Goal: Information Seeking & Learning: Check status

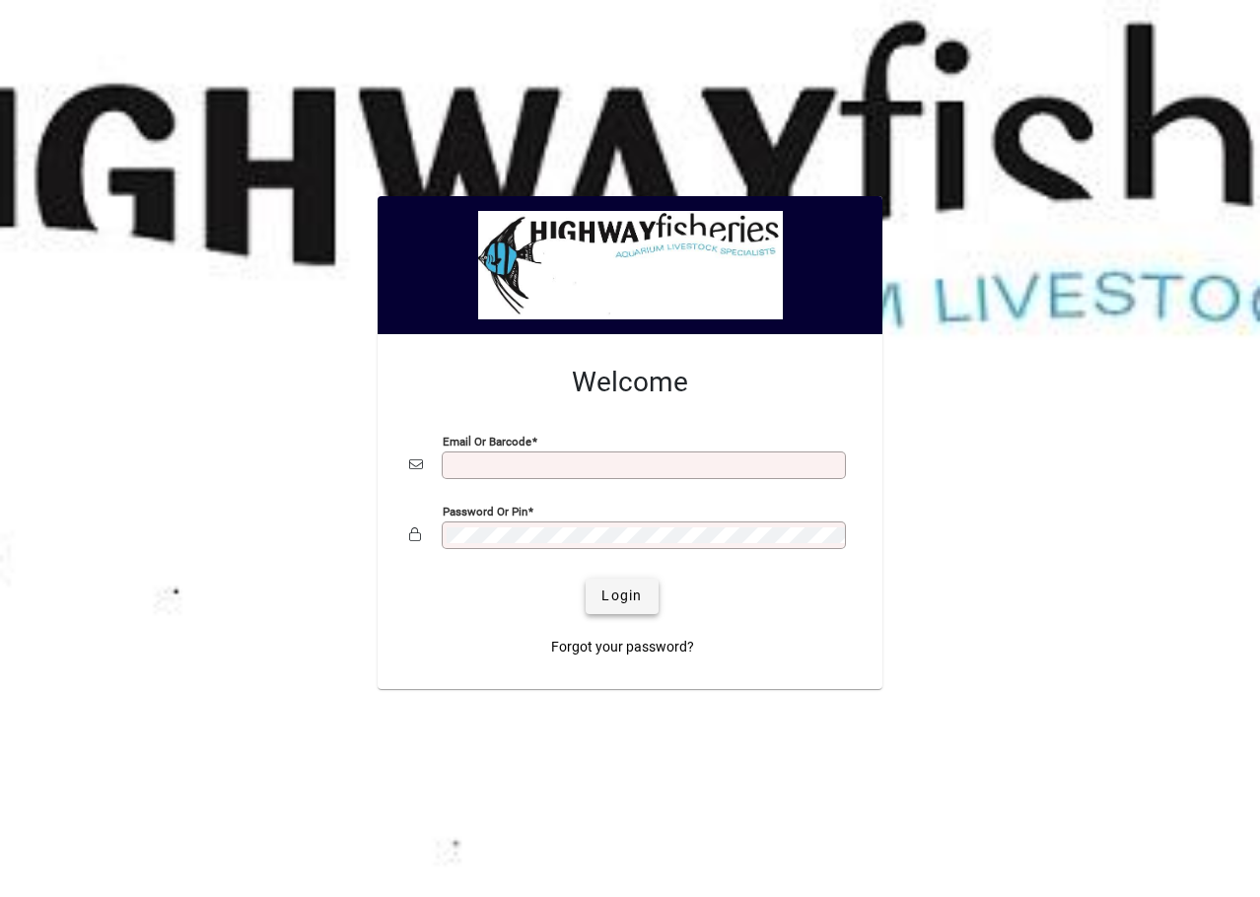
type input "**********"
click at [638, 592] on span "Login" at bounding box center [621, 595] width 40 height 21
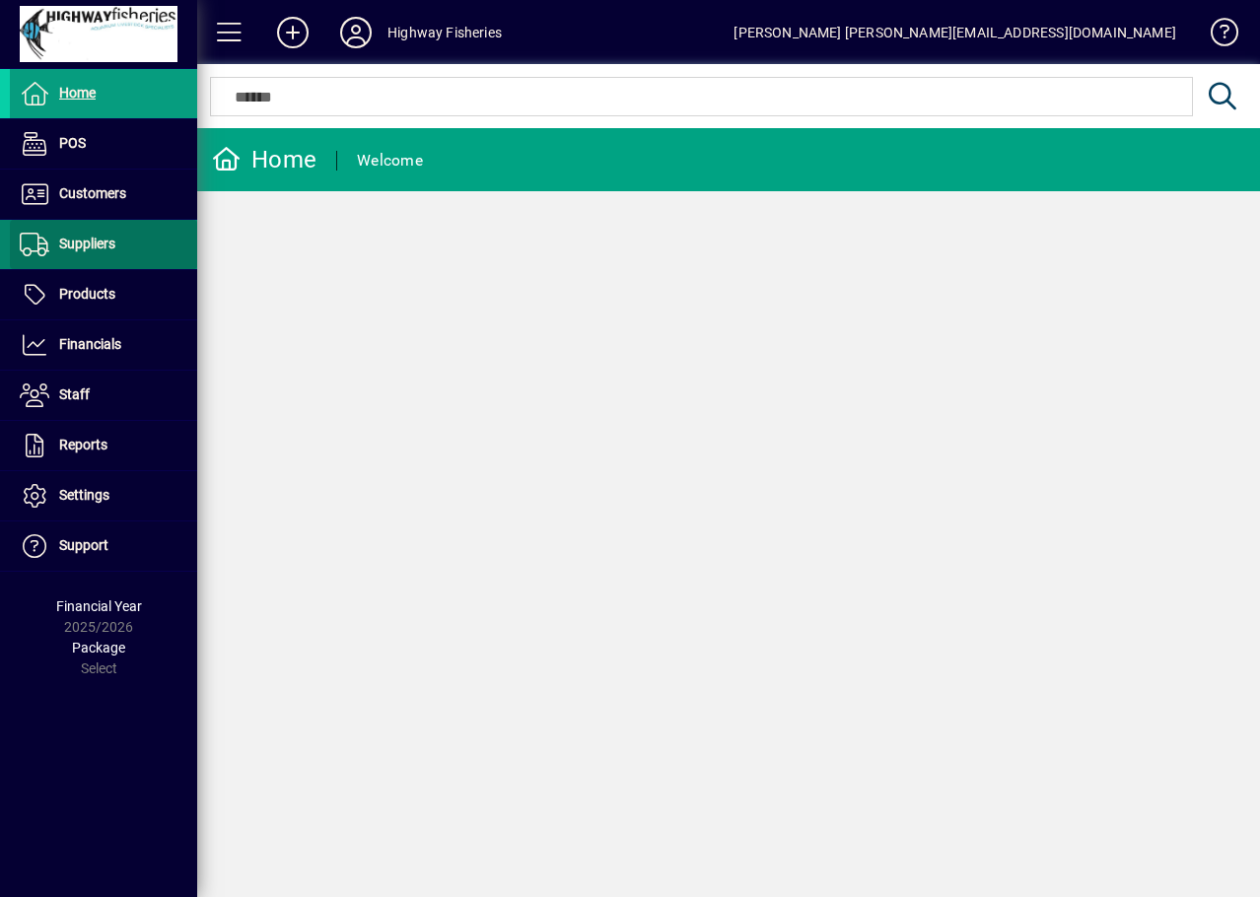
click at [85, 251] on span "Suppliers" at bounding box center [87, 244] width 56 height 16
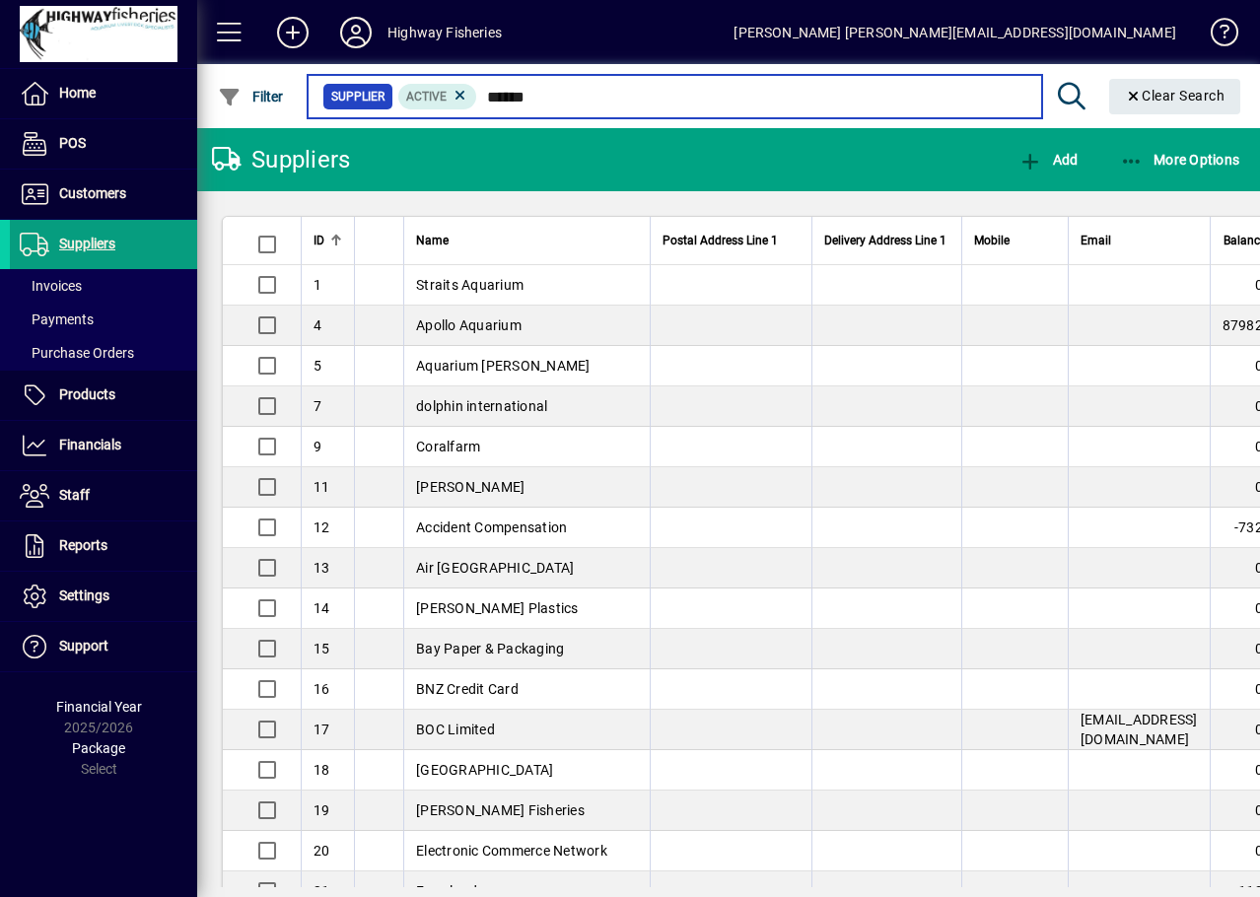
type input "******"
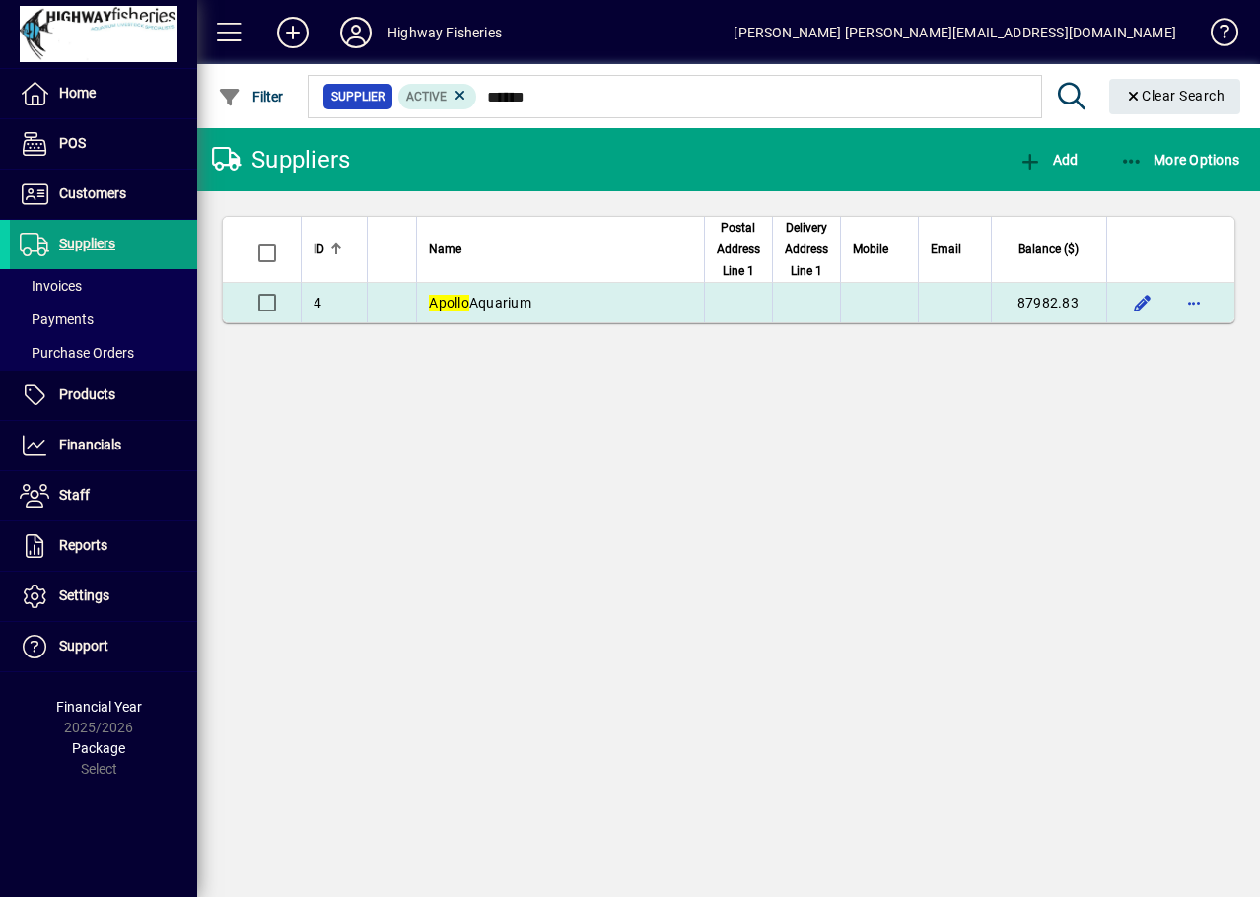
click at [666, 312] on td "Apollo Aquarium" at bounding box center [560, 302] width 288 height 39
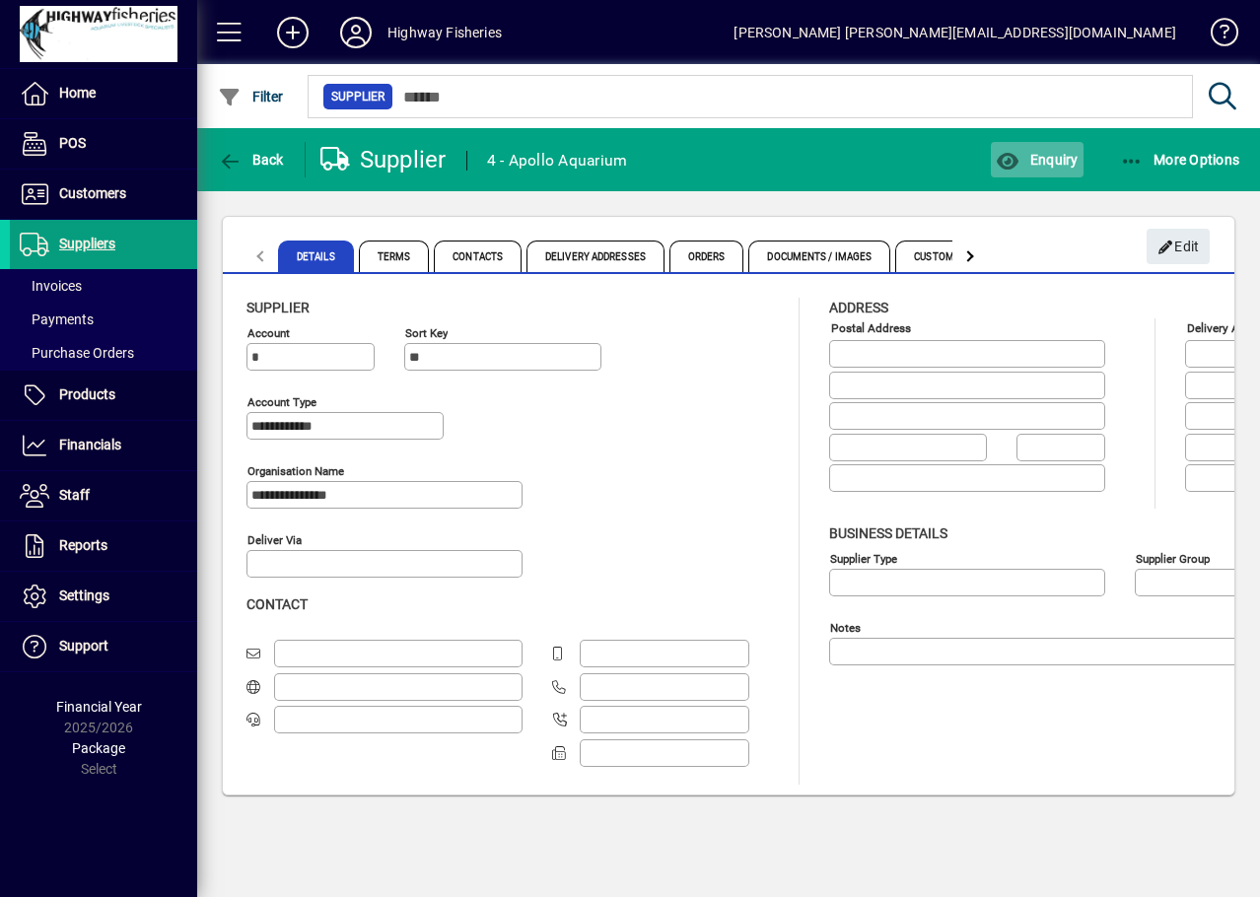
click at [1047, 161] on span "Enquiry" at bounding box center [1036, 160] width 82 height 16
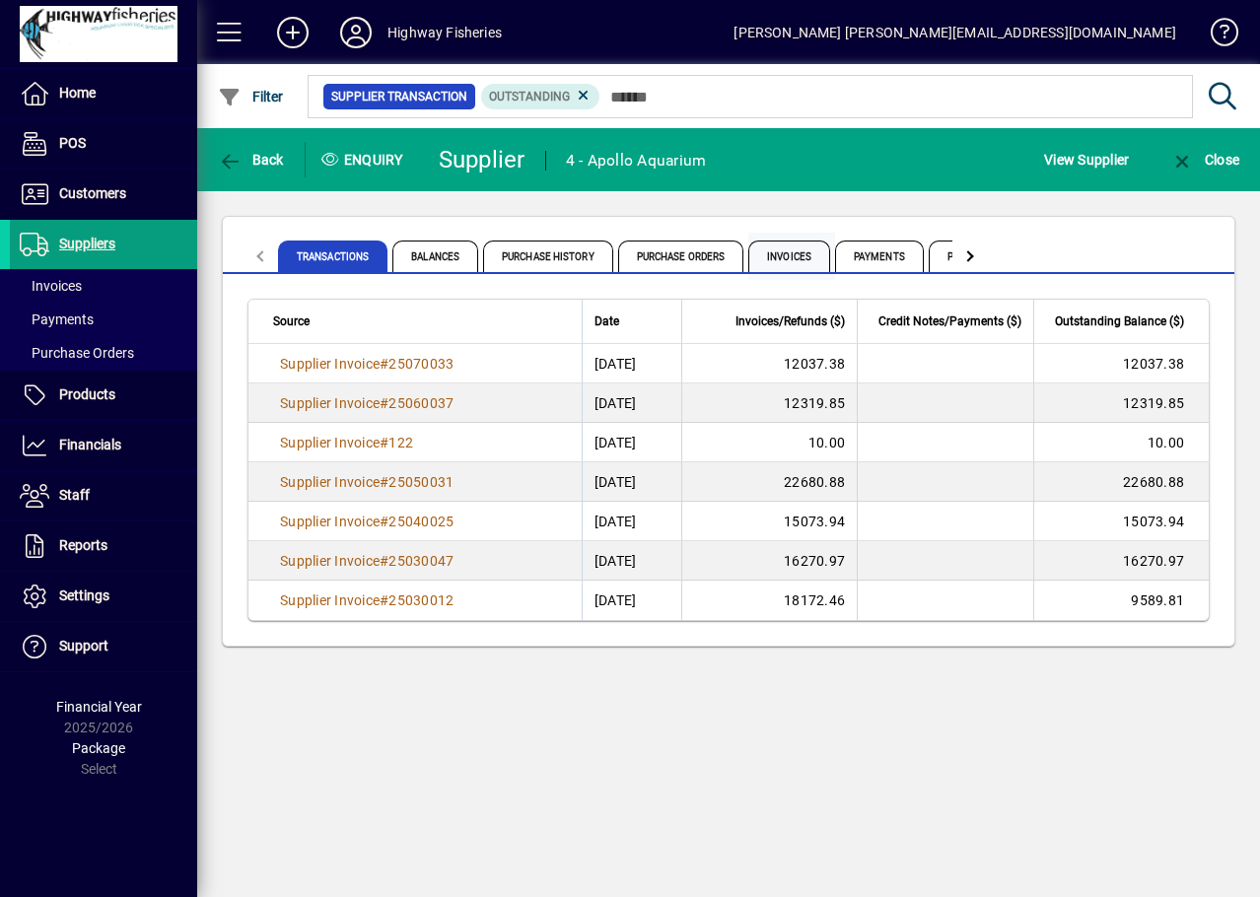
click at [795, 258] on span "Invoices" at bounding box center [789, 256] width 82 height 32
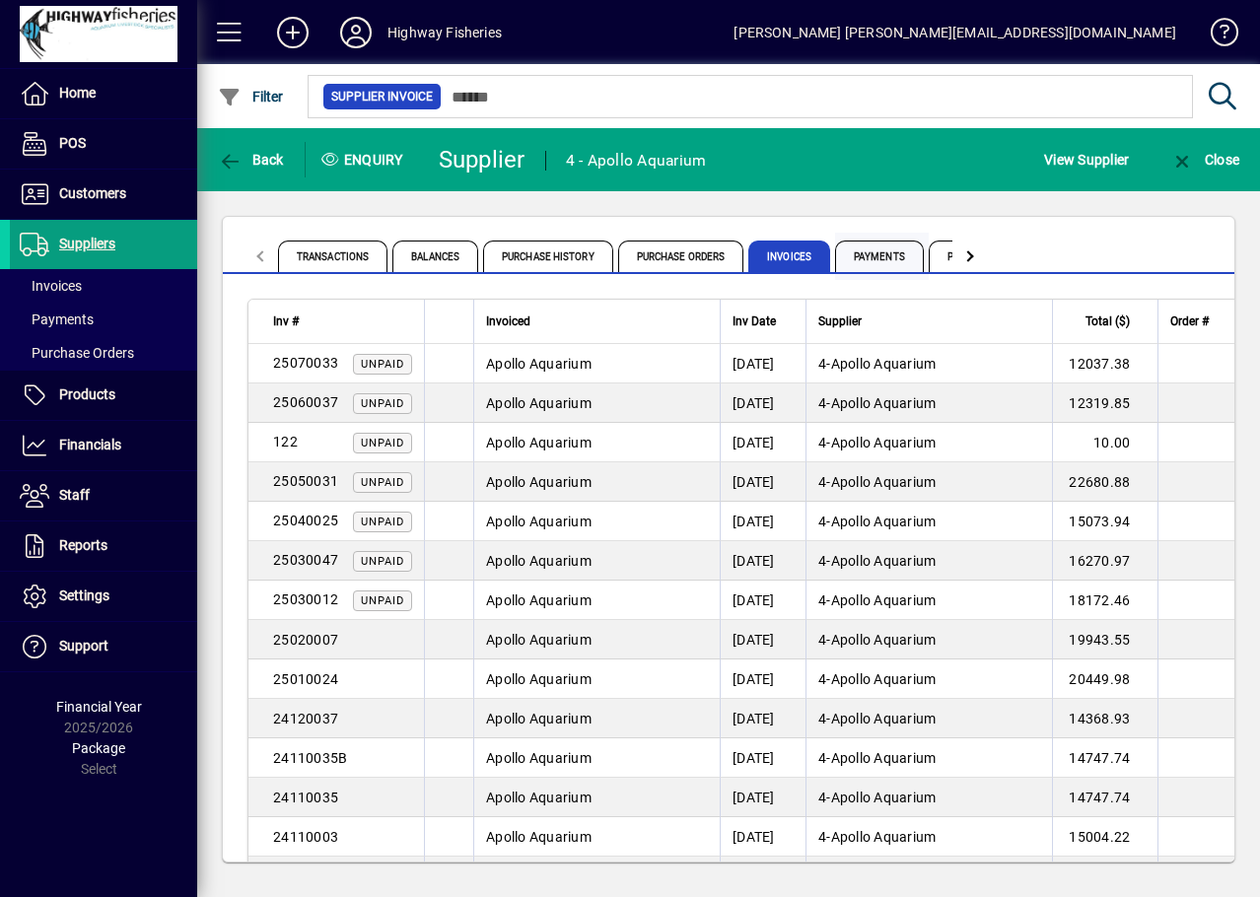
click at [887, 257] on span "Payments" at bounding box center [879, 256] width 89 height 32
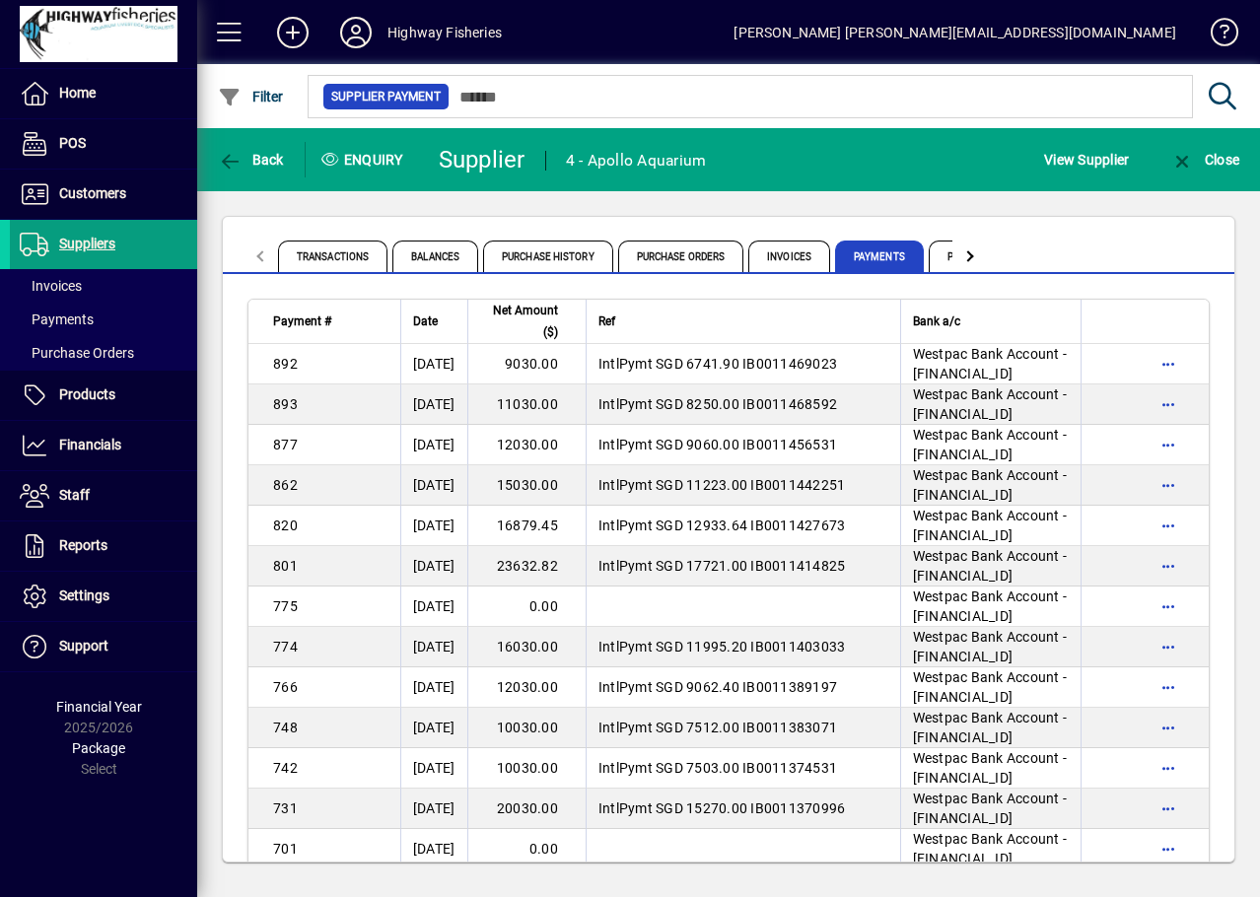
click at [263, 252] on mat-tab-header "Transactions Balances Purchase History Purchase Orders Invoices Payments Produc…" at bounding box center [614, 256] width 745 height 47
click at [236, 163] on icon "button" at bounding box center [230, 162] width 25 height 20
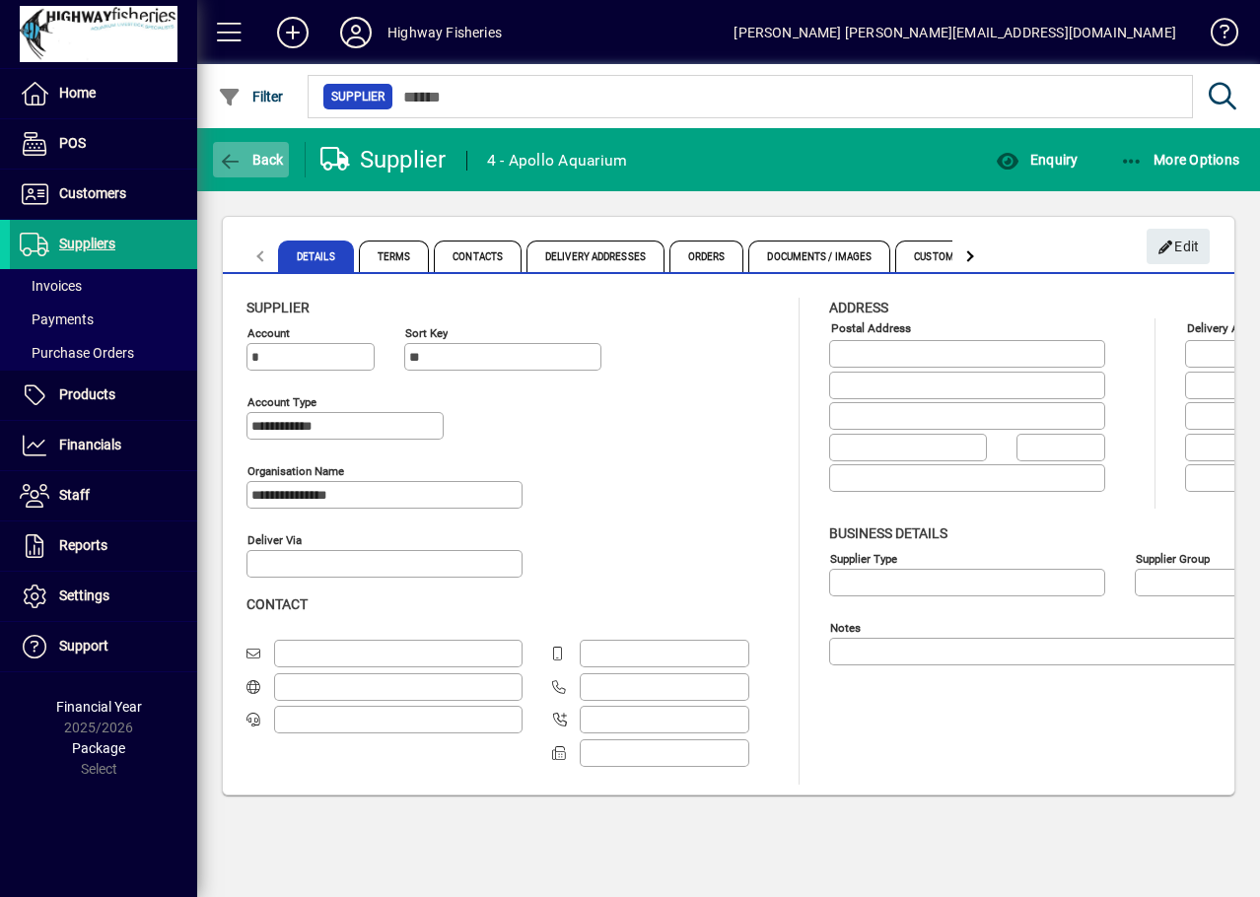
click at [256, 154] on span "Back" at bounding box center [251, 160] width 66 height 16
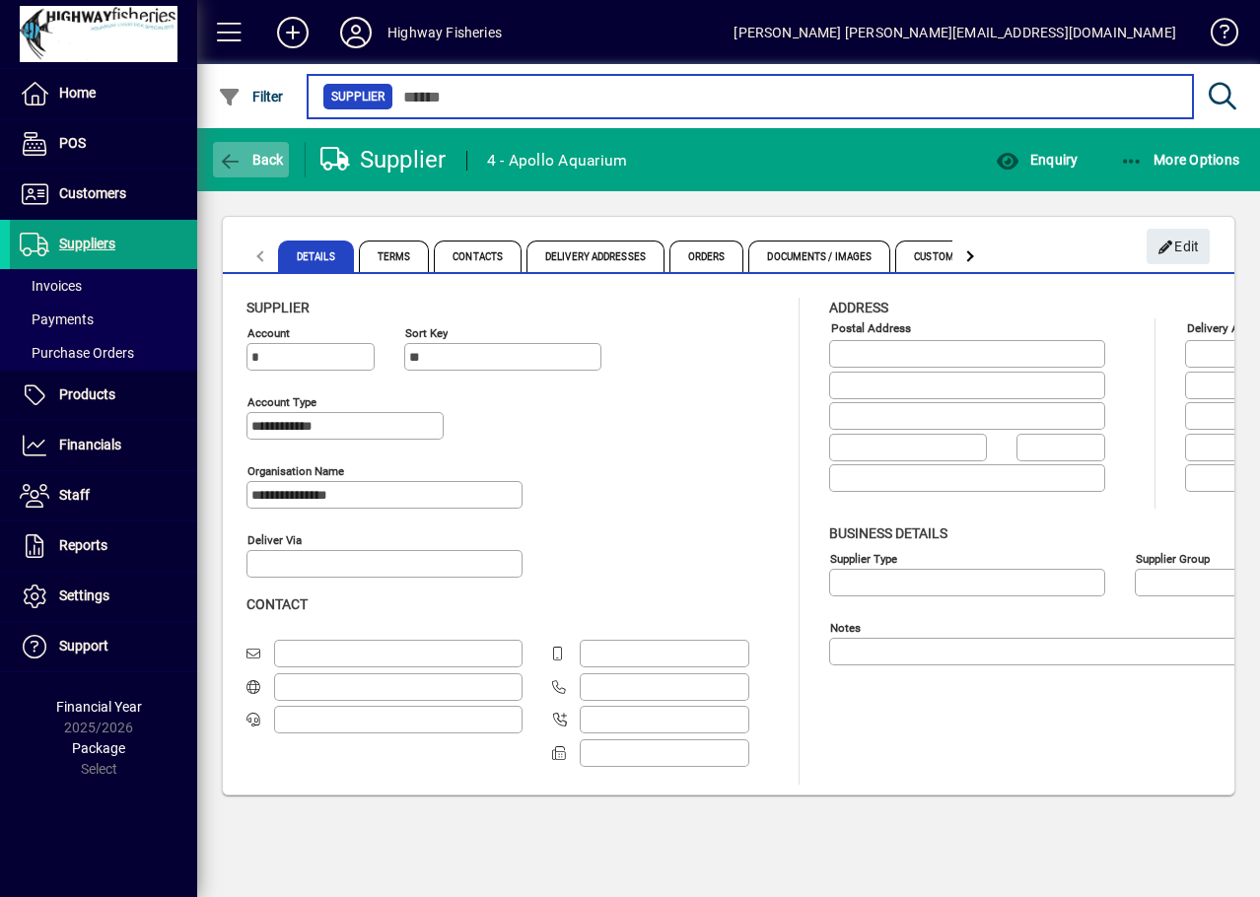
type input "******"
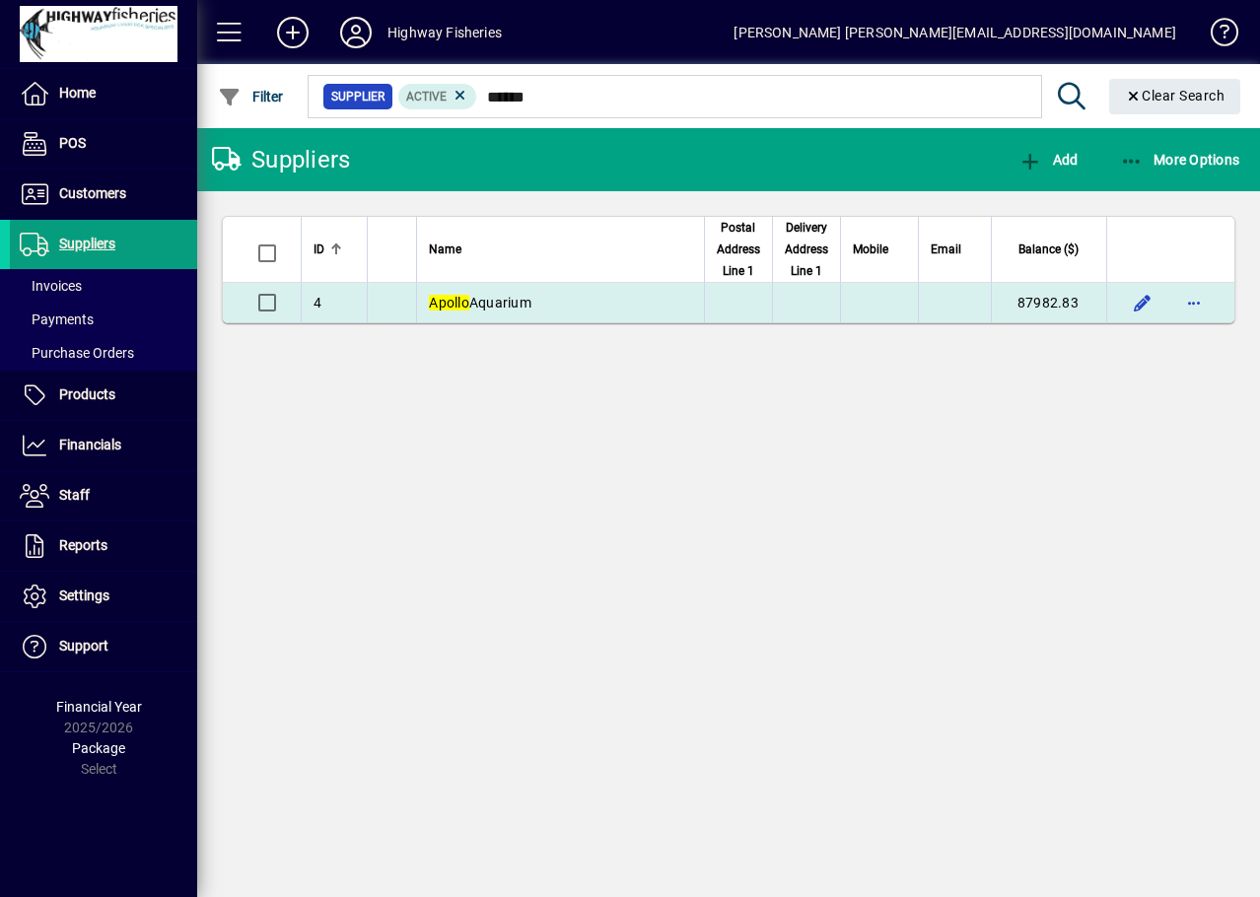
click at [552, 301] on td "Apollo Aquarium" at bounding box center [560, 302] width 288 height 39
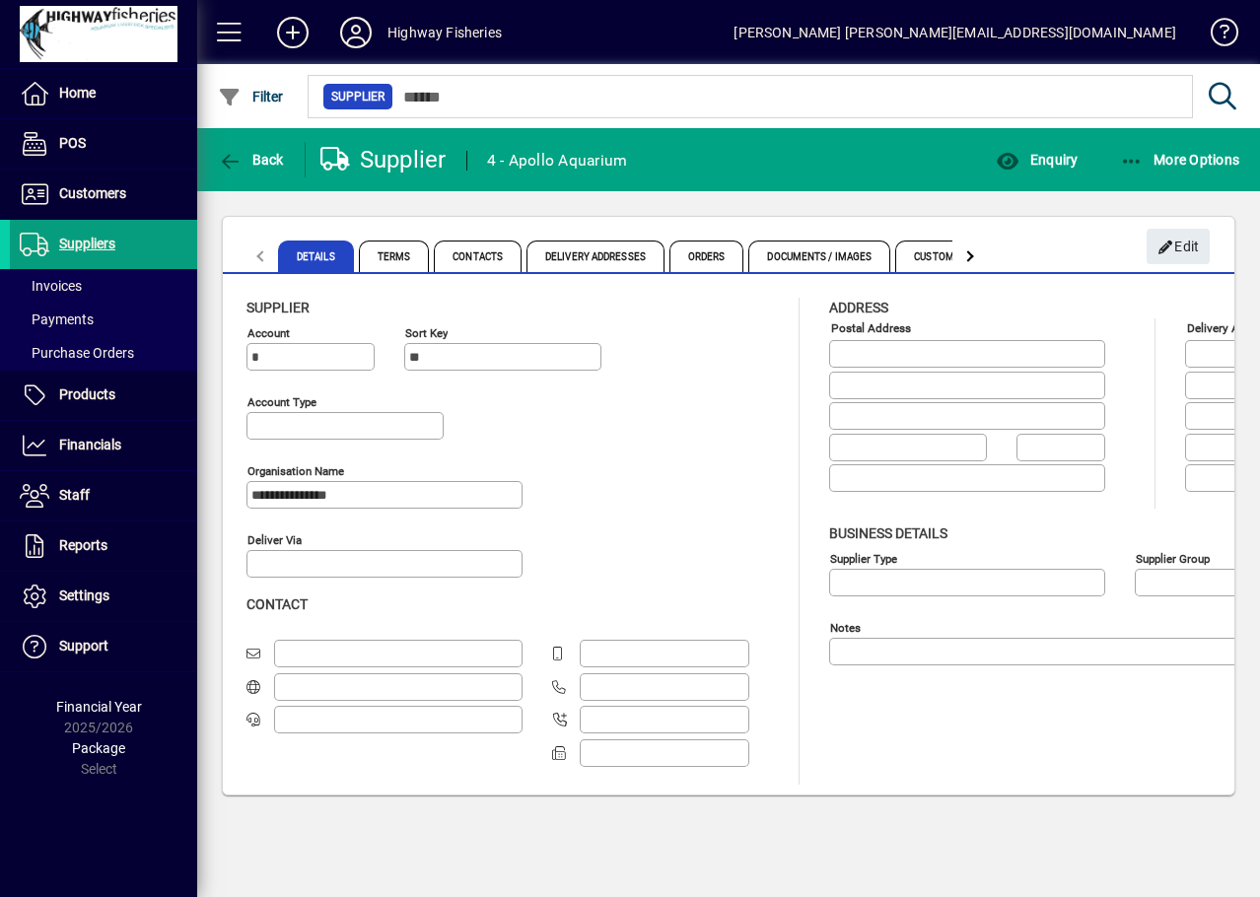
type input "**********"
click at [1052, 171] on span "button" at bounding box center [1037, 159] width 92 height 47
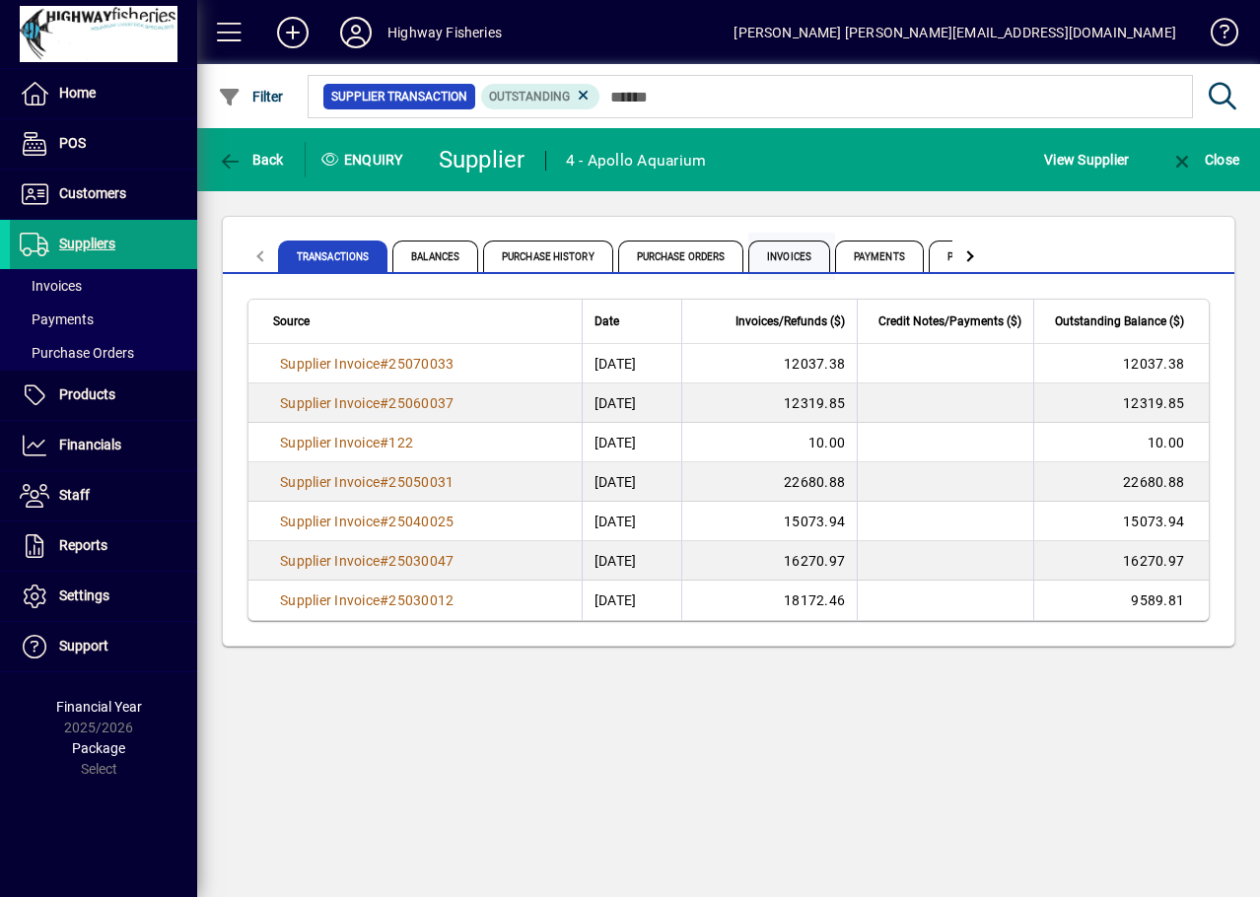
click at [802, 252] on span "Invoices" at bounding box center [789, 256] width 82 height 32
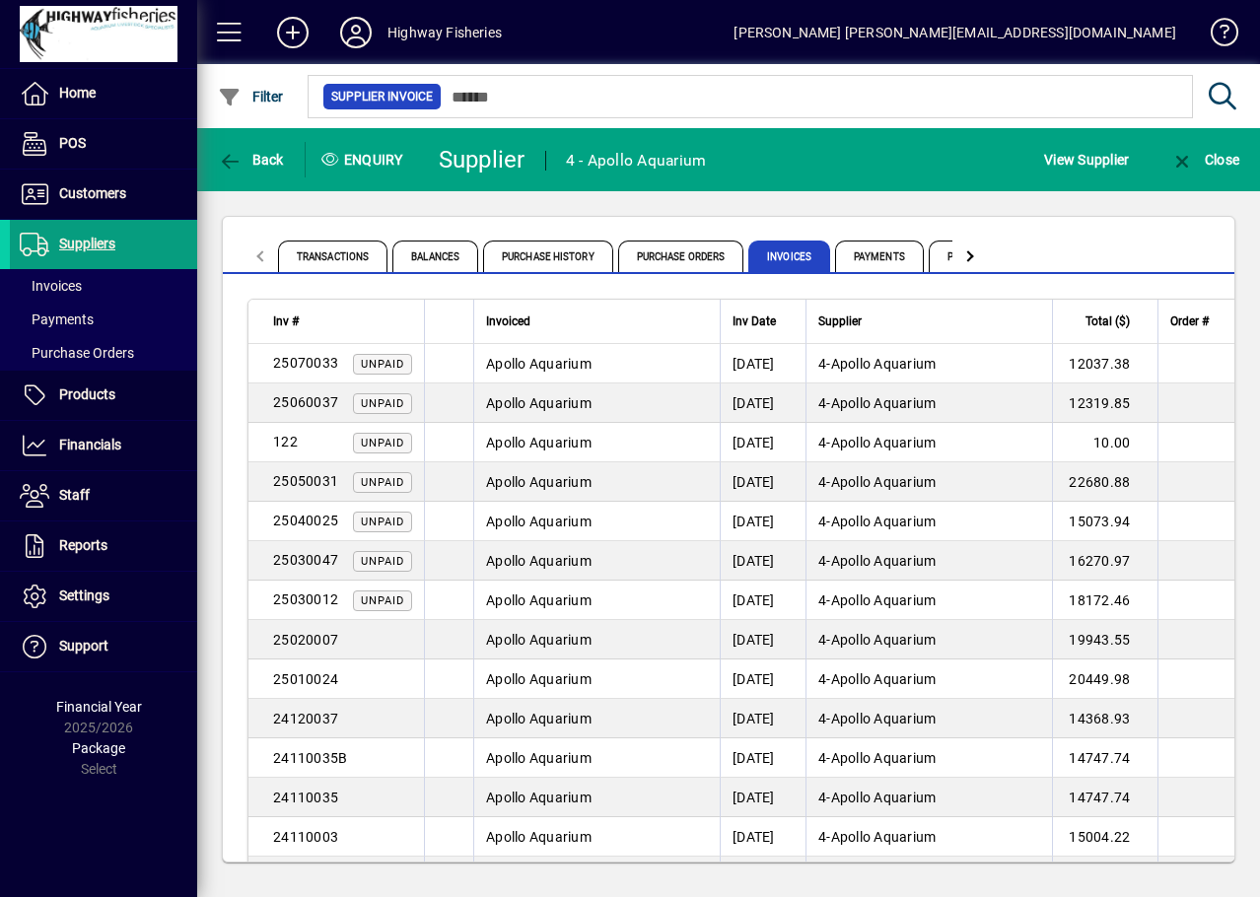
drag, startPoint x: 812, startPoint y: 428, endPoint x: 838, endPoint y: 428, distance: 25.6
click at [838, 428] on tr "122 Unpaid Apollo Aquarium 05/06/2025 4 - Apollo Aquarium 10.00 8 20/07/2025" at bounding box center [899, 442] width 1302 height 39
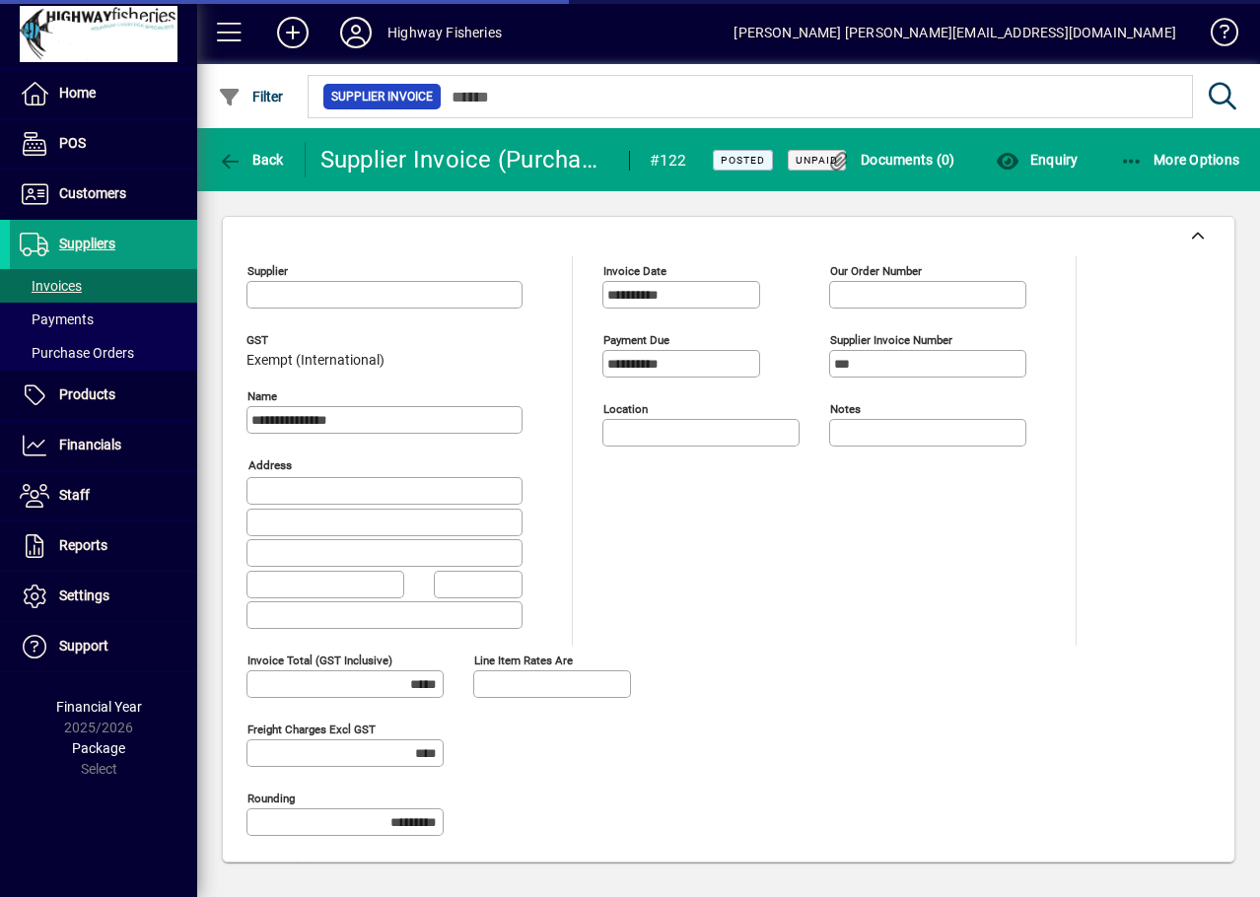
type input "**********"
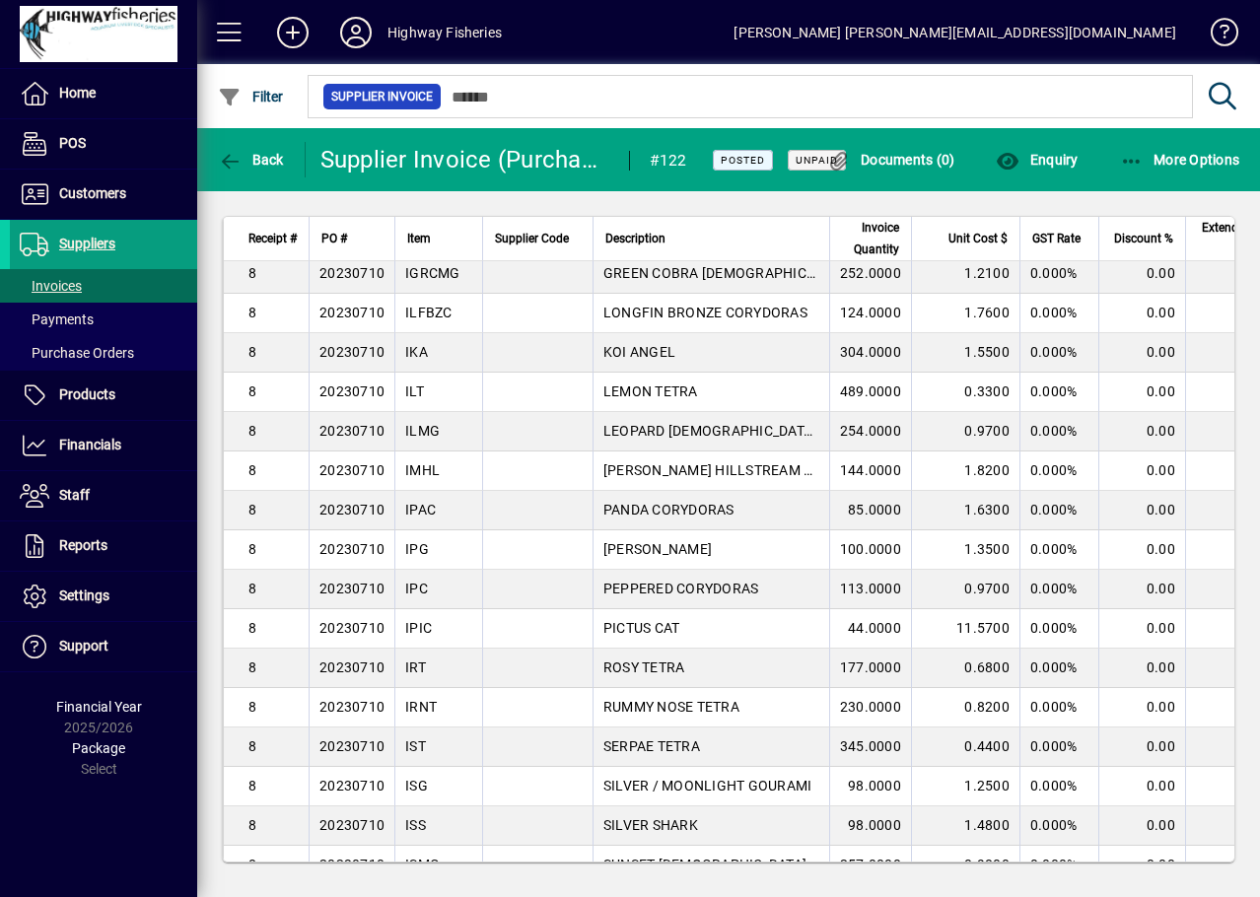
scroll to position [1966, 0]
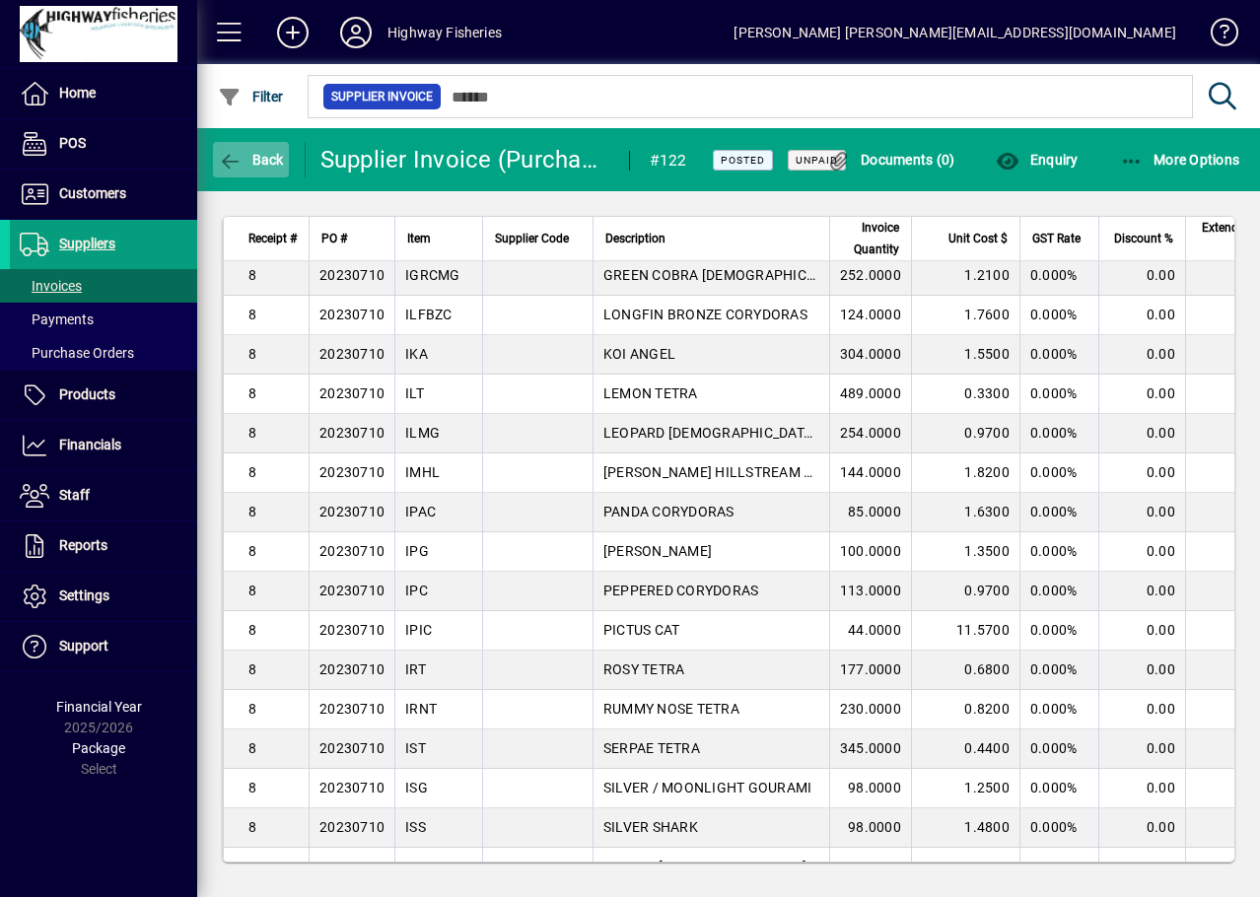
click at [228, 164] on icon "button" at bounding box center [230, 162] width 25 height 20
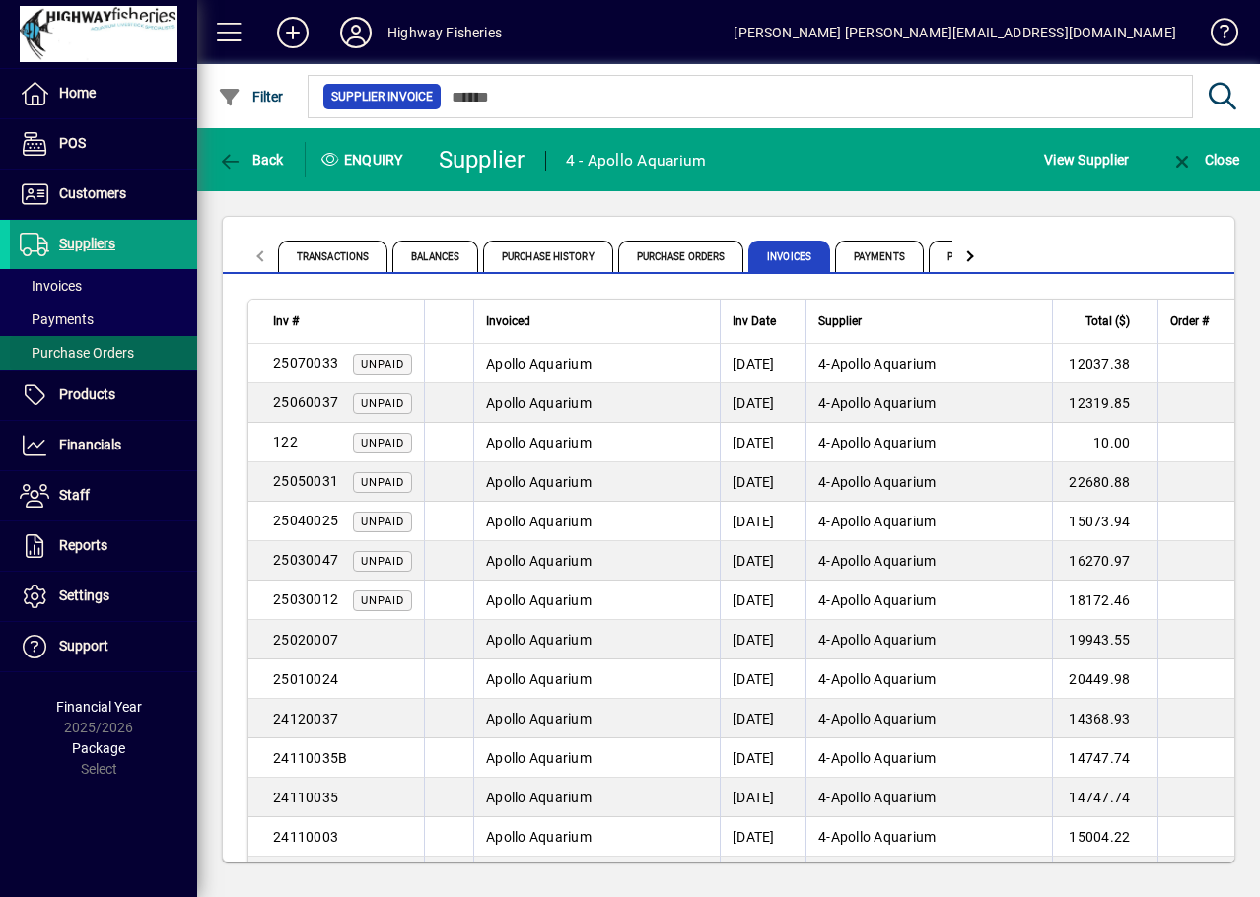
click at [42, 350] on span "Purchase Orders" at bounding box center [77, 353] width 114 height 16
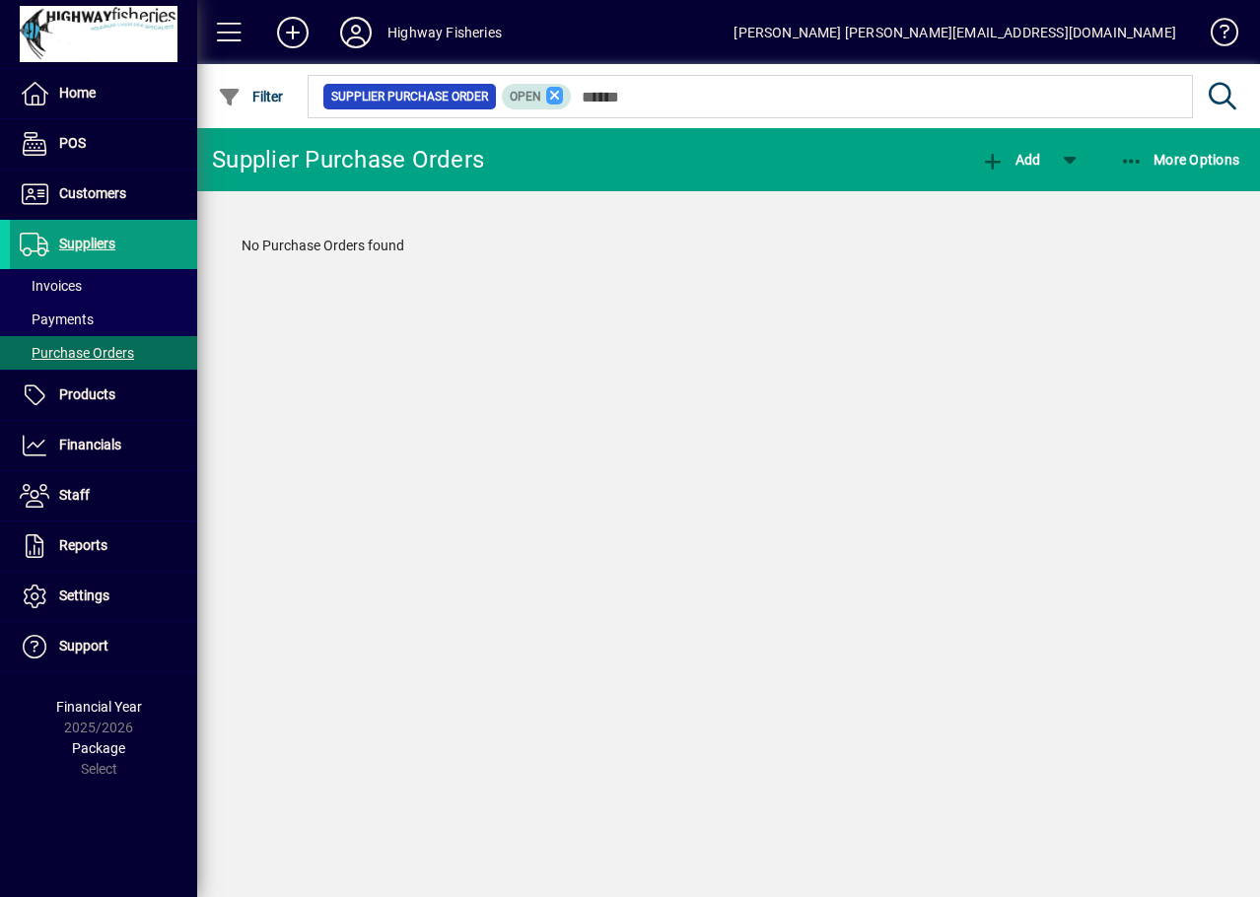
click at [549, 97] on icon at bounding box center [555, 96] width 18 height 18
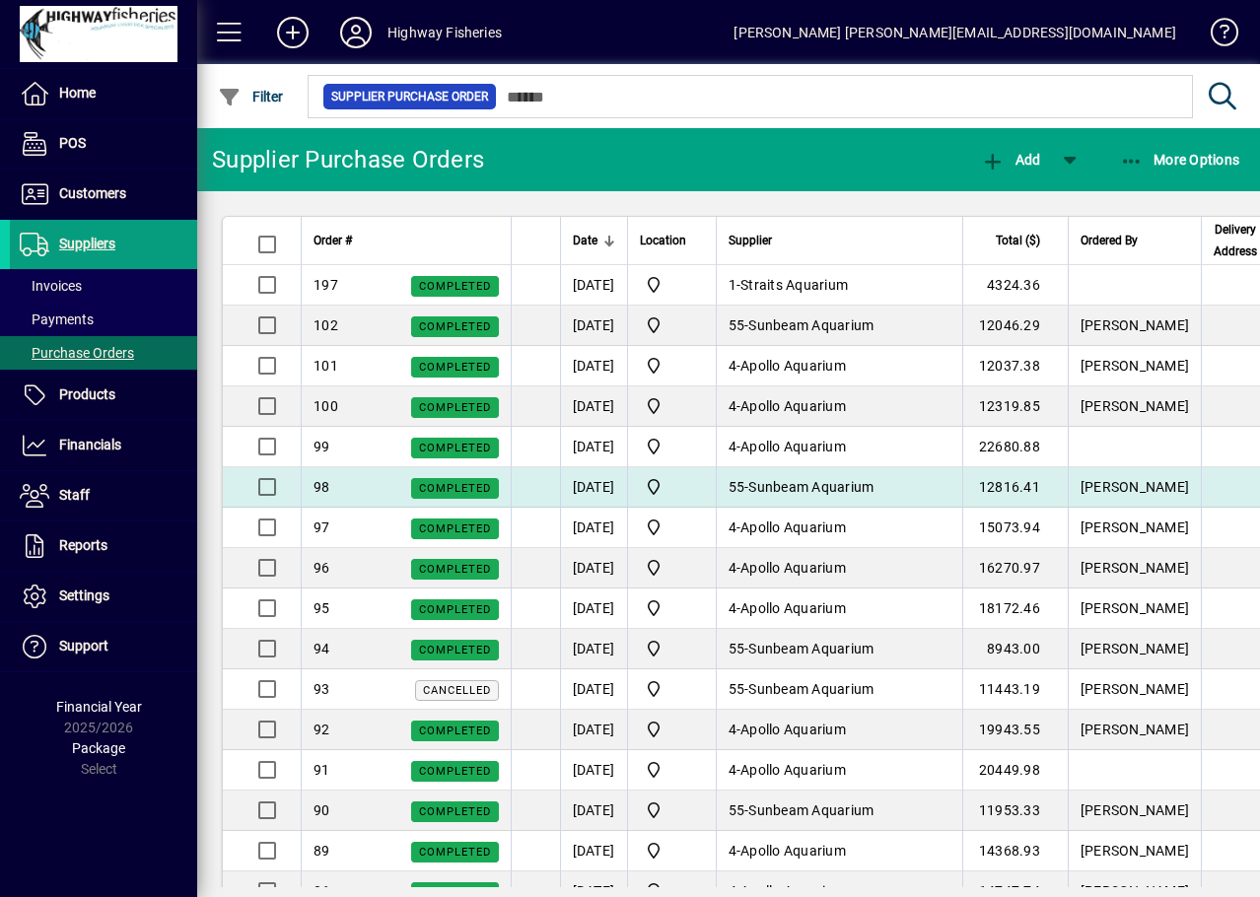
click at [873, 485] on span "Sunbeam Aquarium" at bounding box center [810, 487] width 125 height 16
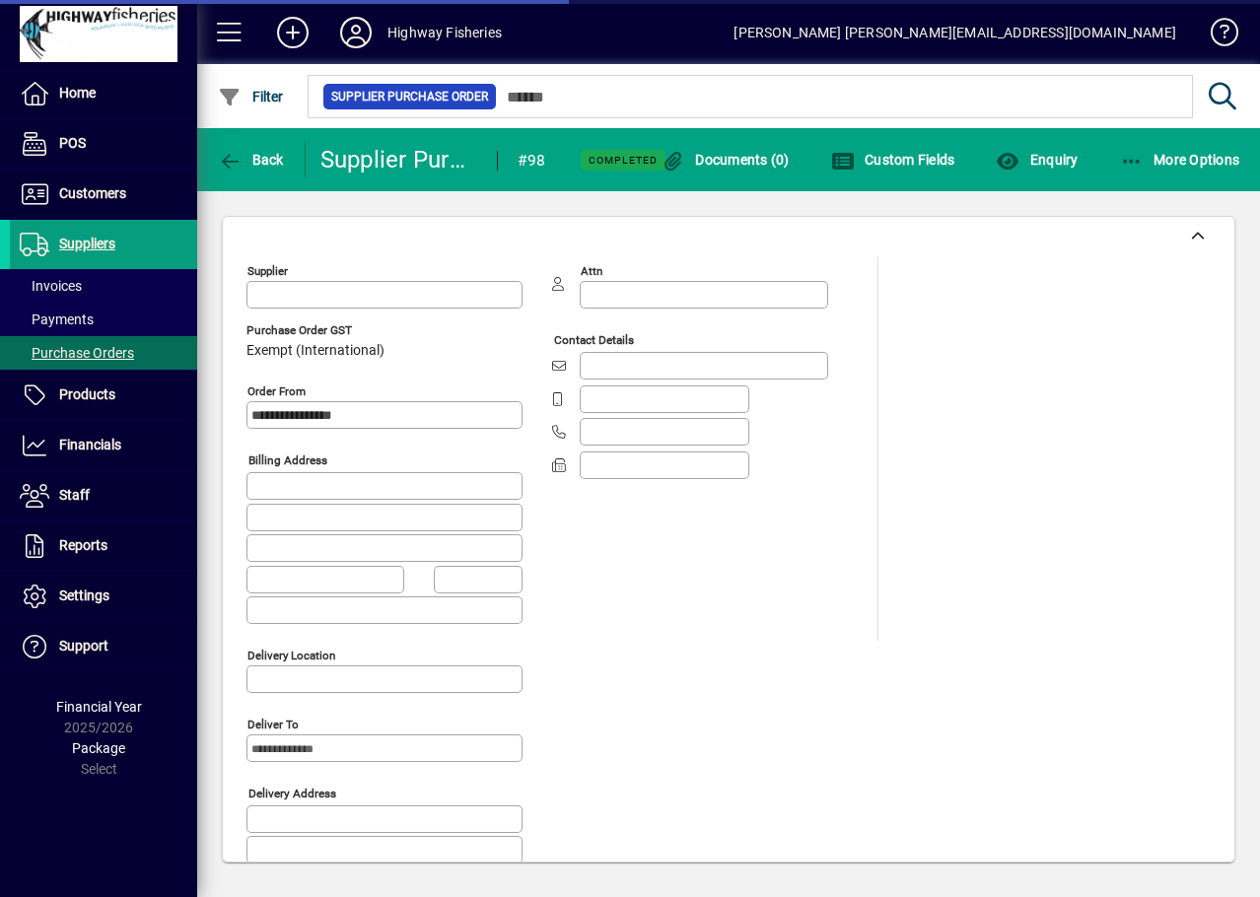
type input "**********"
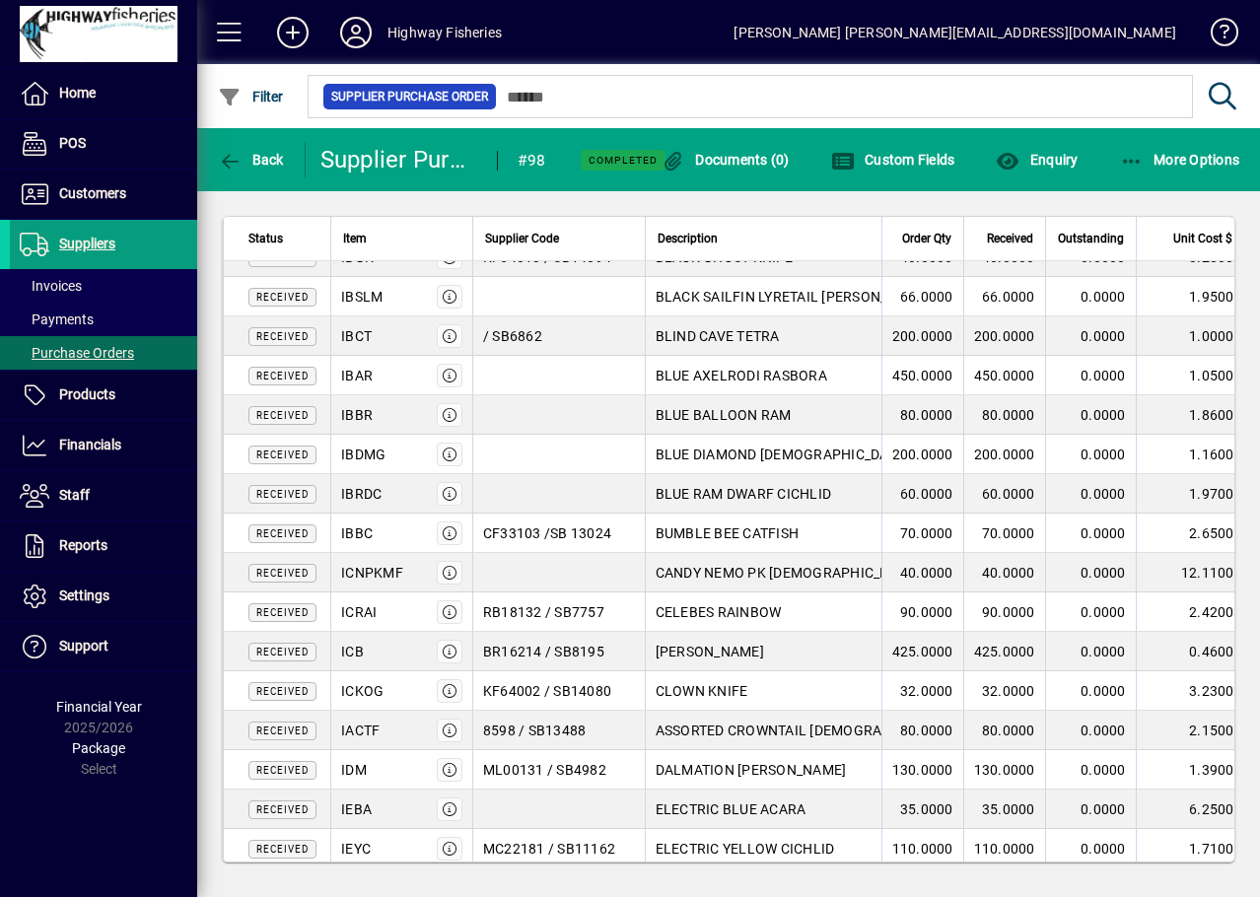
scroll to position [1338, 0]
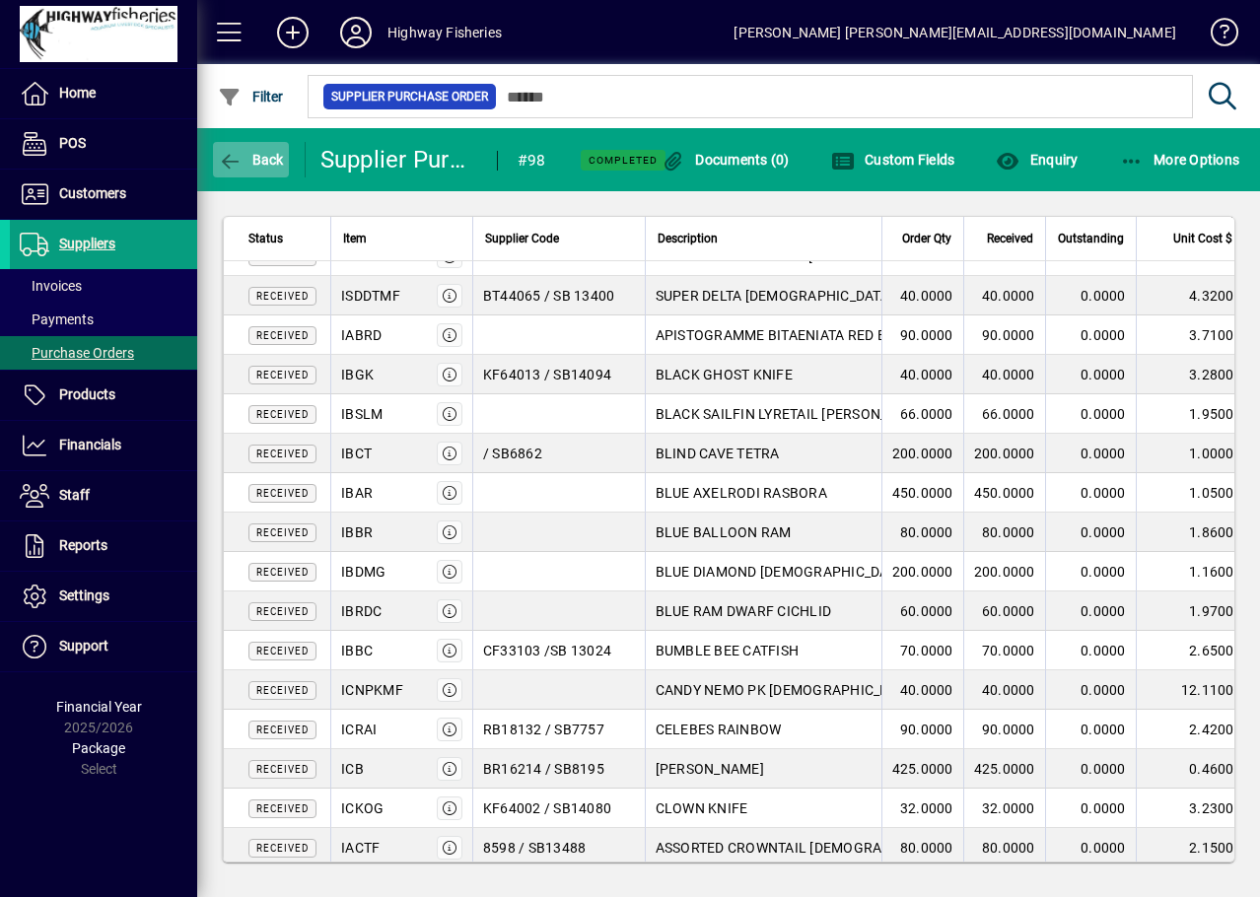
click at [261, 166] on span "Back" at bounding box center [251, 160] width 66 height 16
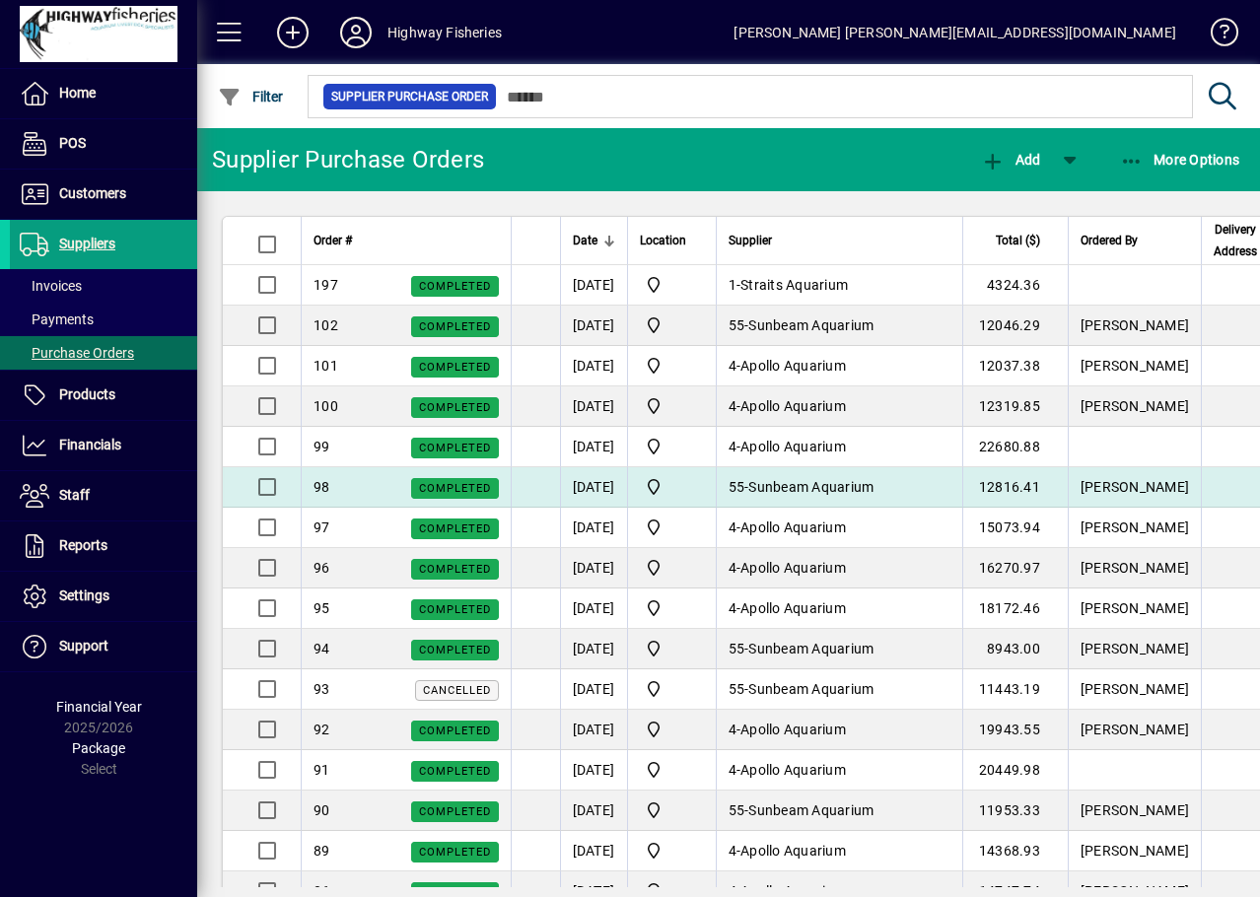
click at [873, 487] on span "Sunbeam Aquarium" at bounding box center [810, 487] width 125 height 16
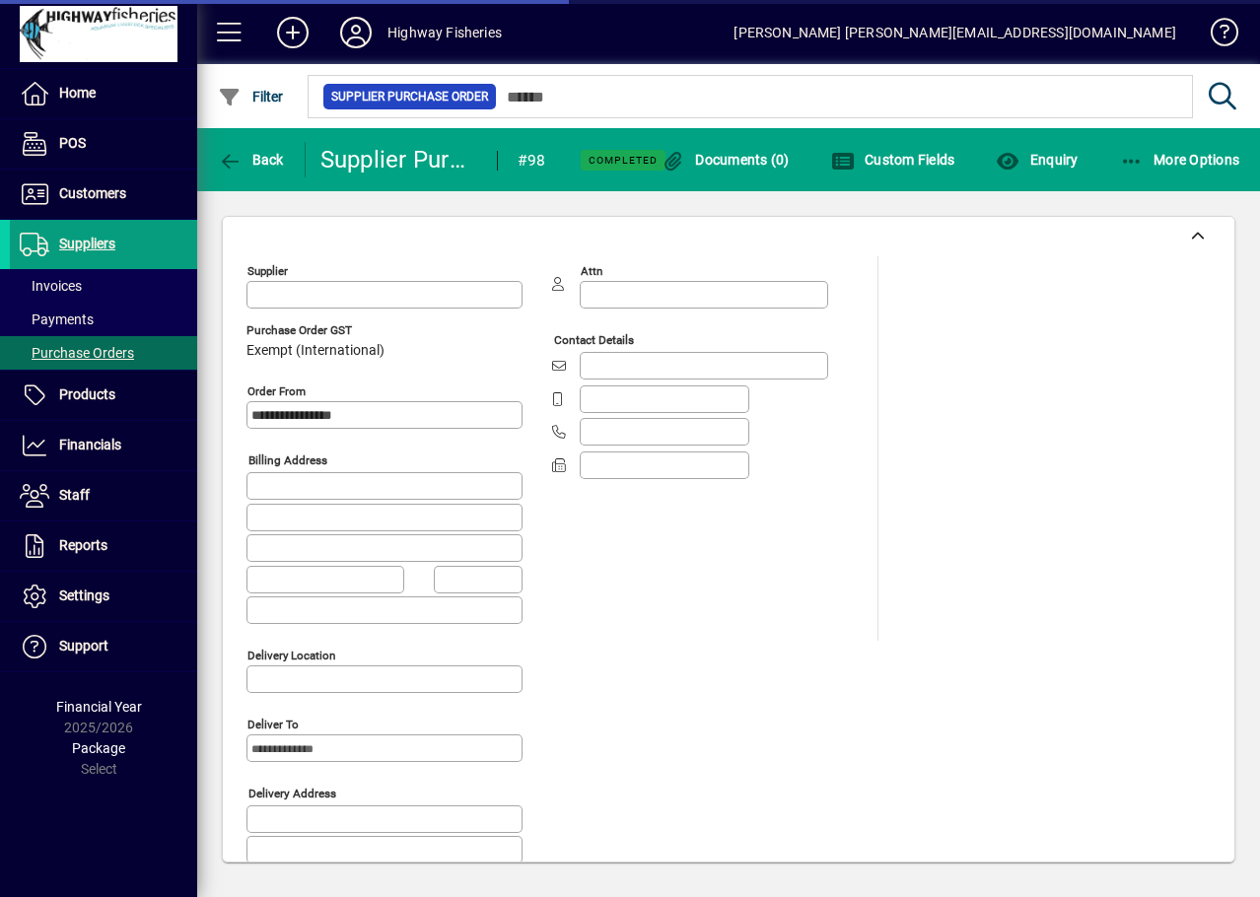
type input "**********"
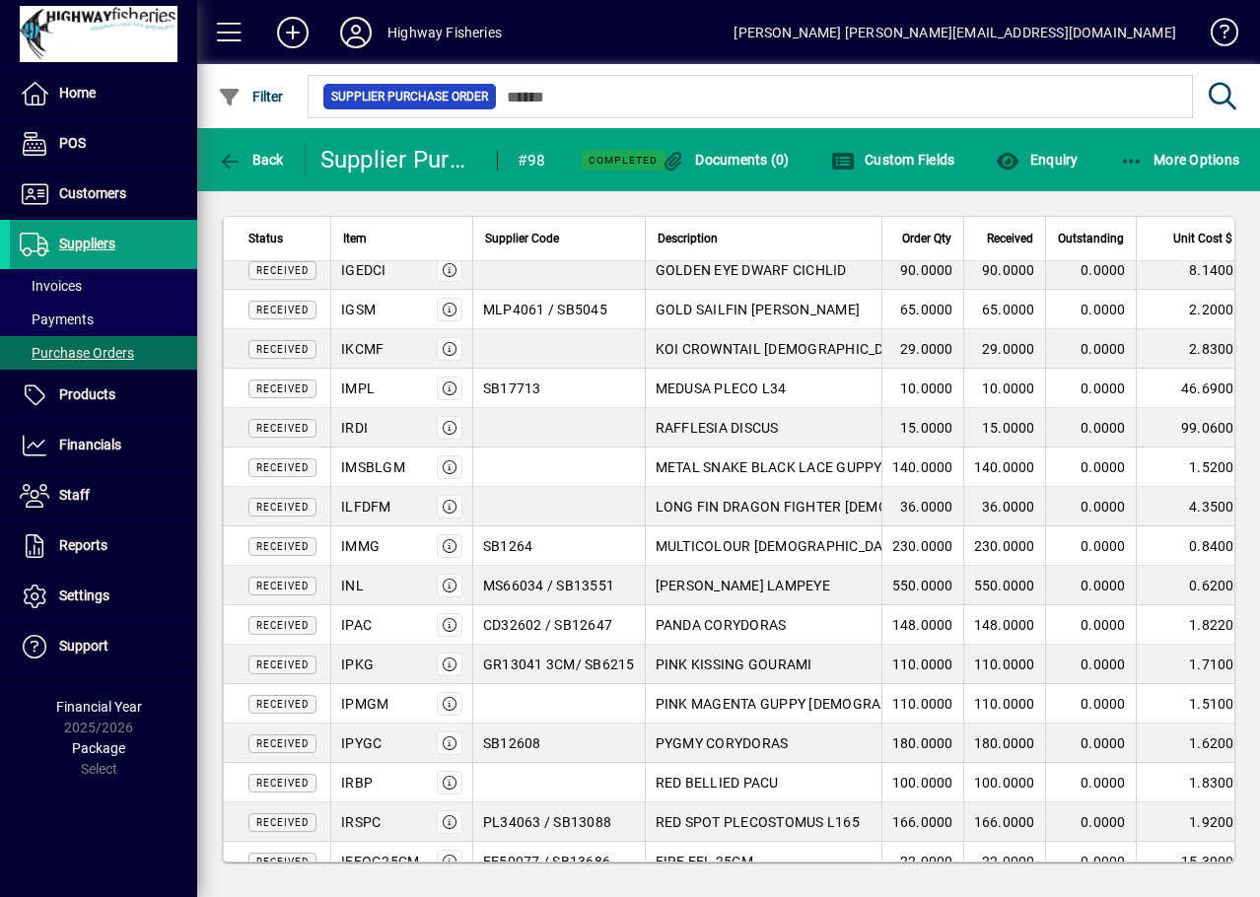
scroll to position [2226, 0]
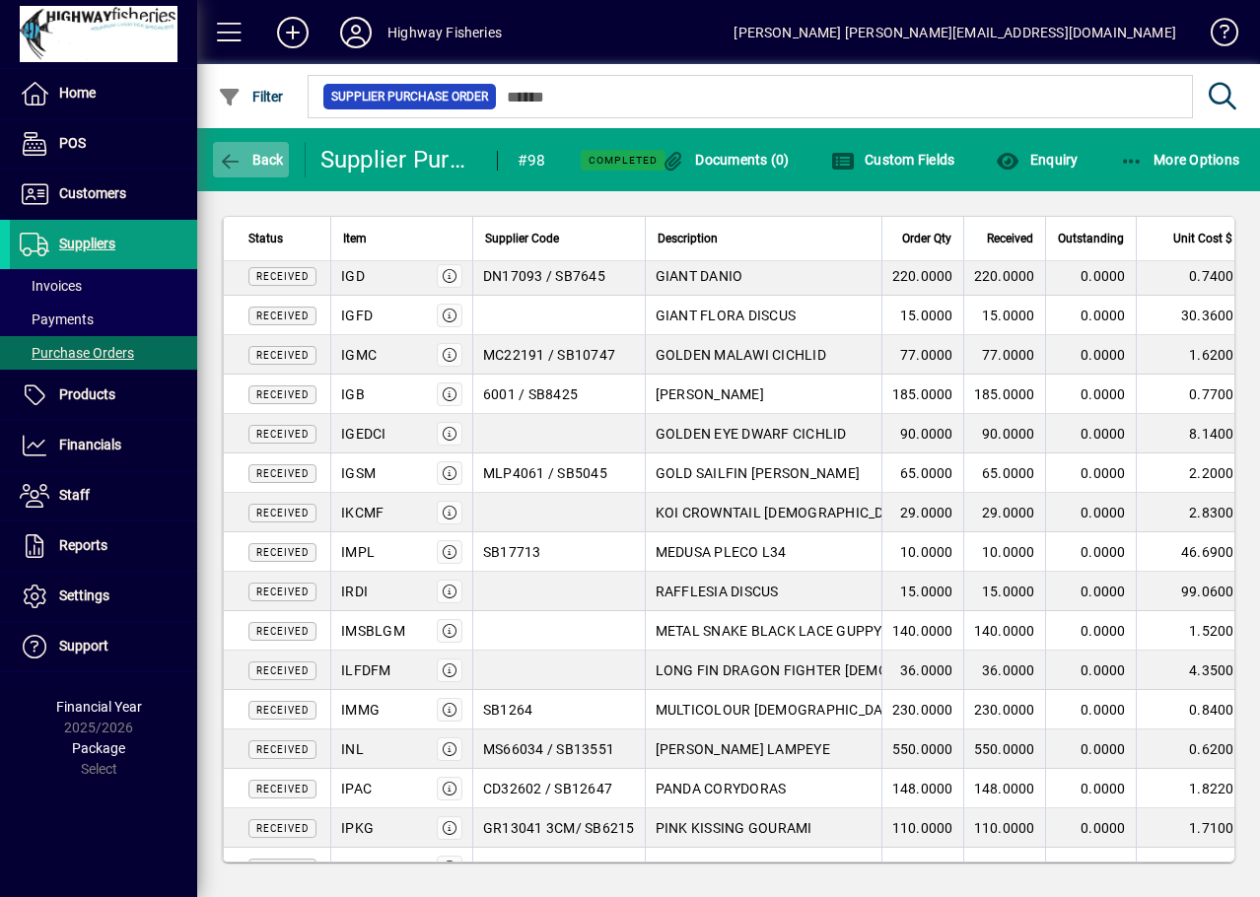
click at [240, 181] on span "button" at bounding box center [251, 159] width 76 height 47
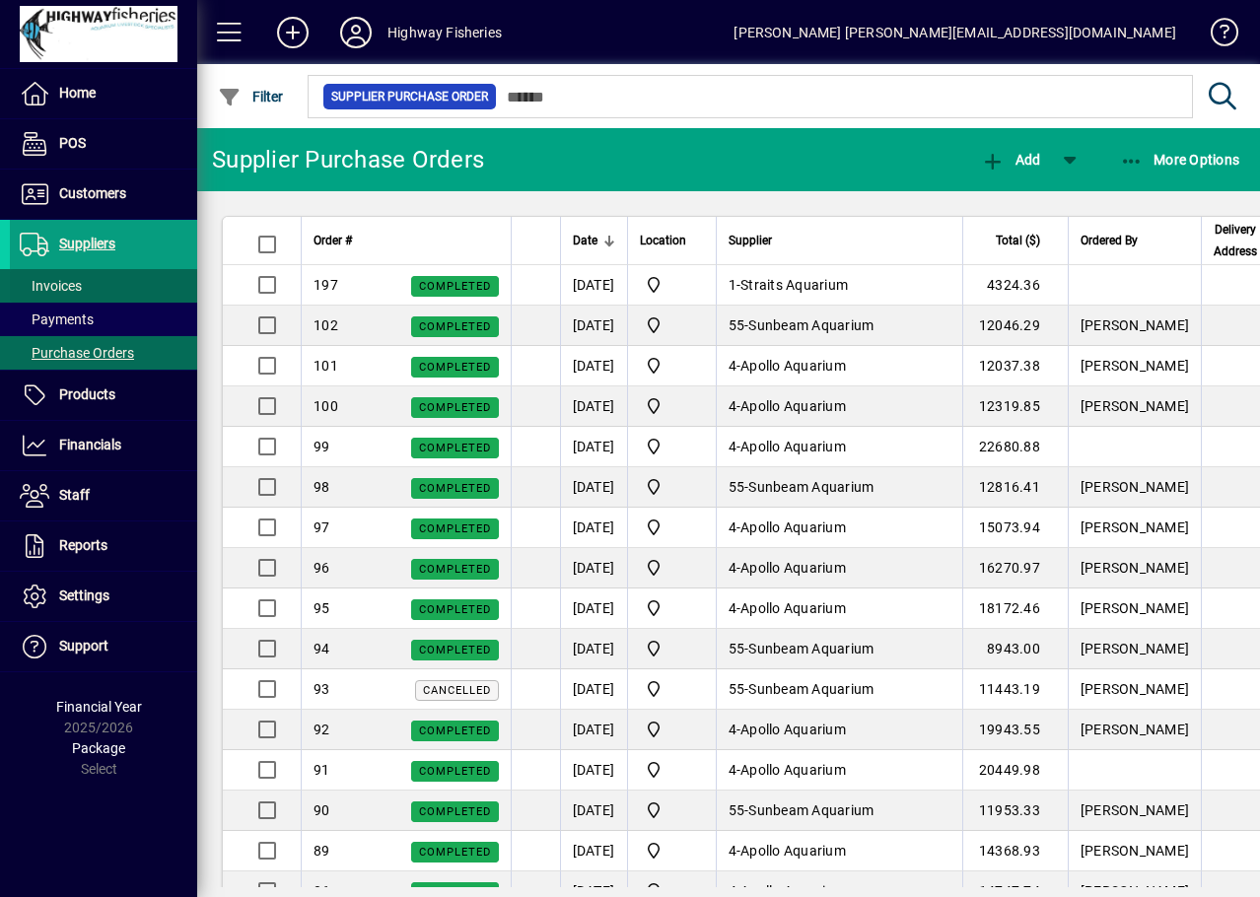
click at [43, 288] on span "Invoices" at bounding box center [51, 286] width 62 height 16
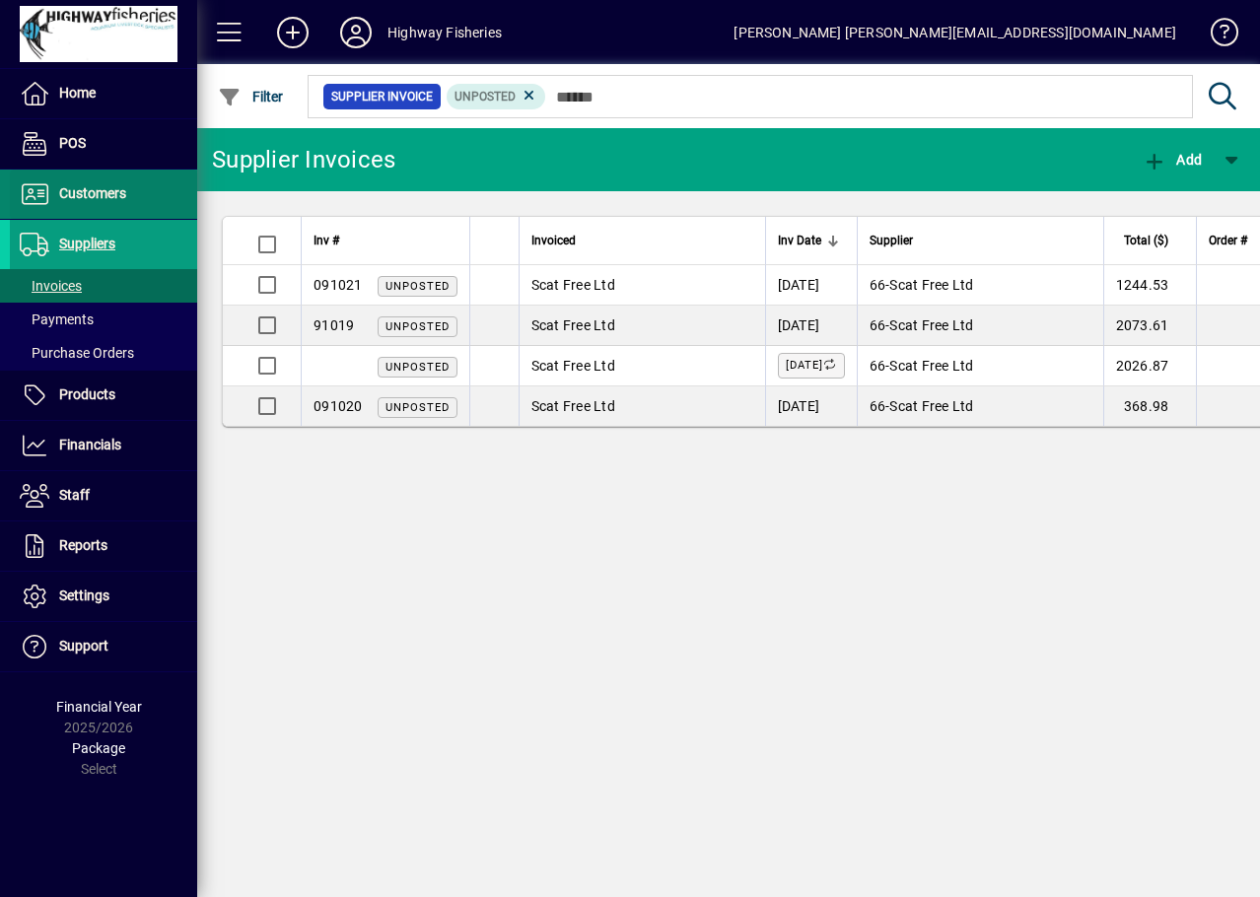
drag, startPoint x: 528, startPoint y: 94, endPoint x: 109, endPoint y: 171, distance: 426.1
click at [109, 169] on mat-drawer-container "Home POS Customers Invoices Payments Quotes Backorders Communications Suppliers…" at bounding box center [630, 448] width 1260 height 897
click at [105, 240] on span "Suppliers" at bounding box center [87, 244] width 56 height 16
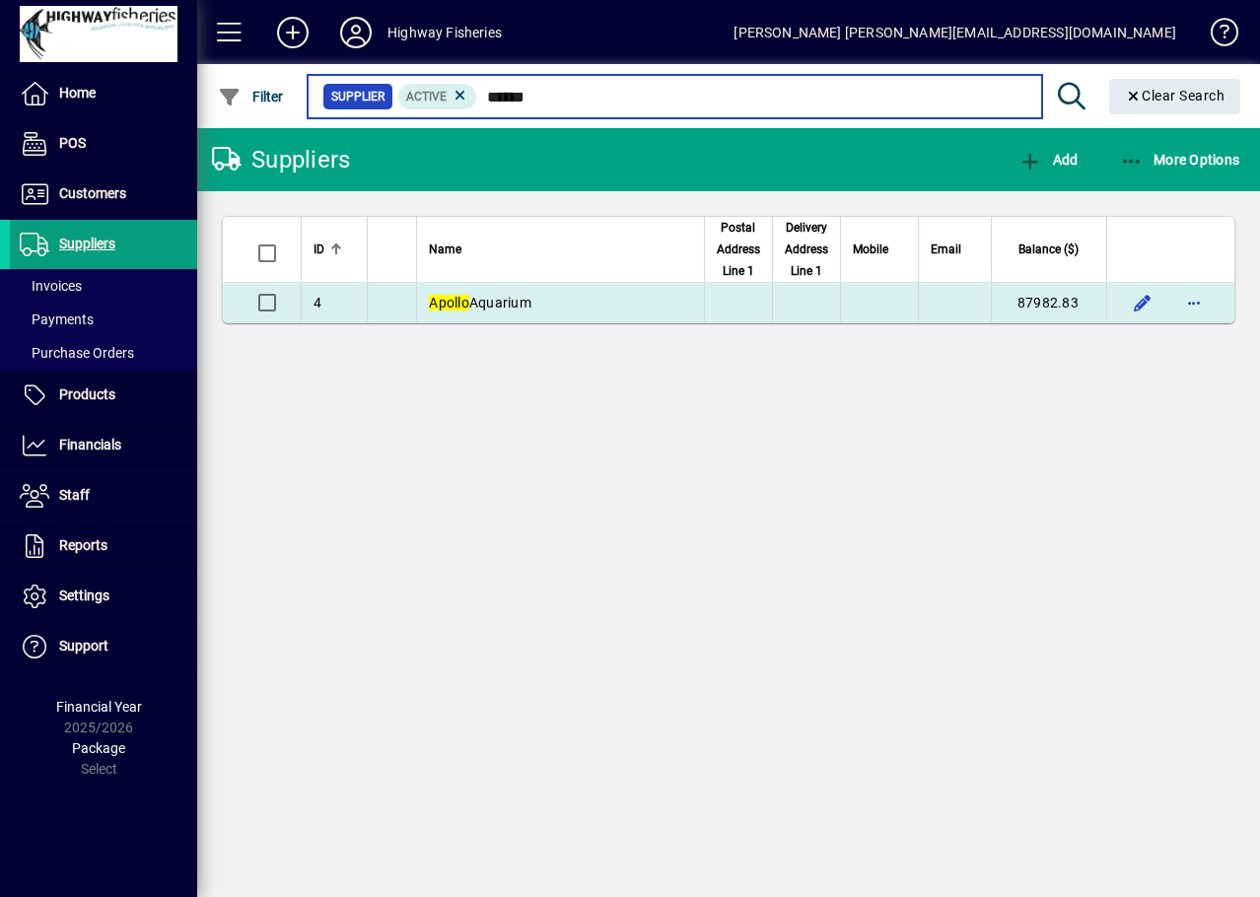
type input "******"
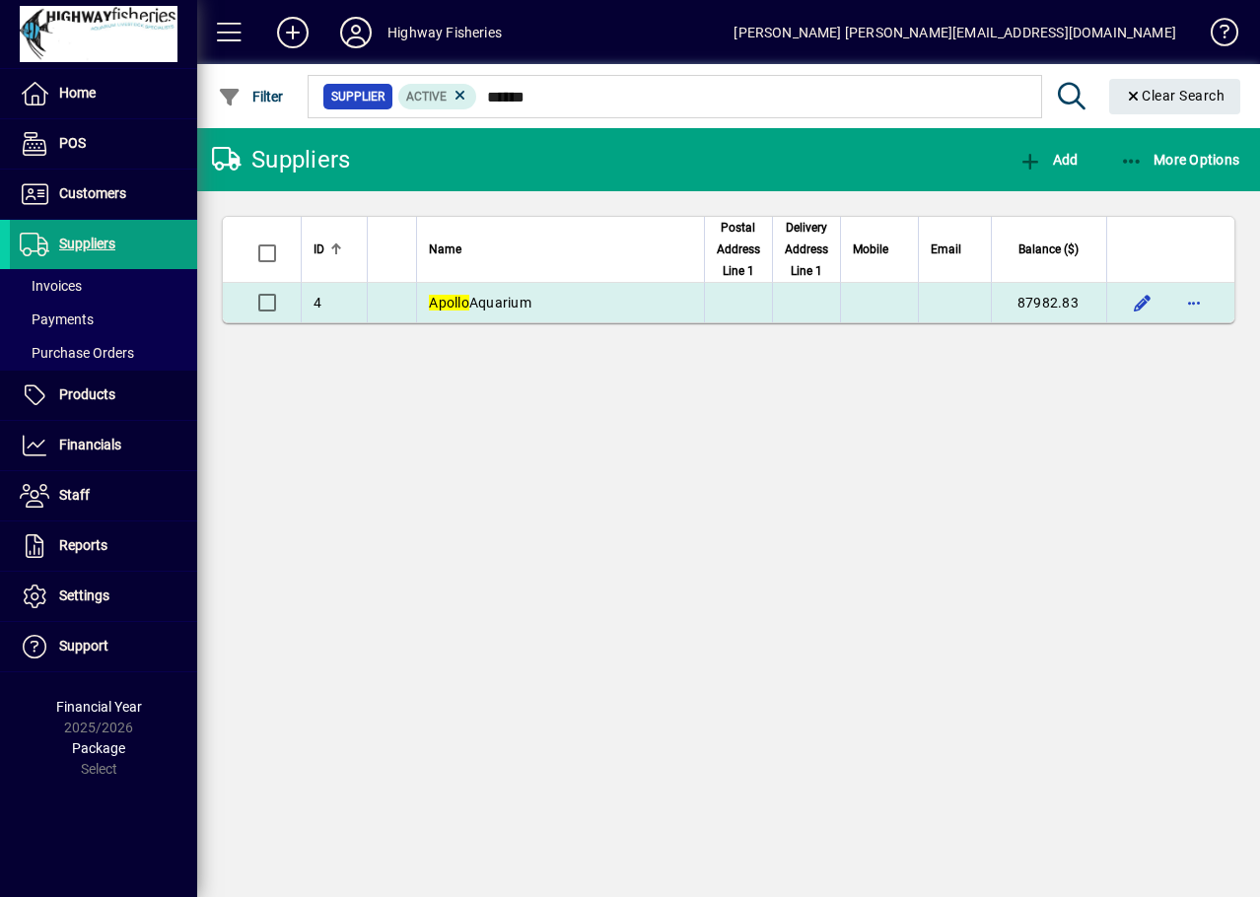
click at [566, 317] on td "Apollo Aquarium" at bounding box center [560, 302] width 288 height 39
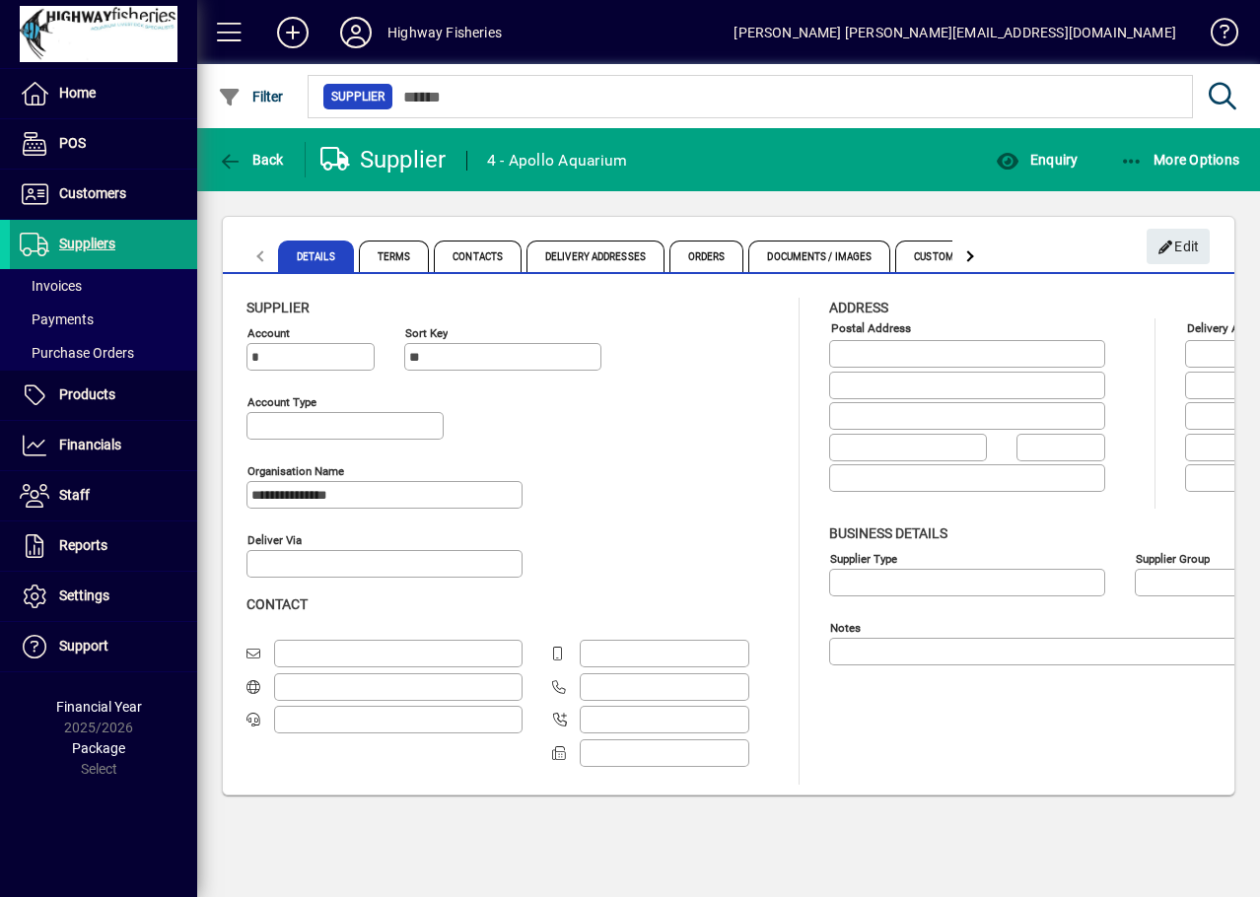
type input "**********"
click at [1046, 173] on span "button" at bounding box center [1037, 159] width 92 height 47
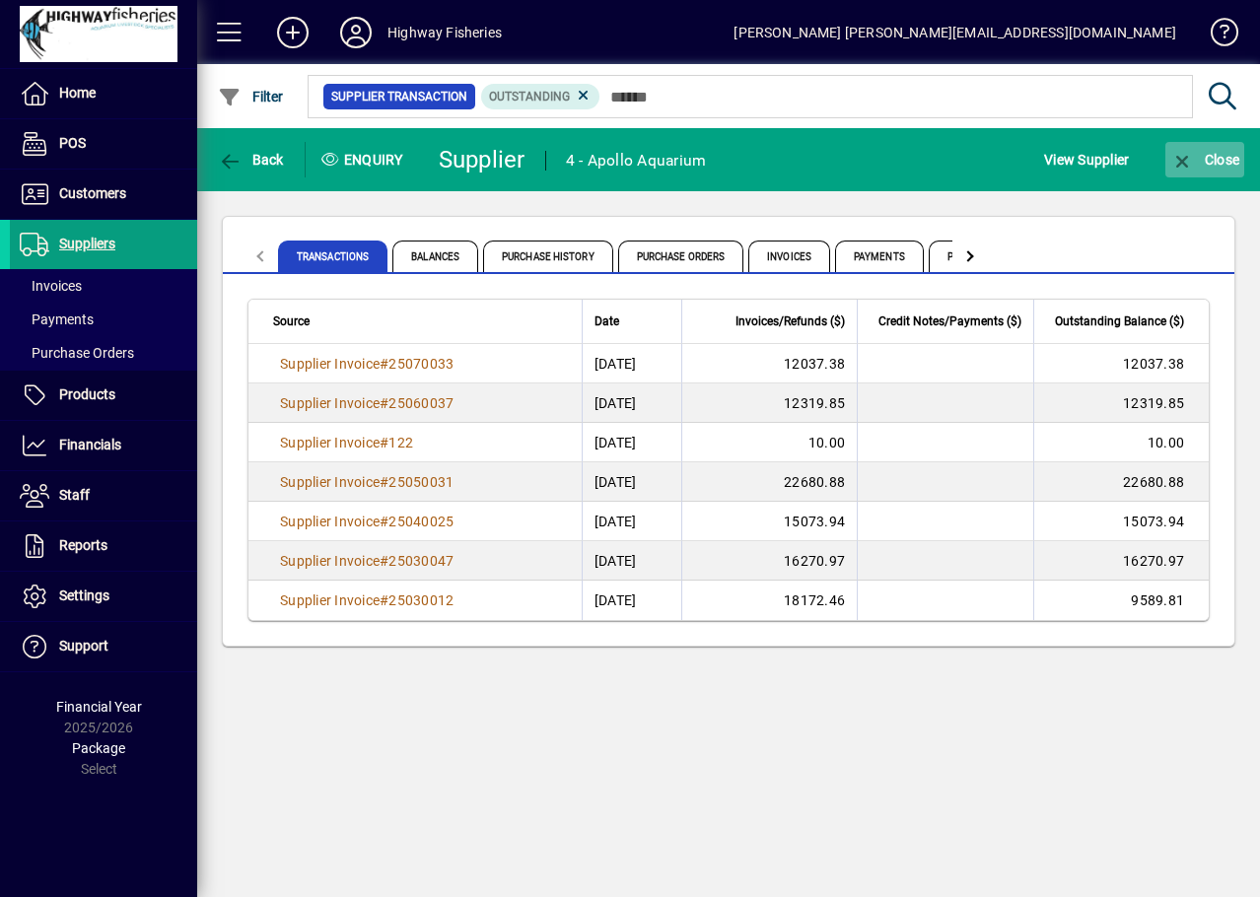
click at [1196, 160] on span "Close" at bounding box center [1204, 160] width 69 height 16
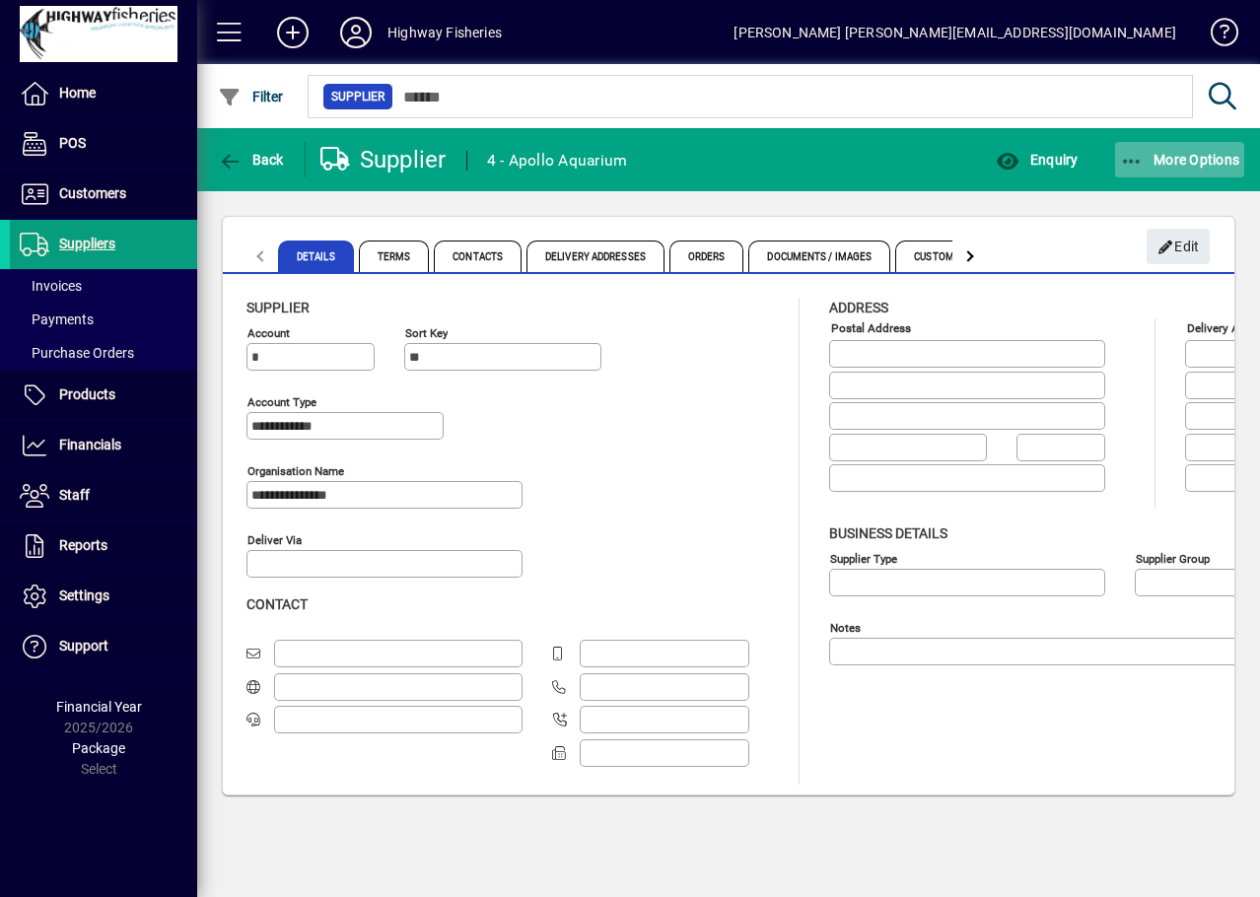
click at [1162, 152] on span "More Options" at bounding box center [1180, 160] width 120 height 16
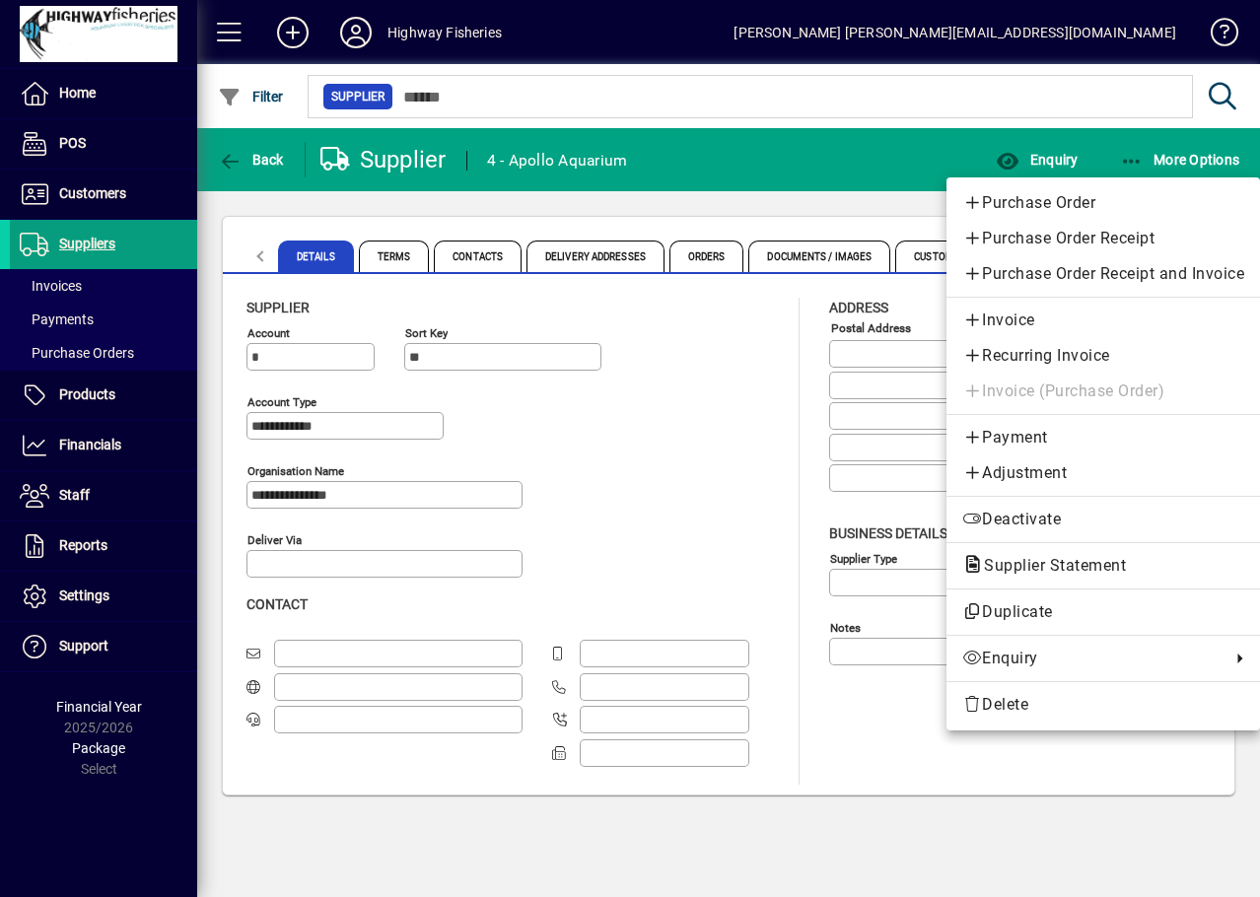
click at [994, 445] on span "Payment" at bounding box center [1103, 438] width 282 height 24
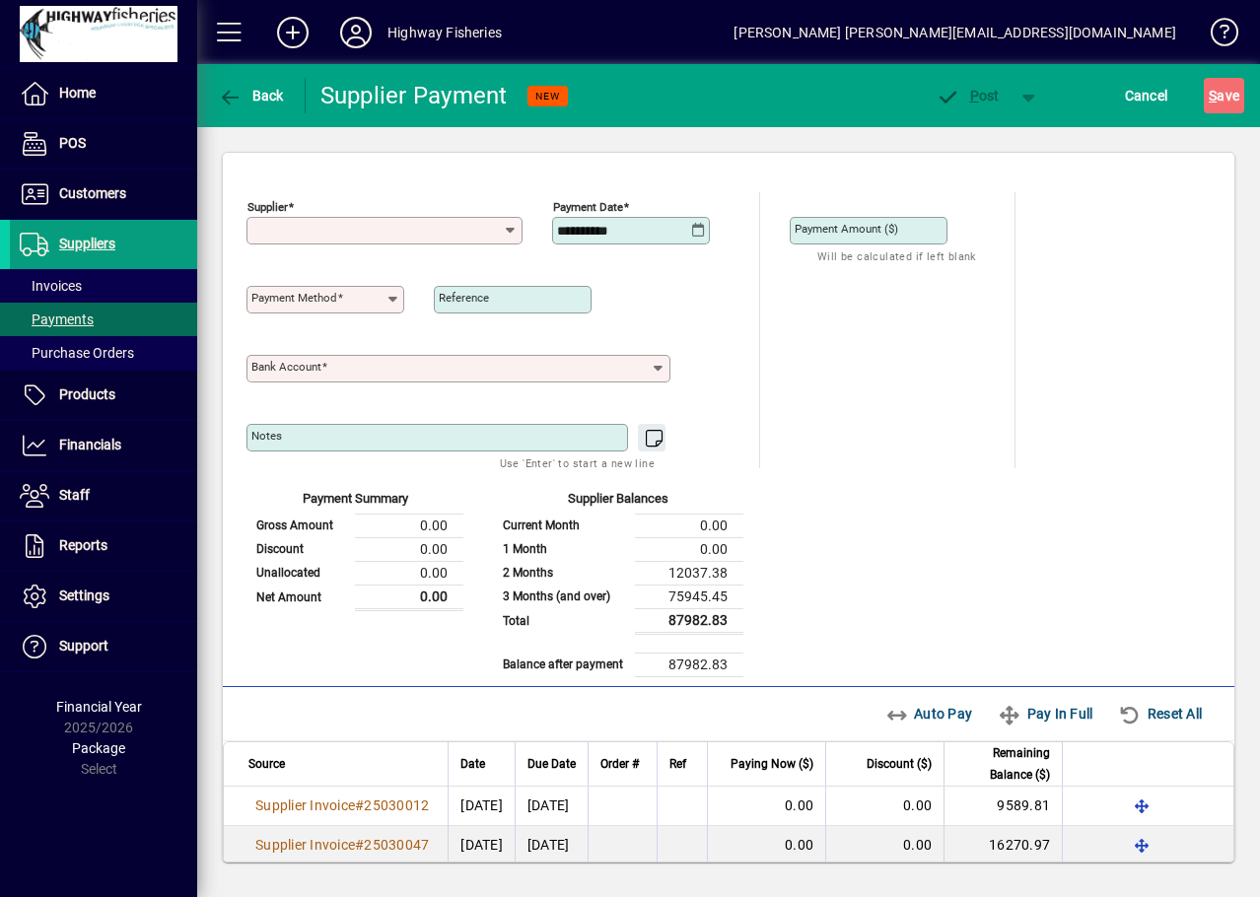
type input "**********"
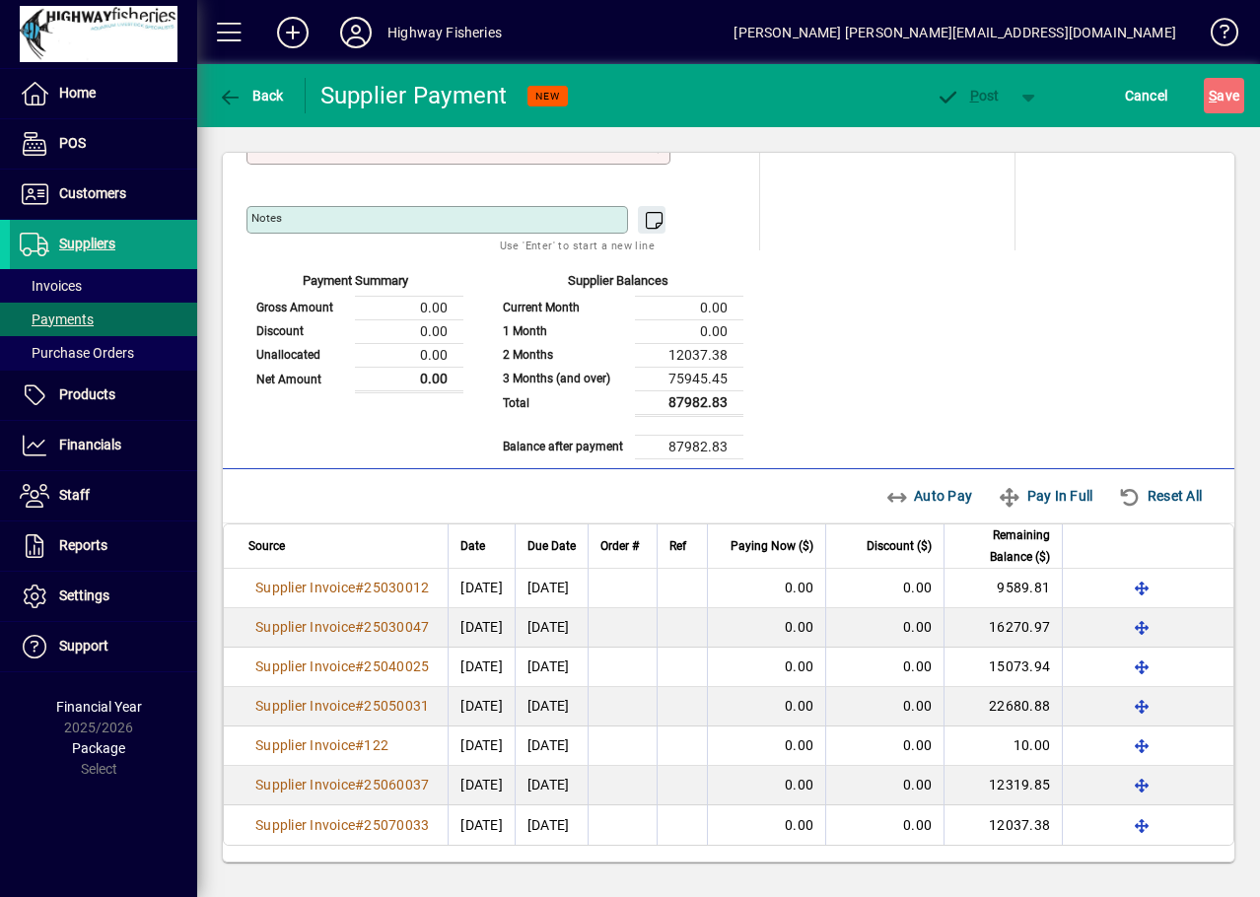
scroll to position [218, 0]
click at [240, 91] on icon "button" at bounding box center [230, 98] width 25 height 20
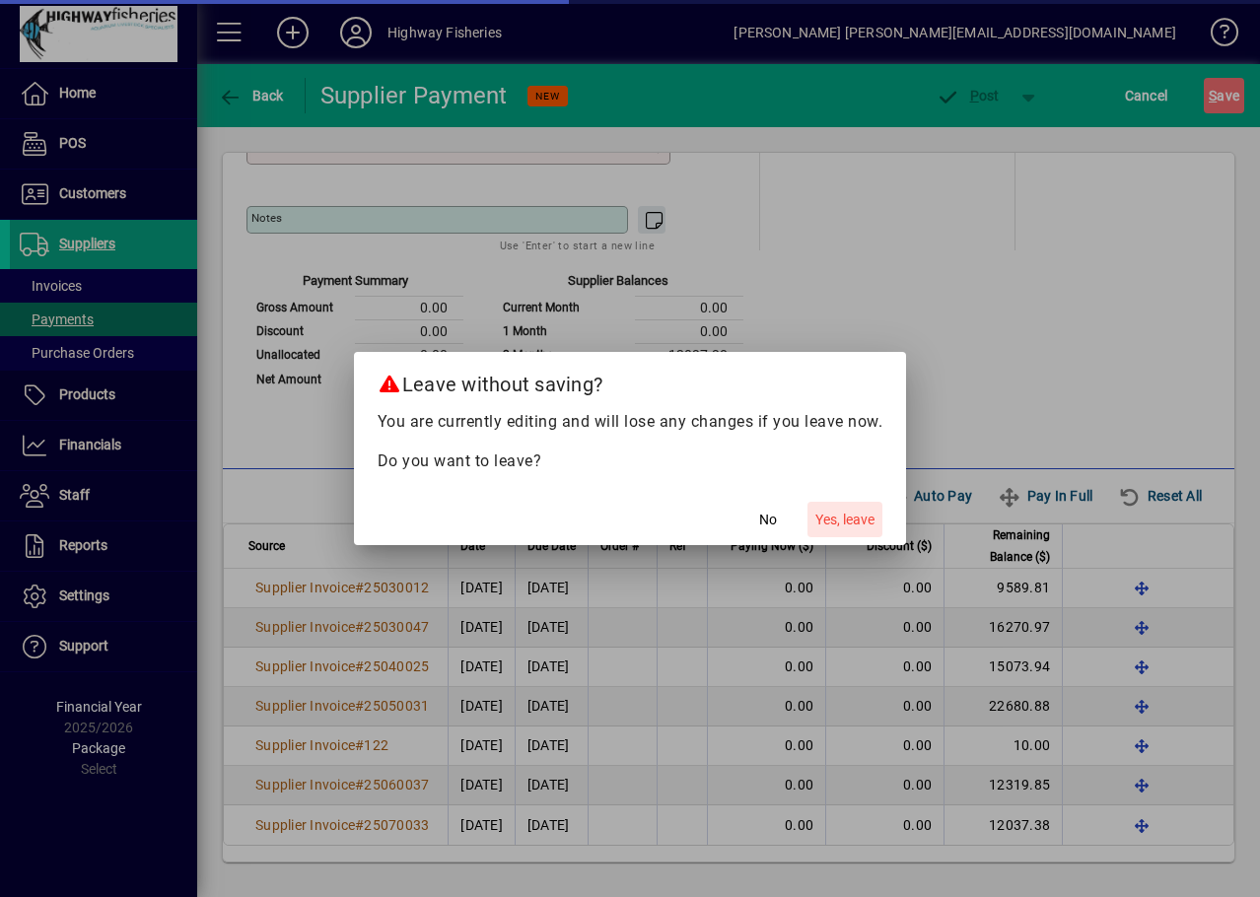
click at [856, 522] on span "Yes, leave" at bounding box center [844, 520] width 59 height 21
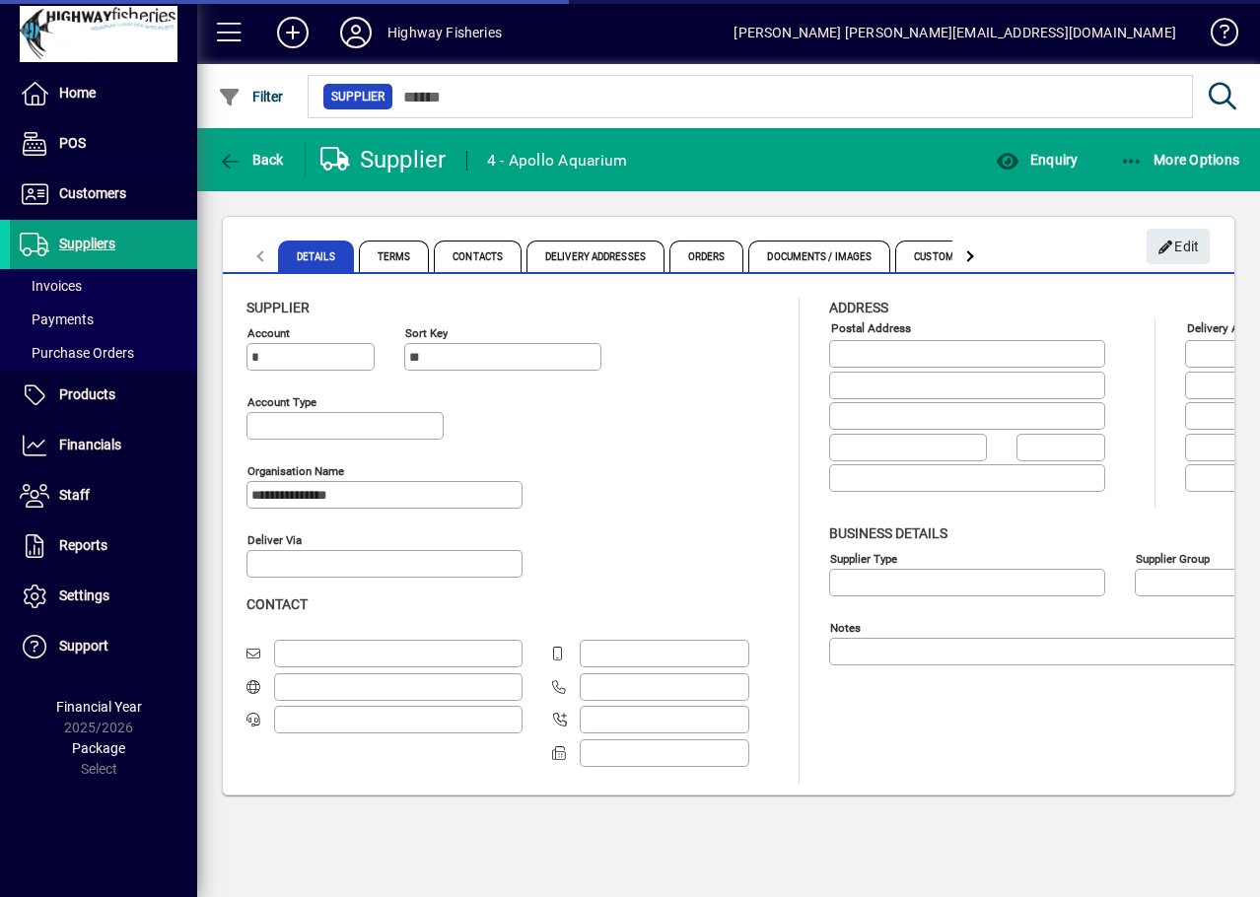
type input "**********"
click at [273, 167] on span "Back" at bounding box center [251, 160] width 66 height 16
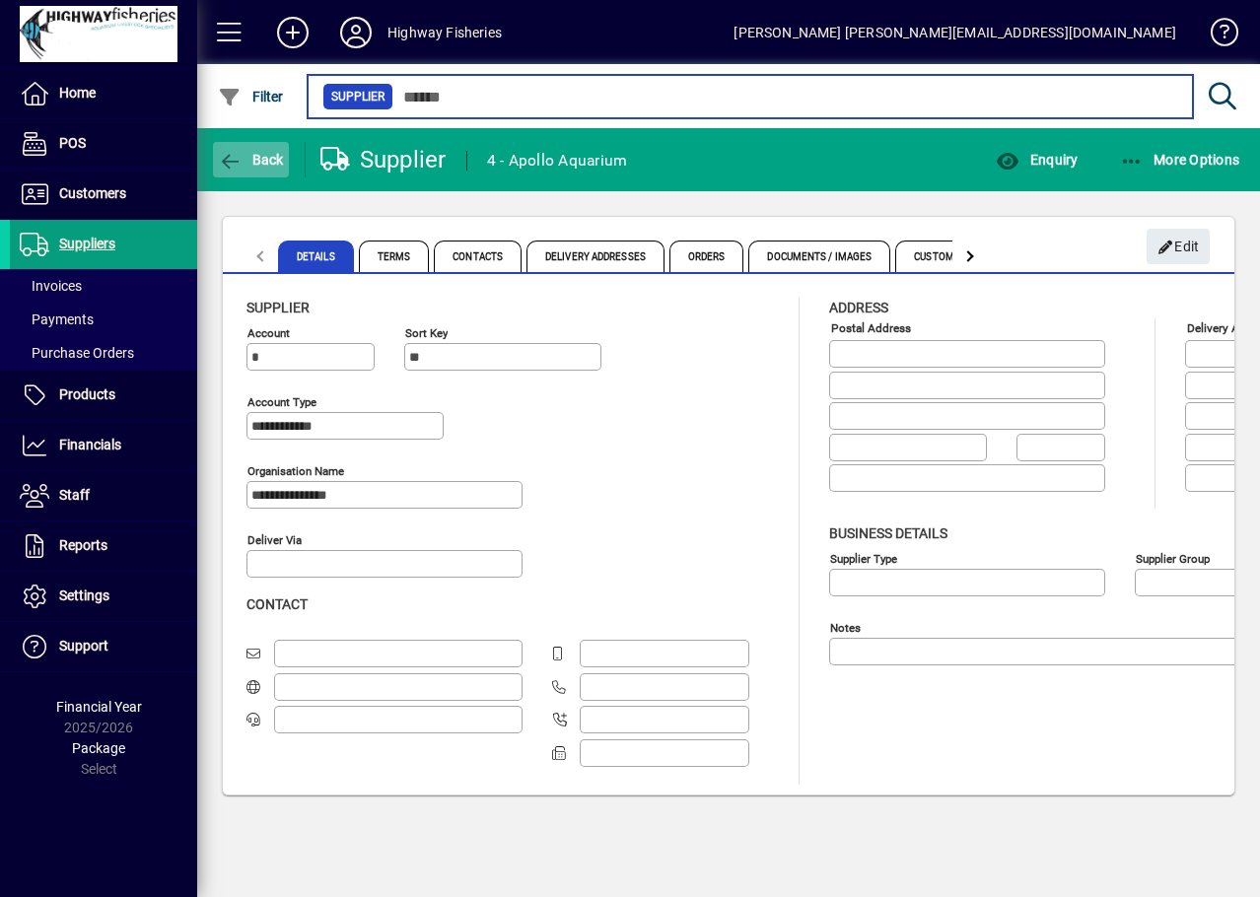
type input "******"
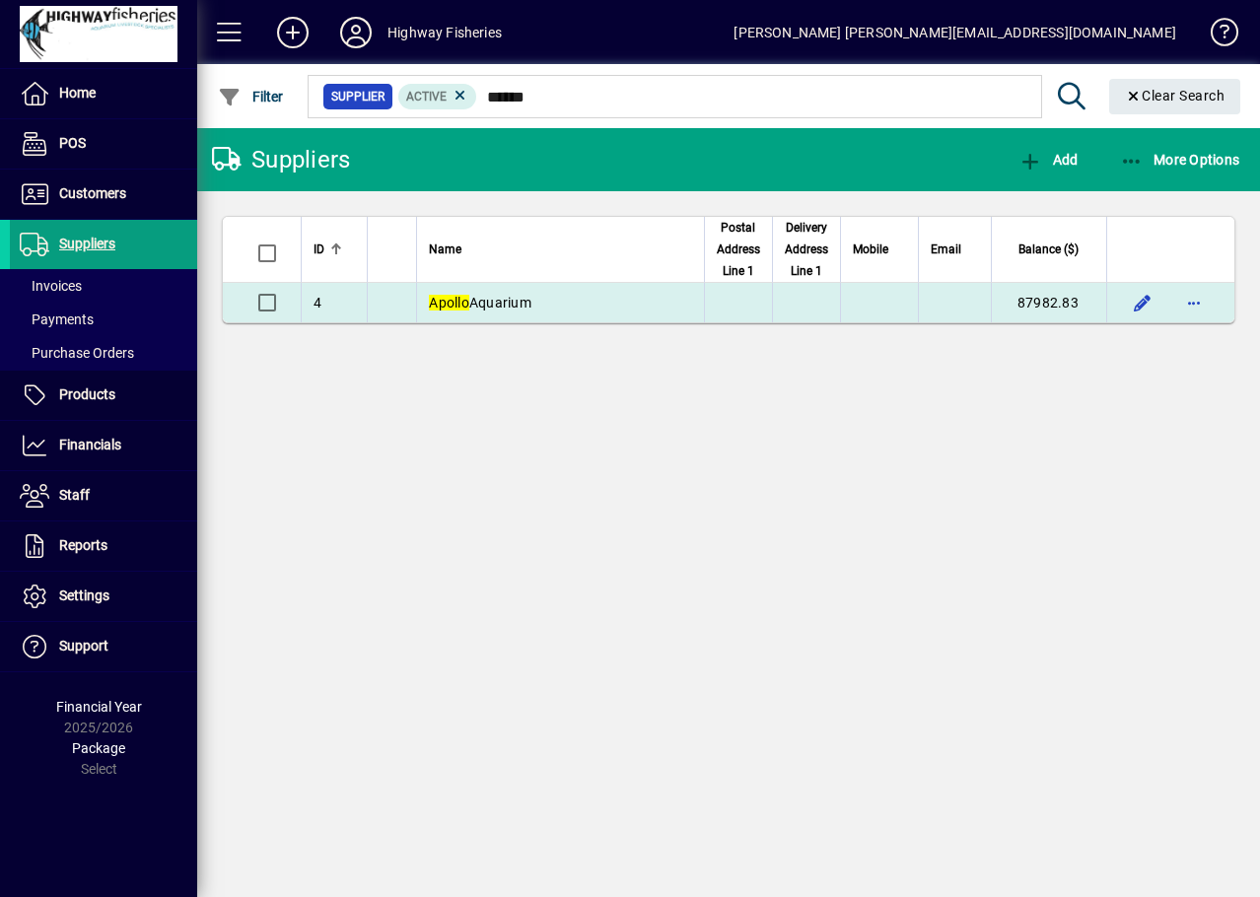
click at [465, 309] on em "Apollo" at bounding box center [449, 303] width 40 height 16
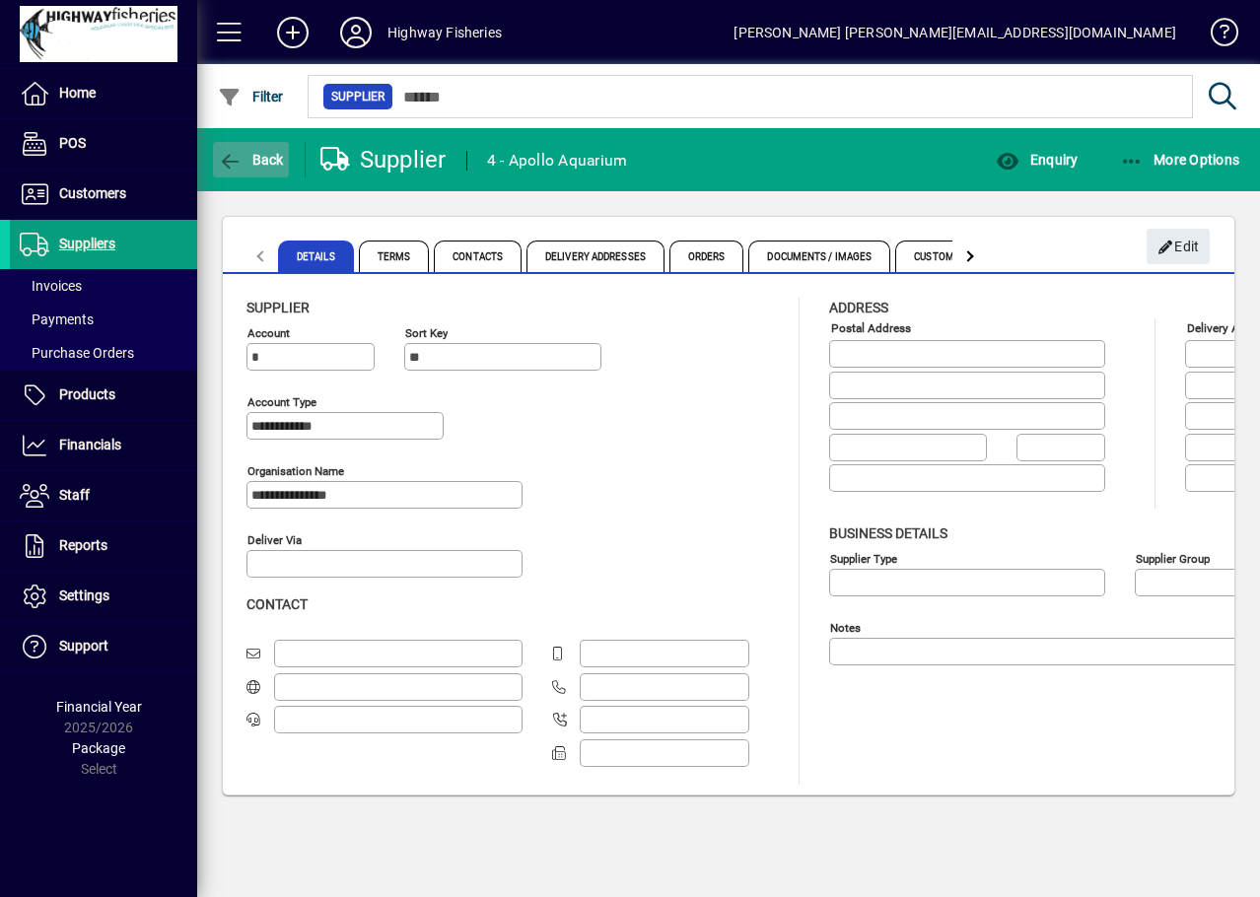
click at [266, 156] on span "Back" at bounding box center [251, 160] width 66 height 16
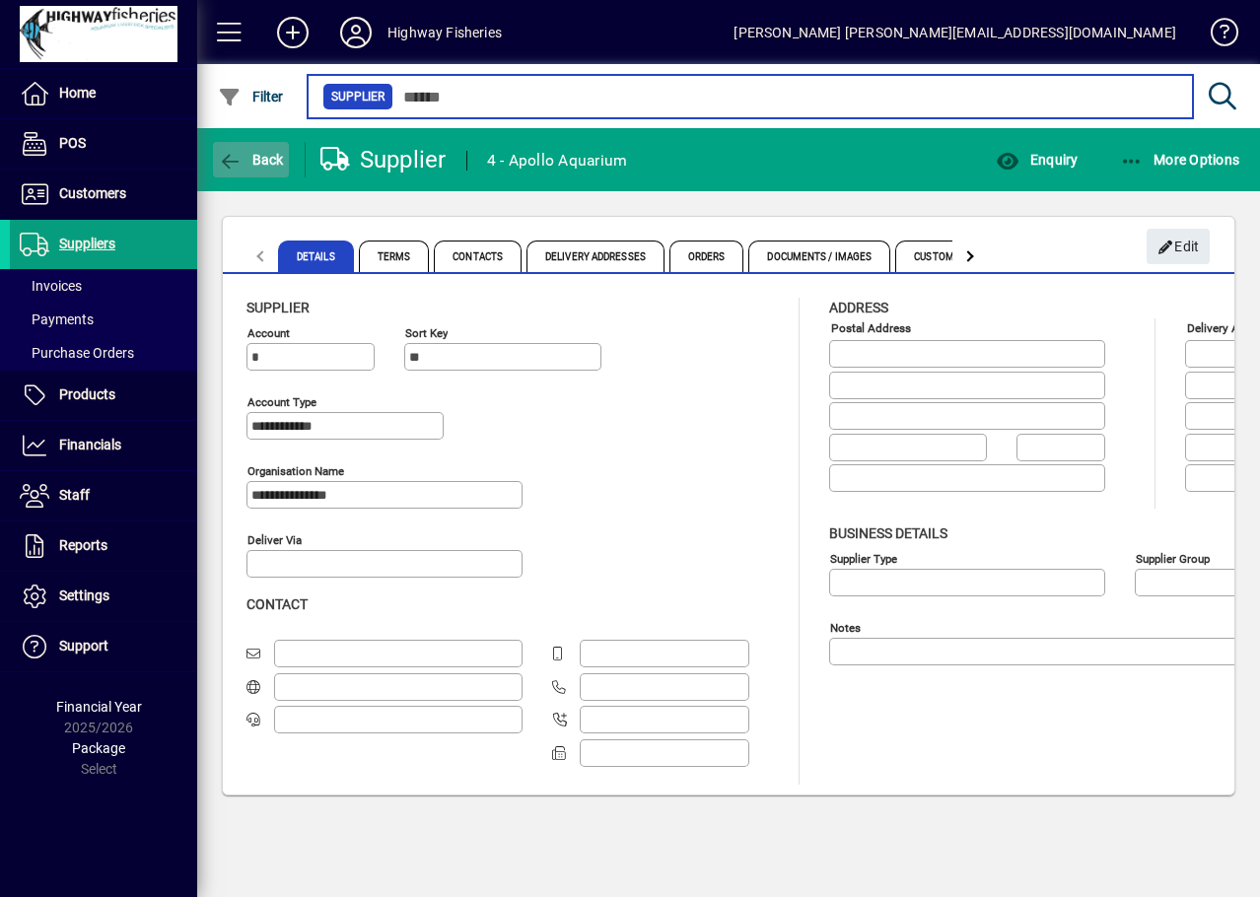
type input "******"
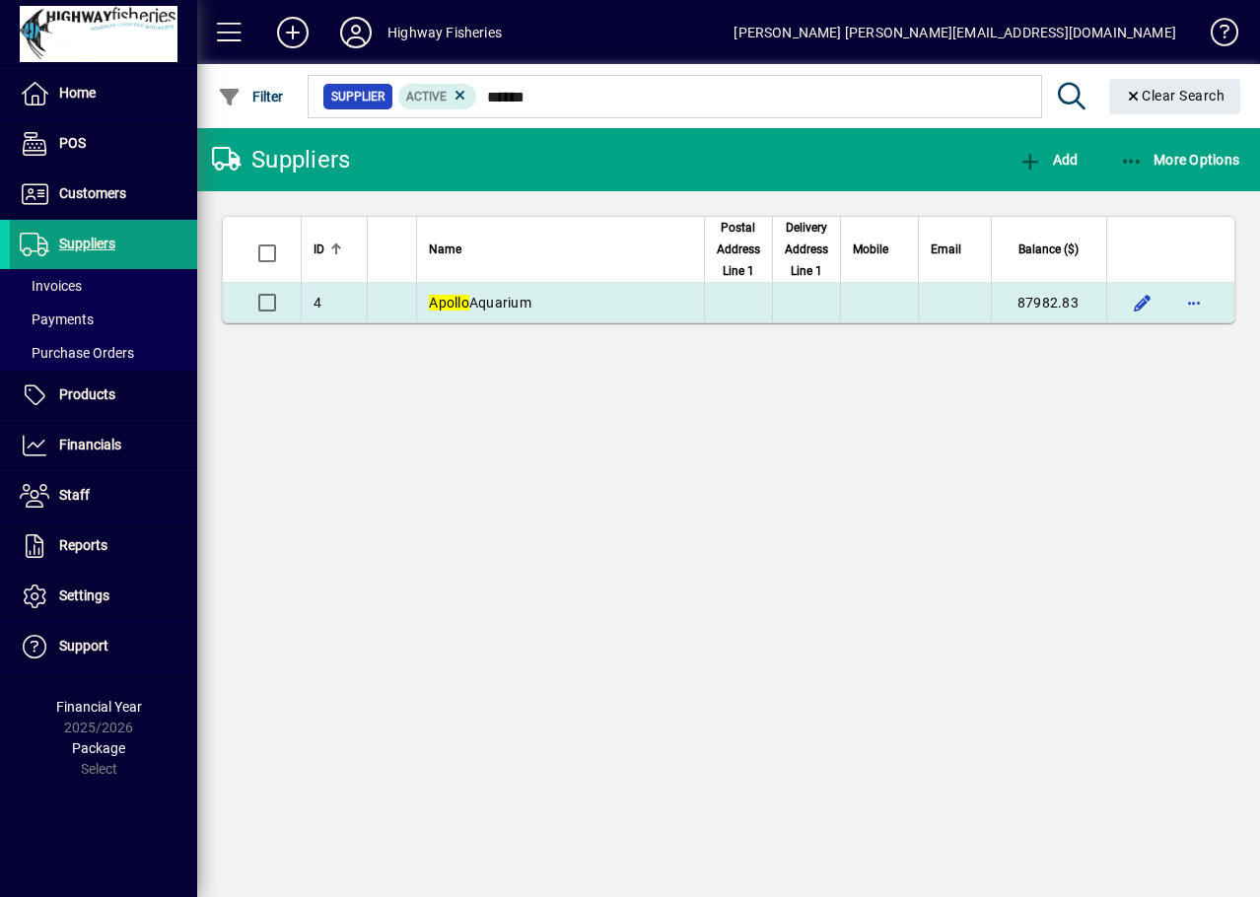
click at [1041, 310] on td "87982.83" at bounding box center [1048, 302] width 115 height 39
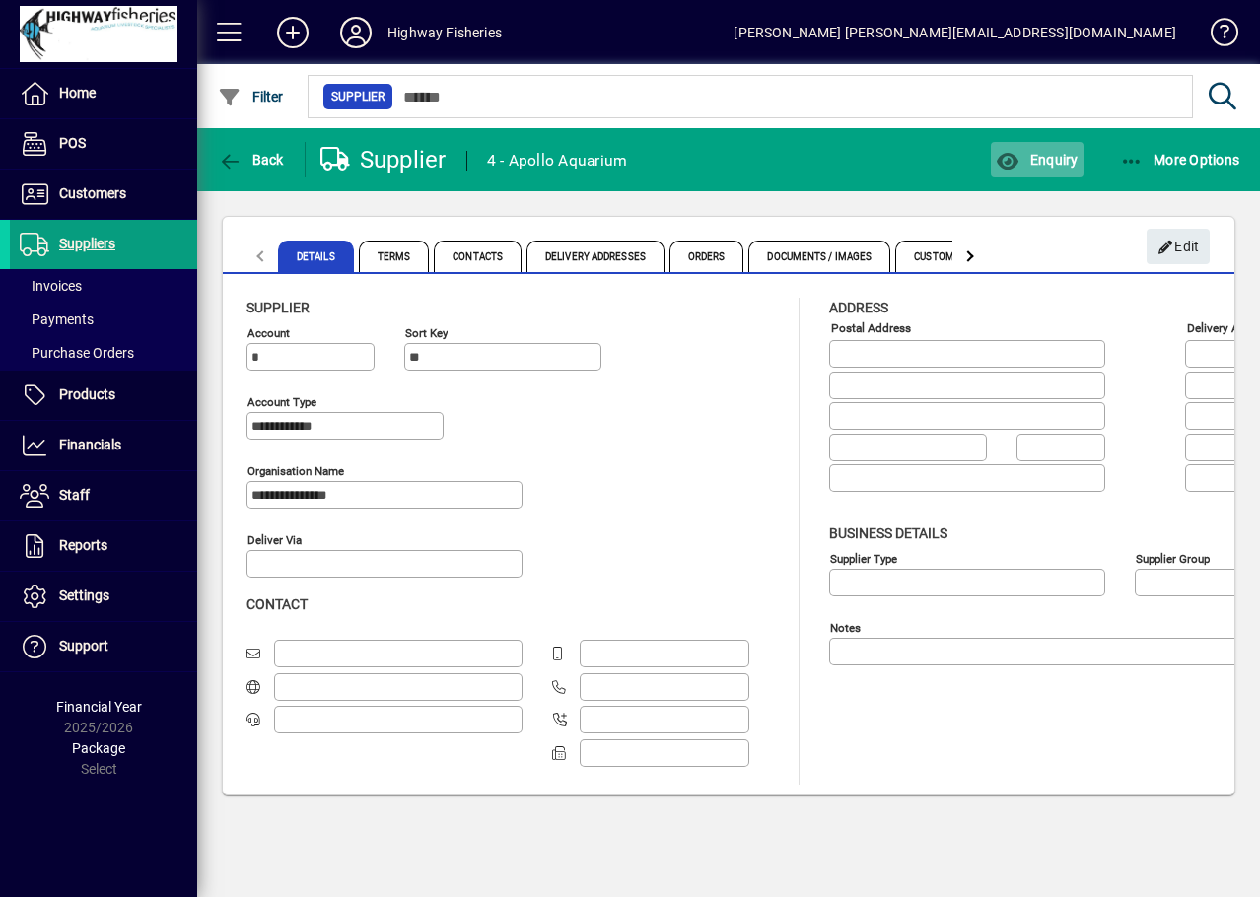
click at [996, 164] on icon "button" at bounding box center [1007, 162] width 25 height 20
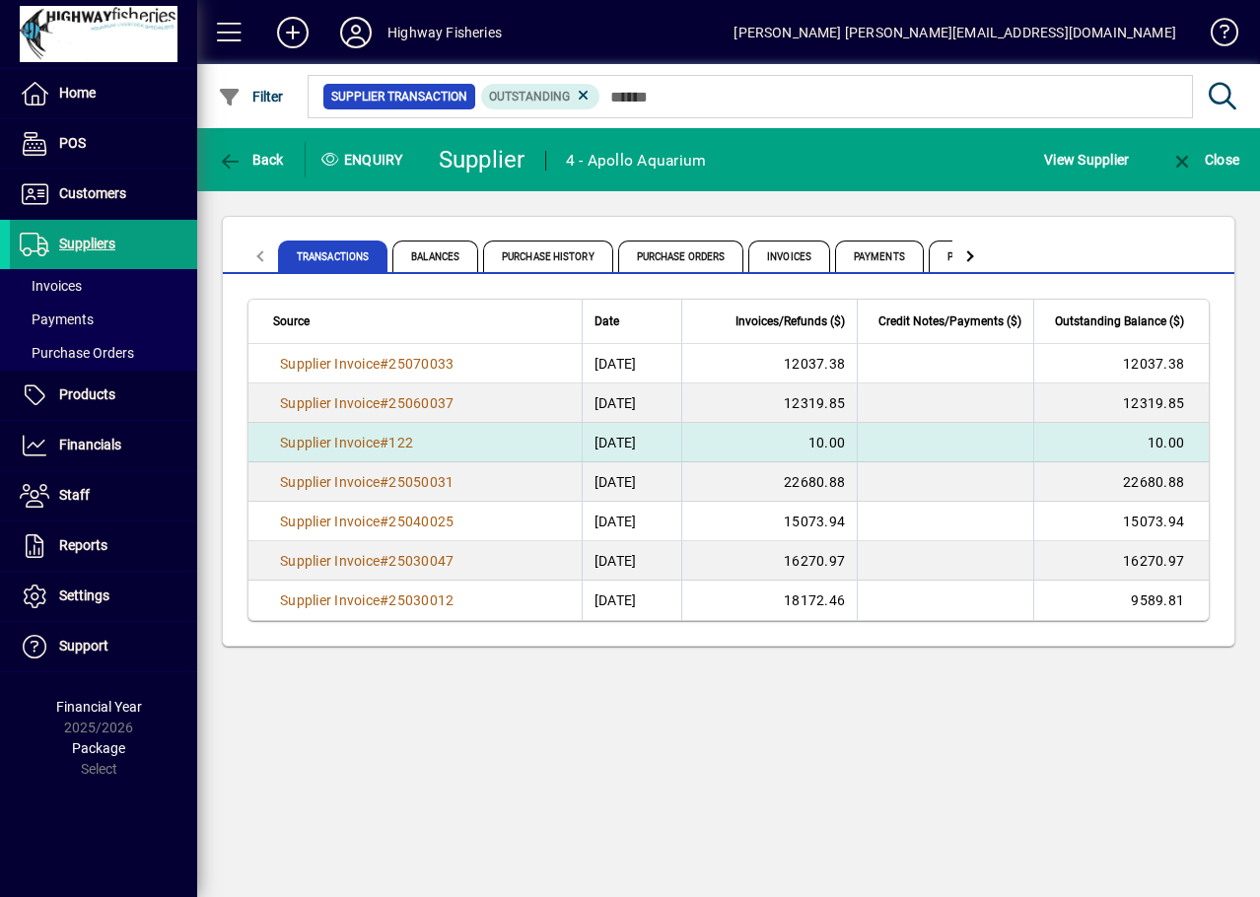
click at [660, 450] on td "05/06/2025" at bounding box center [632, 442] width 100 height 39
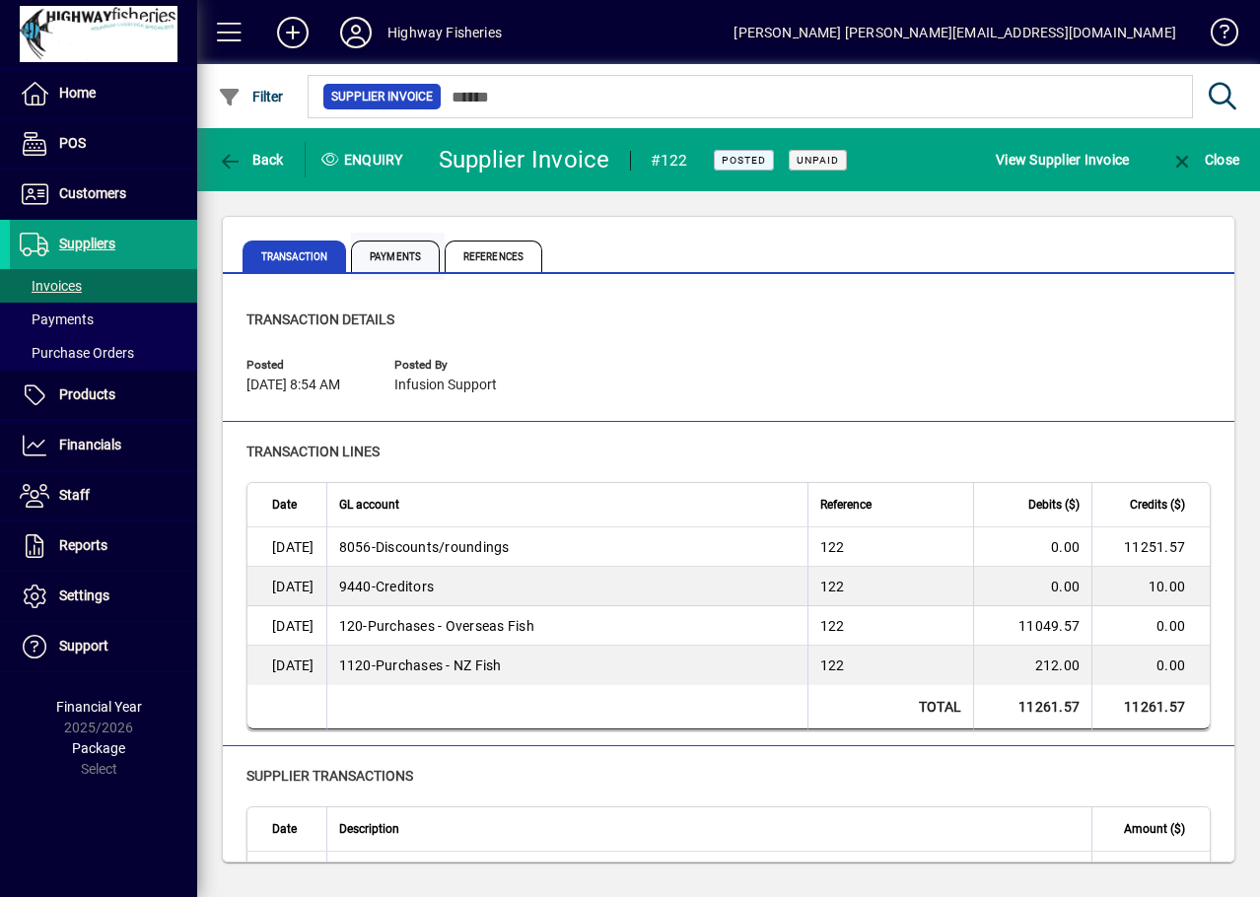
click at [384, 271] on span "Payments" at bounding box center [395, 256] width 89 height 32
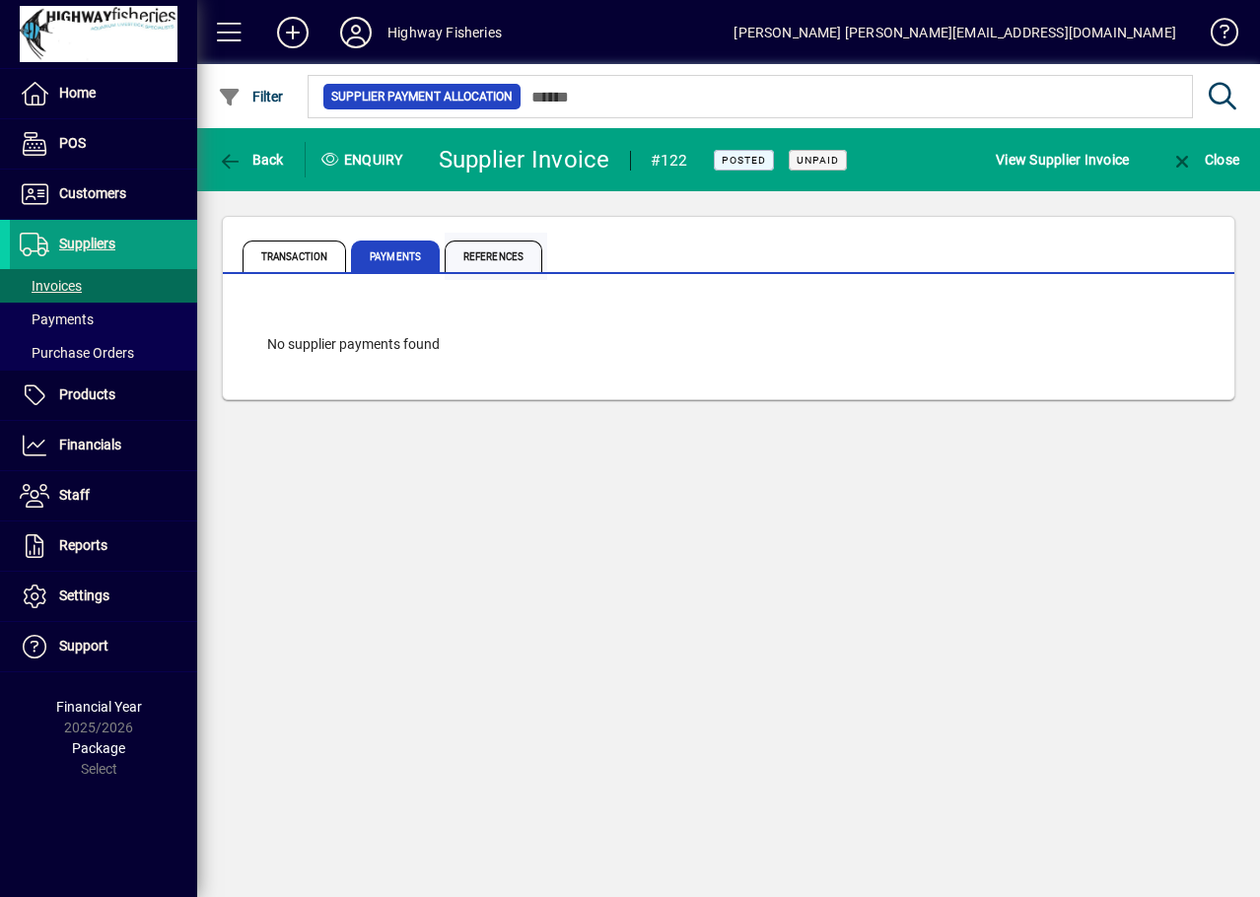
click at [516, 251] on span "References" at bounding box center [494, 256] width 98 height 32
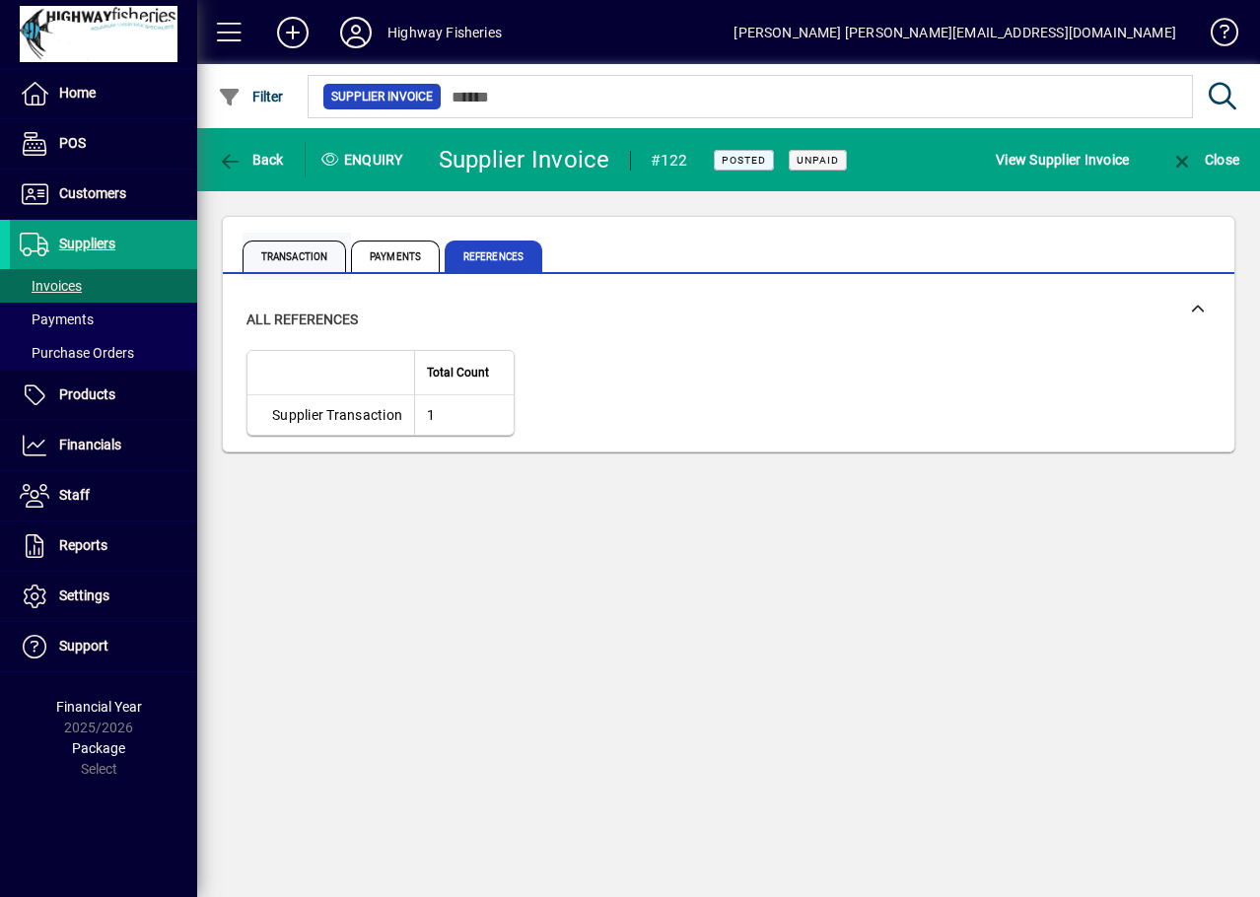
click at [281, 265] on span "Transaction" at bounding box center [293, 256] width 103 height 32
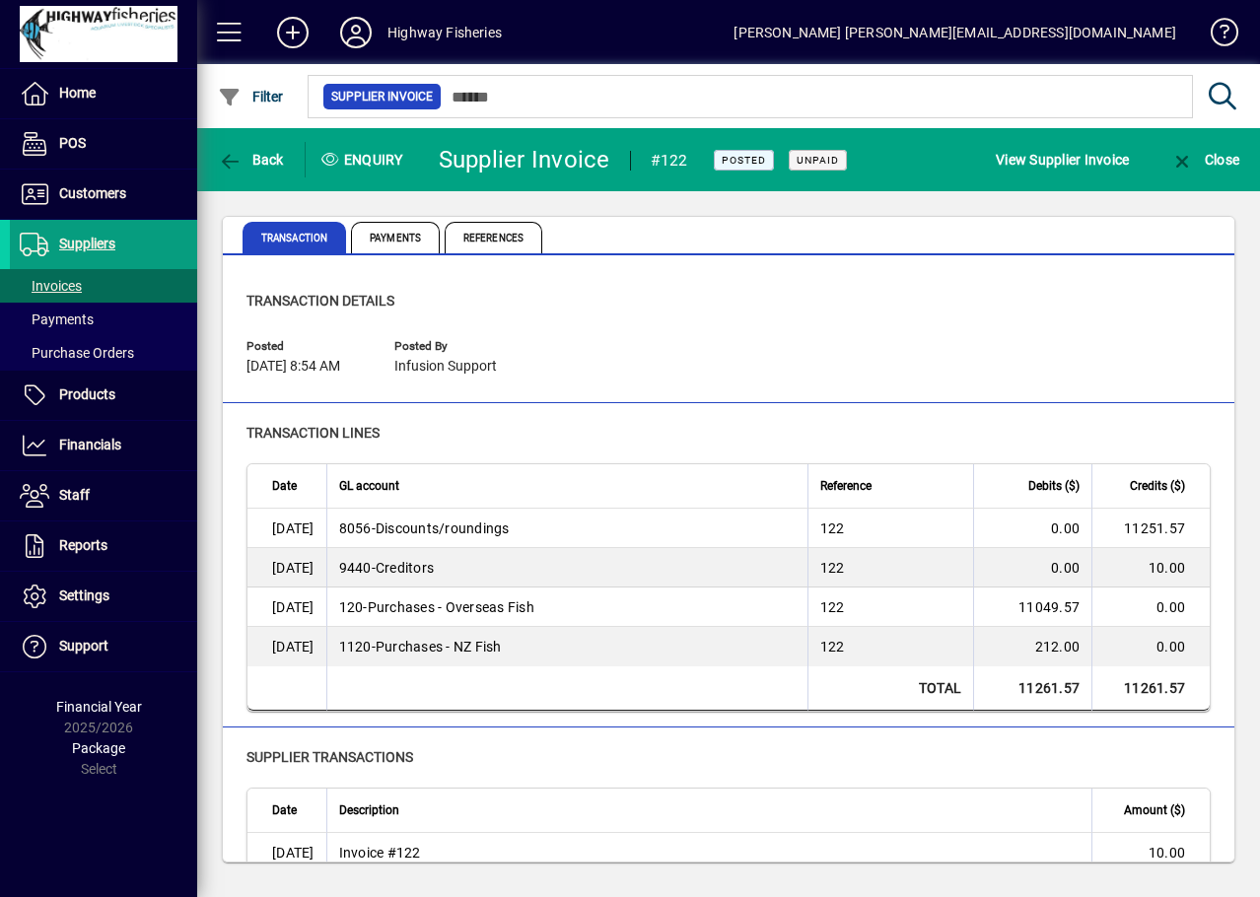
scroll to position [46, 0]
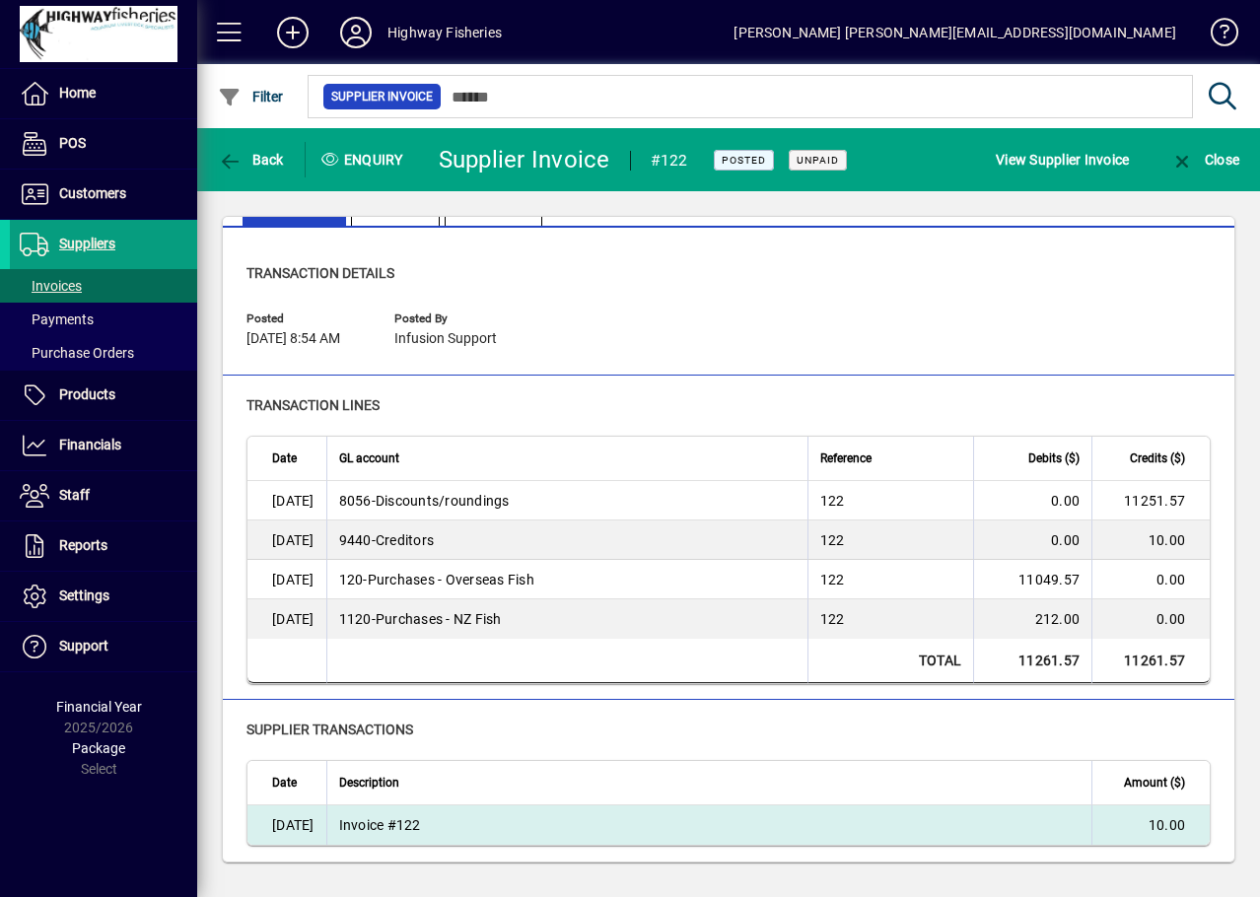
click at [396, 828] on td "Invoice #122" at bounding box center [709, 824] width 766 height 39
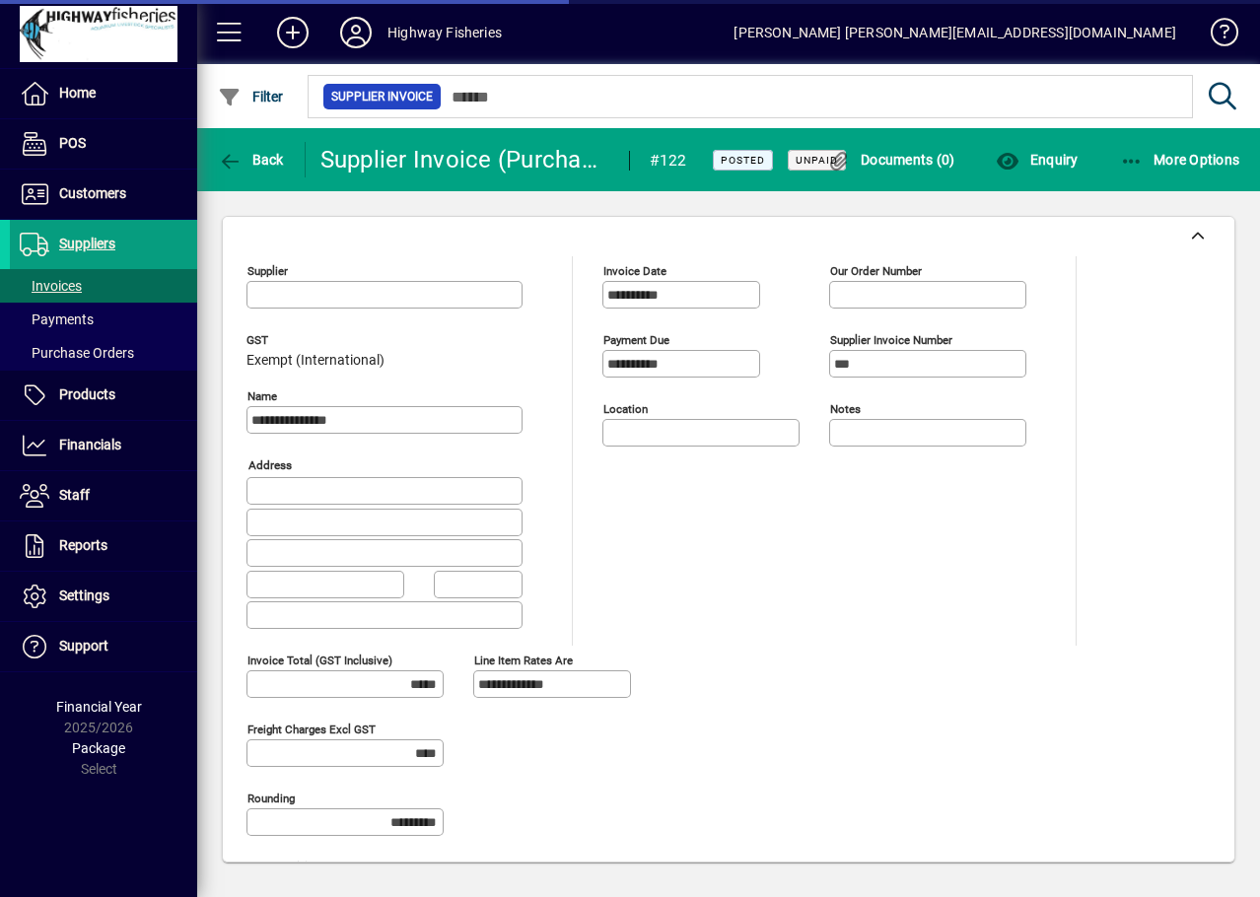
type input "**********"
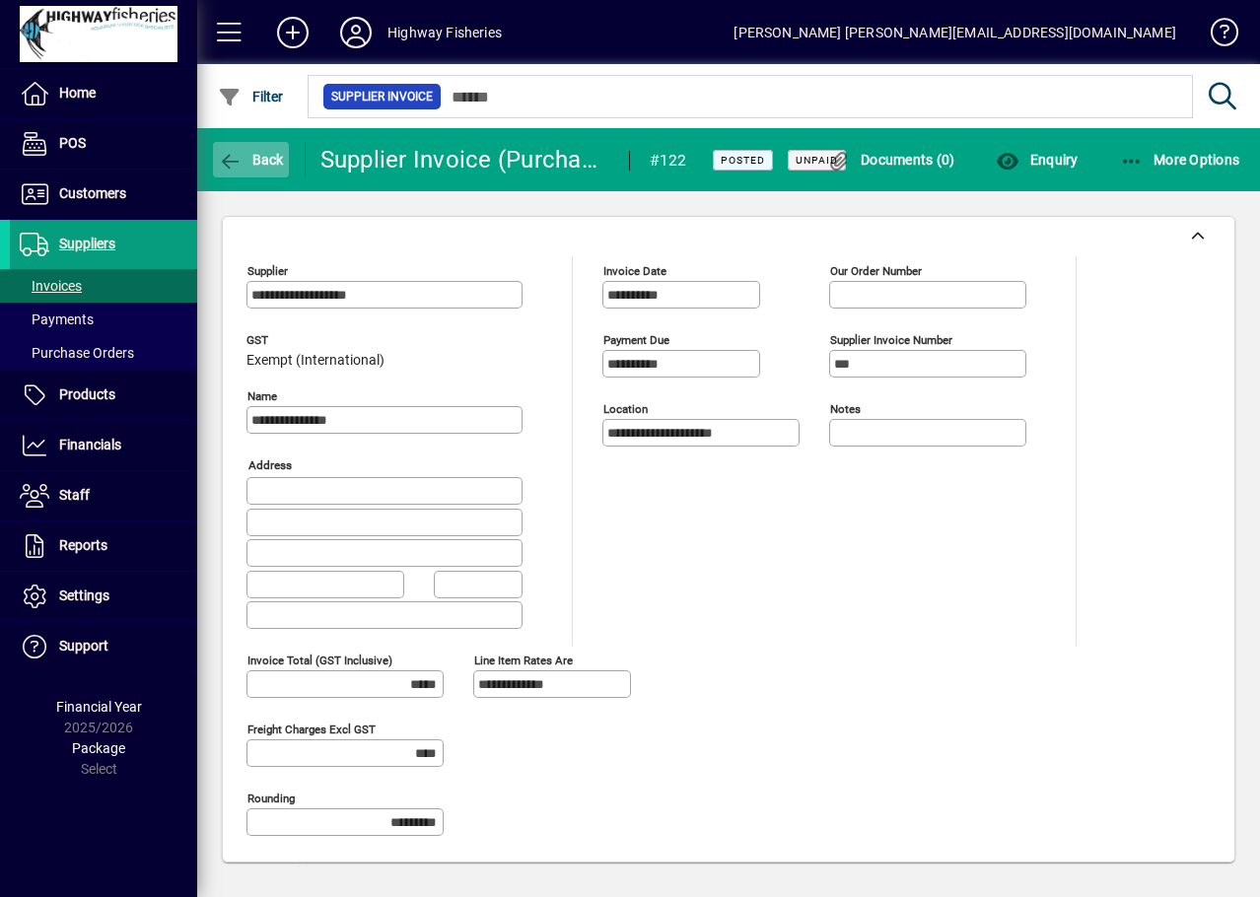
click at [250, 170] on span "button" at bounding box center [251, 159] width 76 height 47
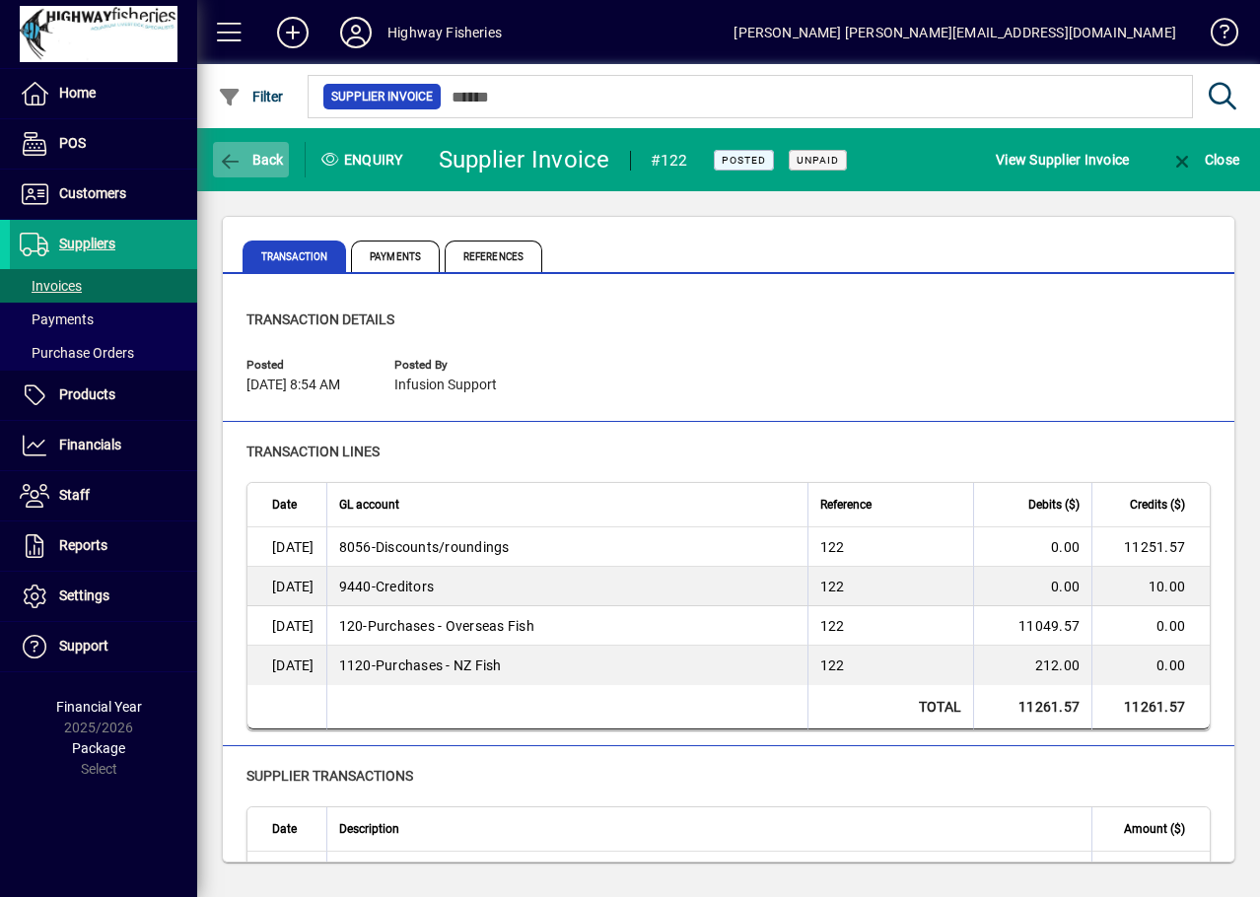
click at [252, 163] on span "Back" at bounding box center [251, 160] width 66 height 16
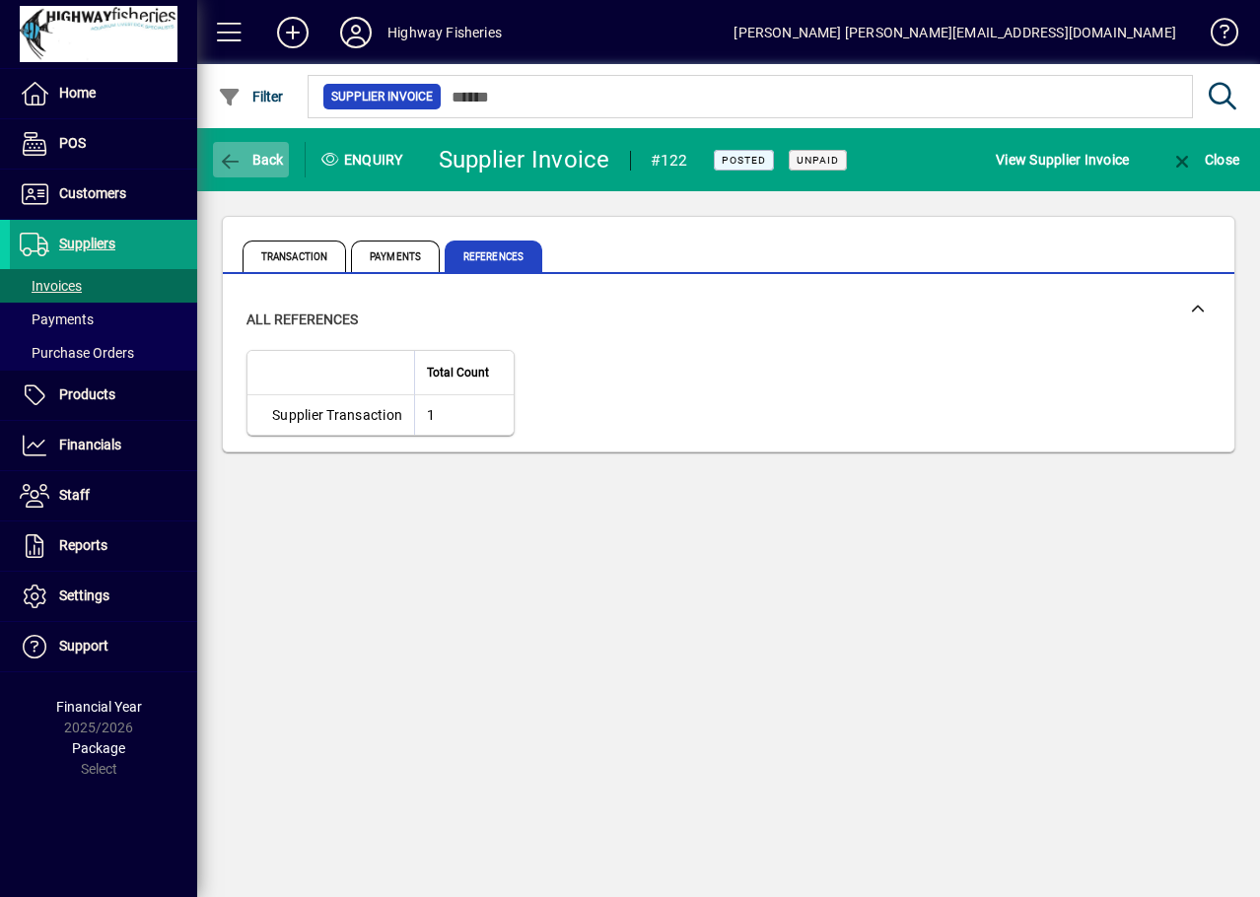
click at [250, 163] on span "Back" at bounding box center [251, 160] width 66 height 16
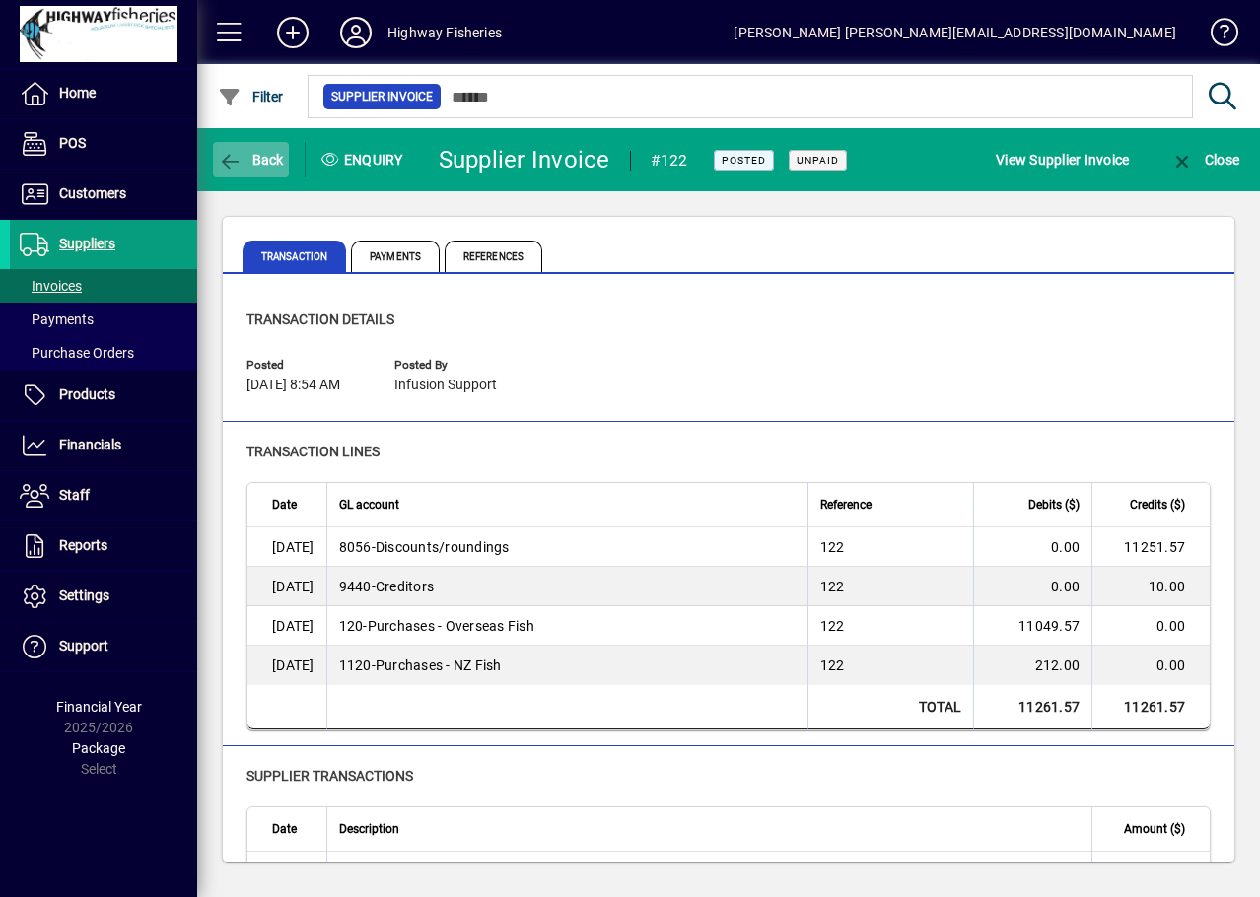
click at [248, 162] on span "Back" at bounding box center [251, 160] width 66 height 16
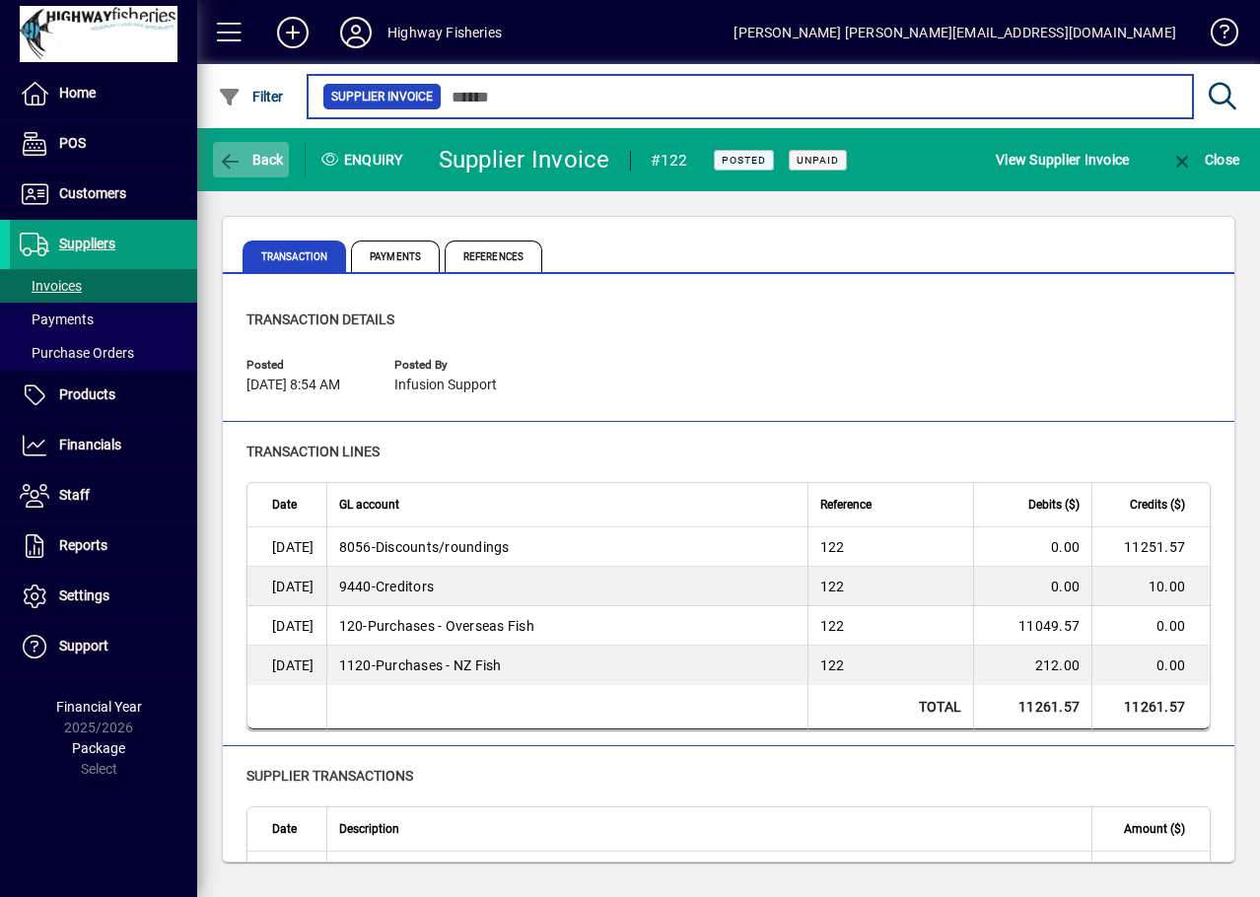
type input "******"
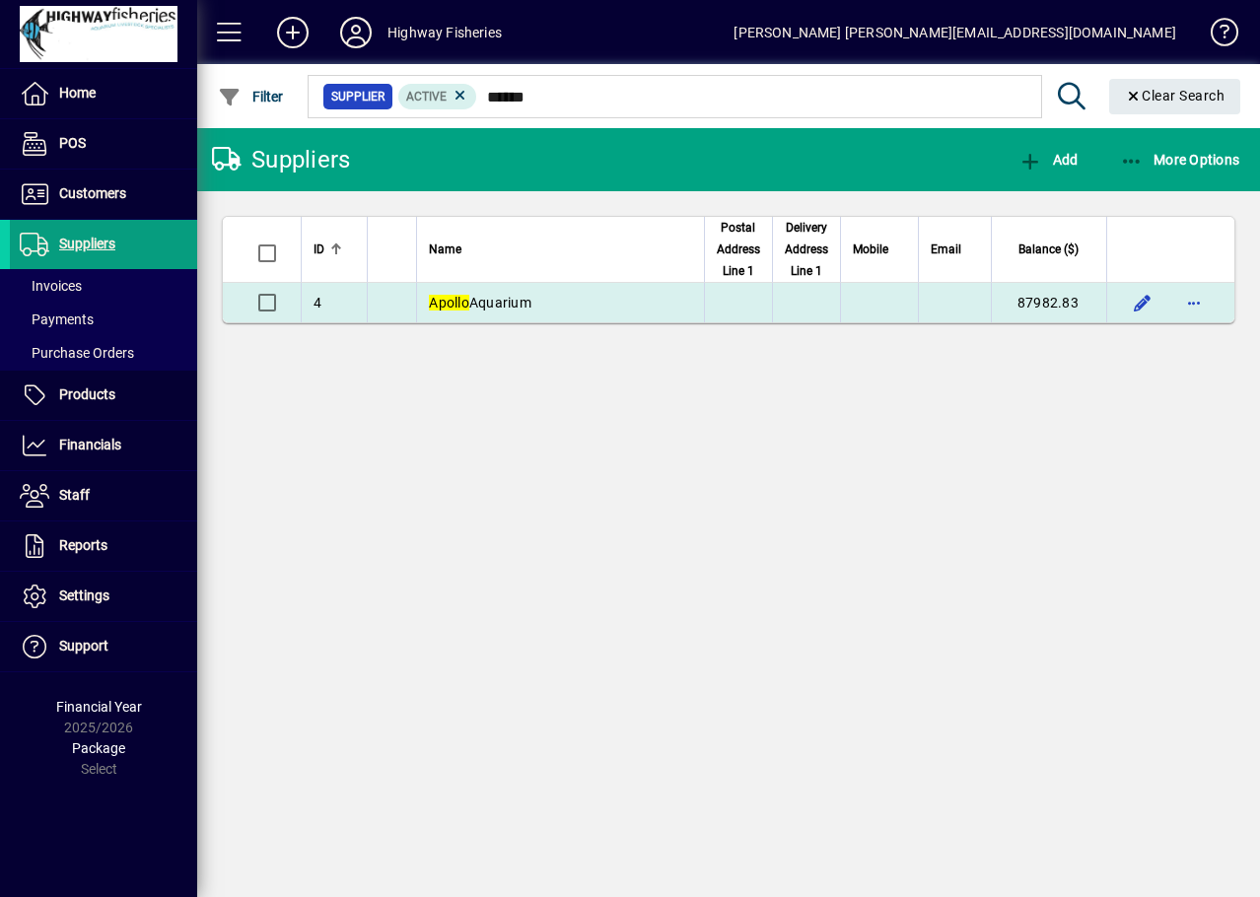
click at [484, 297] on span "Apollo Aquarium" at bounding box center [480, 303] width 103 height 16
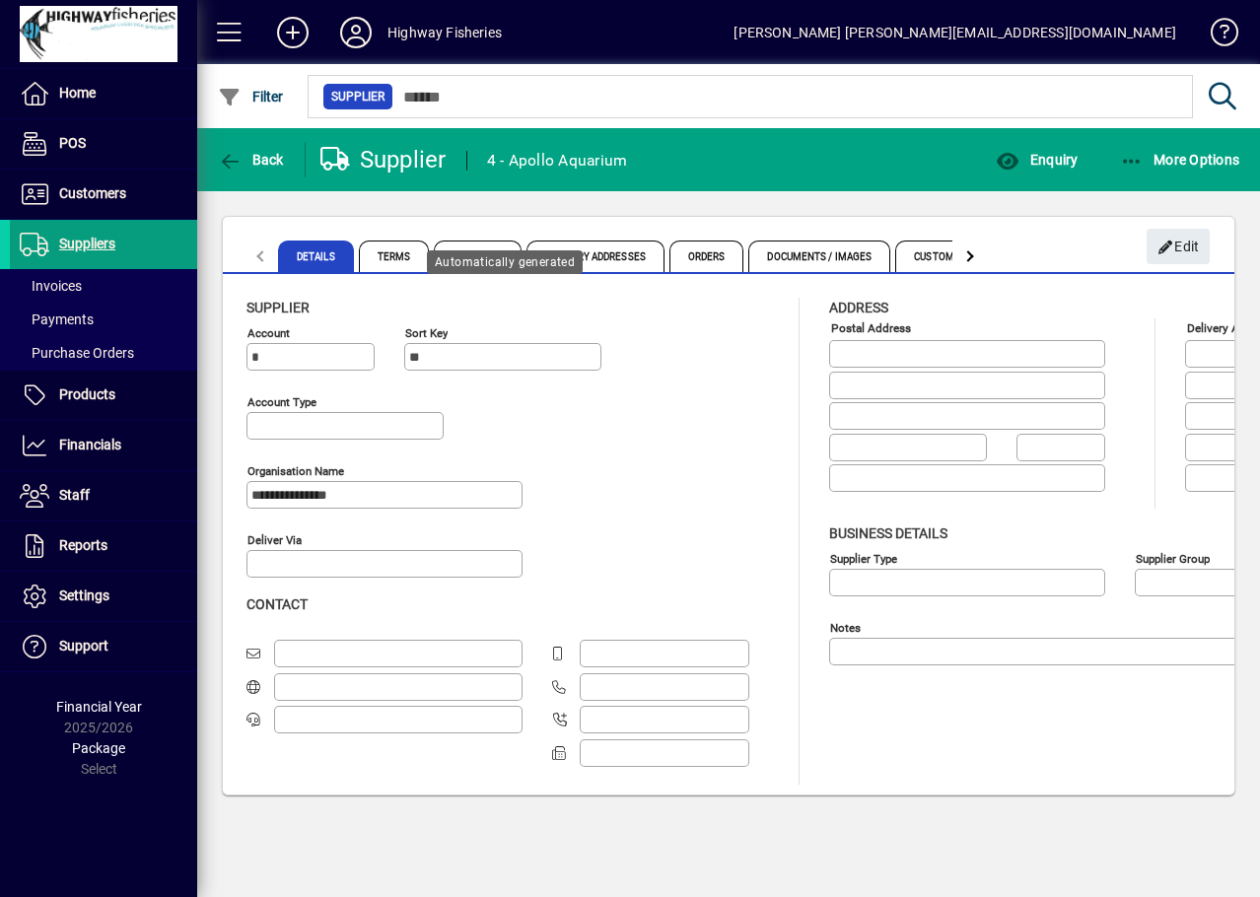
type input "**********"
click at [1032, 164] on span "Enquiry" at bounding box center [1036, 160] width 82 height 16
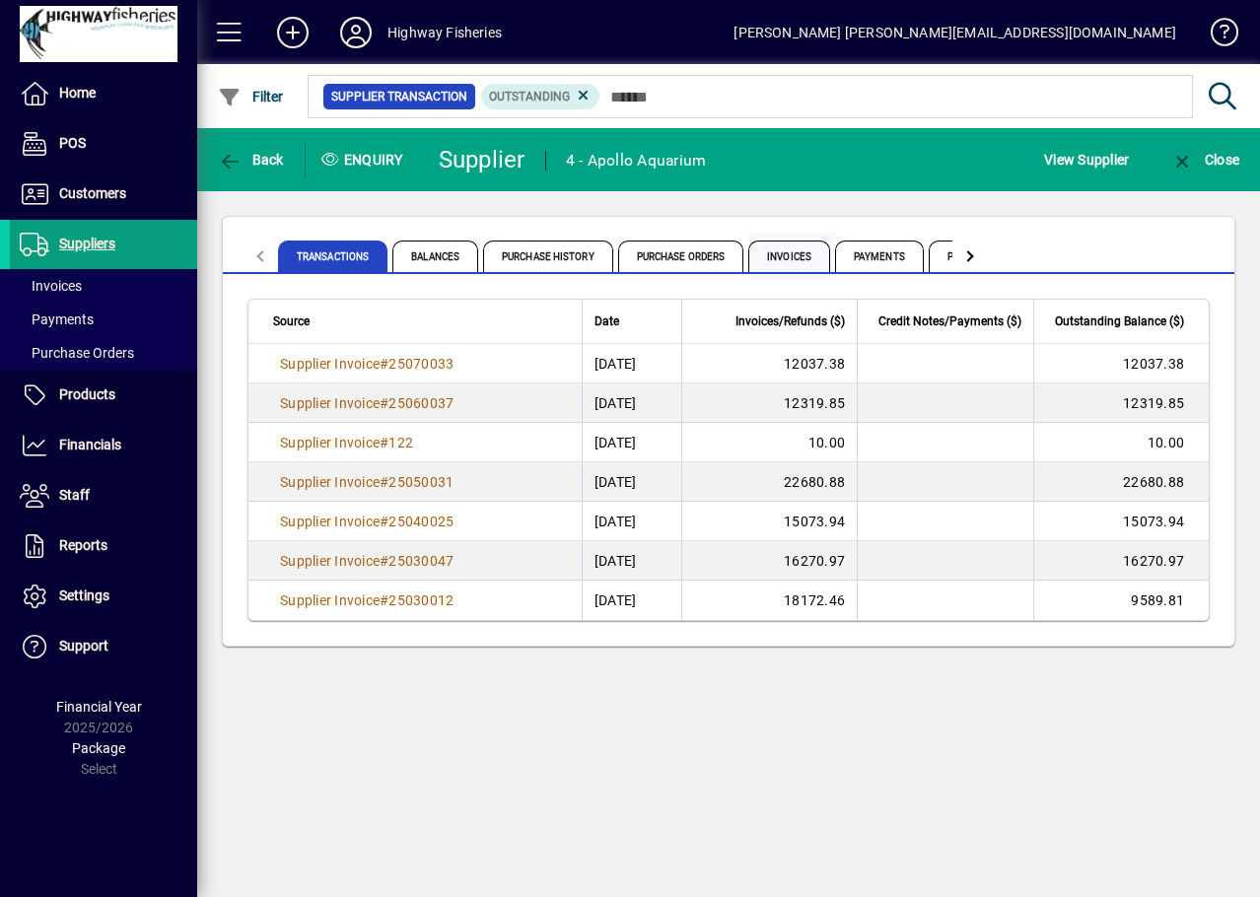
click at [786, 257] on span "Invoices" at bounding box center [789, 256] width 82 height 32
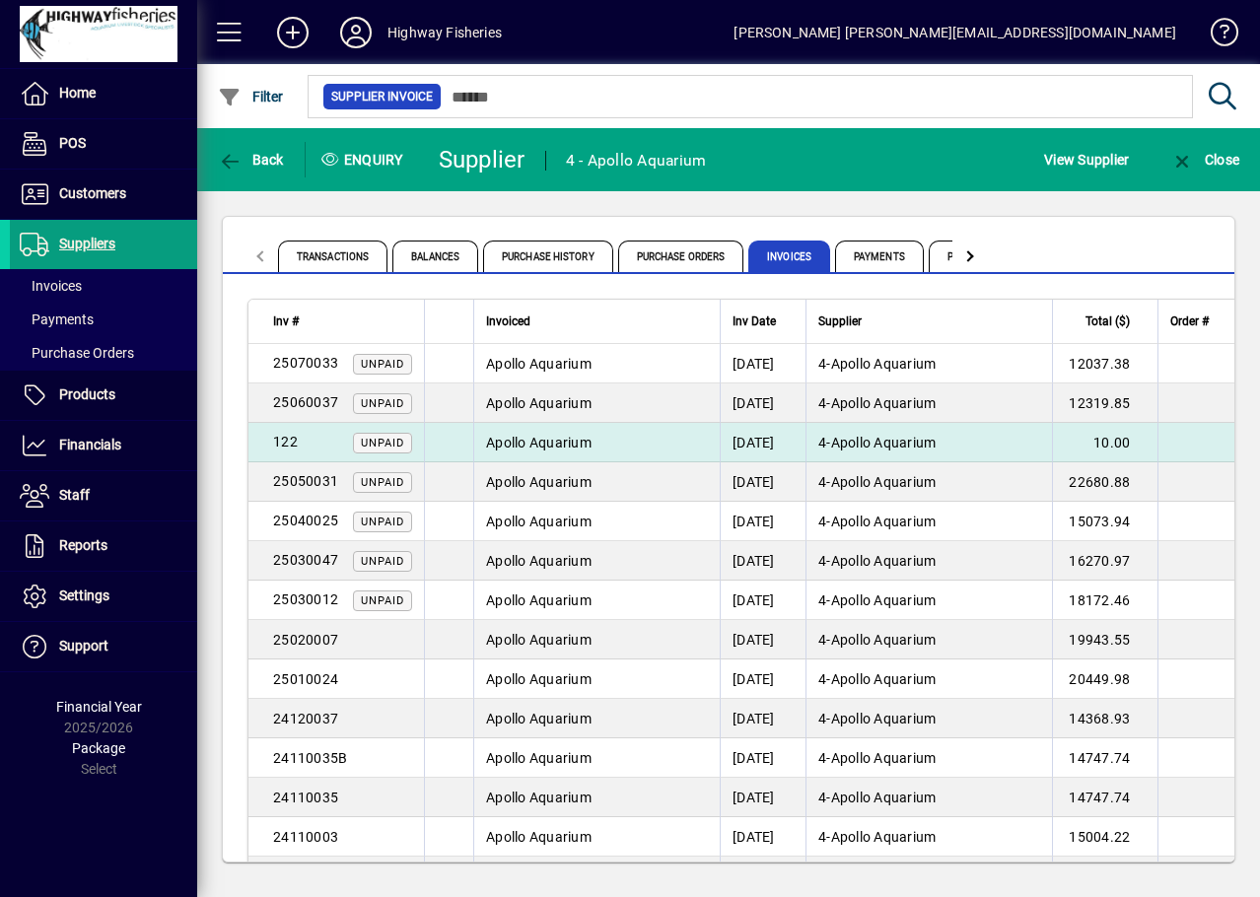
click at [616, 451] on td "Apollo Aquarium" at bounding box center [596, 442] width 246 height 39
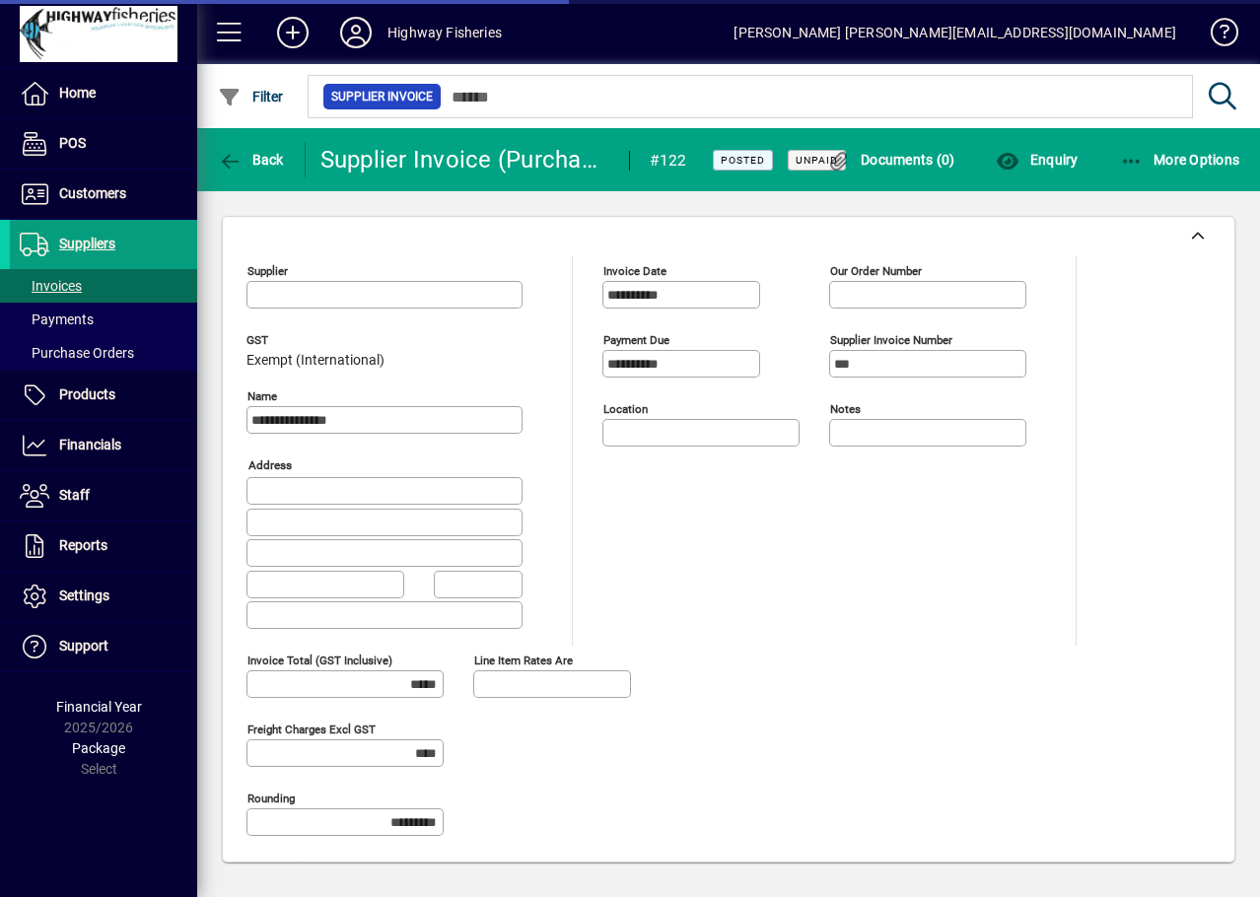
type input "**********"
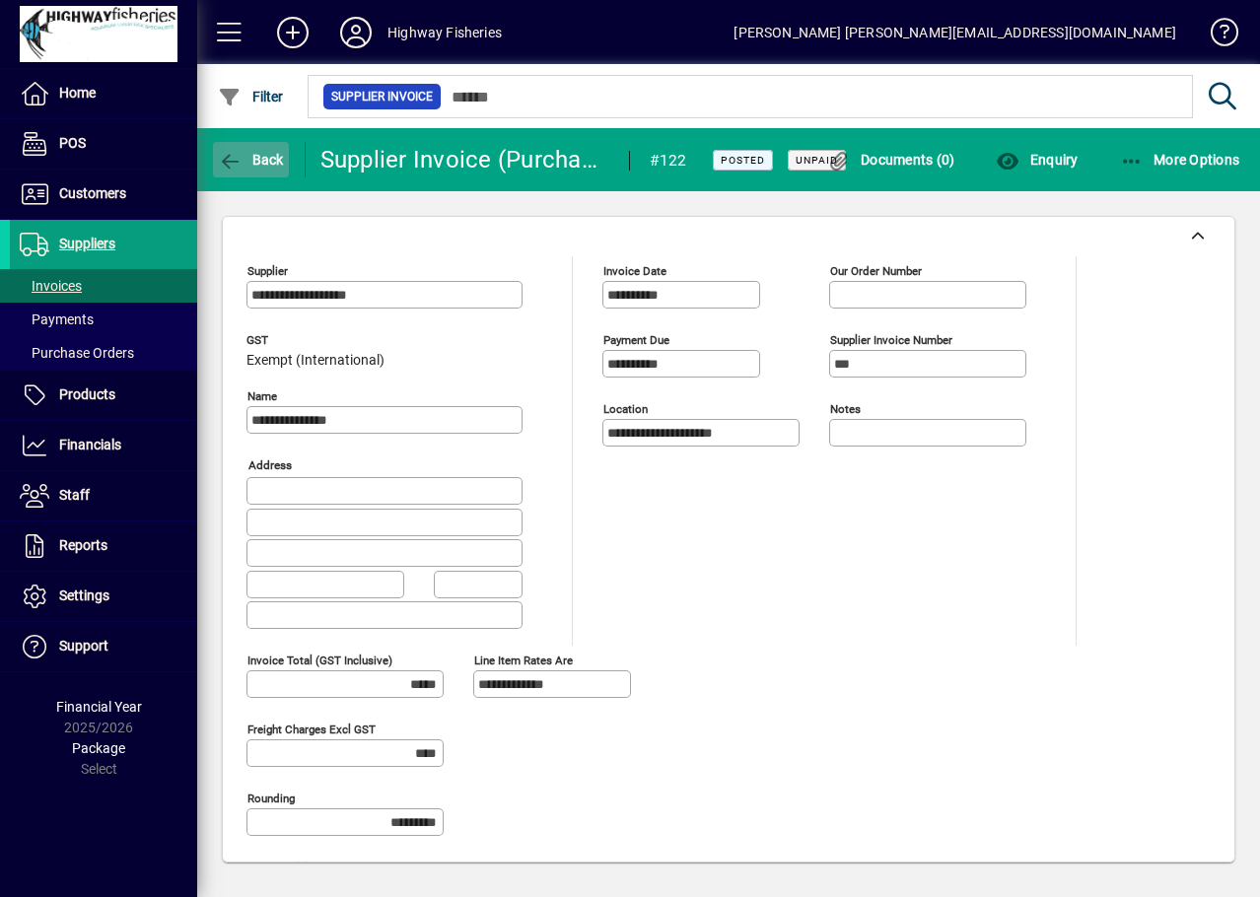
click at [267, 157] on span "Back" at bounding box center [251, 160] width 66 height 16
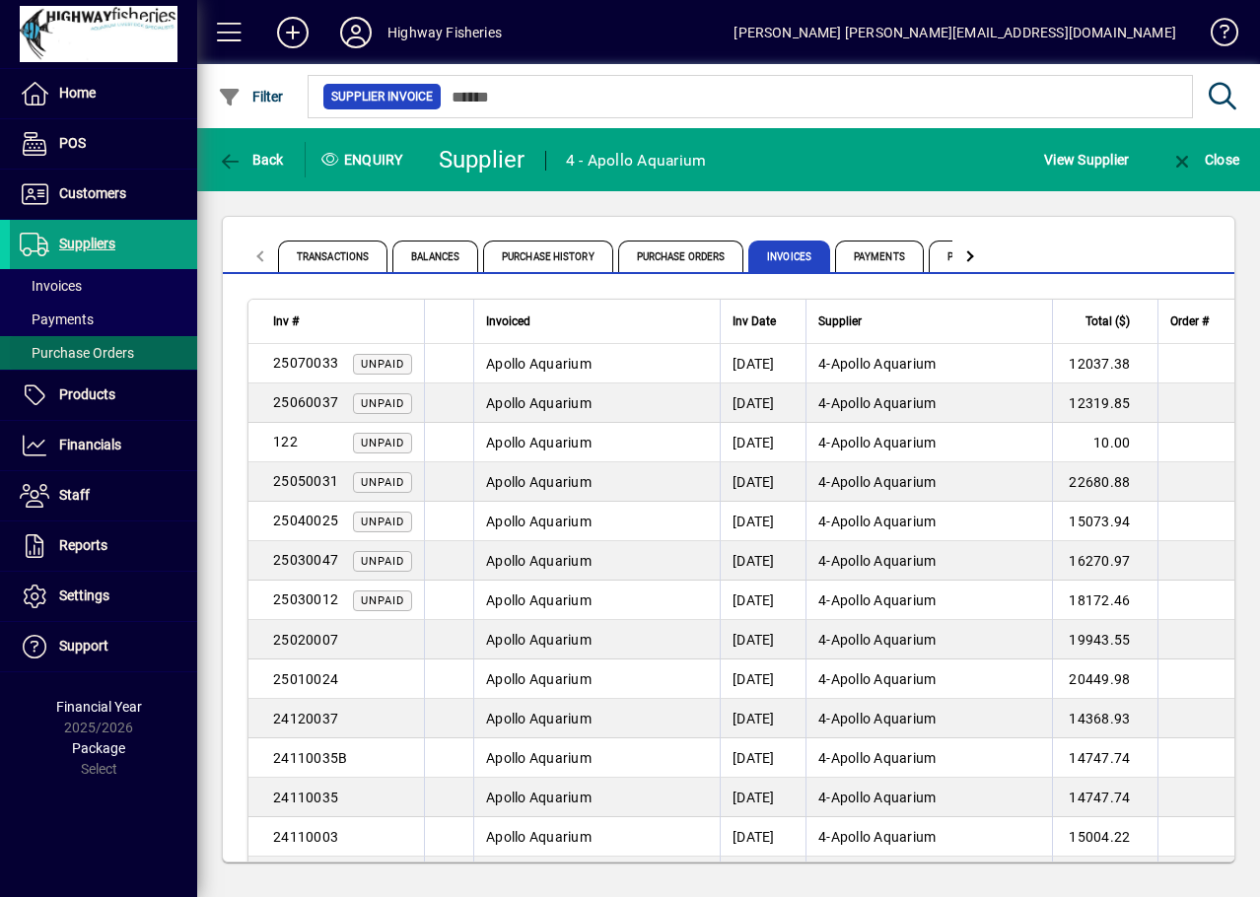
click at [66, 345] on span "Purchase Orders" at bounding box center [77, 353] width 114 height 16
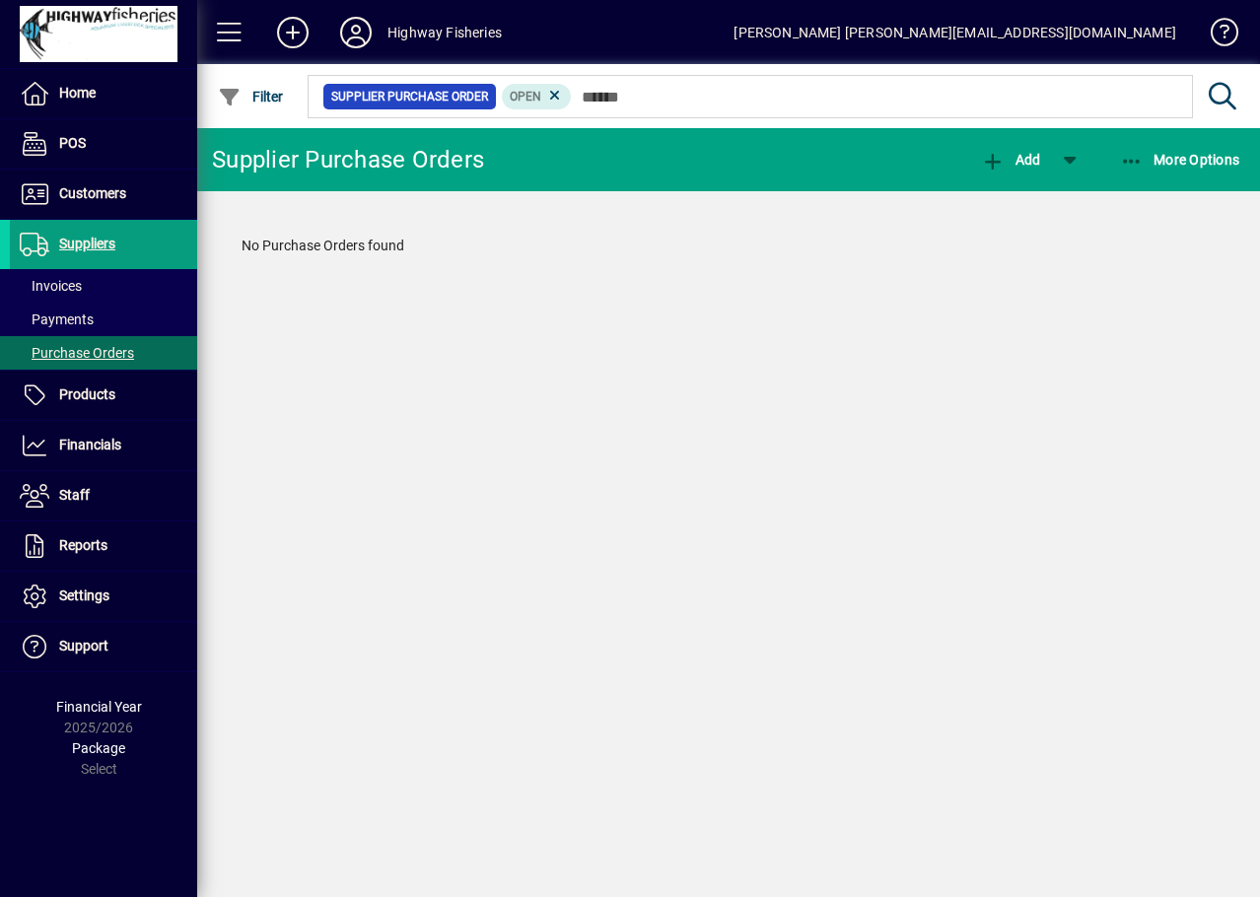
click at [557, 90] on icon at bounding box center [555, 96] width 18 height 18
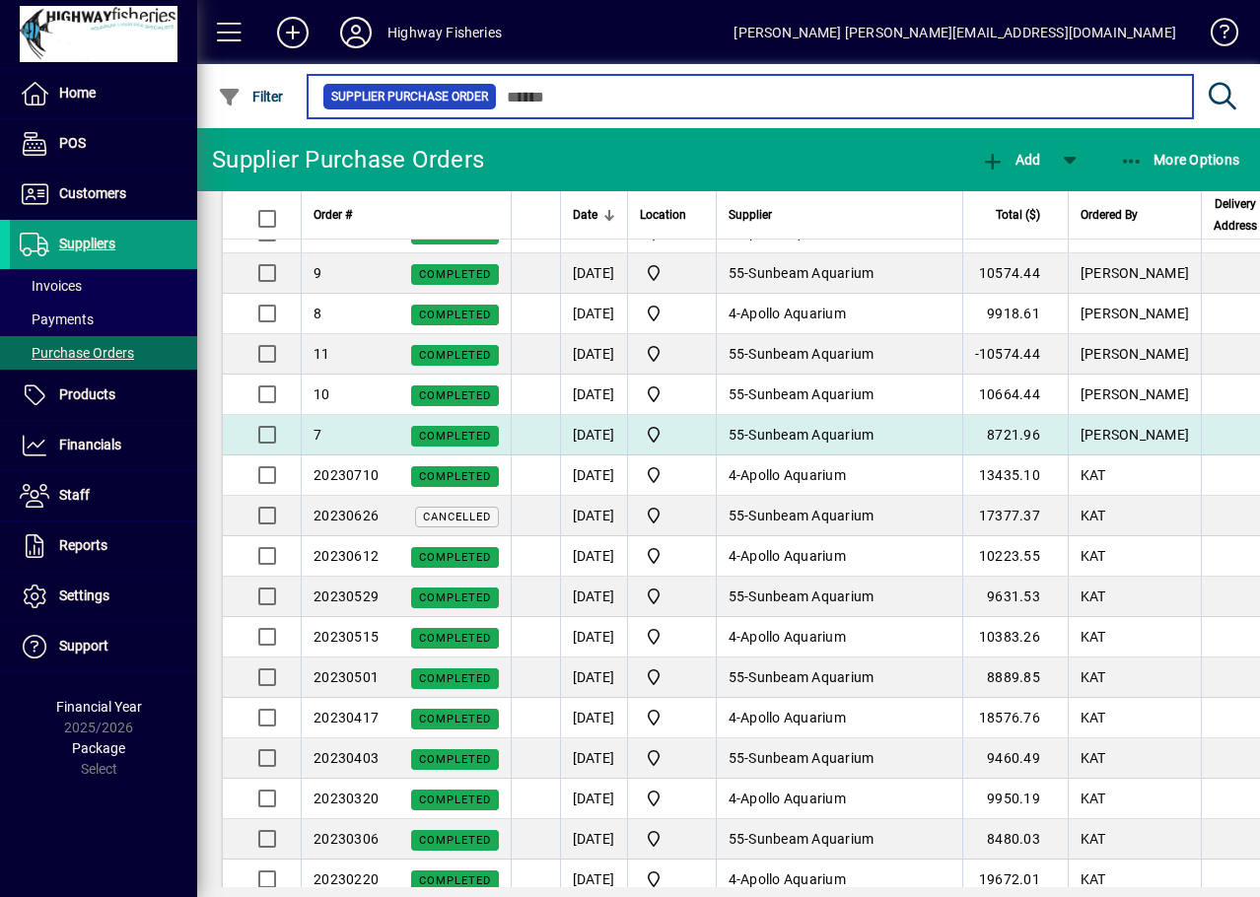
scroll to position [1971, 0]
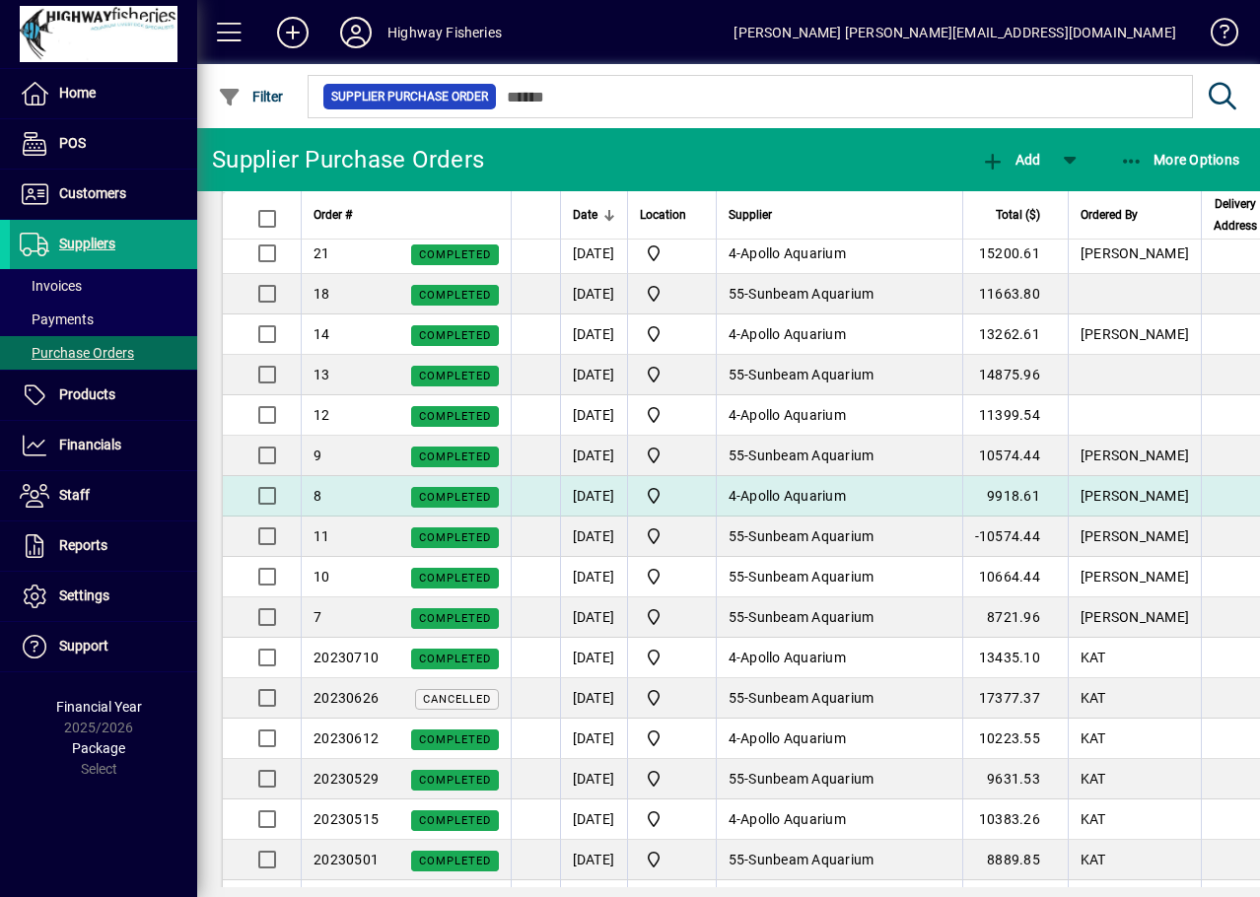
click at [846, 490] on span "Apollo Aquarium" at bounding box center [792, 496] width 105 height 16
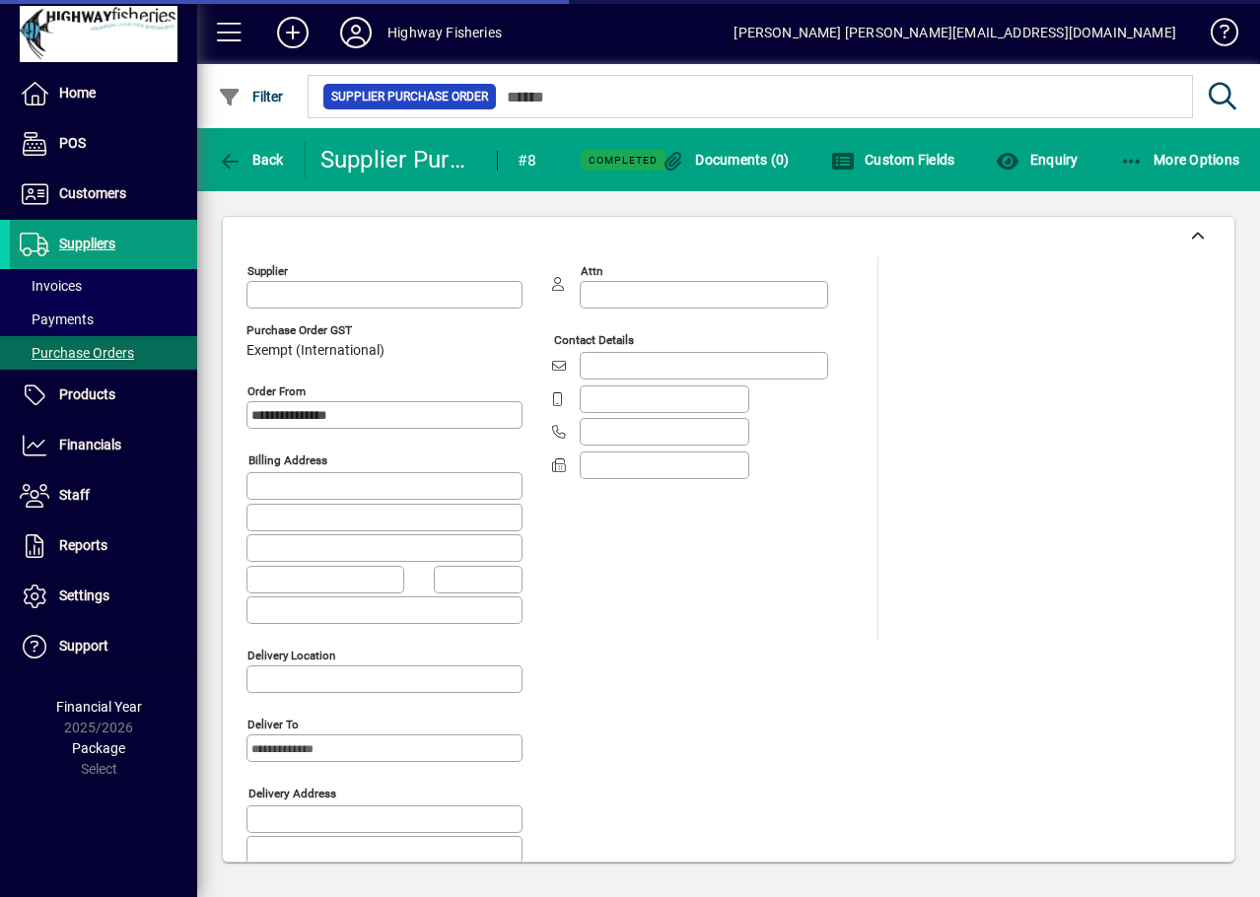
type input "**********"
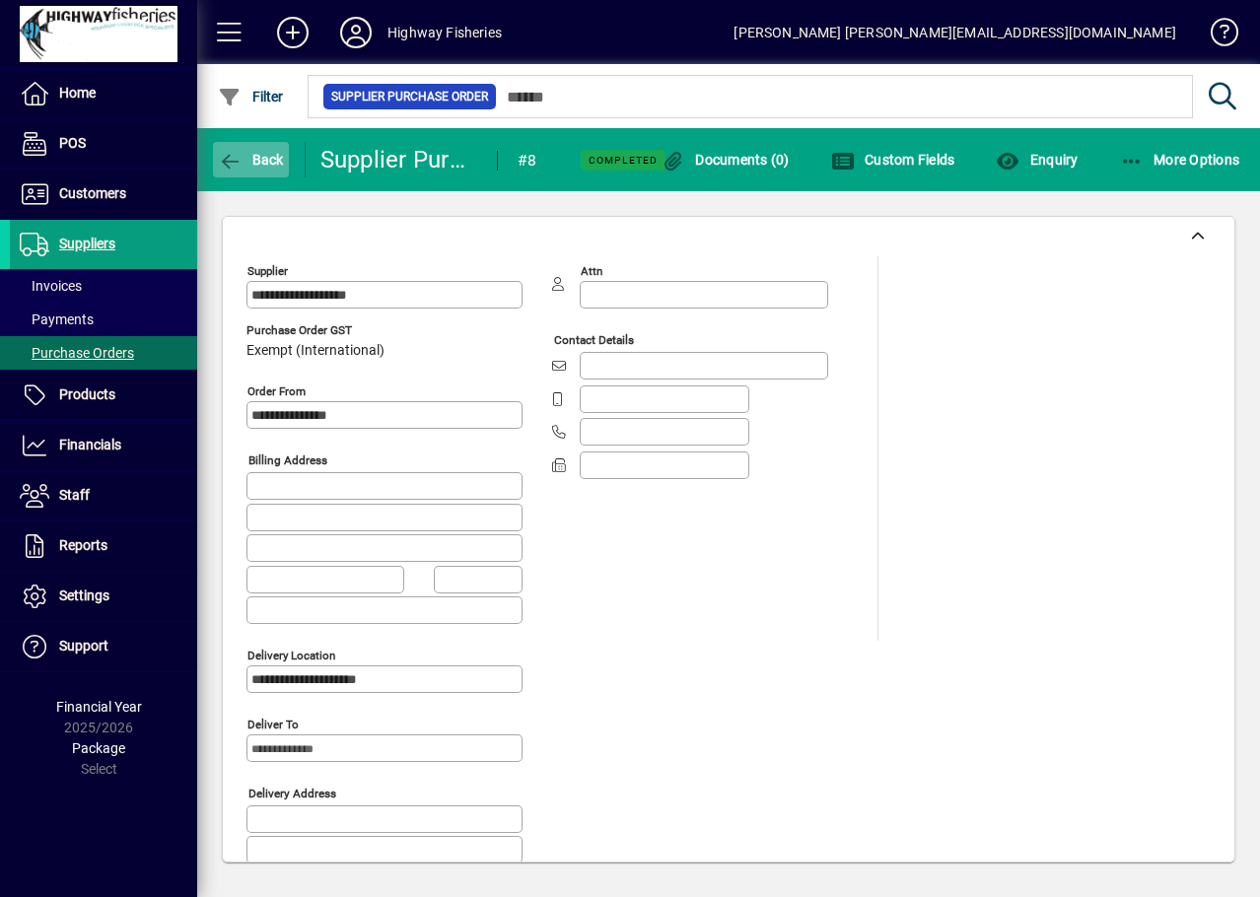
click at [229, 167] on icon "button" at bounding box center [230, 162] width 25 height 20
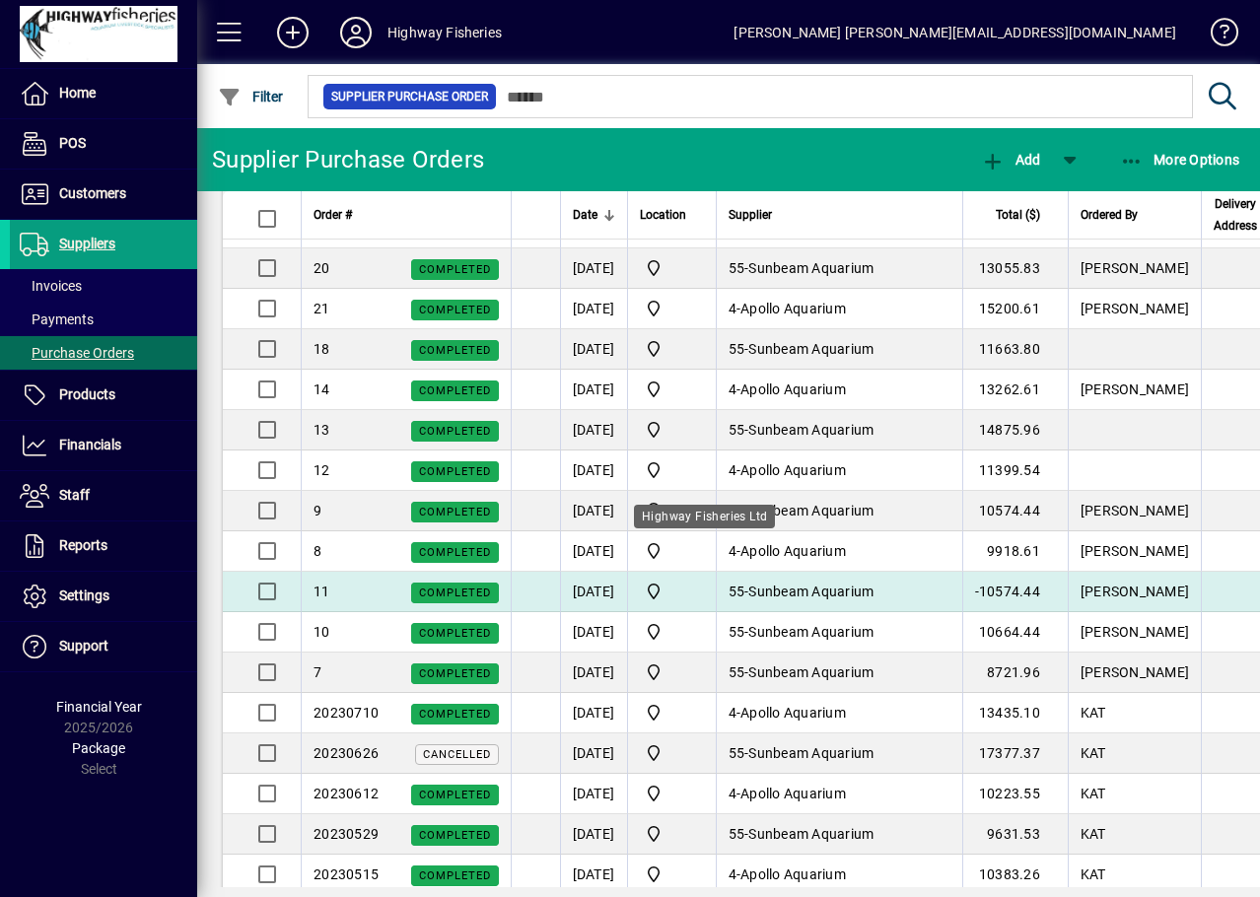
scroll to position [2021, 0]
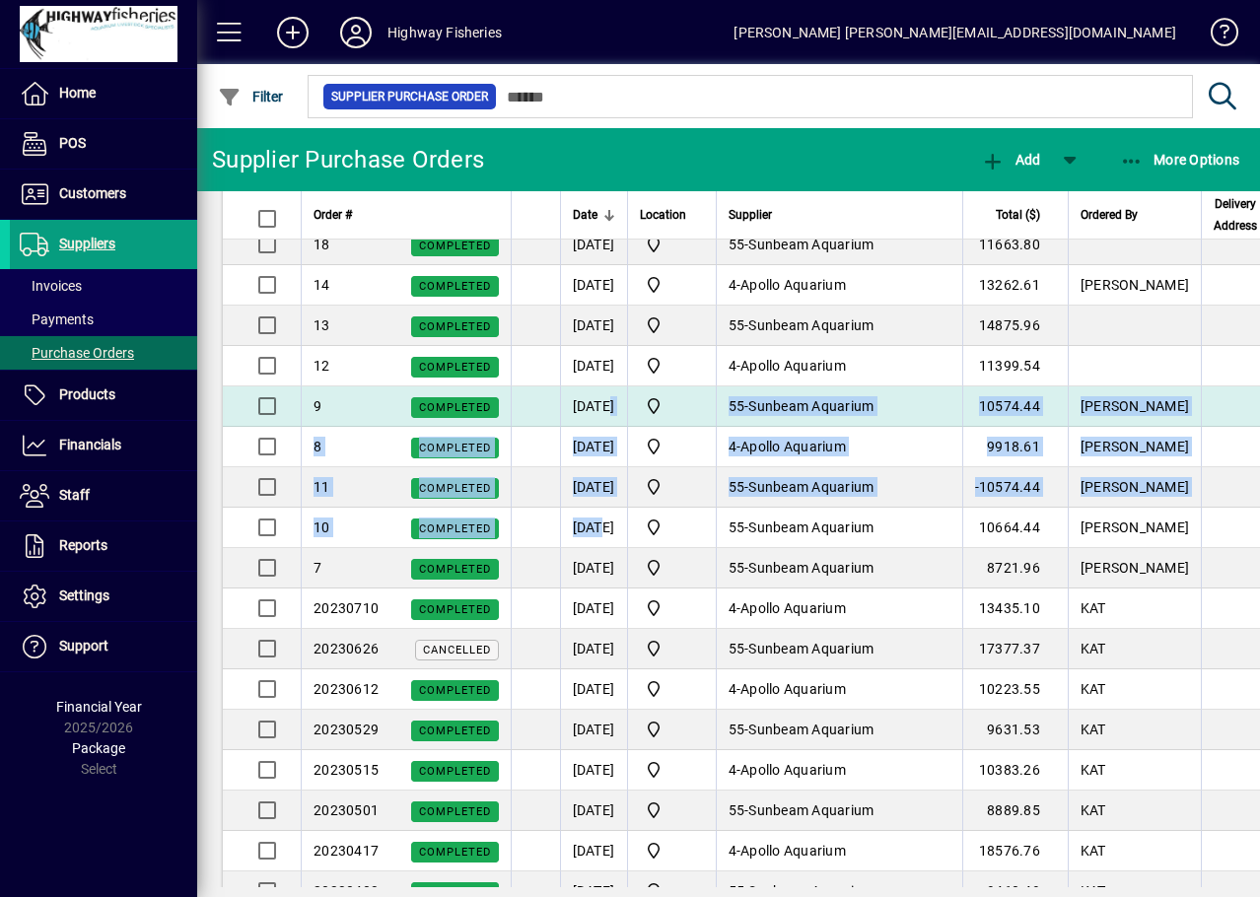
drag, startPoint x: 595, startPoint y: 539, endPoint x: 605, endPoint y: 408, distance: 131.5
click at [605, 408] on tbody "197 Completed 30/08/2206 Highway Fisheries Ltd 1 - Straits Aquarium 4324.36 30/…" at bounding box center [855, 265] width 1265 height 4040
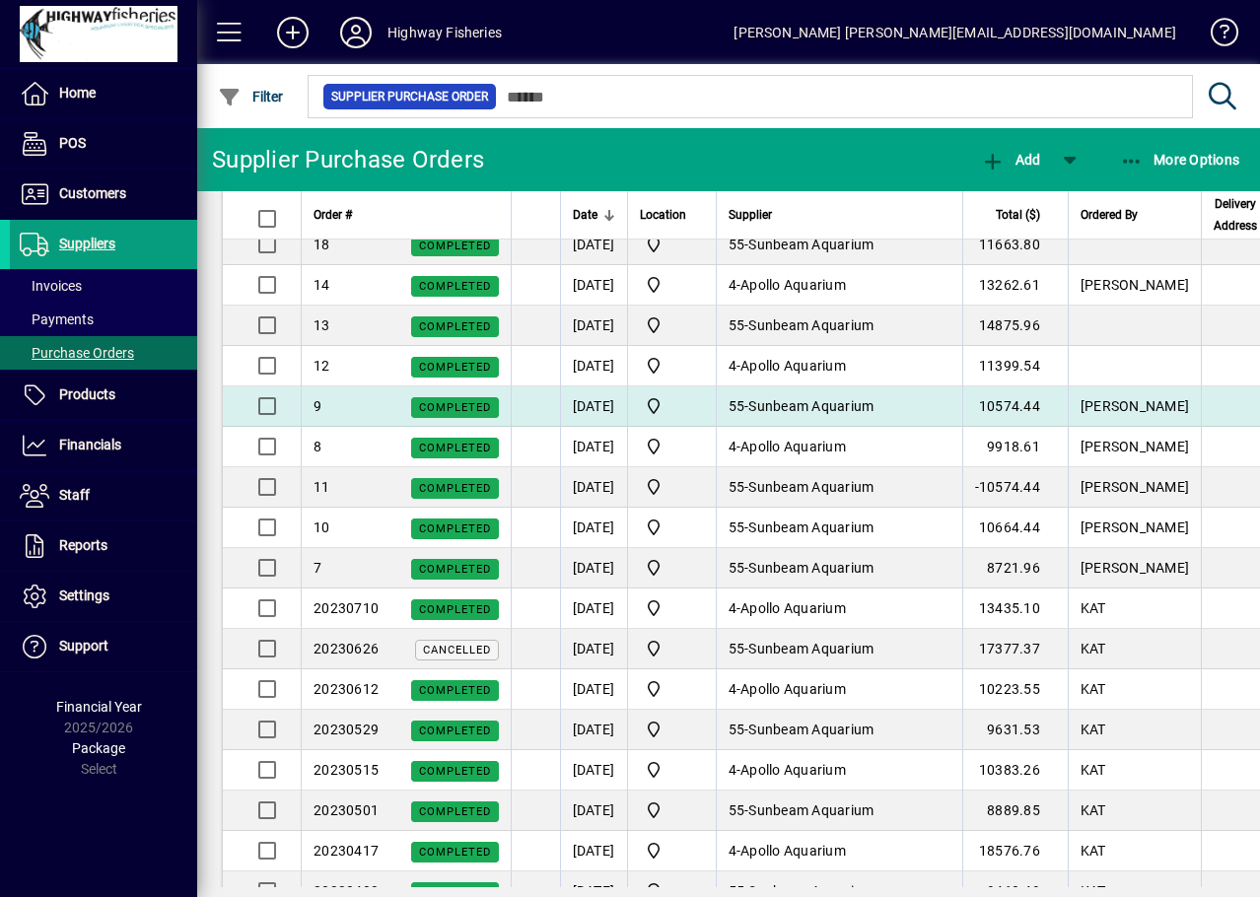
click at [357, 414] on div "9 Completed" at bounding box center [405, 406] width 185 height 21
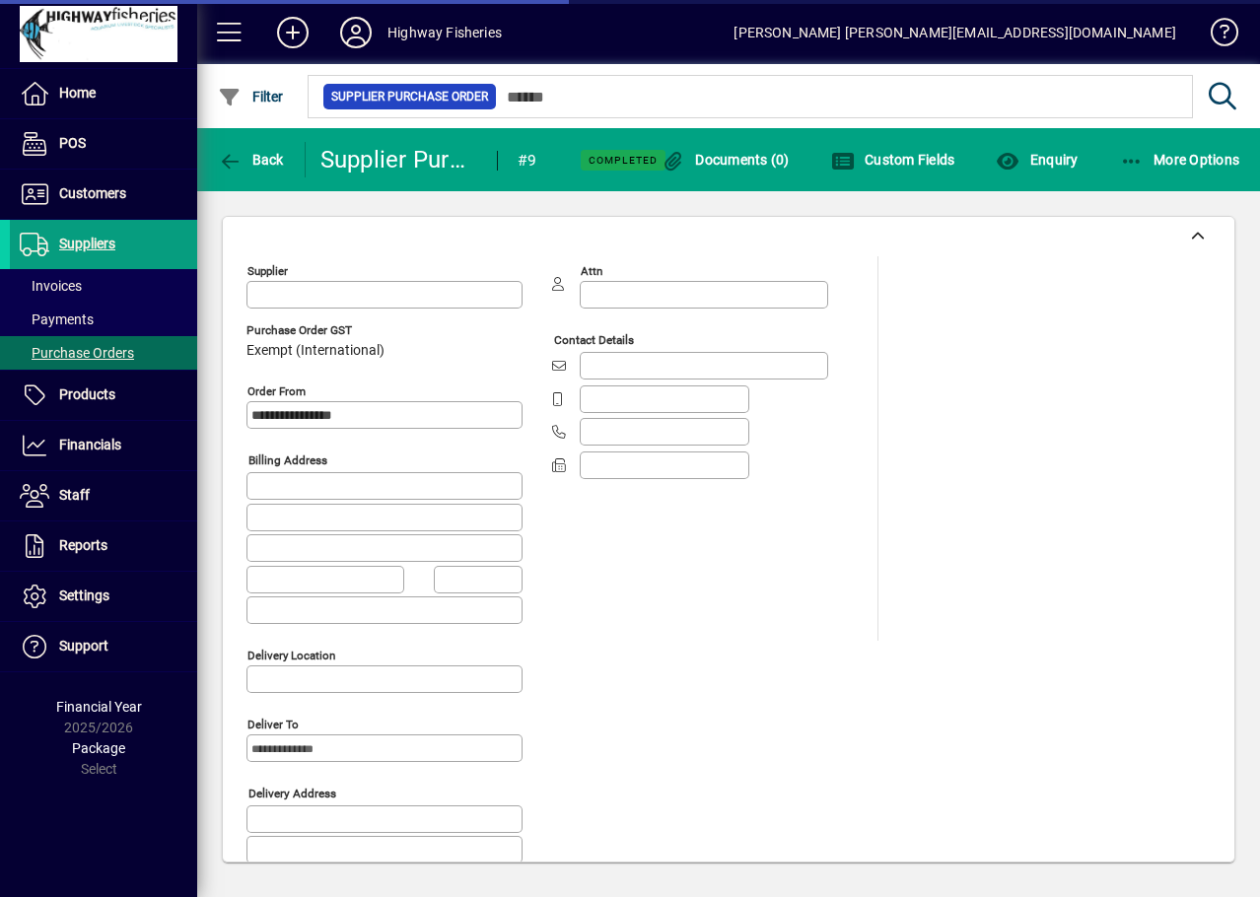
type input "**********"
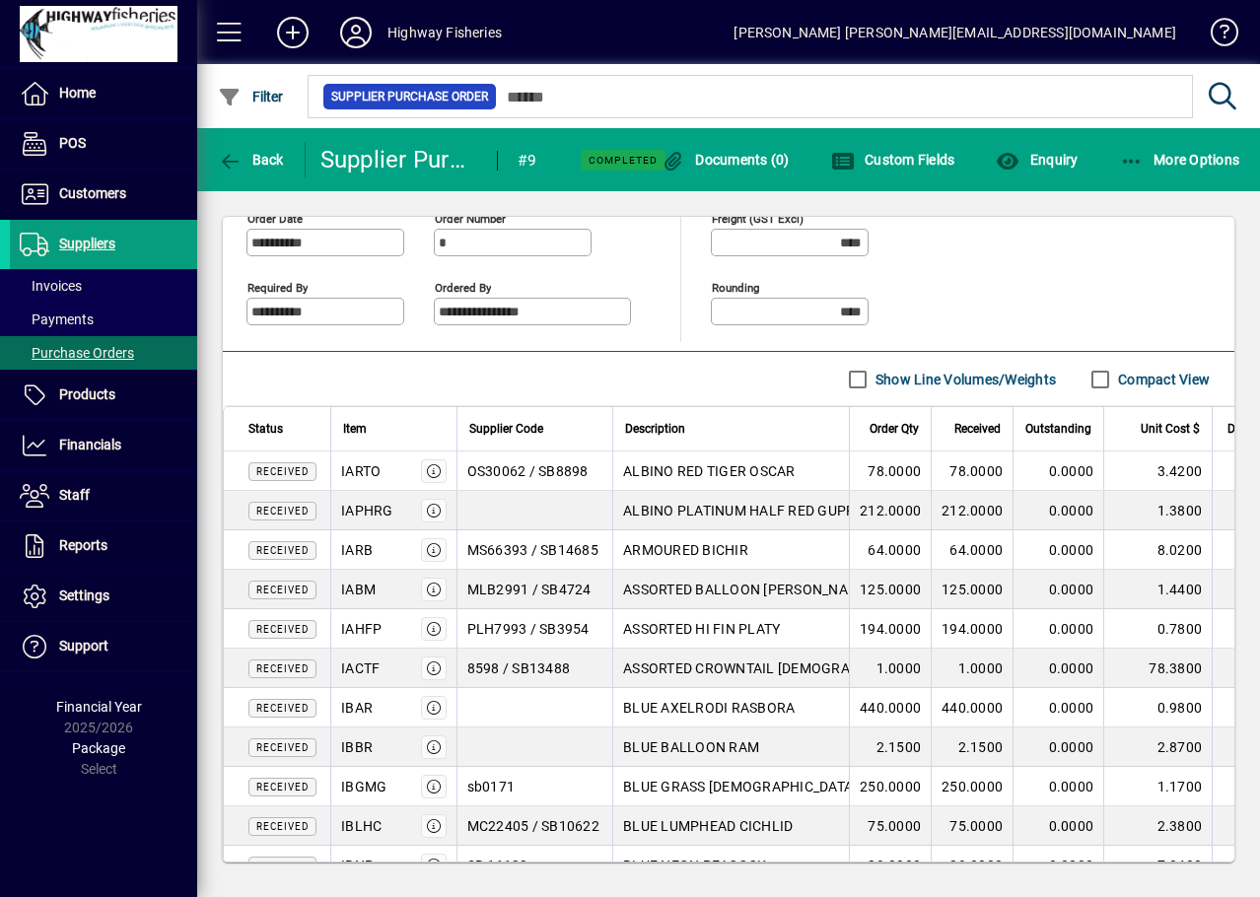
scroll to position [690, 0]
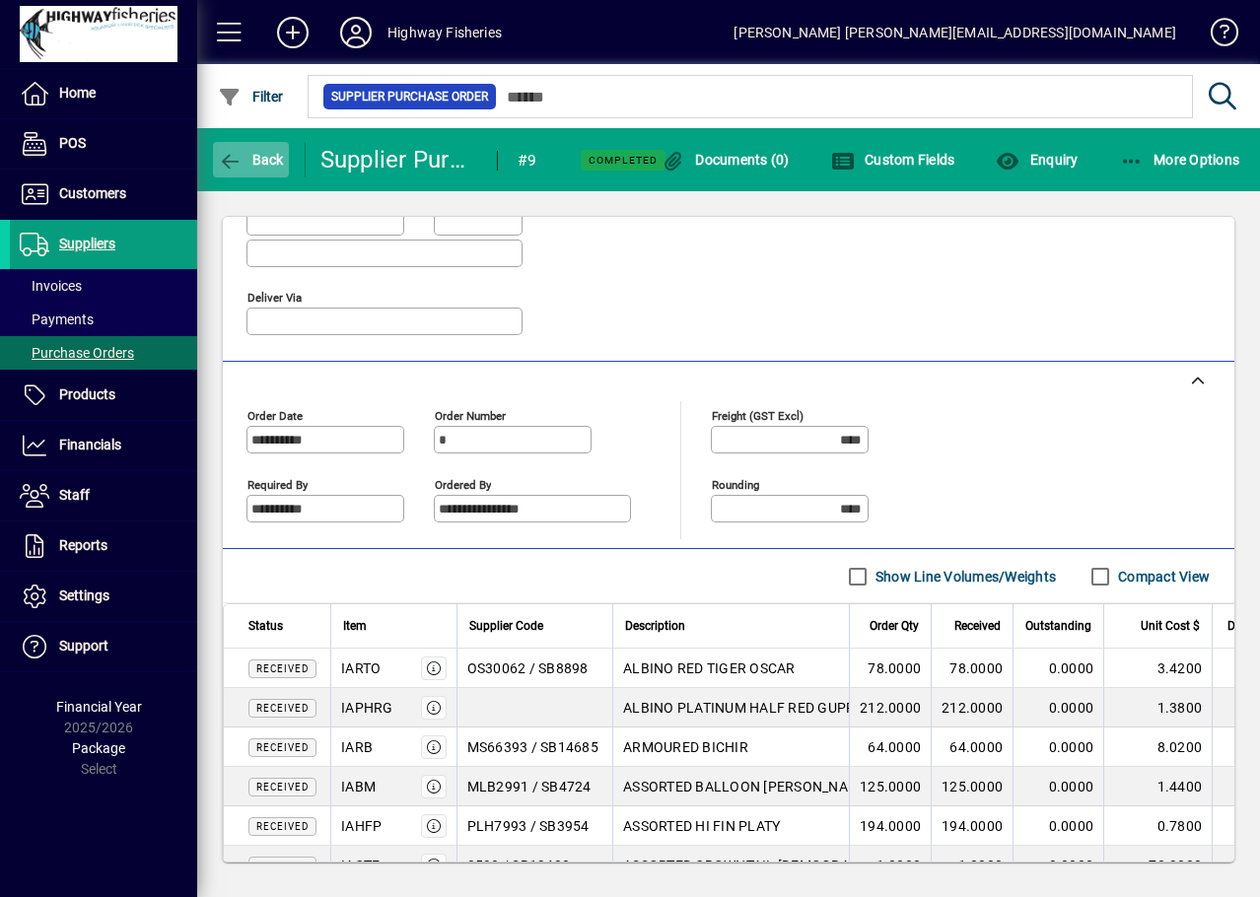
drag, startPoint x: 240, startPoint y: 187, endPoint x: 242, endPoint y: 161, distance: 26.8
click at [240, 184] on mat-toolbar-row "Back Supplier Purchase Order #9 Completed Documents (0) Custom Fields Enquiry M…" at bounding box center [728, 159] width 1062 height 63
click at [242, 161] on span "Back" at bounding box center [251, 160] width 66 height 16
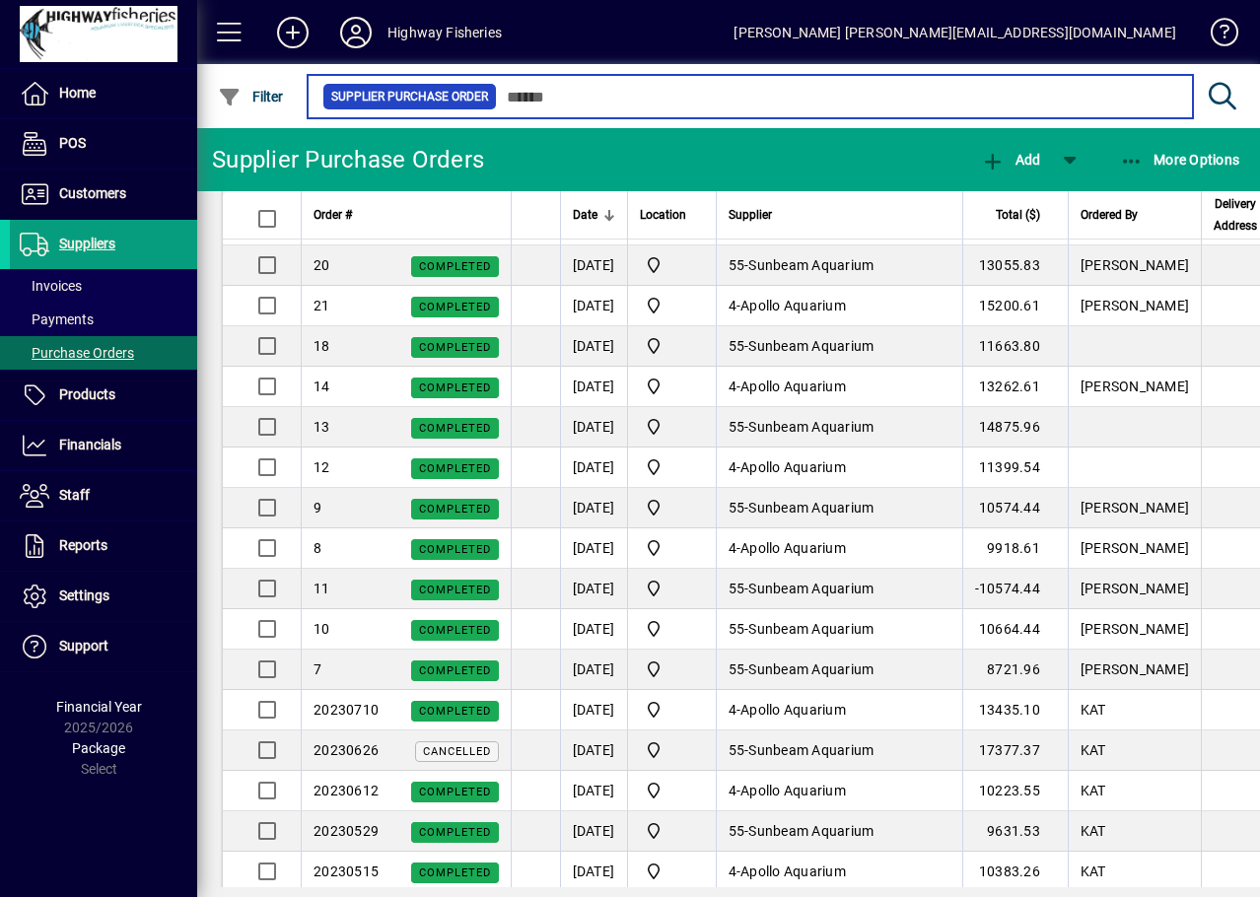
scroll to position [1774, 0]
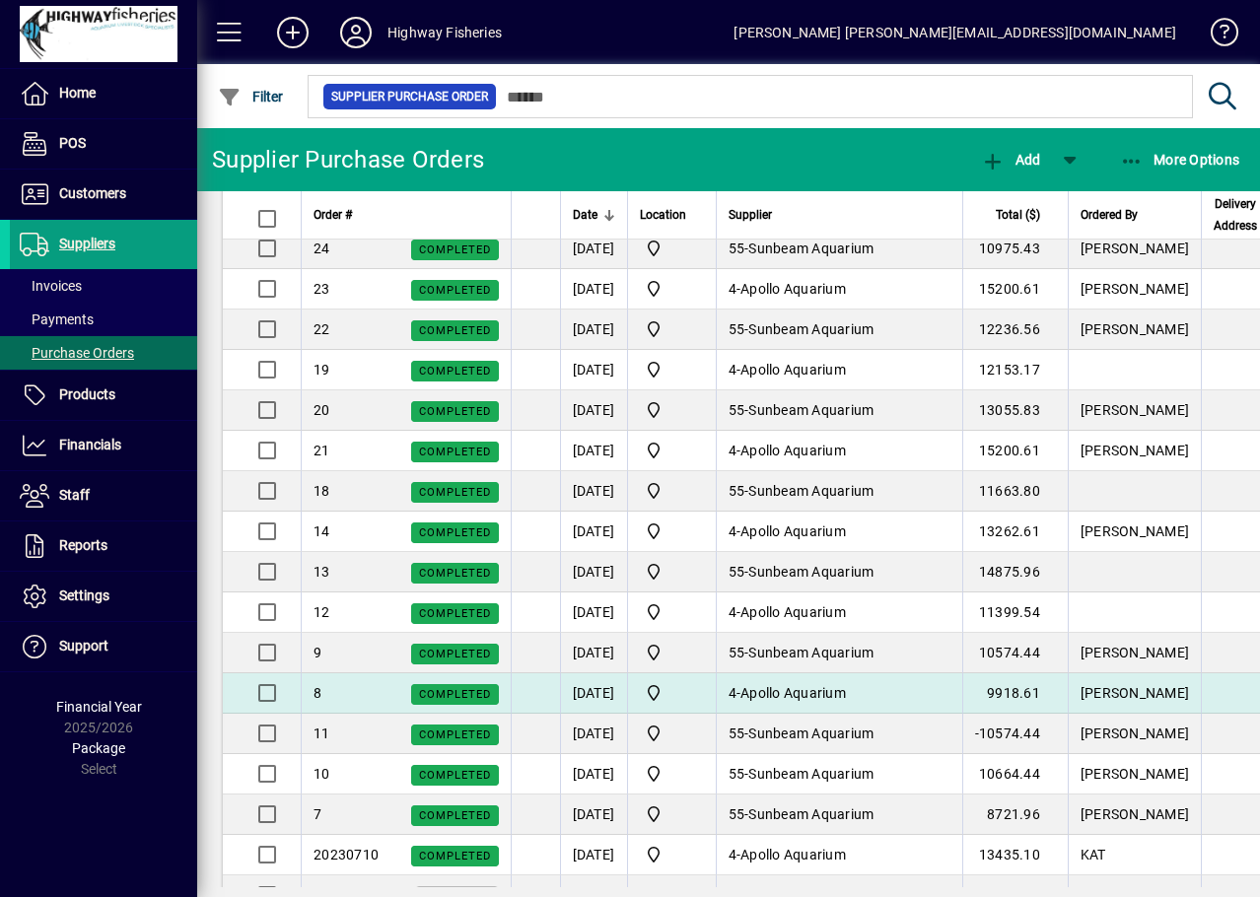
click at [1107, 703] on td "Dan" at bounding box center [1133, 693] width 133 height 40
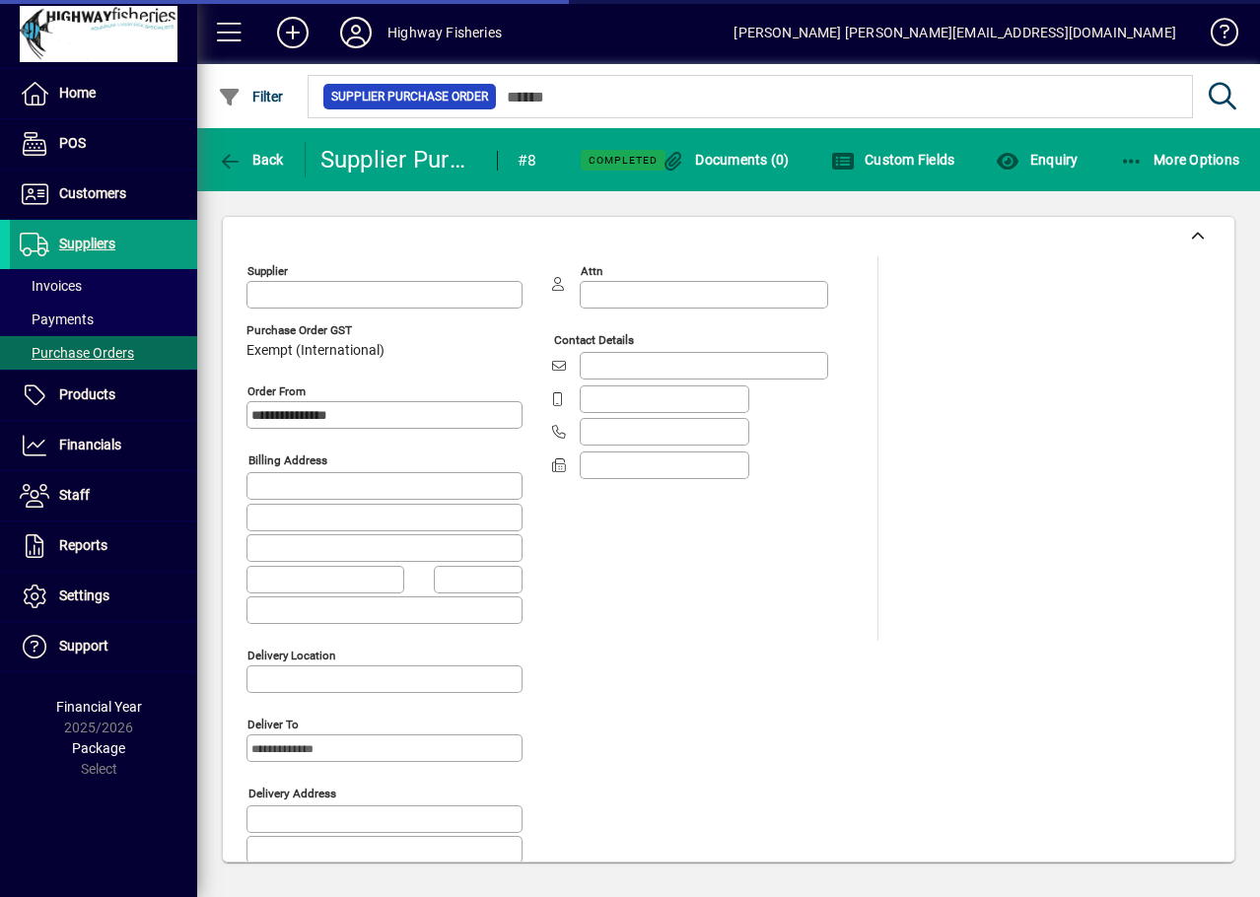
type input "**********"
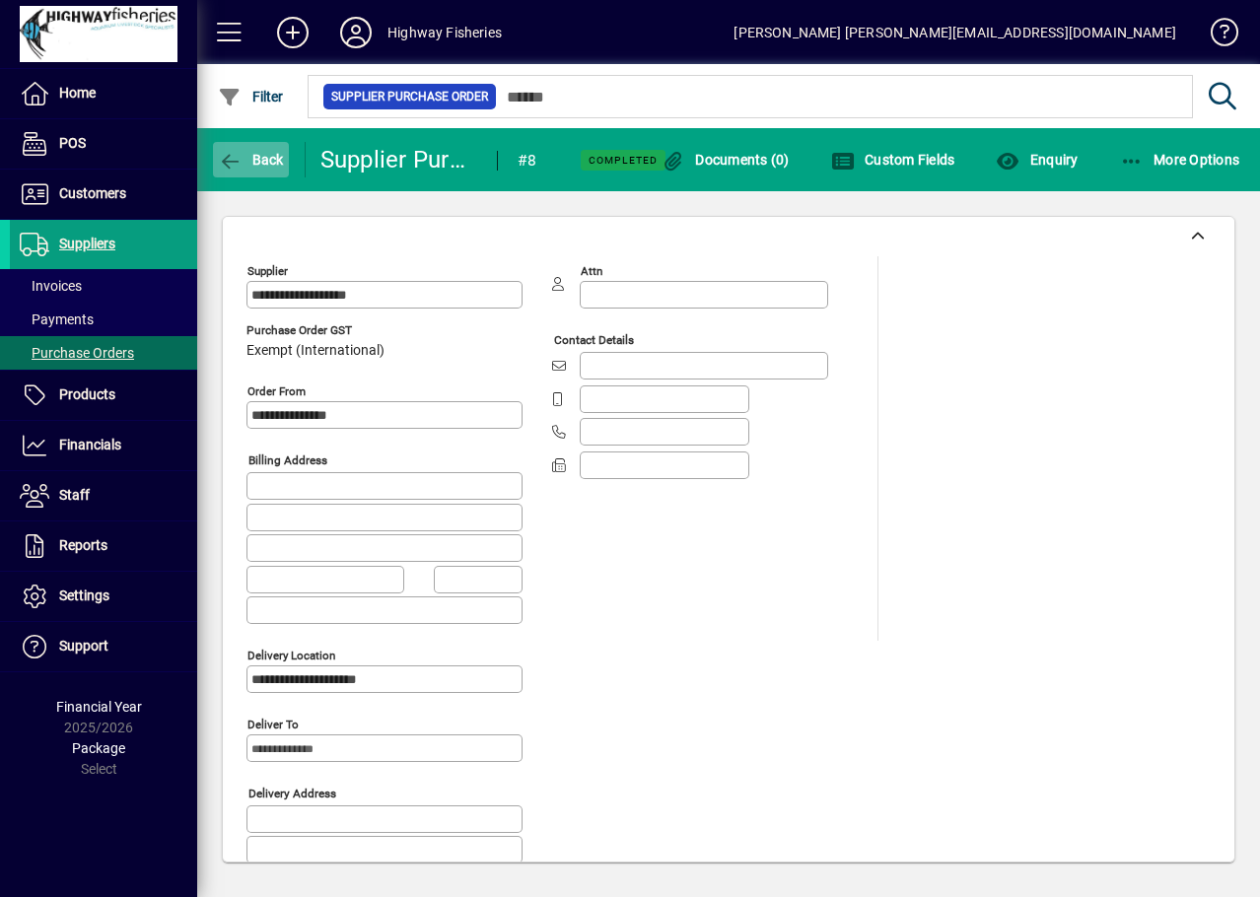
click at [228, 169] on icon "button" at bounding box center [230, 162] width 25 height 20
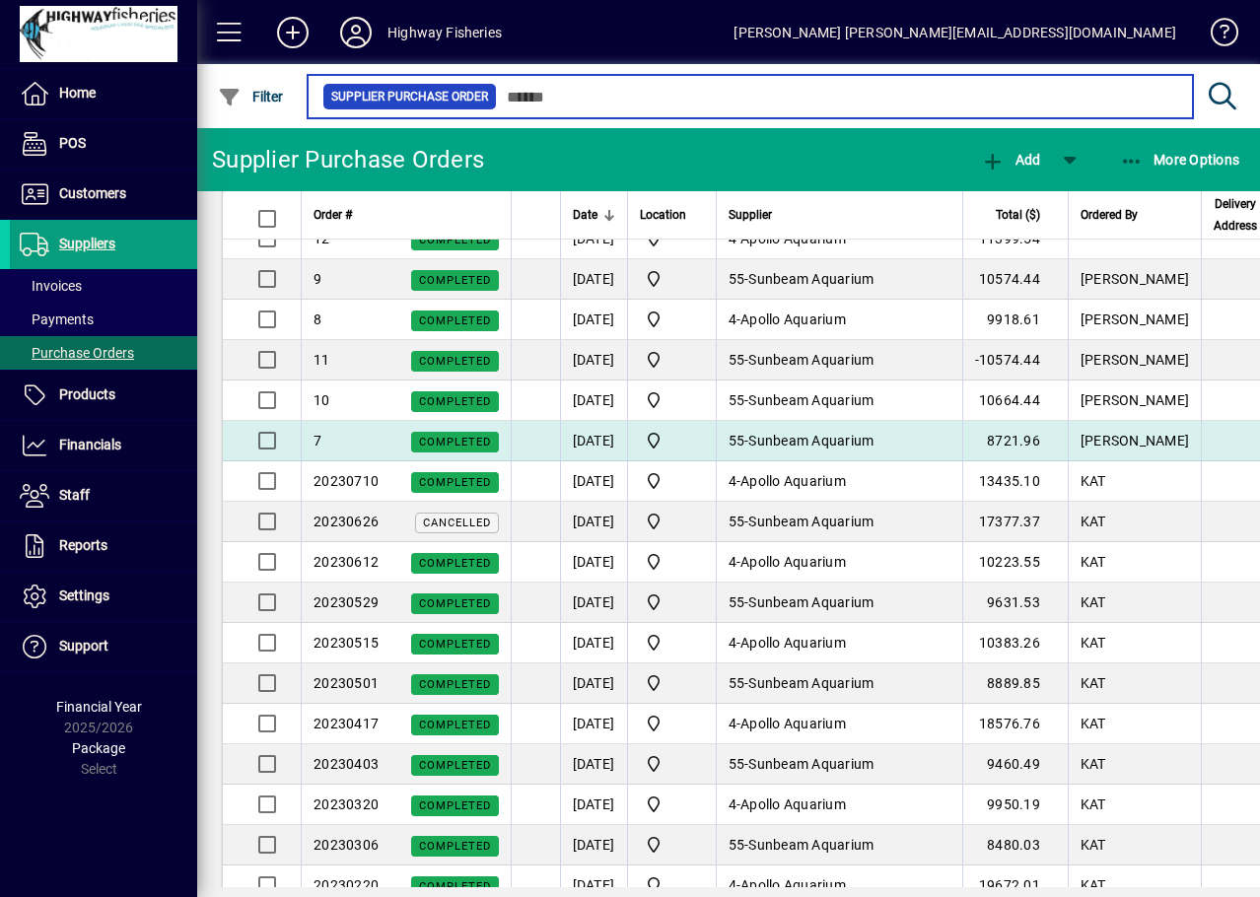
scroll to position [1971, 0]
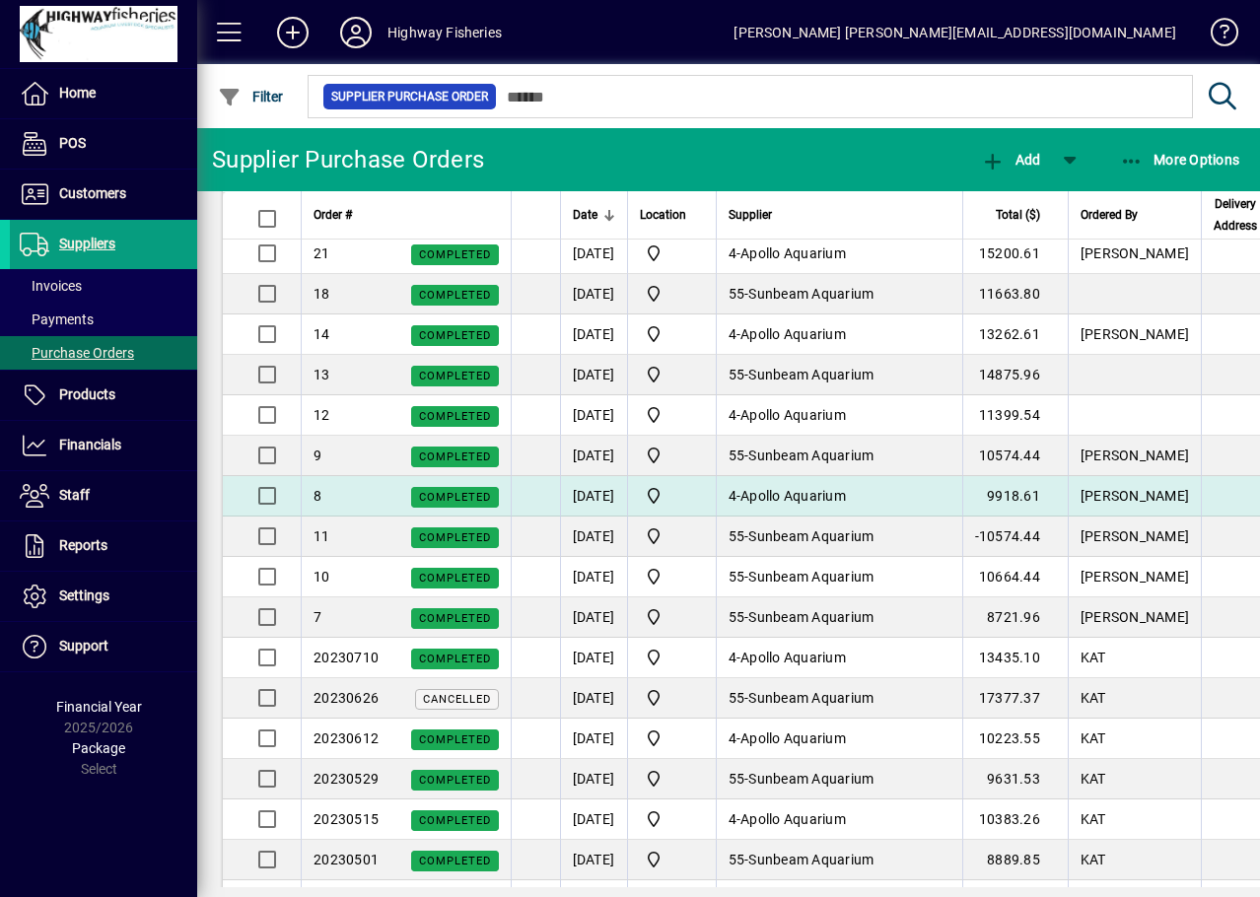
click at [335, 489] on div "8 Completed" at bounding box center [405, 496] width 185 height 21
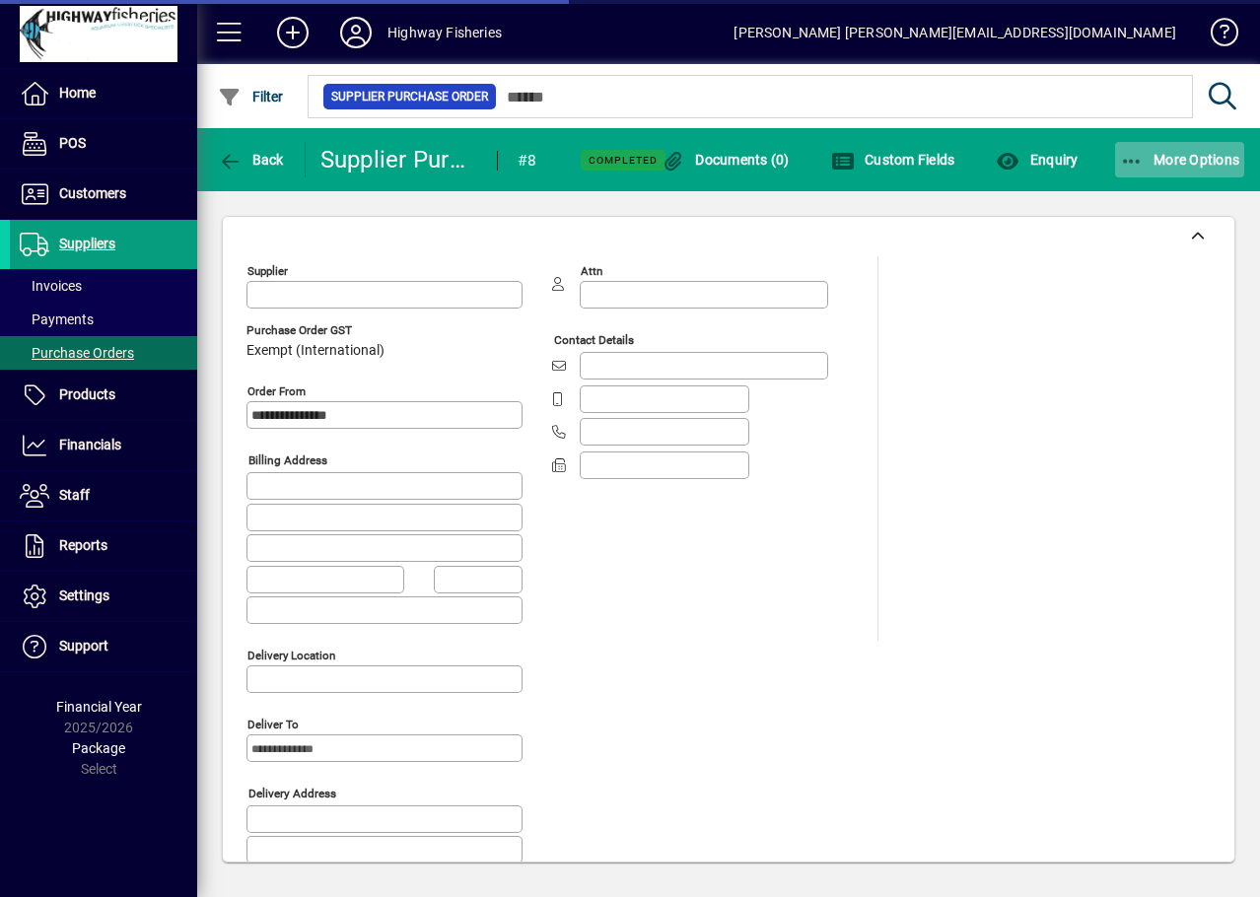
type input "**********"
click at [1209, 158] on span "More Options" at bounding box center [1180, 160] width 120 height 16
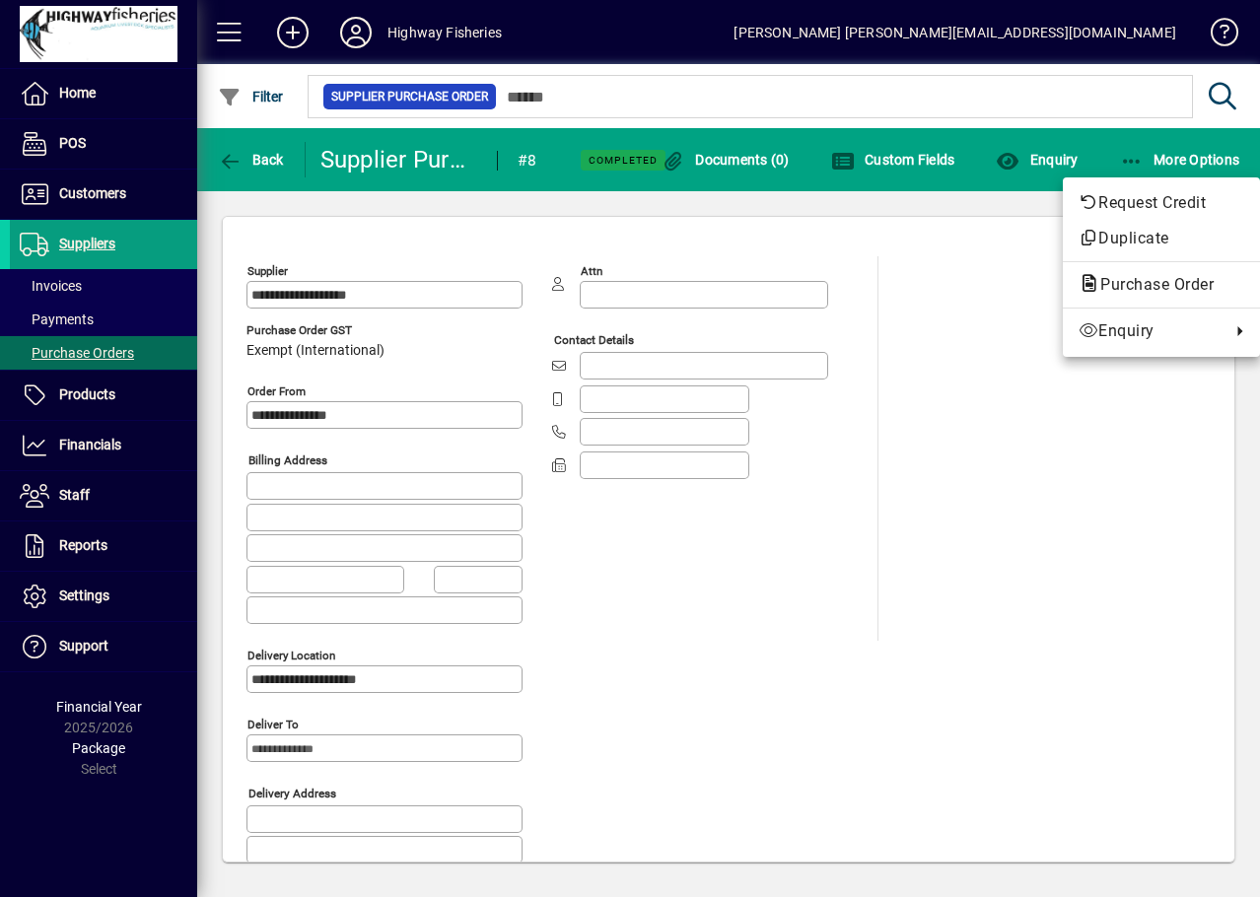
click at [955, 490] on div at bounding box center [630, 448] width 1260 height 897
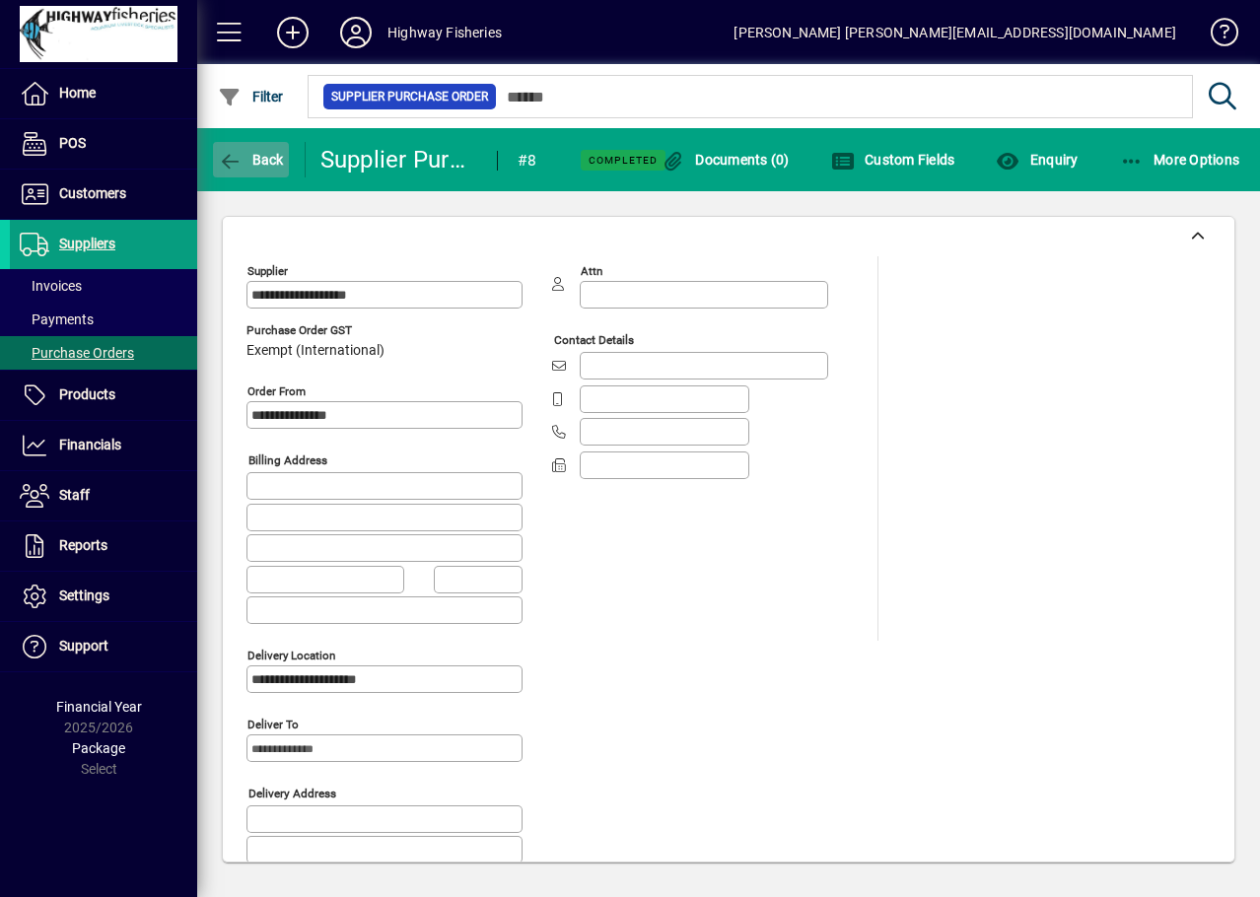
click at [265, 167] on span "Back" at bounding box center [251, 160] width 66 height 16
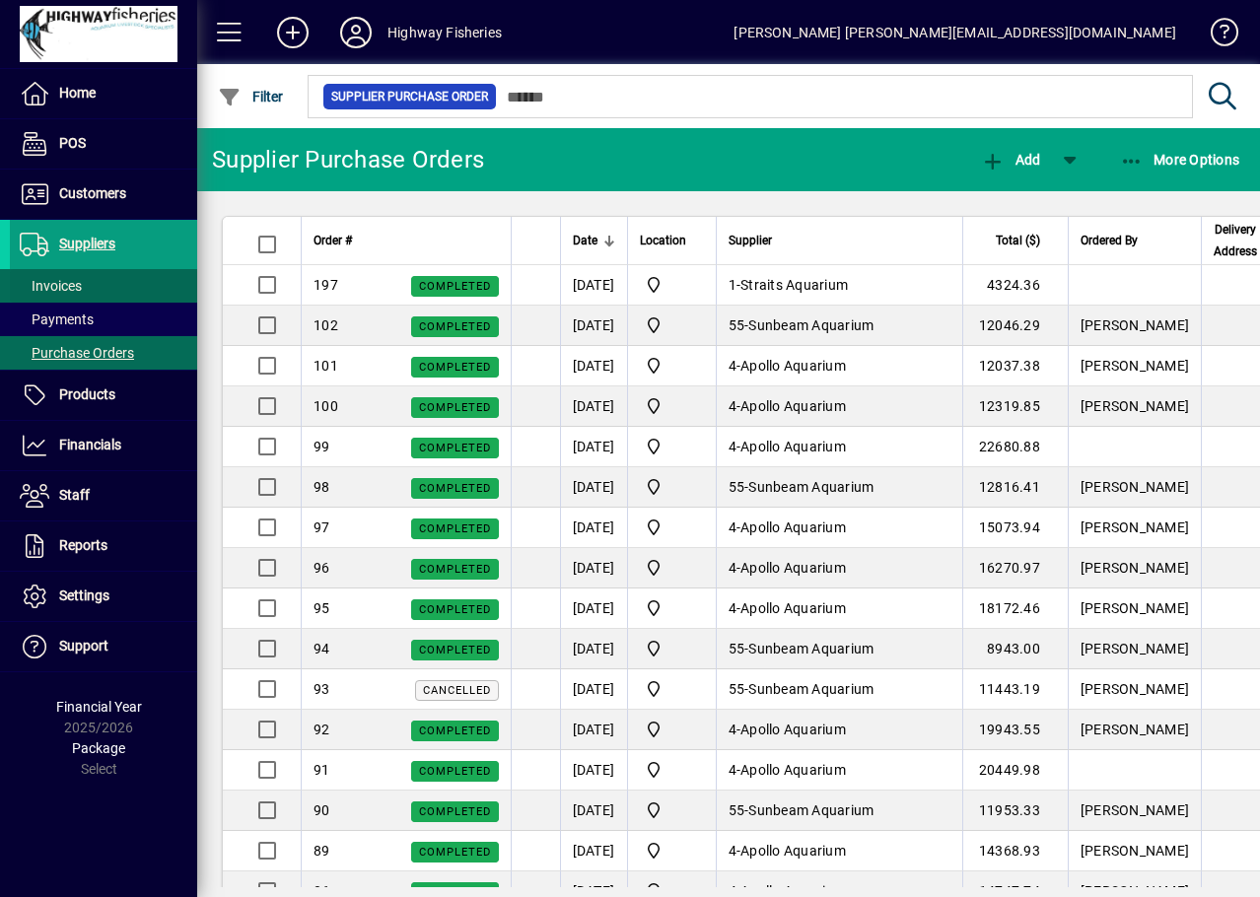
click at [57, 293] on span "Invoices" at bounding box center [51, 286] width 62 height 16
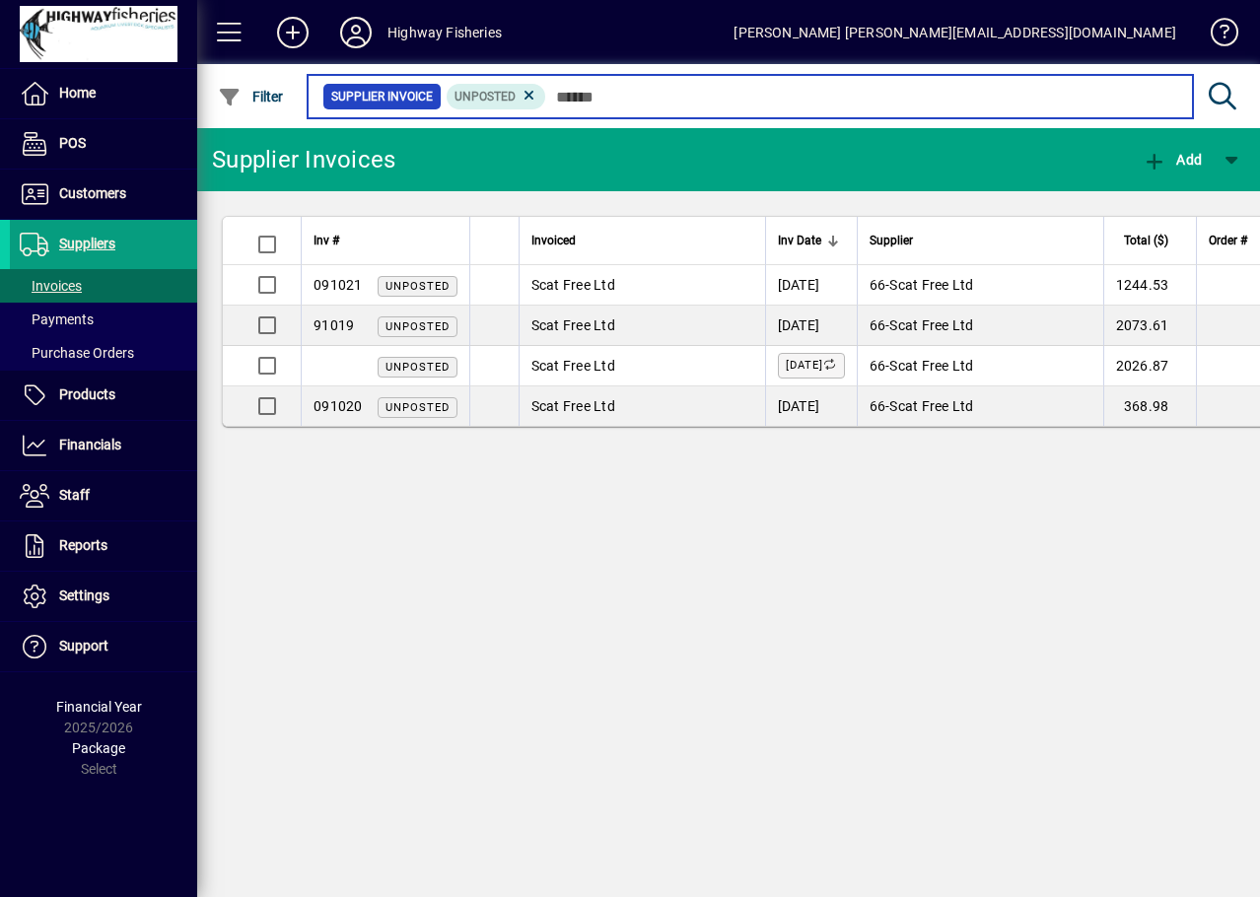
click at [639, 101] on input "text" at bounding box center [861, 97] width 631 height 28
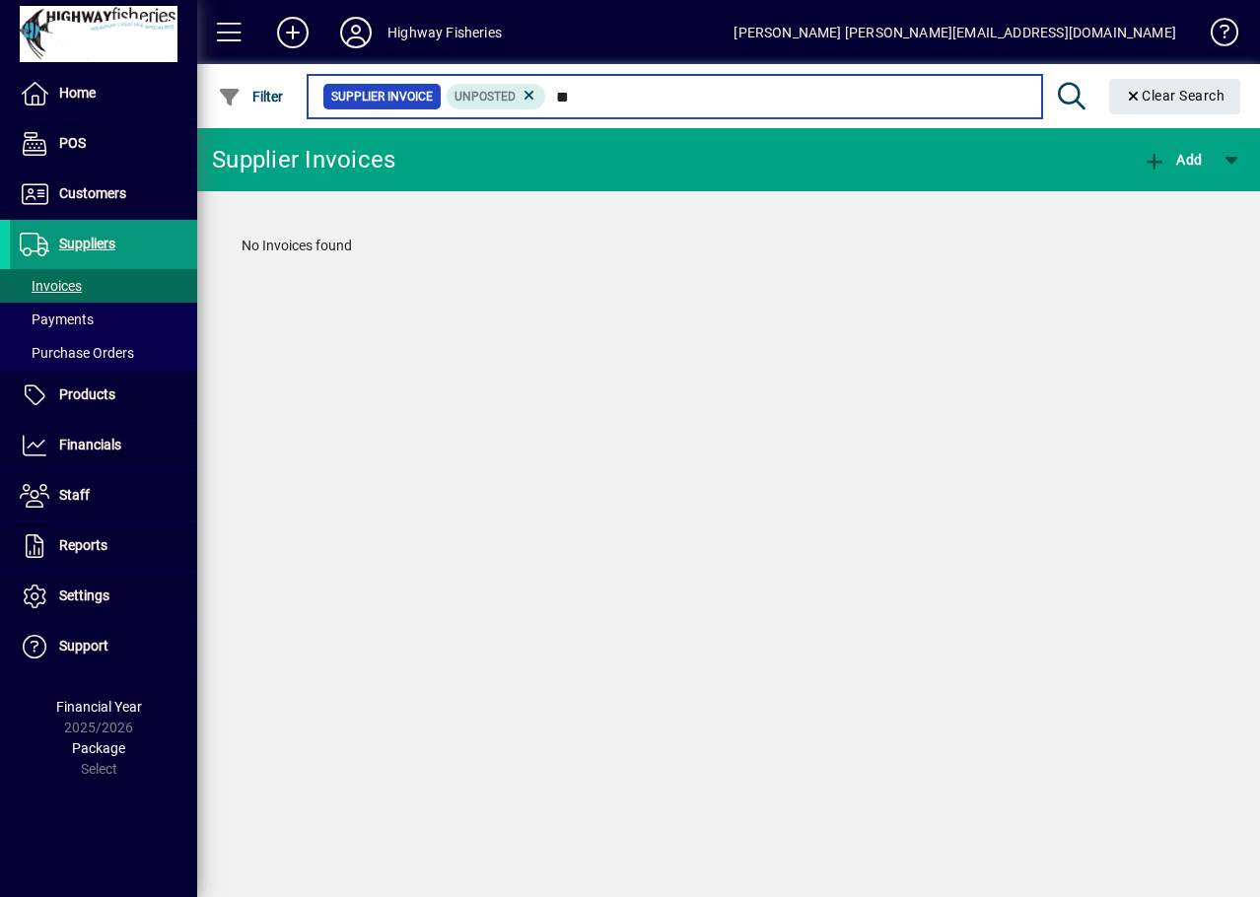
type input "**"
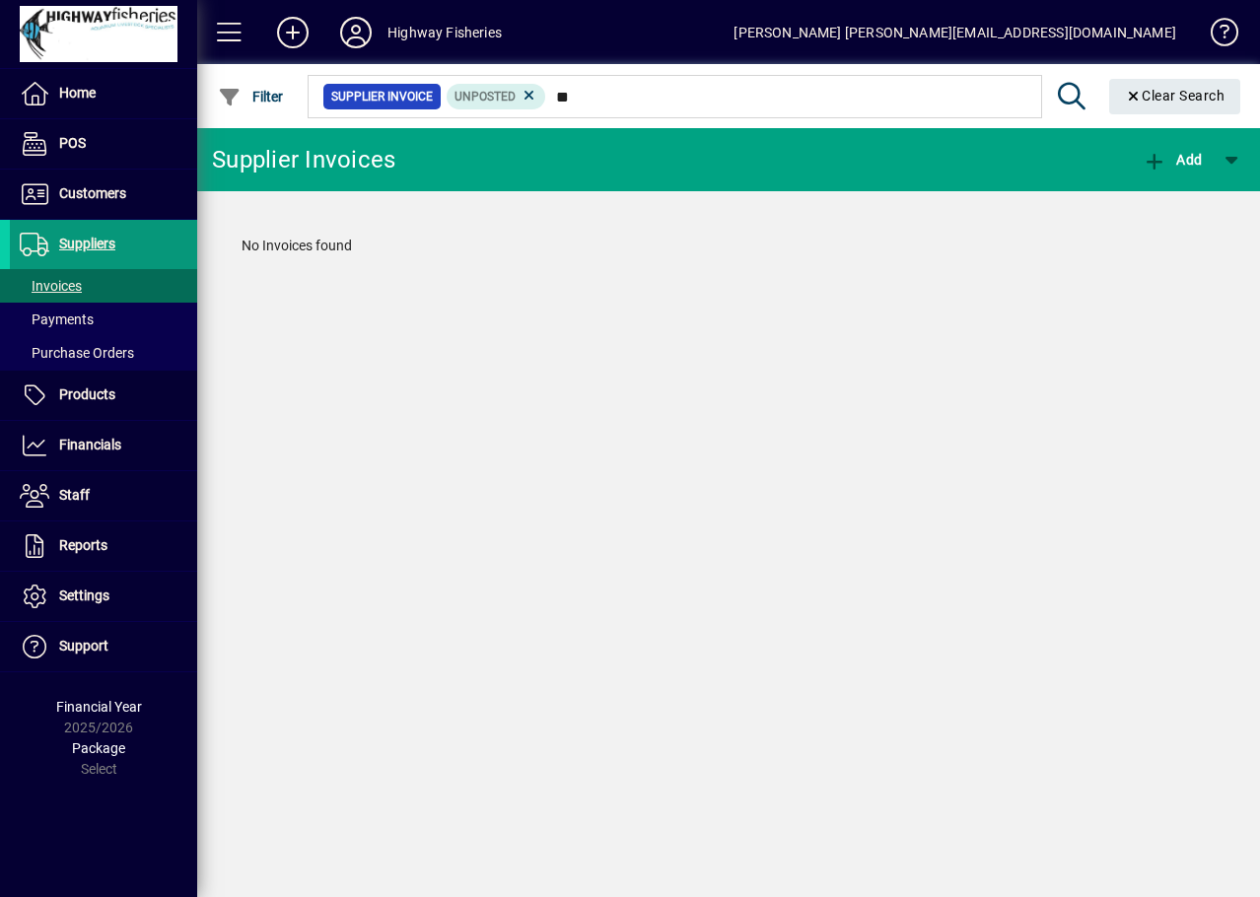
click at [79, 234] on span "Suppliers" at bounding box center [62, 245] width 105 height 24
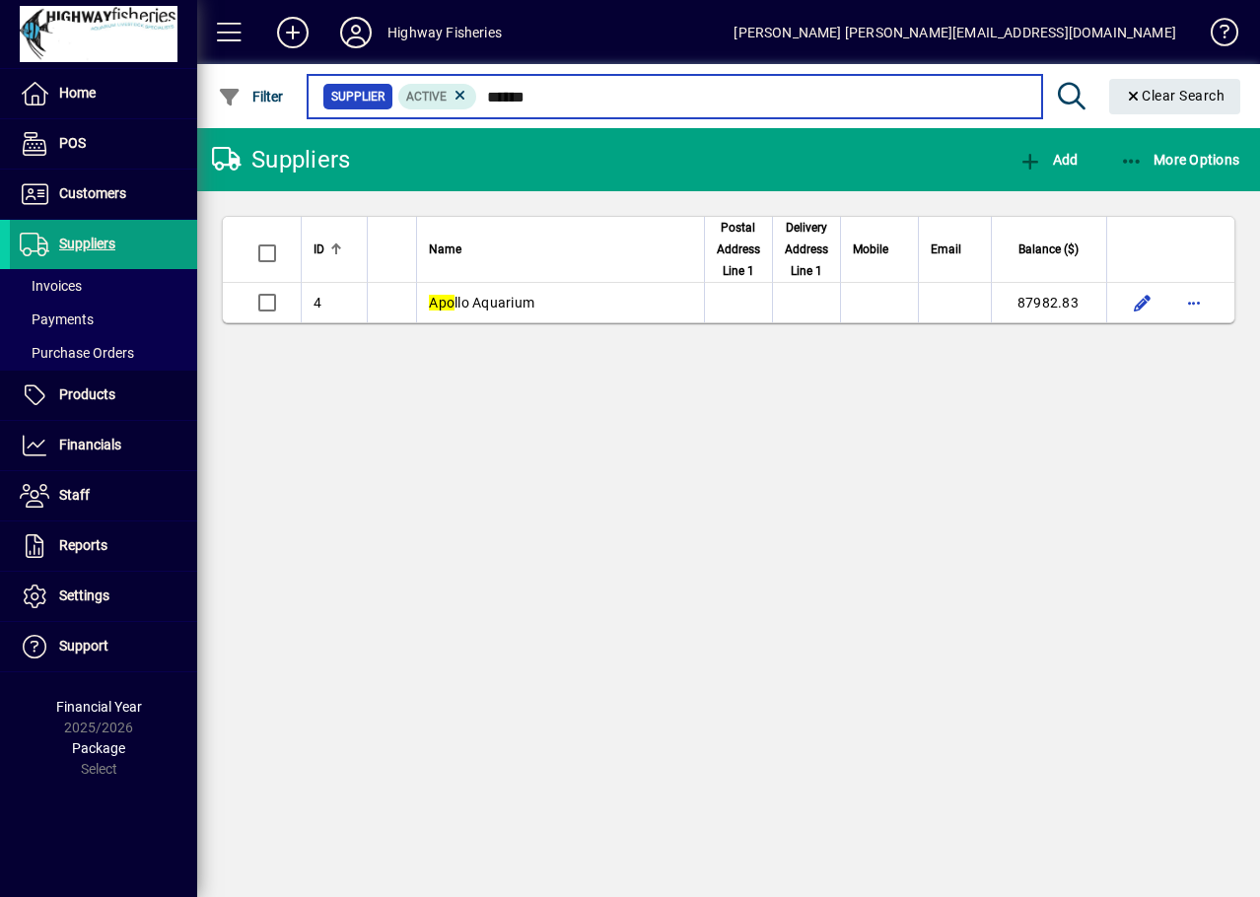
type input "******"
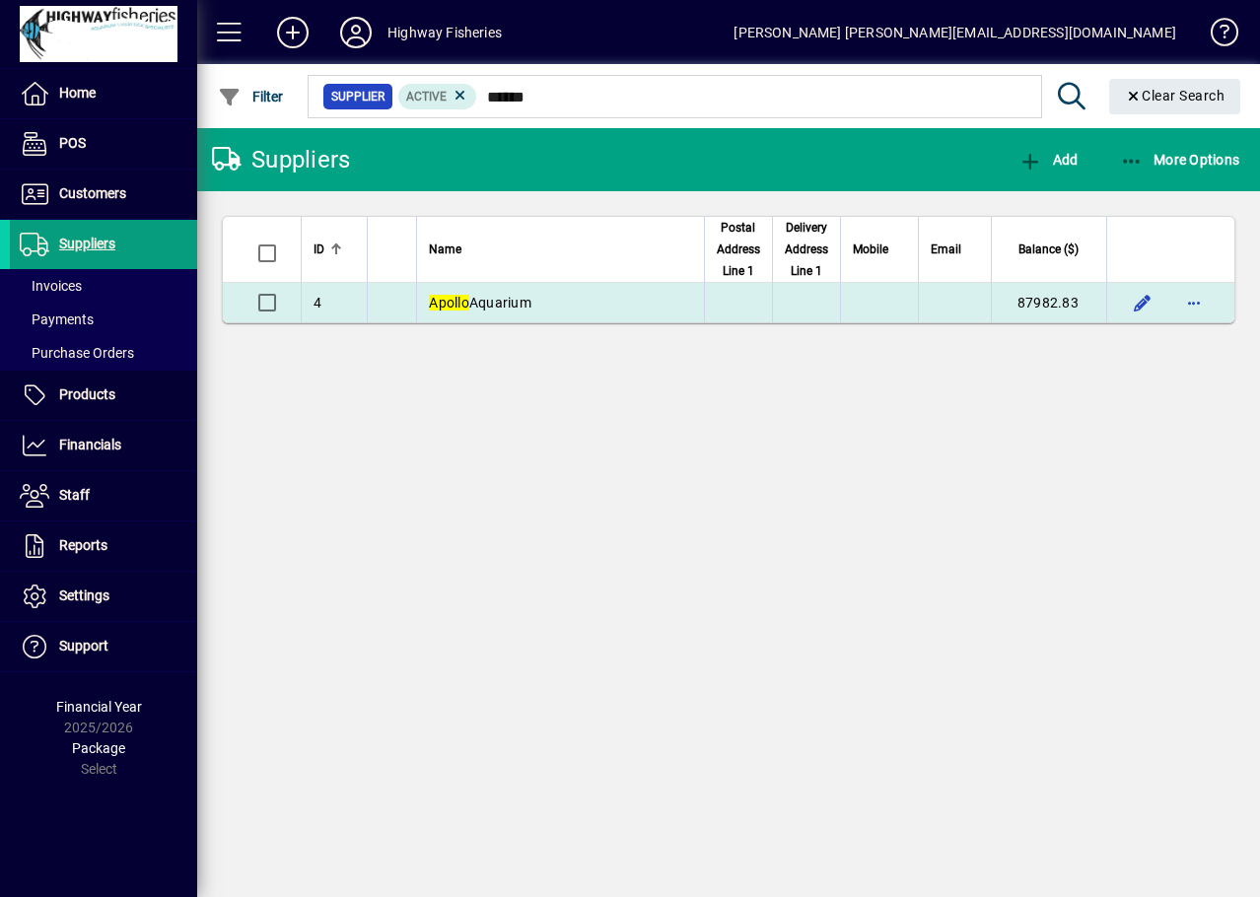
click at [751, 299] on td at bounding box center [738, 302] width 68 height 39
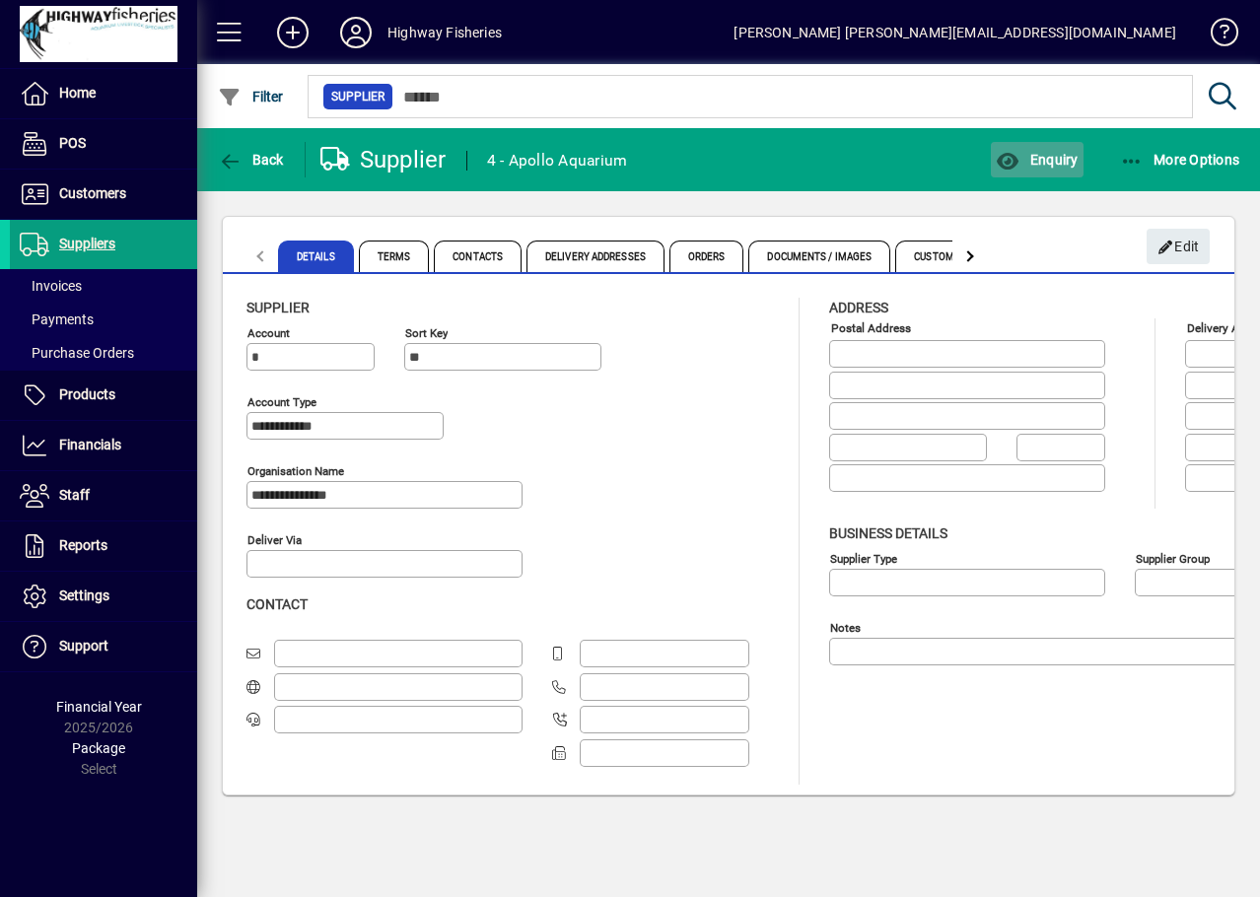
click at [1060, 152] on span "Enquiry" at bounding box center [1036, 160] width 82 height 16
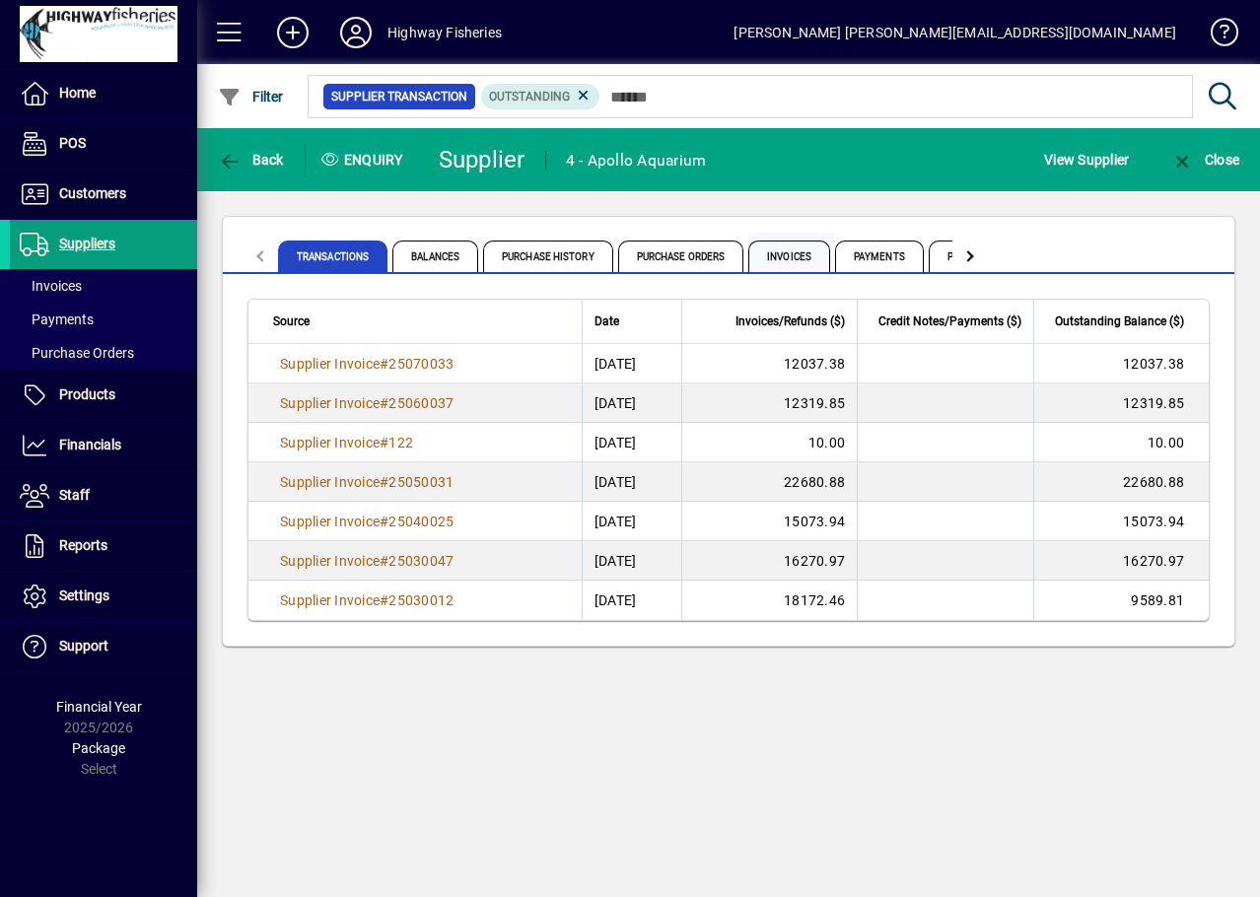
click at [788, 259] on span "Invoices" at bounding box center [789, 256] width 82 height 32
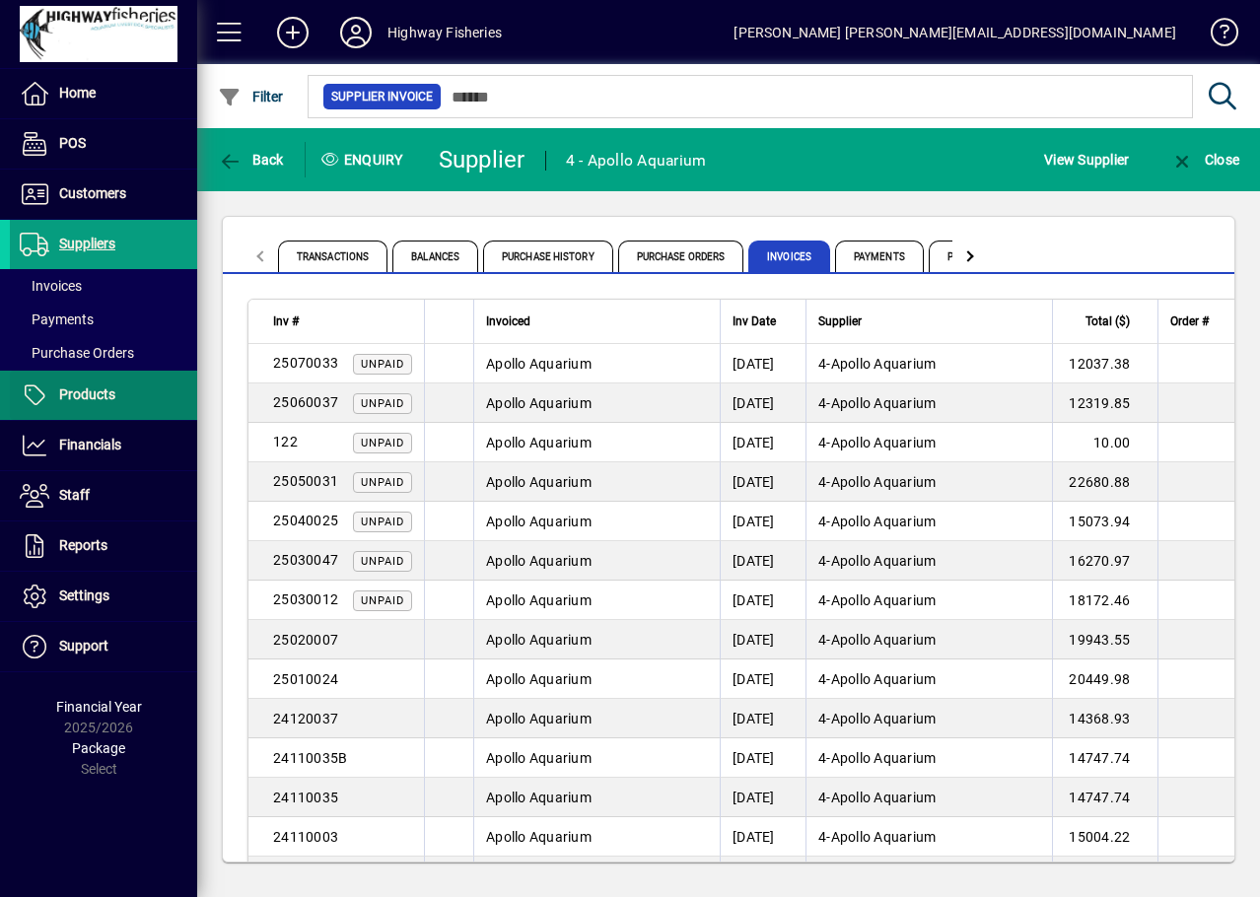
click at [73, 398] on span "Products" at bounding box center [87, 394] width 56 height 16
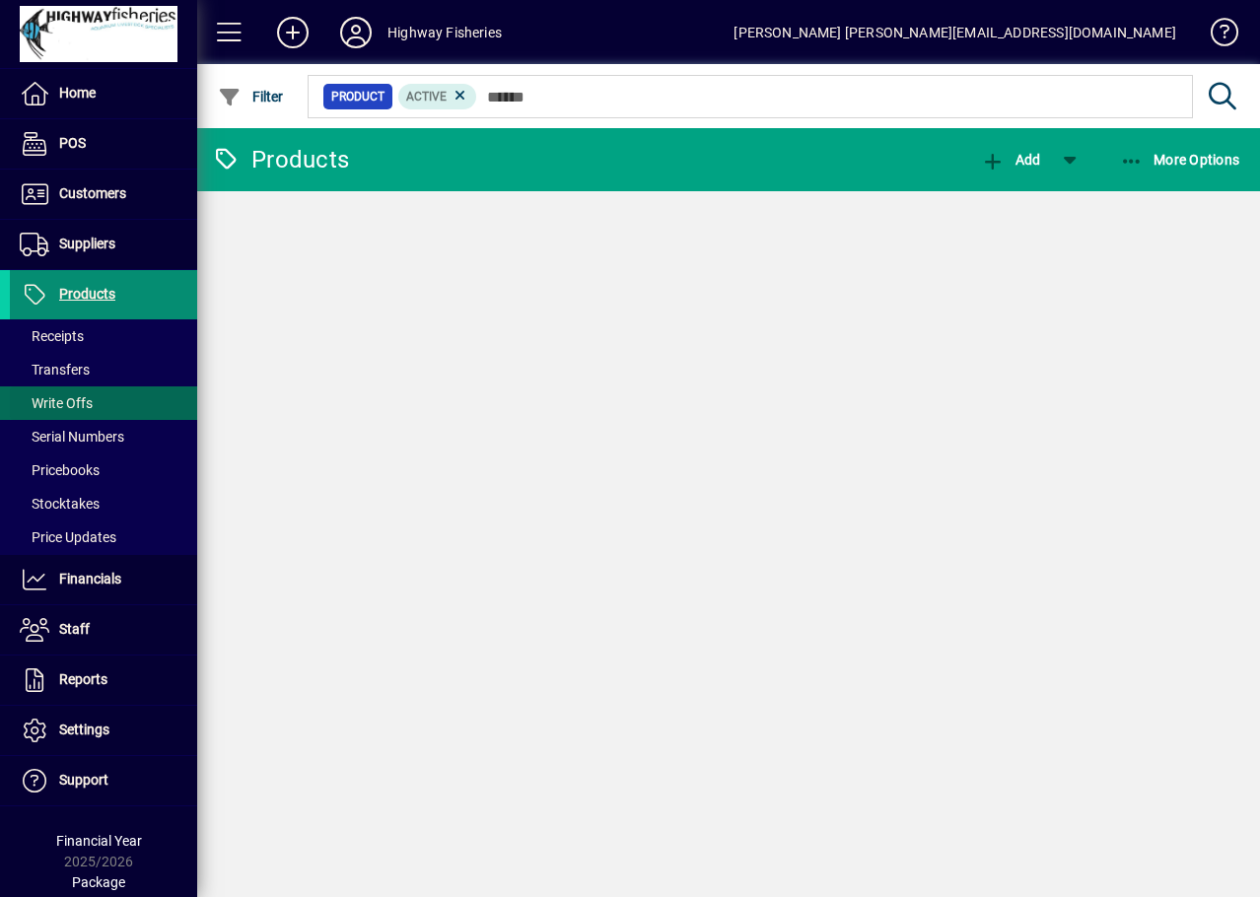
click at [79, 398] on span "Write Offs" at bounding box center [56, 403] width 73 height 16
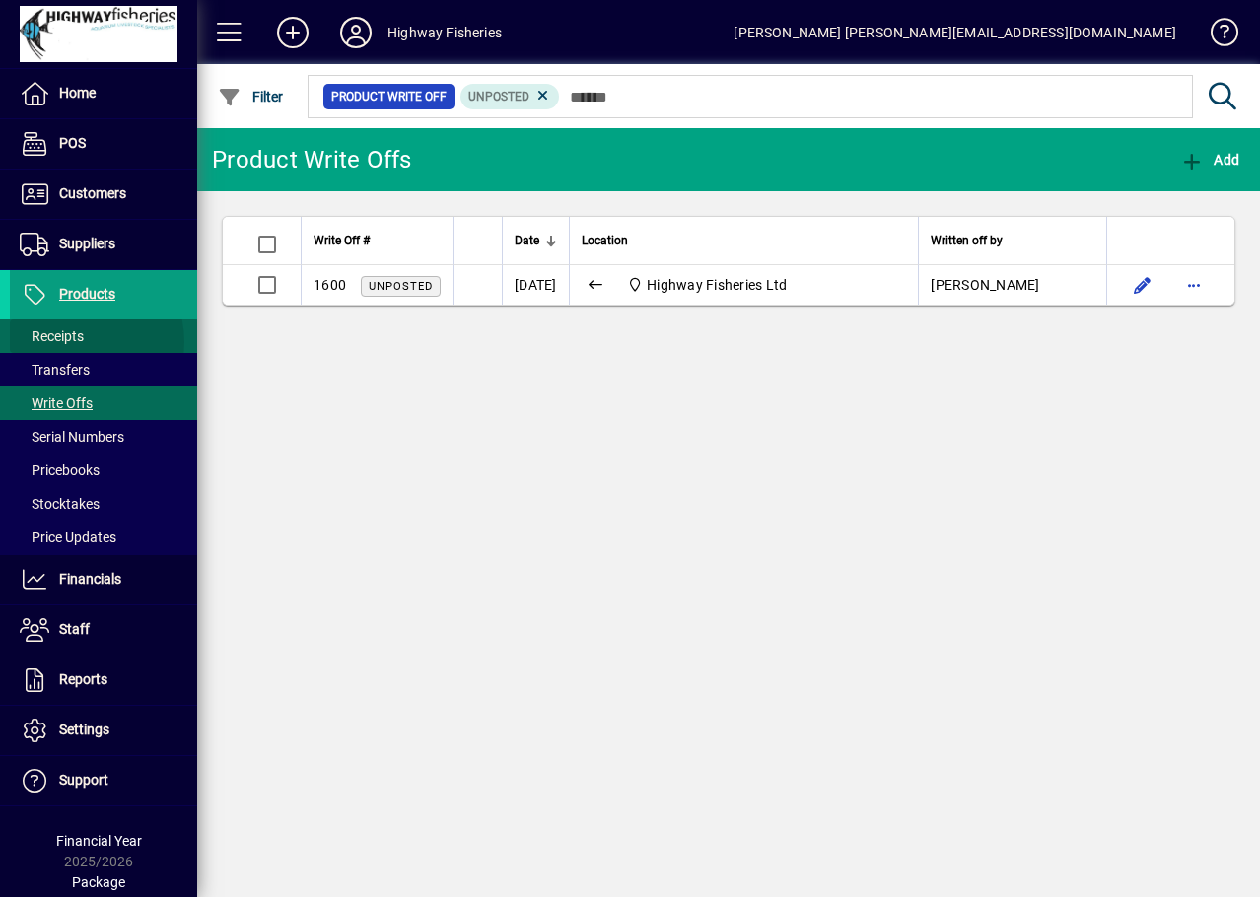
click at [71, 342] on span "Receipts" at bounding box center [52, 336] width 64 height 16
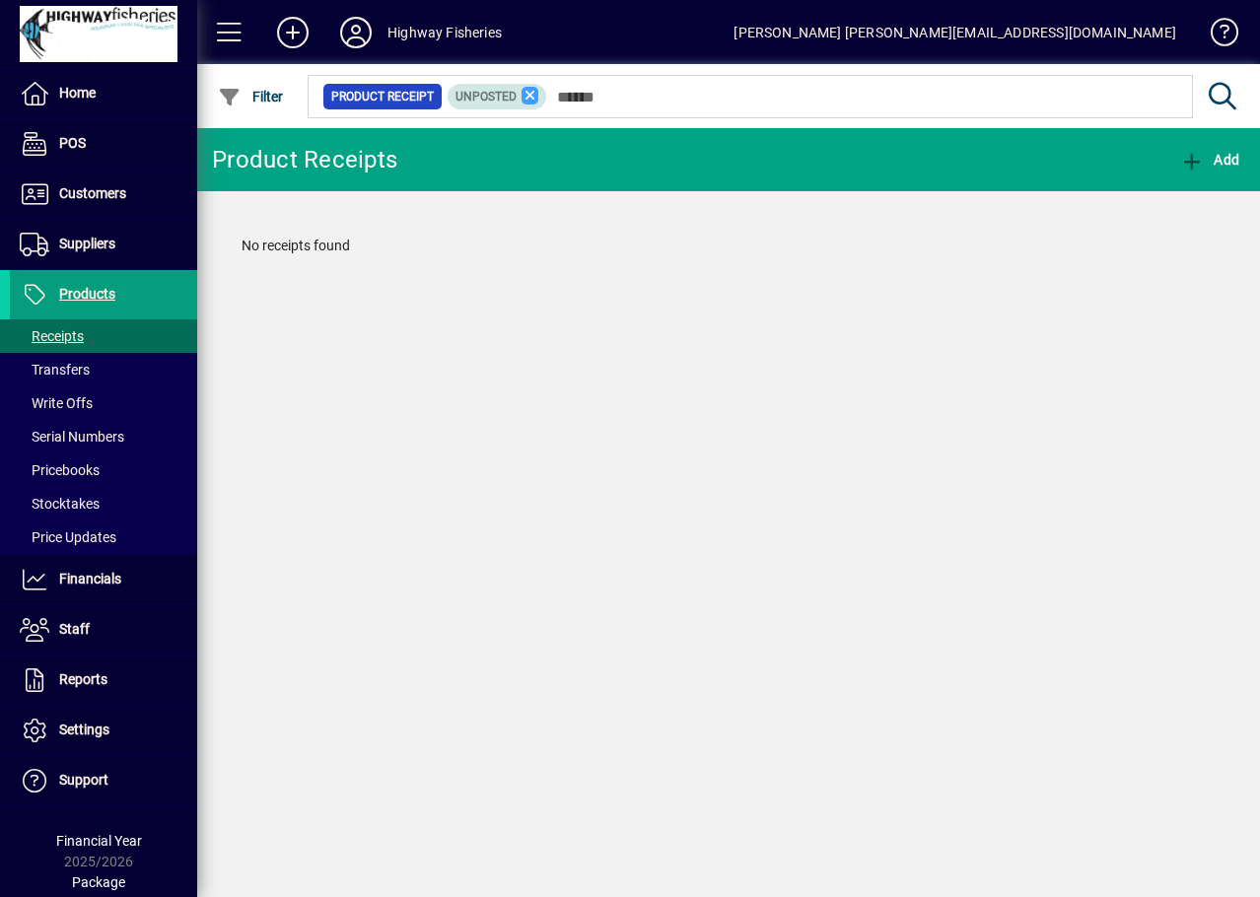
click at [525, 97] on icon at bounding box center [530, 96] width 18 height 18
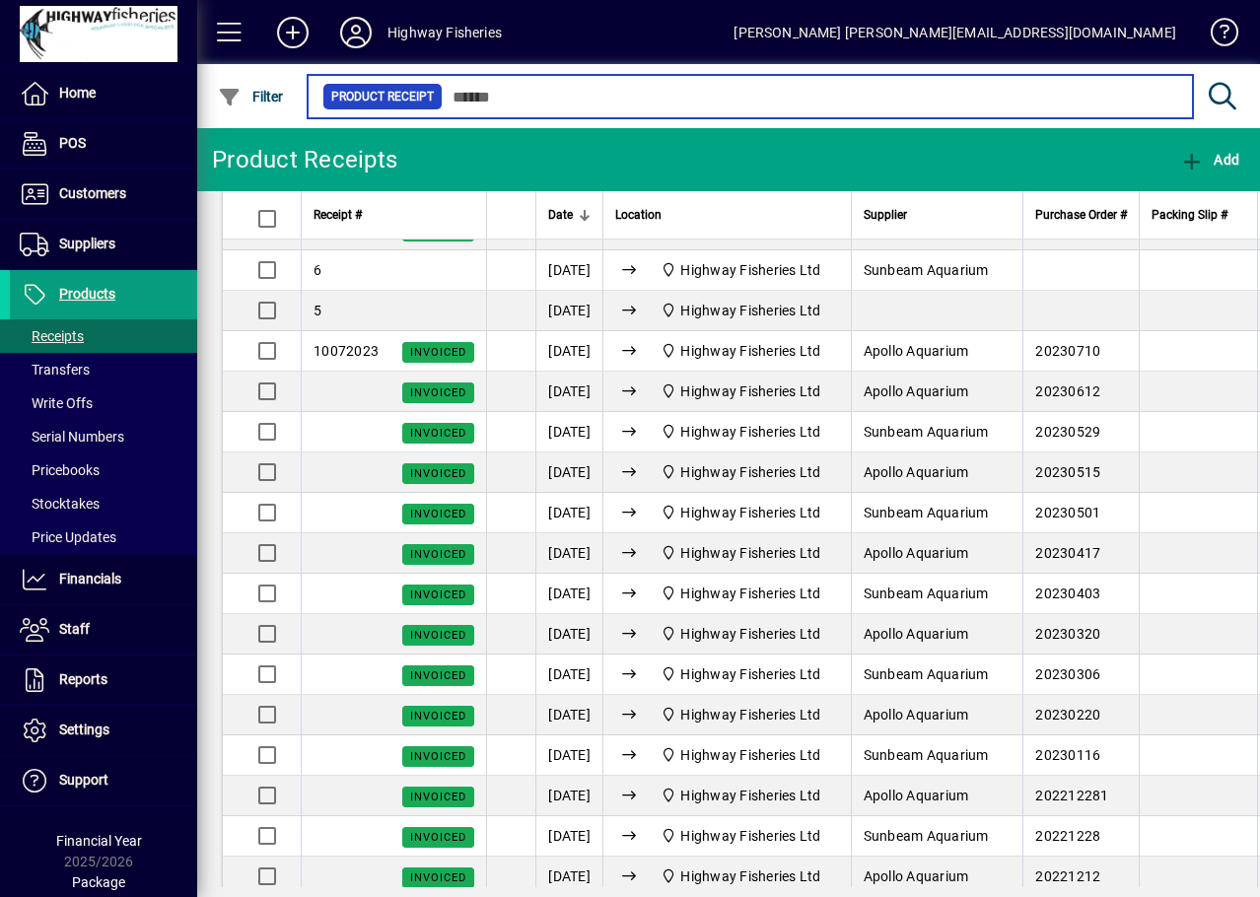
scroll to position [2365, 0]
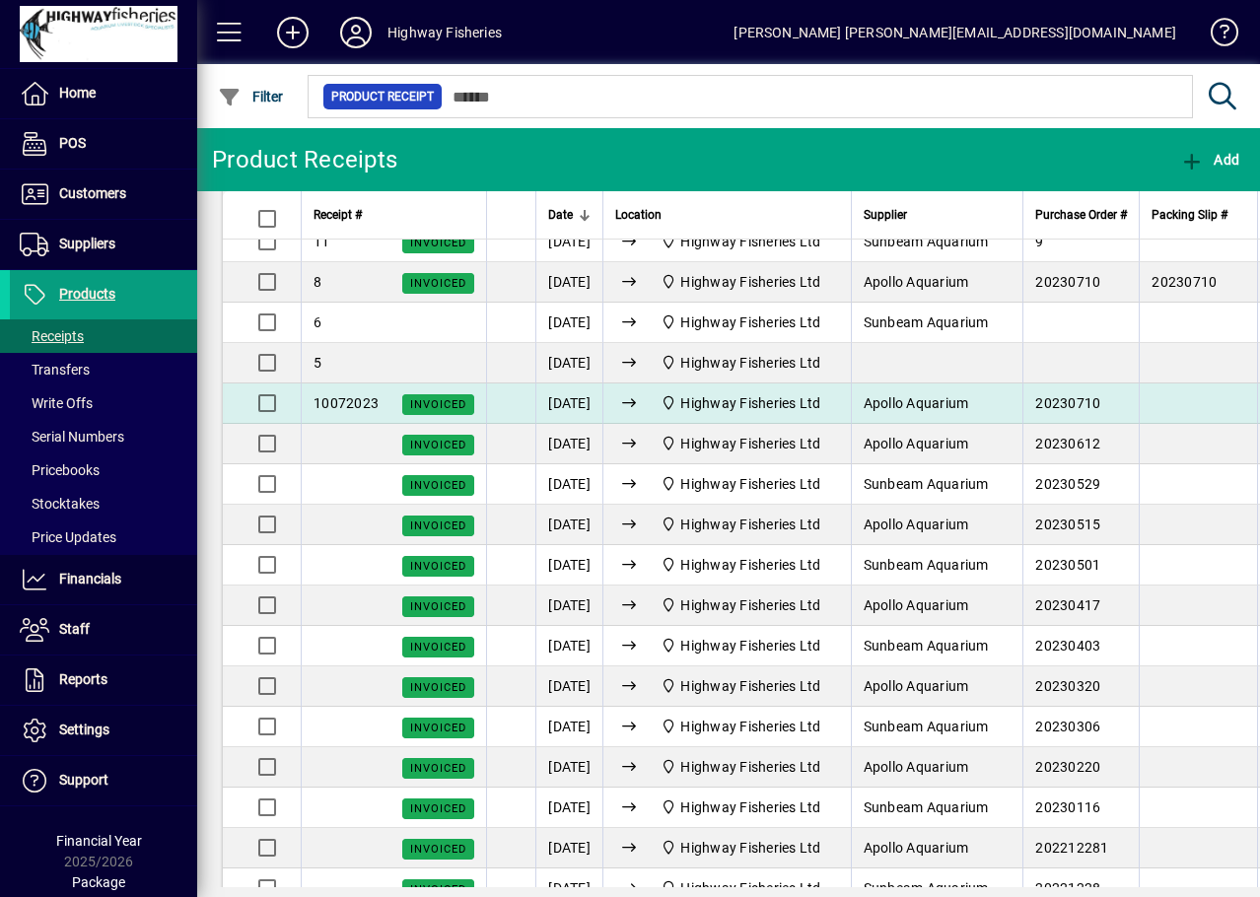
click at [1141, 424] on td at bounding box center [1197, 403] width 118 height 40
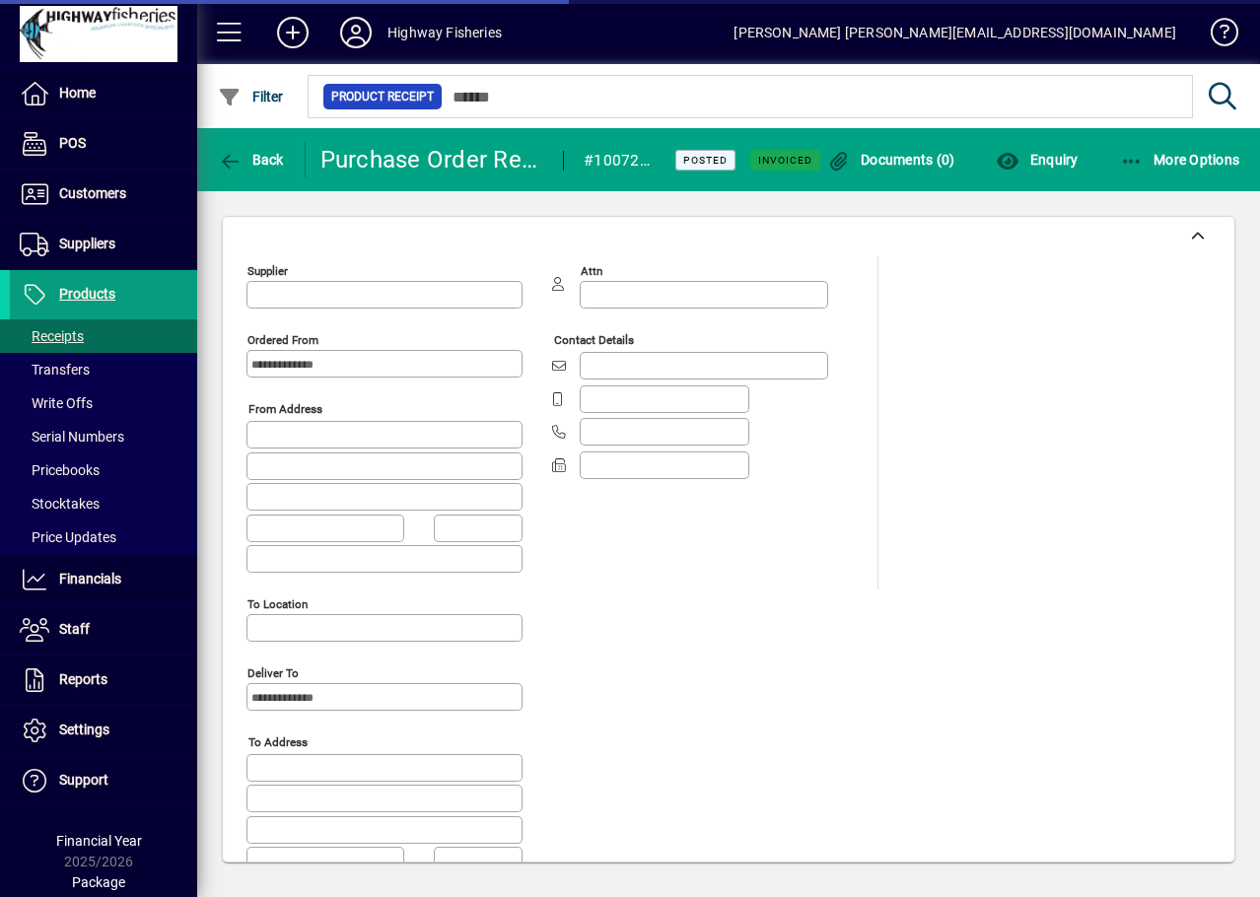
type input "**********"
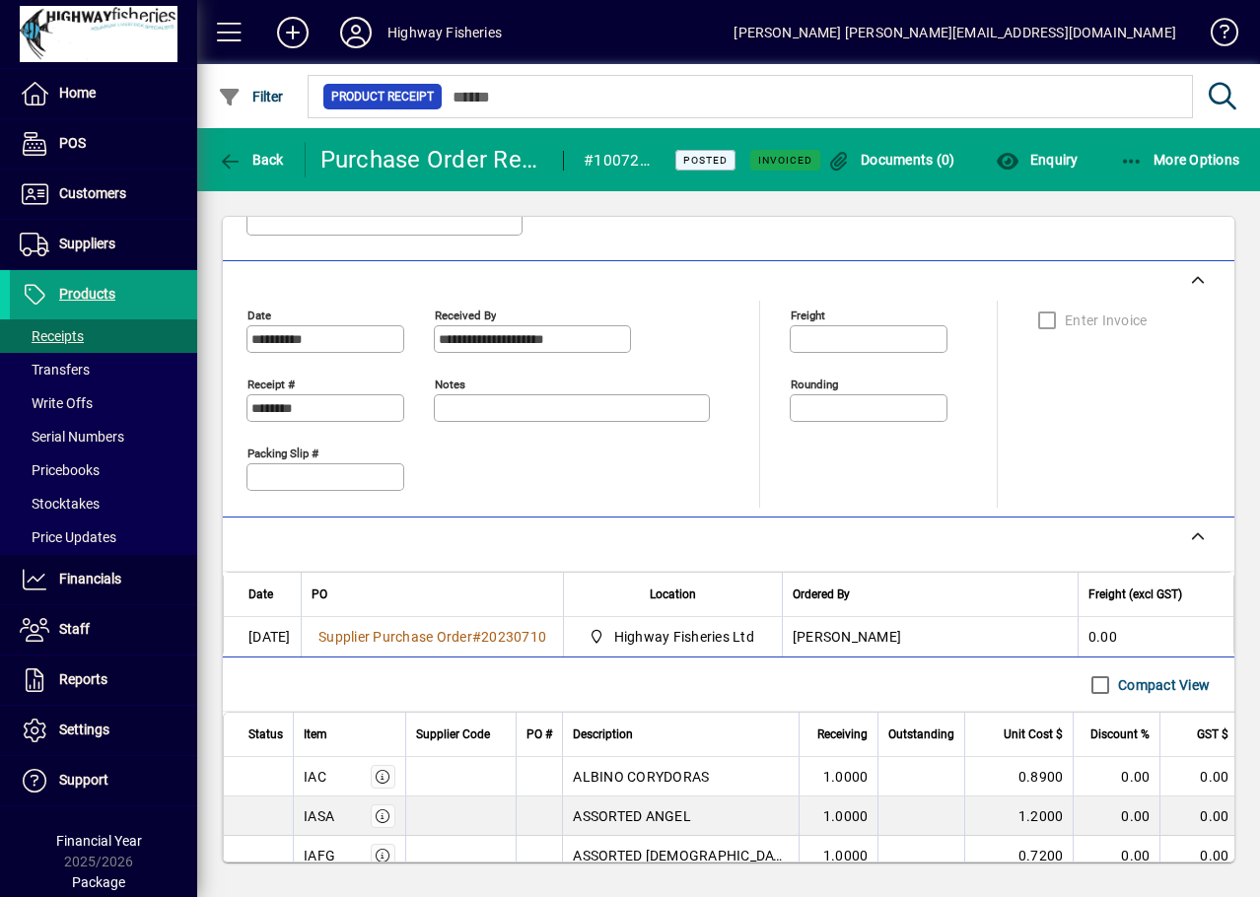
scroll to position [690, 0]
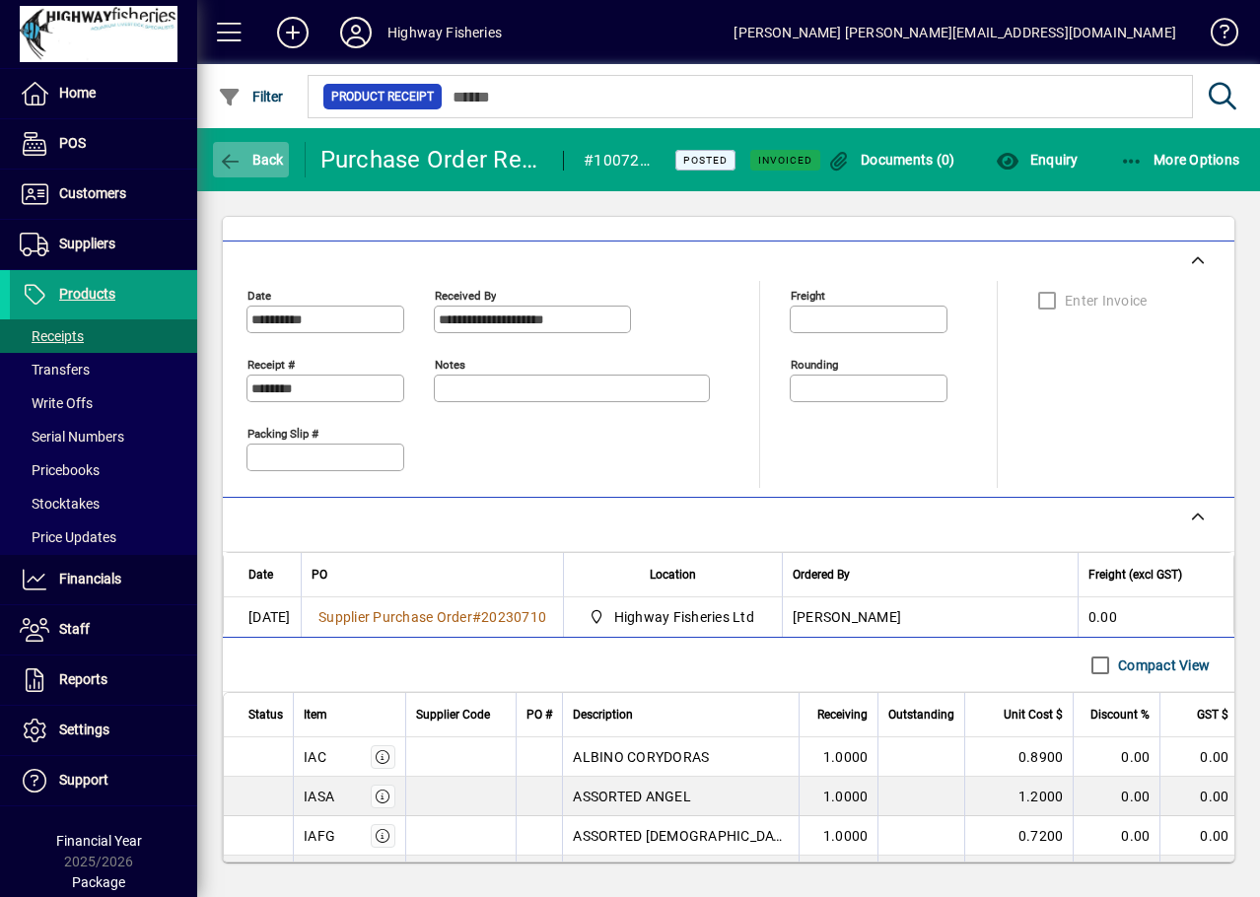
click at [235, 149] on span "button" at bounding box center [251, 159] width 76 height 47
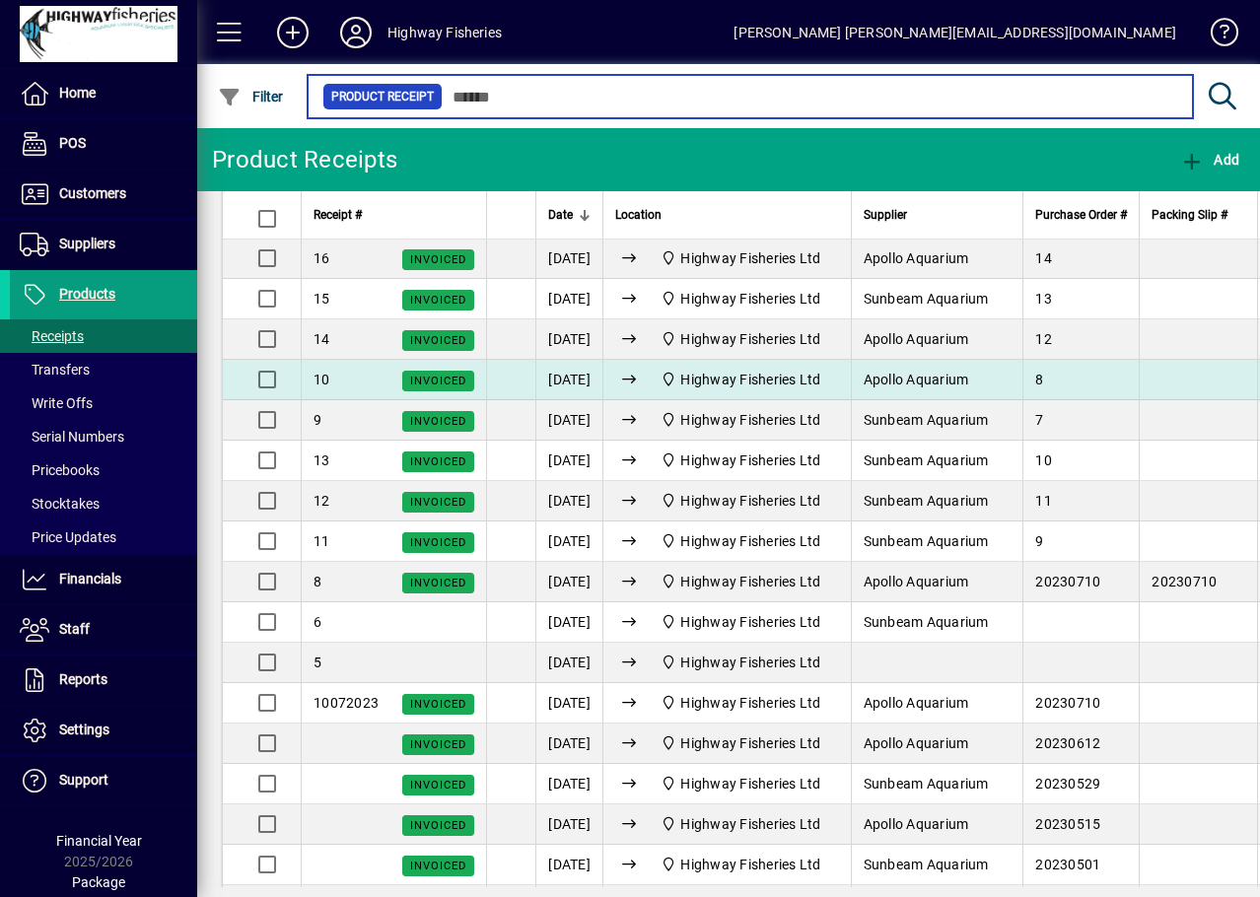
scroll to position [2070, 0]
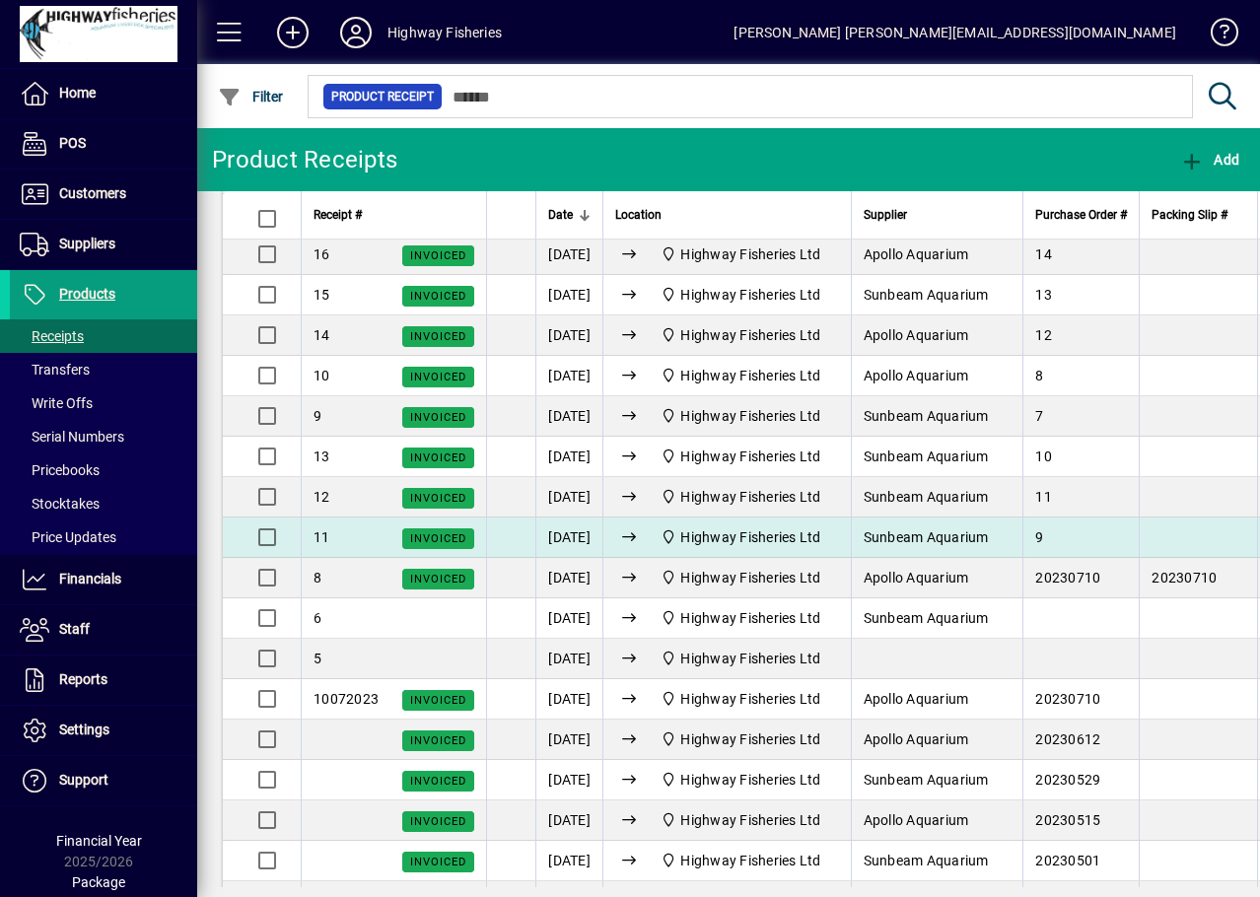
click at [754, 549] on span "Highway Fisheries Ltd" at bounding box center [740, 537] width 176 height 24
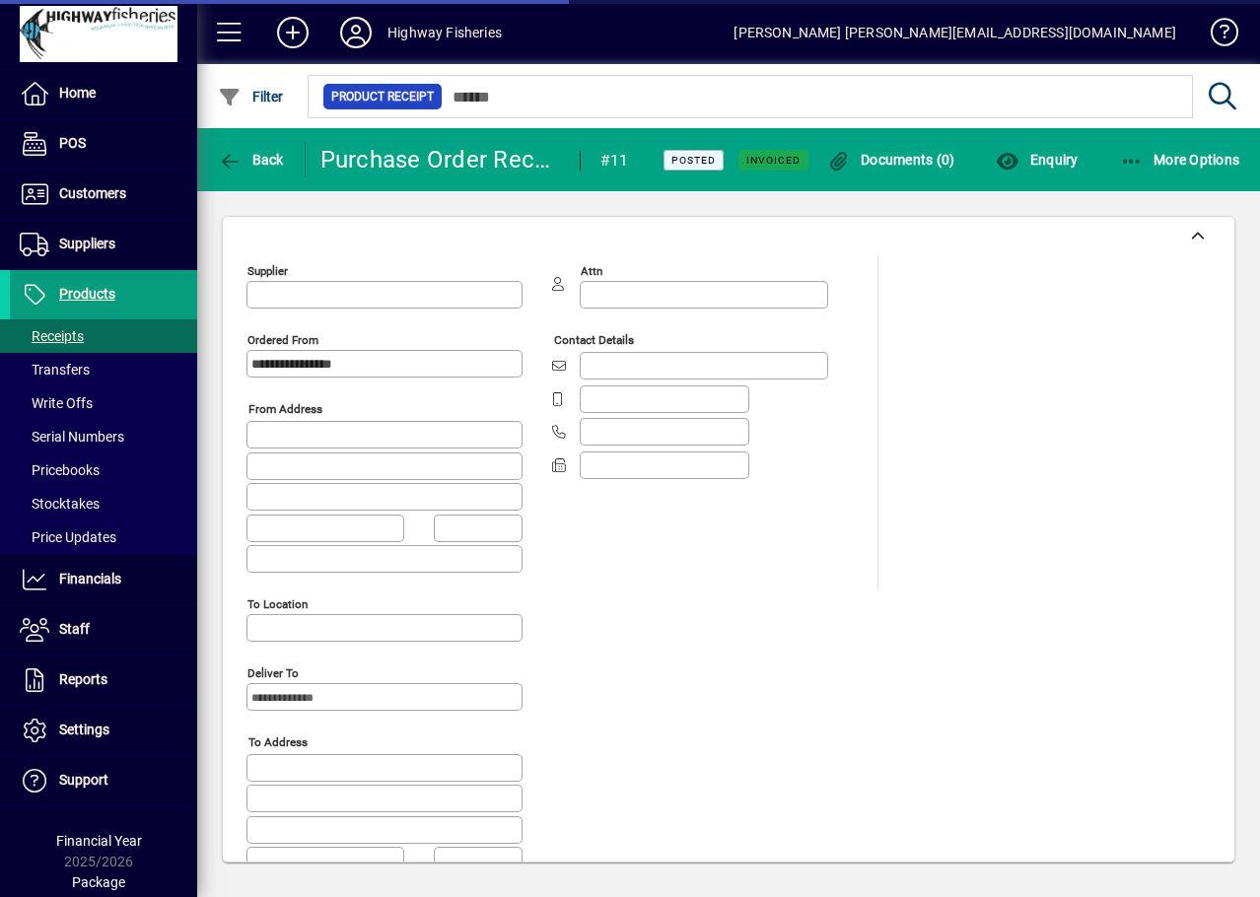
type input "**********"
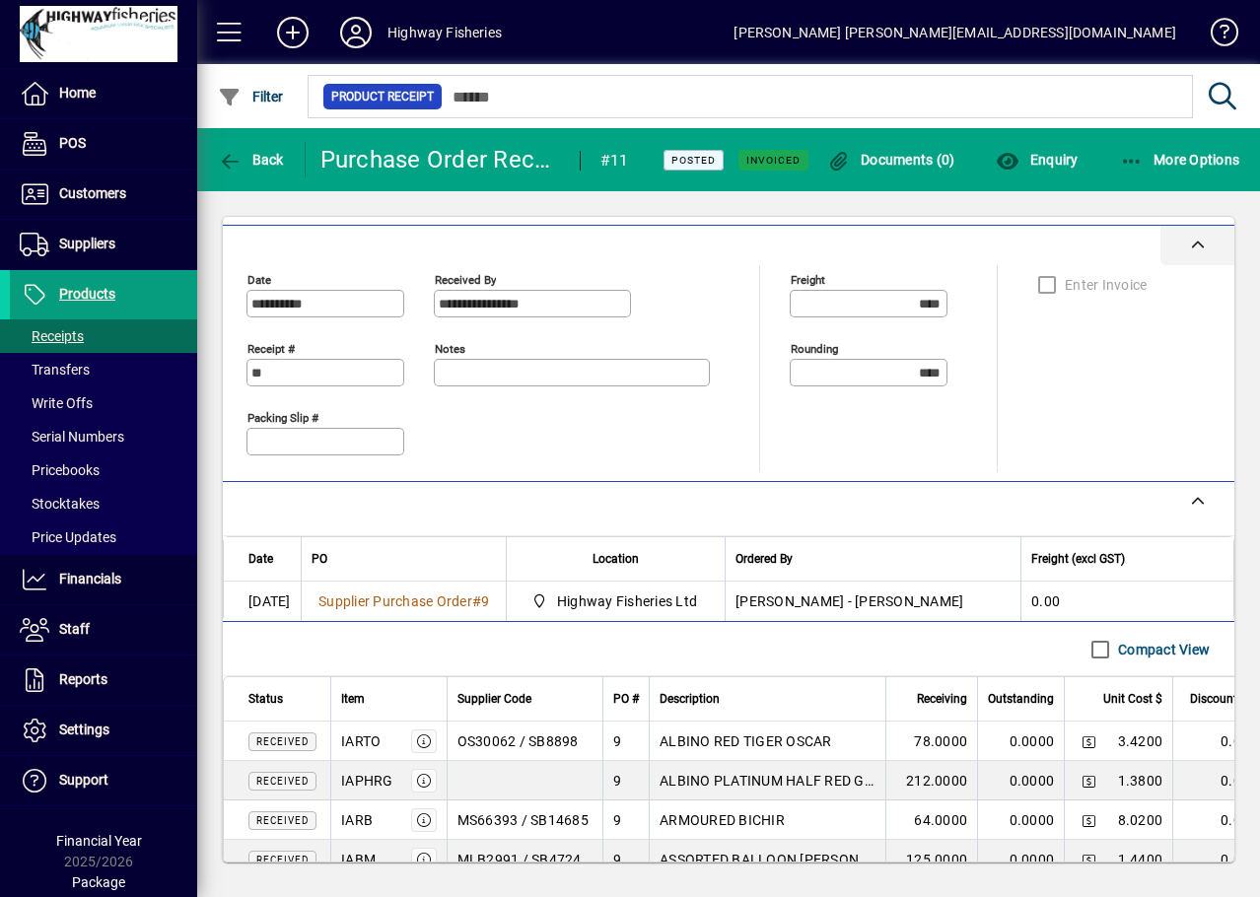
scroll to position [856, 0]
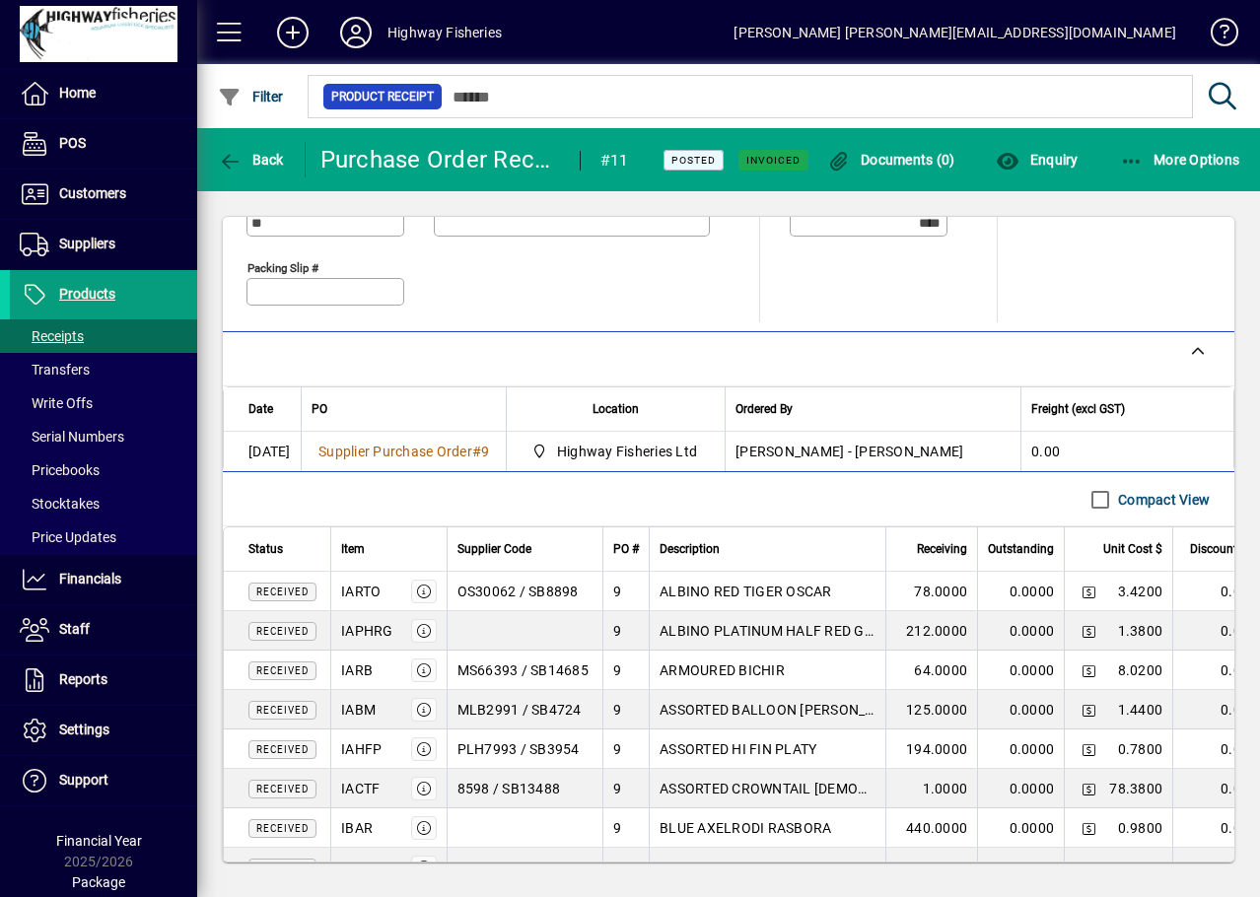
click at [548, 485] on mat-toolbar-row "Line Items Compact View" at bounding box center [728, 499] width 1011 height 54
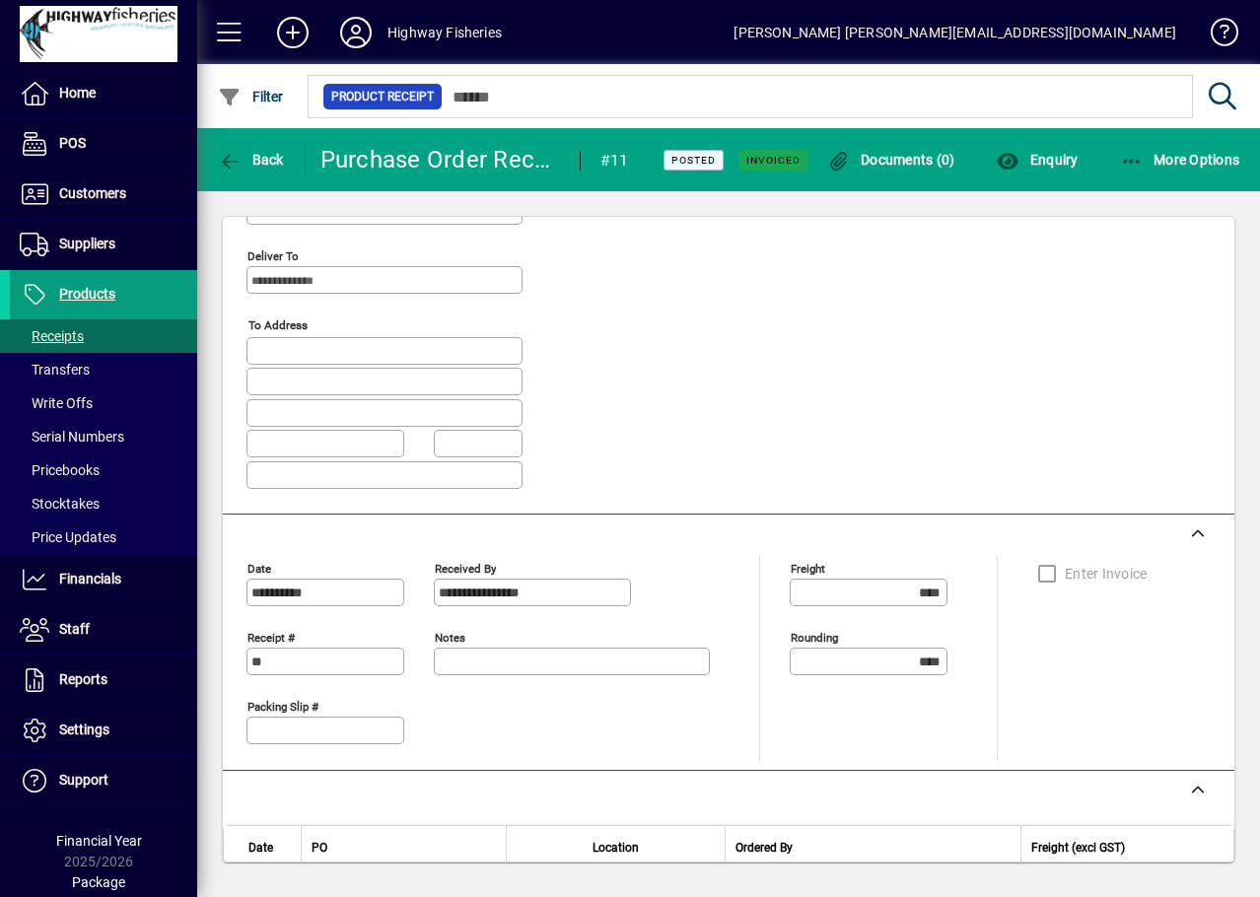
scroll to position [315, 0]
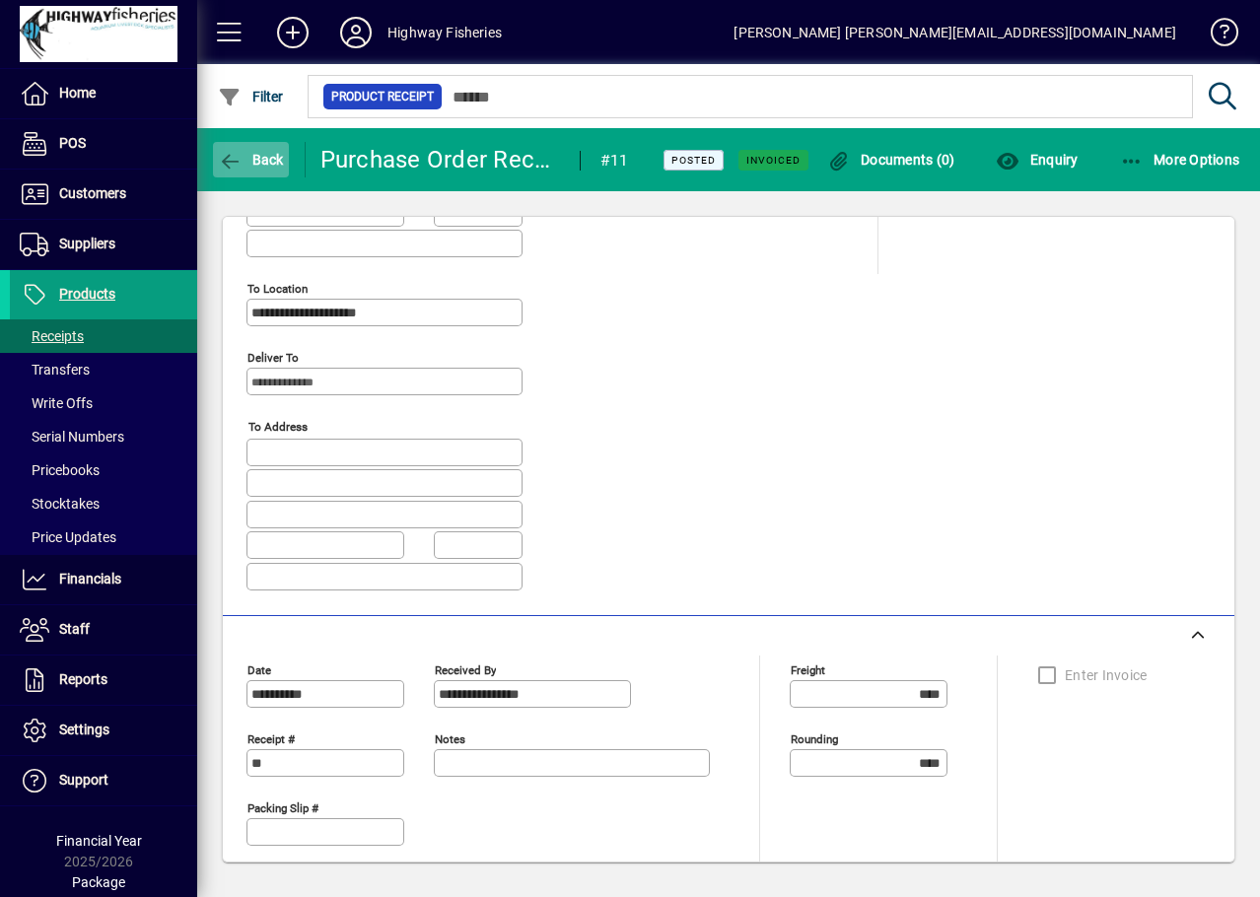
click at [253, 148] on span "button" at bounding box center [251, 159] width 76 height 47
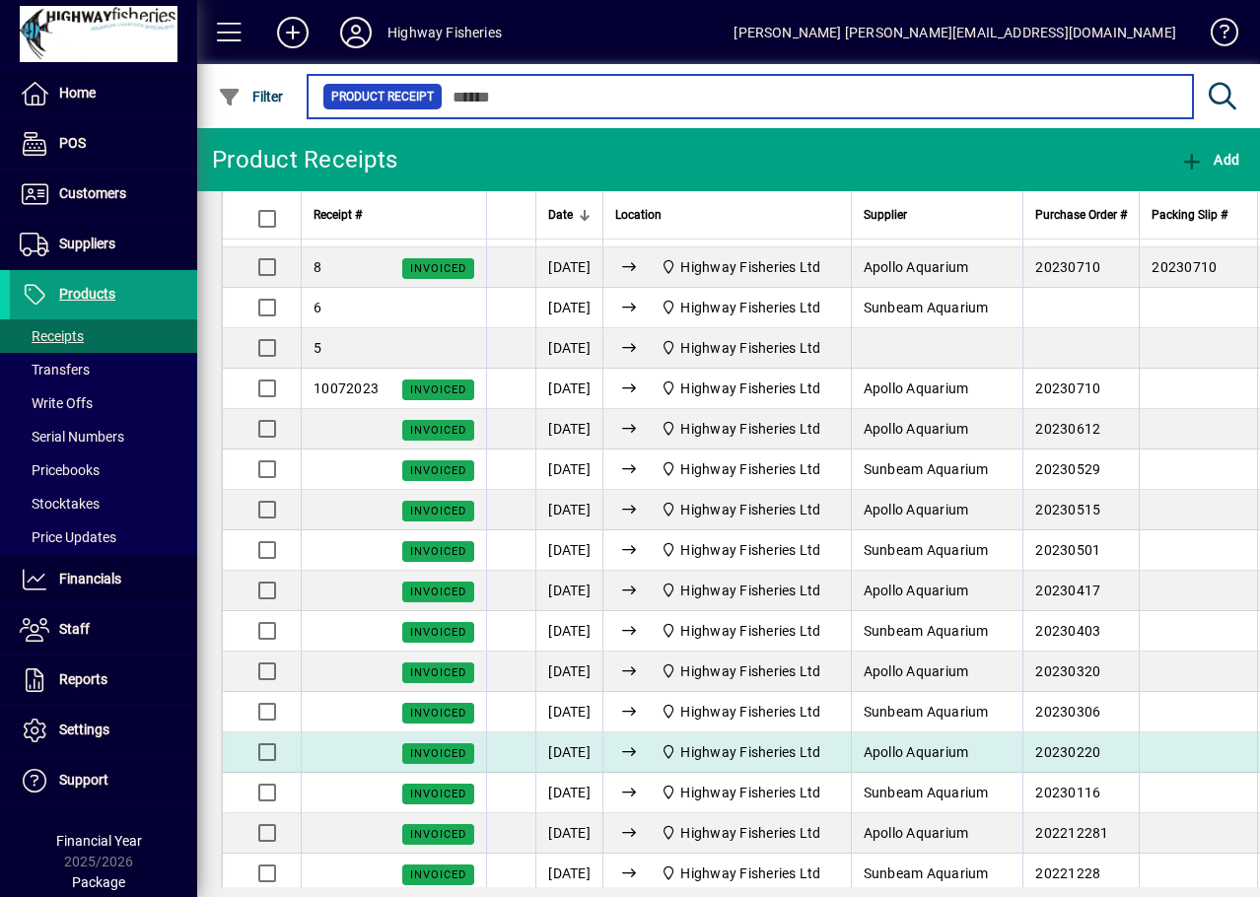
scroll to position [2267, 0]
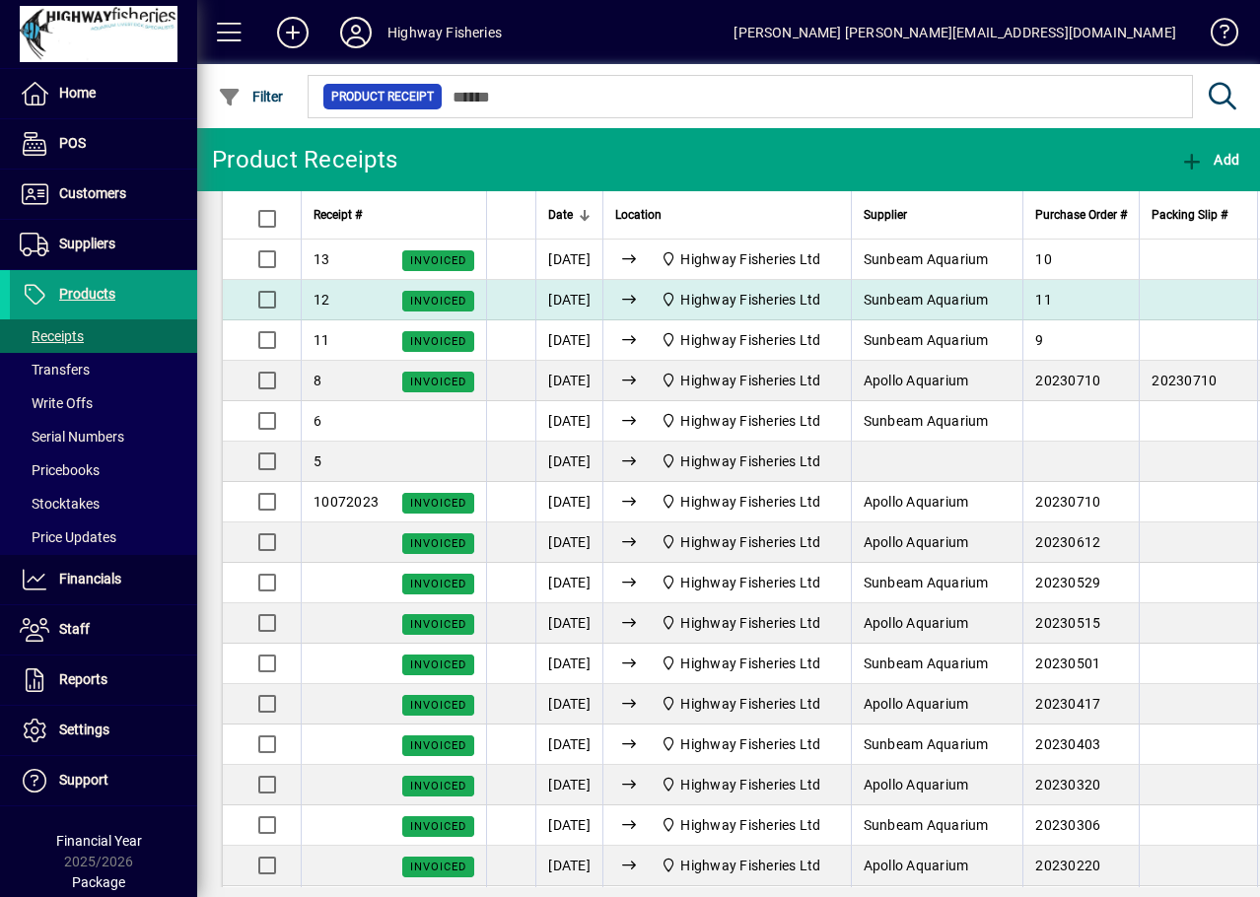
click at [748, 308] on span "Highway Fisheries Ltd" at bounding box center [750, 300] width 140 height 16
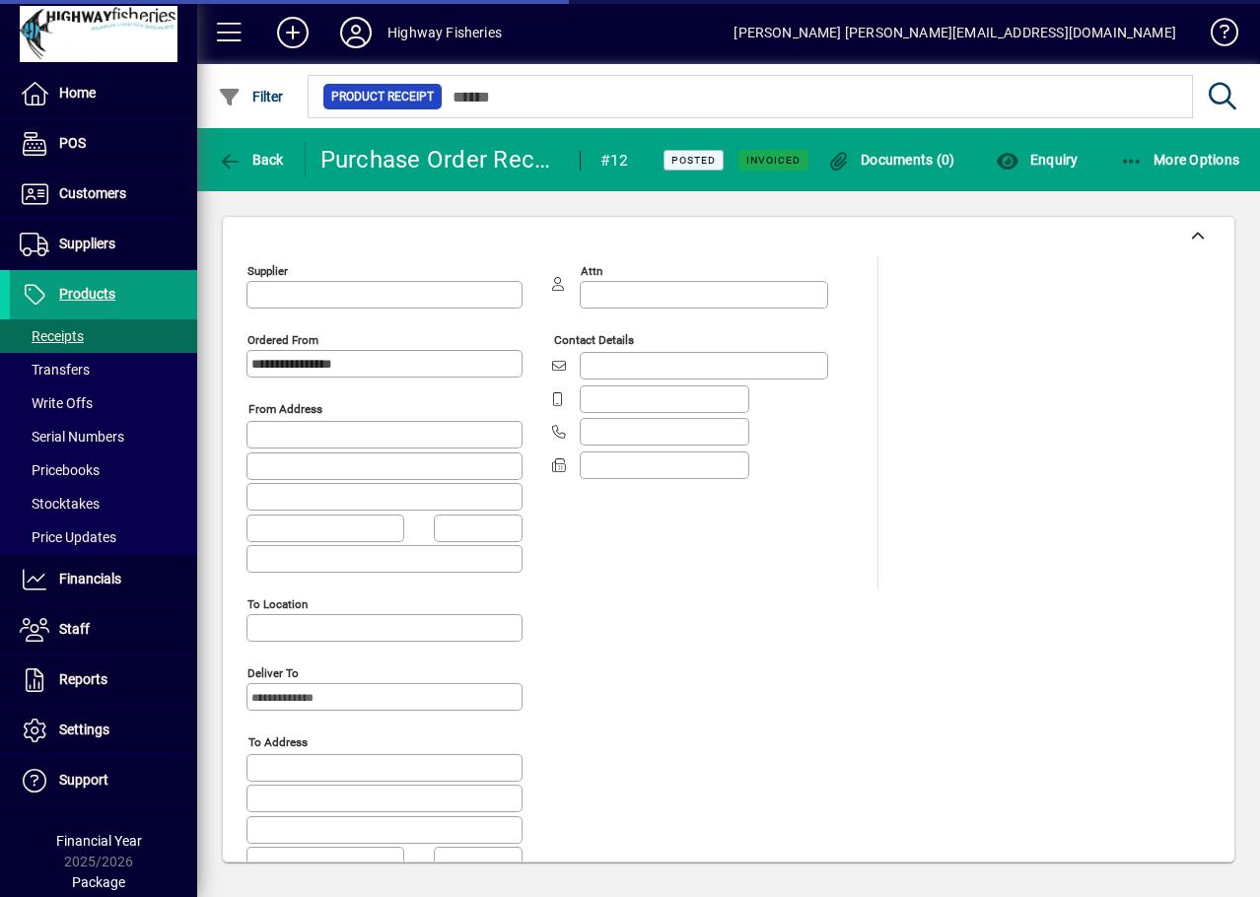
type input "**********"
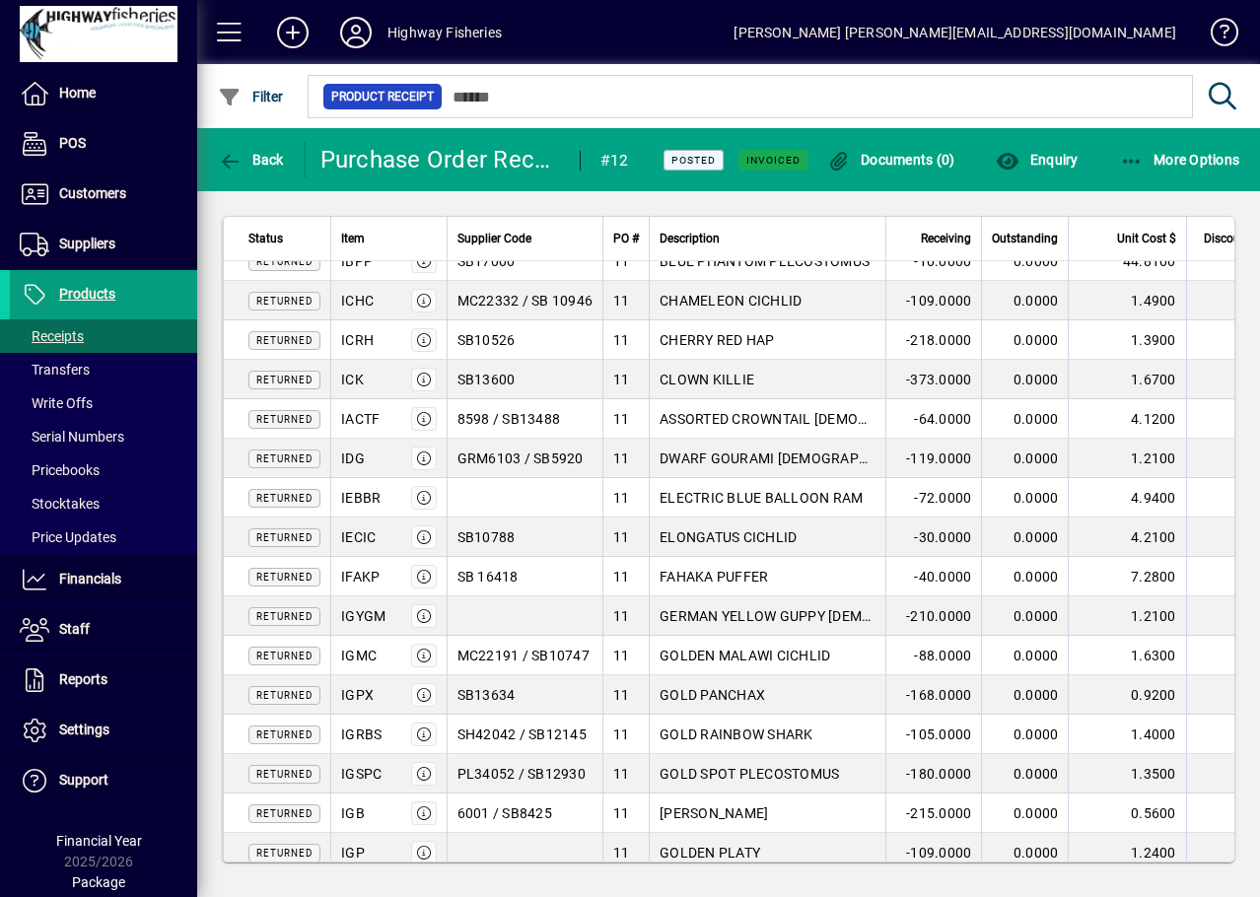
scroll to position [1774, 0]
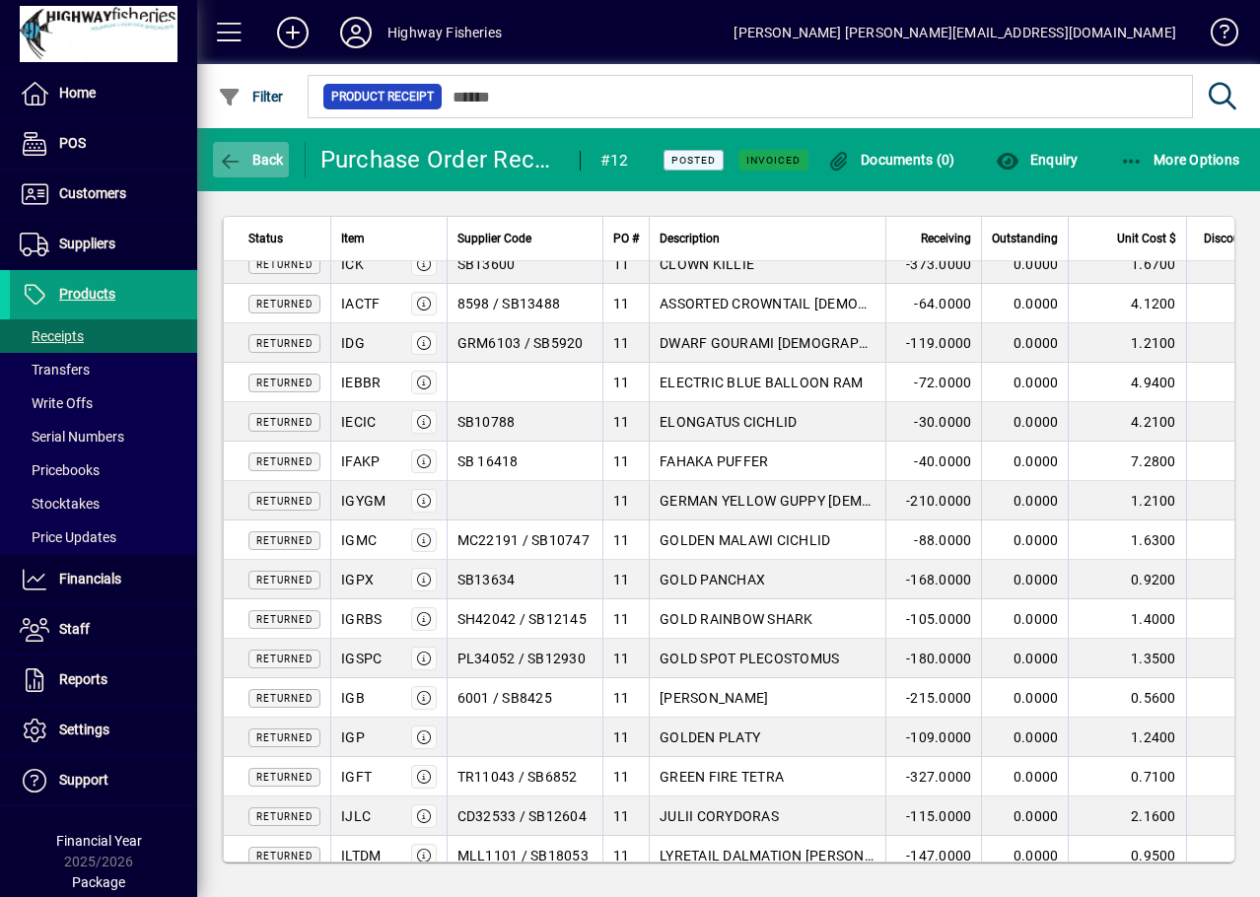
click at [217, 176] on span "button" at bounding box center [251, 159] width 76 height 47
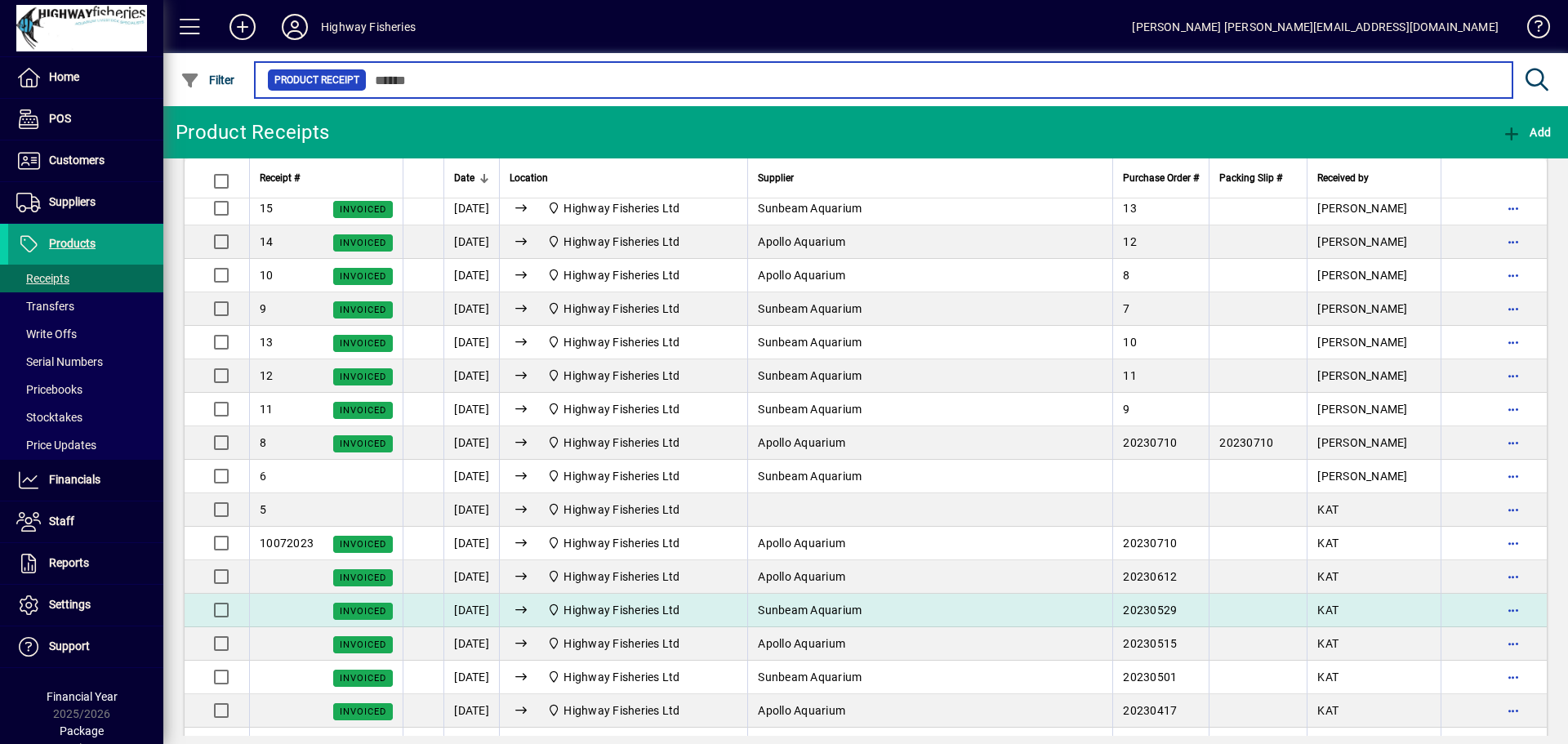
scroll to position [1674, 0]
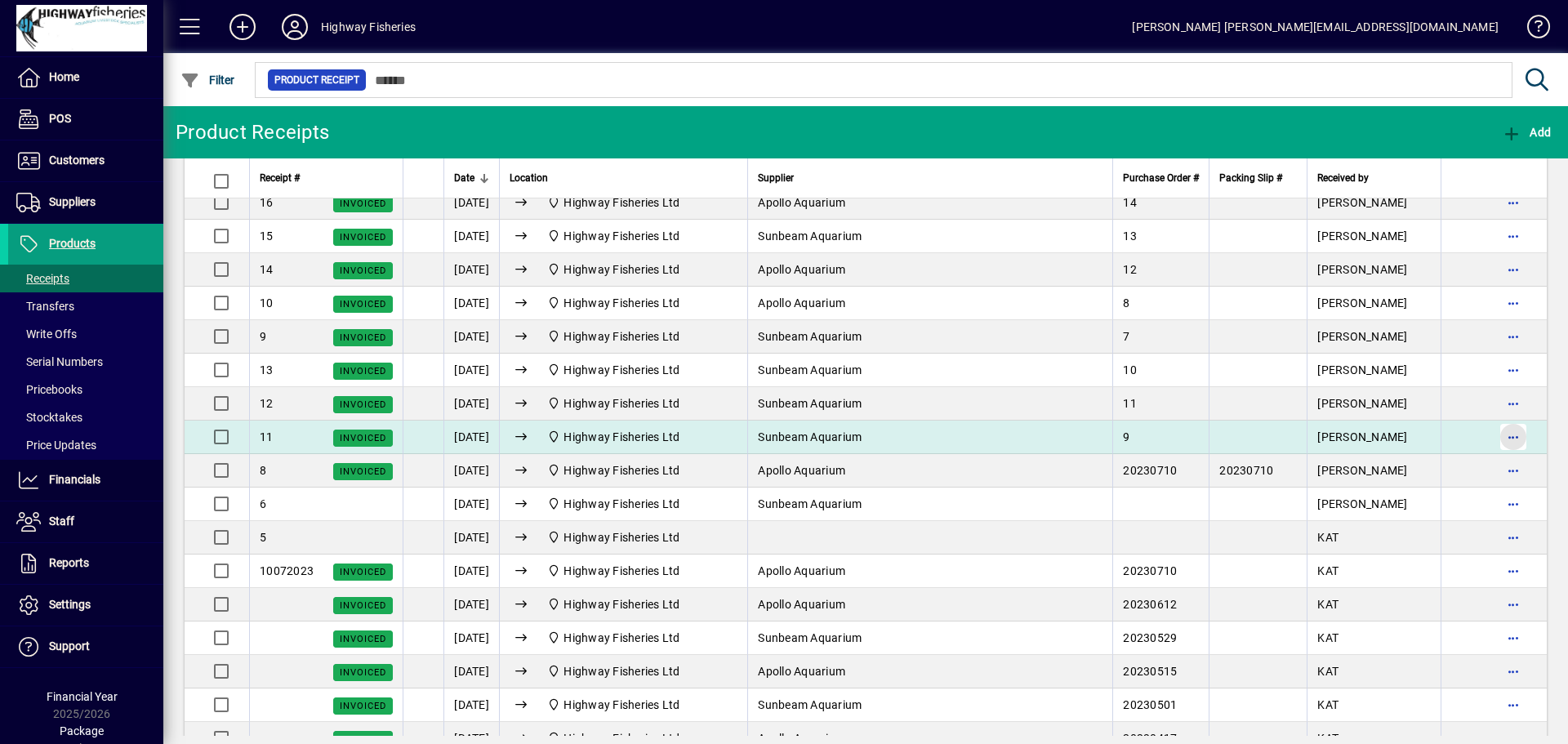
click at [1043, 443] on span "button" at bounding box center [1513, 437] width 39 height 39
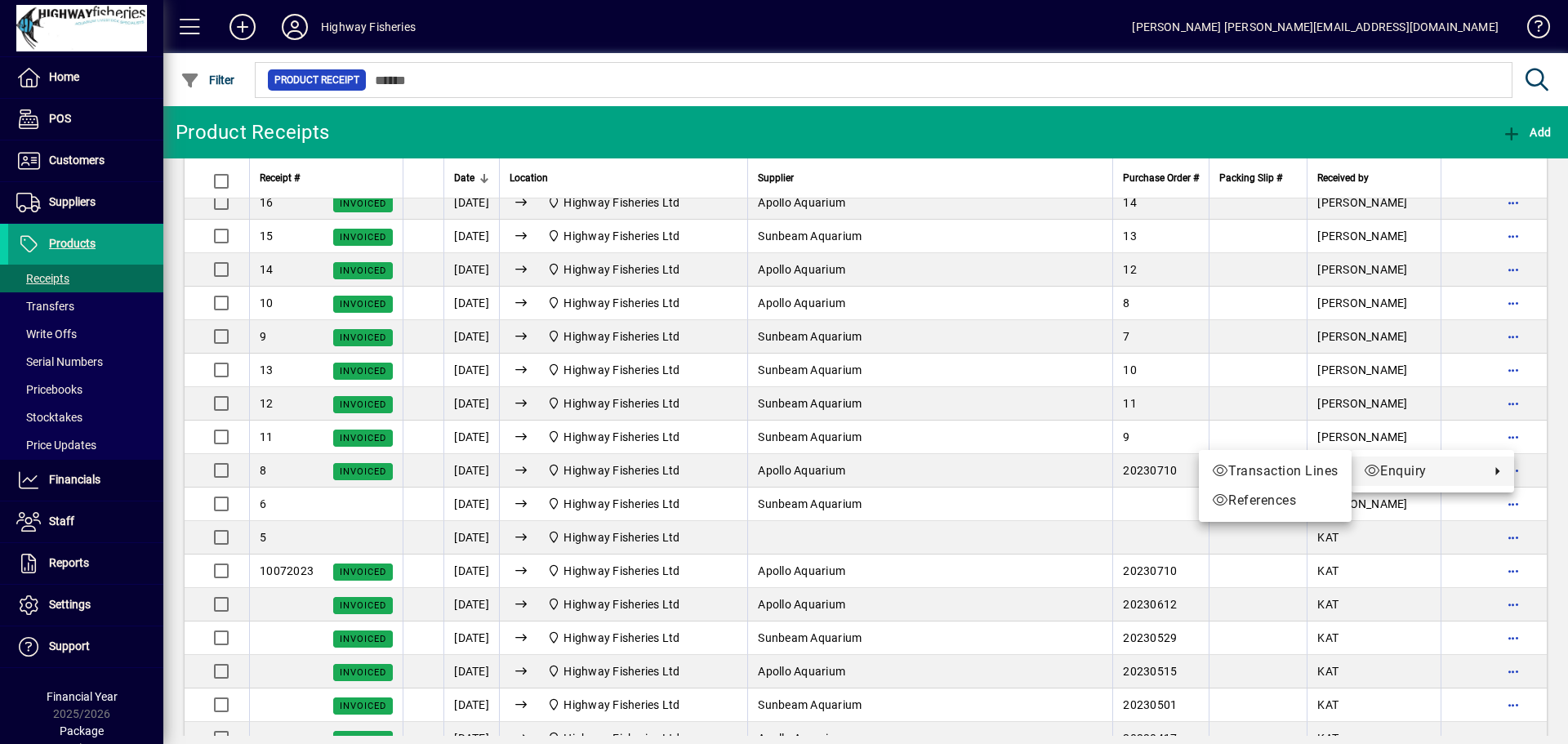
click at [1043, 474] on icon at bounding box center [1372, 471] width 17 height 13
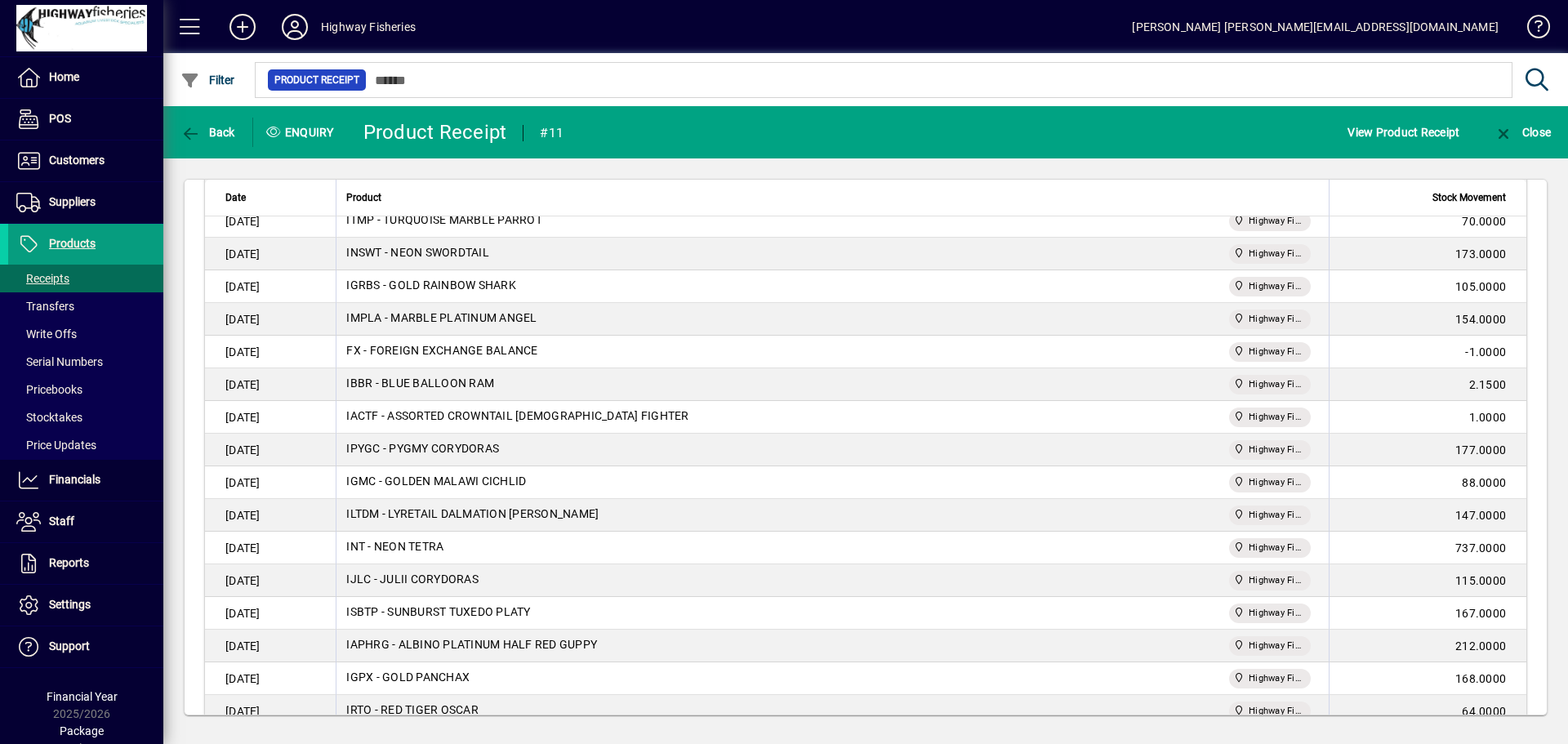
scroll to position [1417, 0]
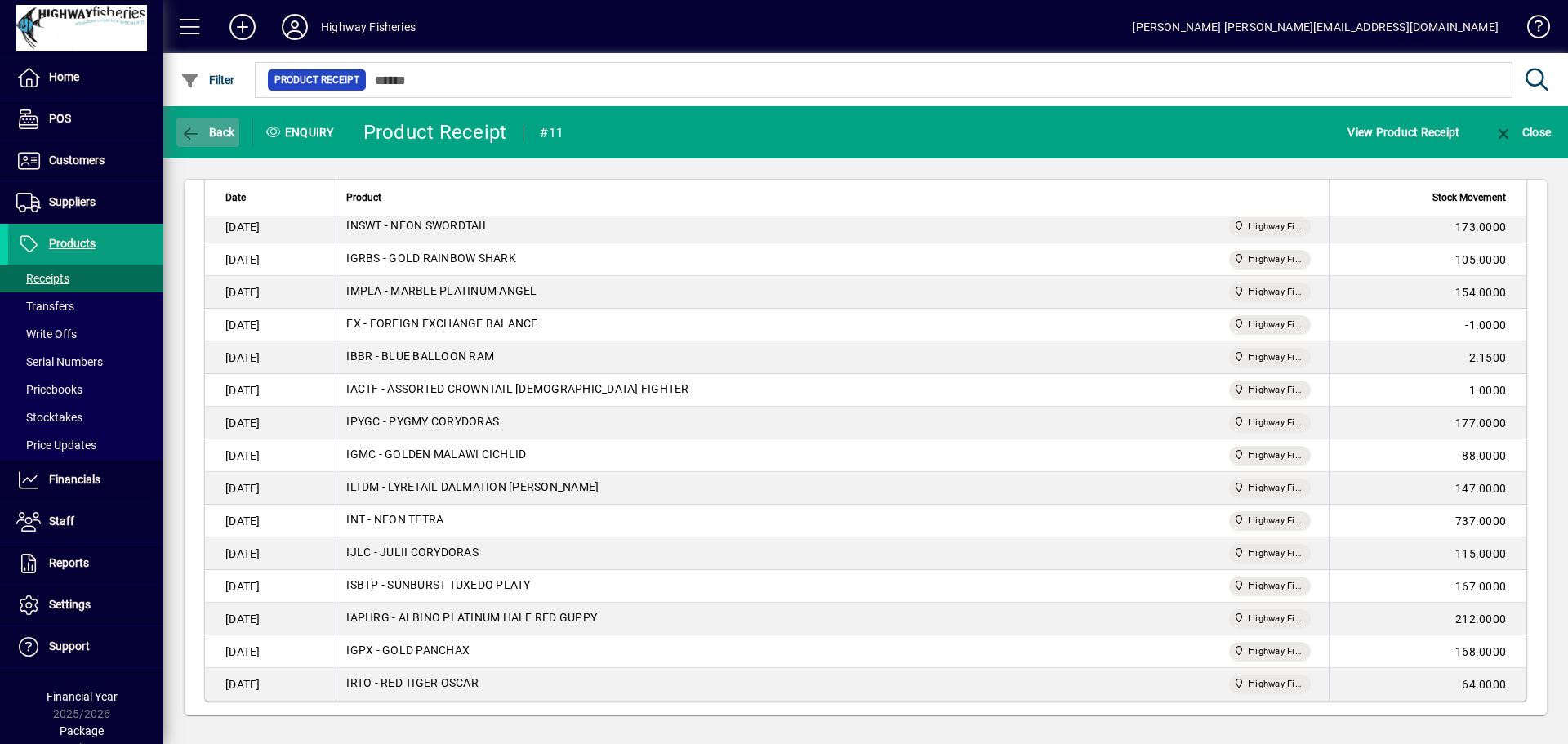
click at [214, 139] on span "button" at bounding box center [208, 132] width 63 height 39
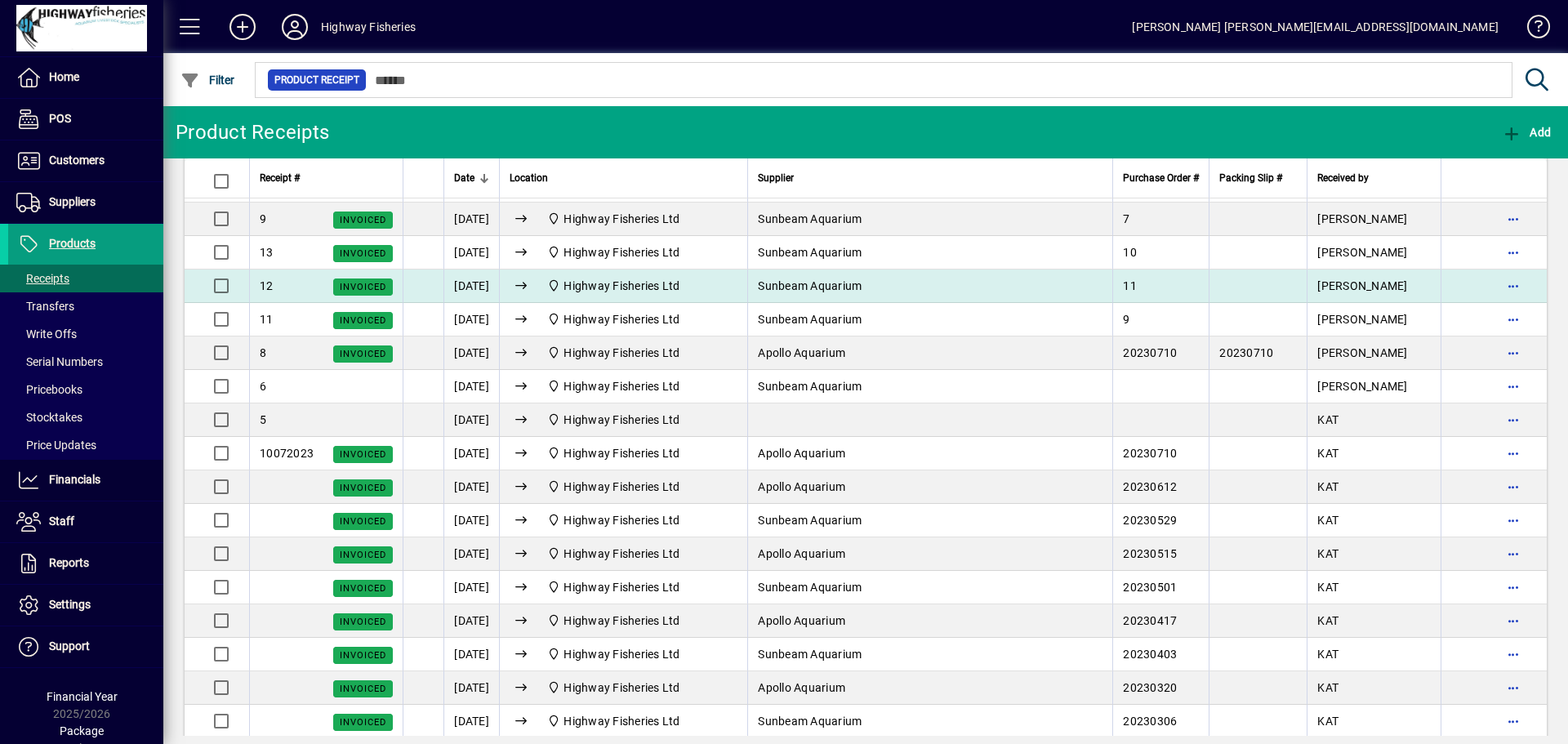
scroll to position [1633, 0]
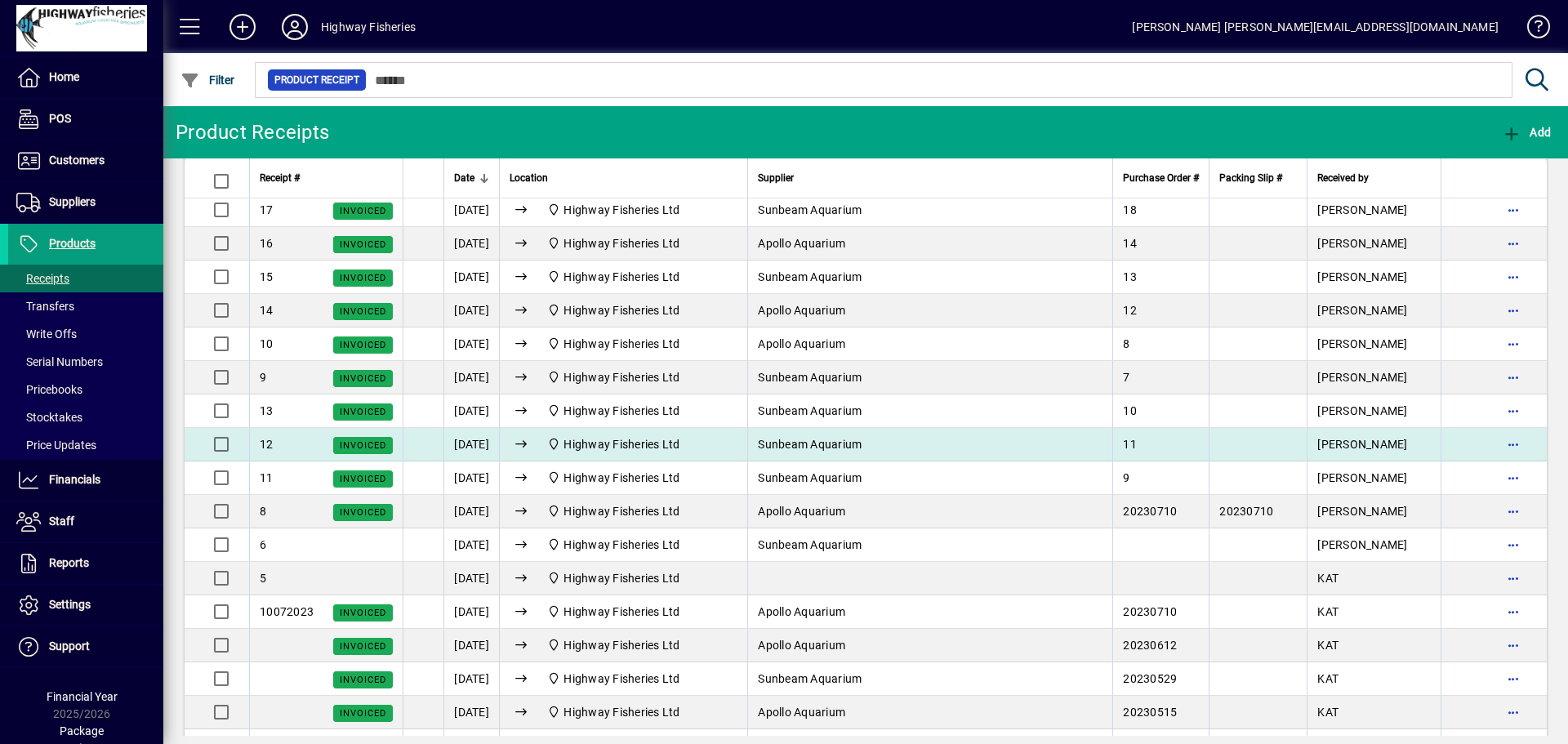
click at [645, 449] on span "Highway Fisheries Ltd" at bounding box center [622, 444] width 116 height 13
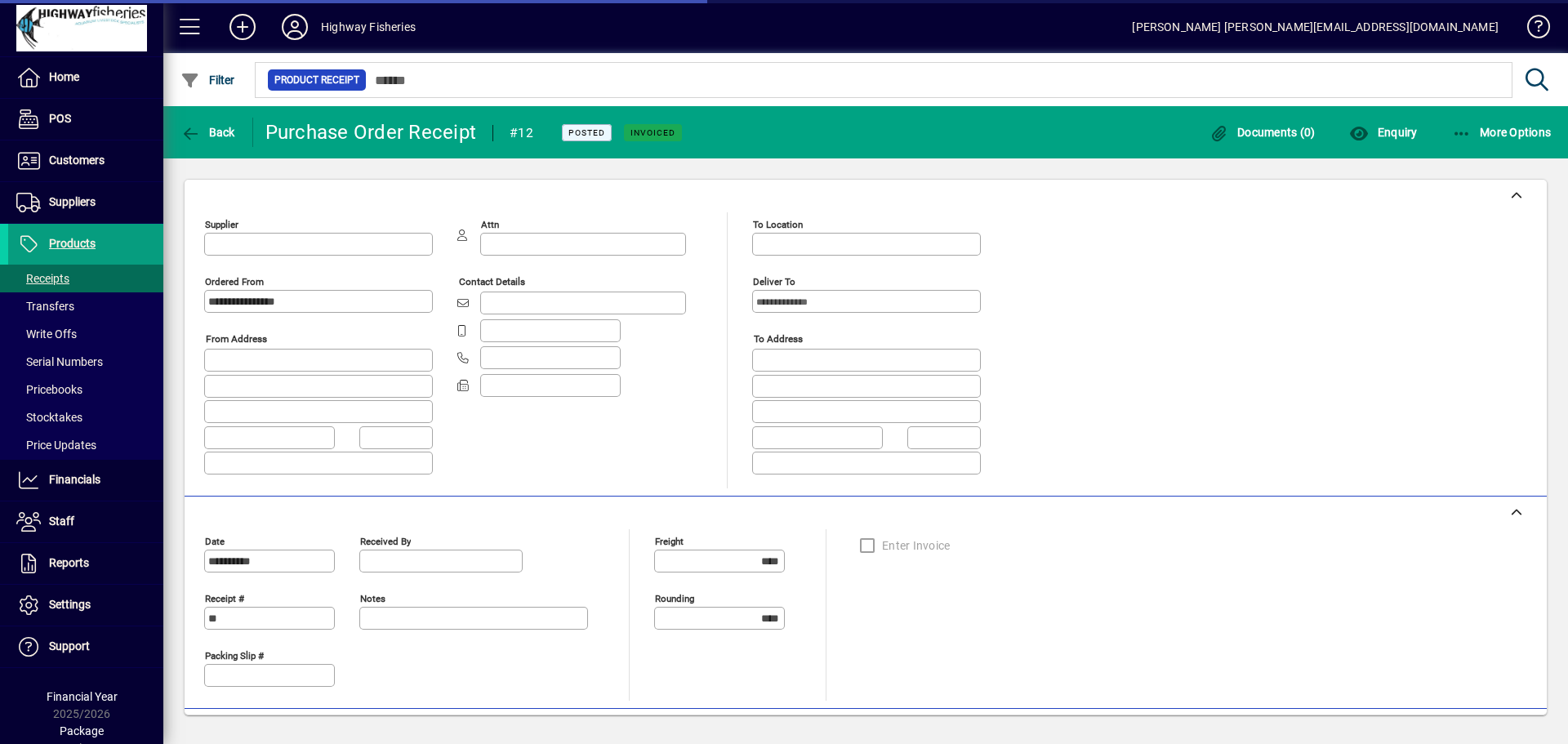
type input "**********"
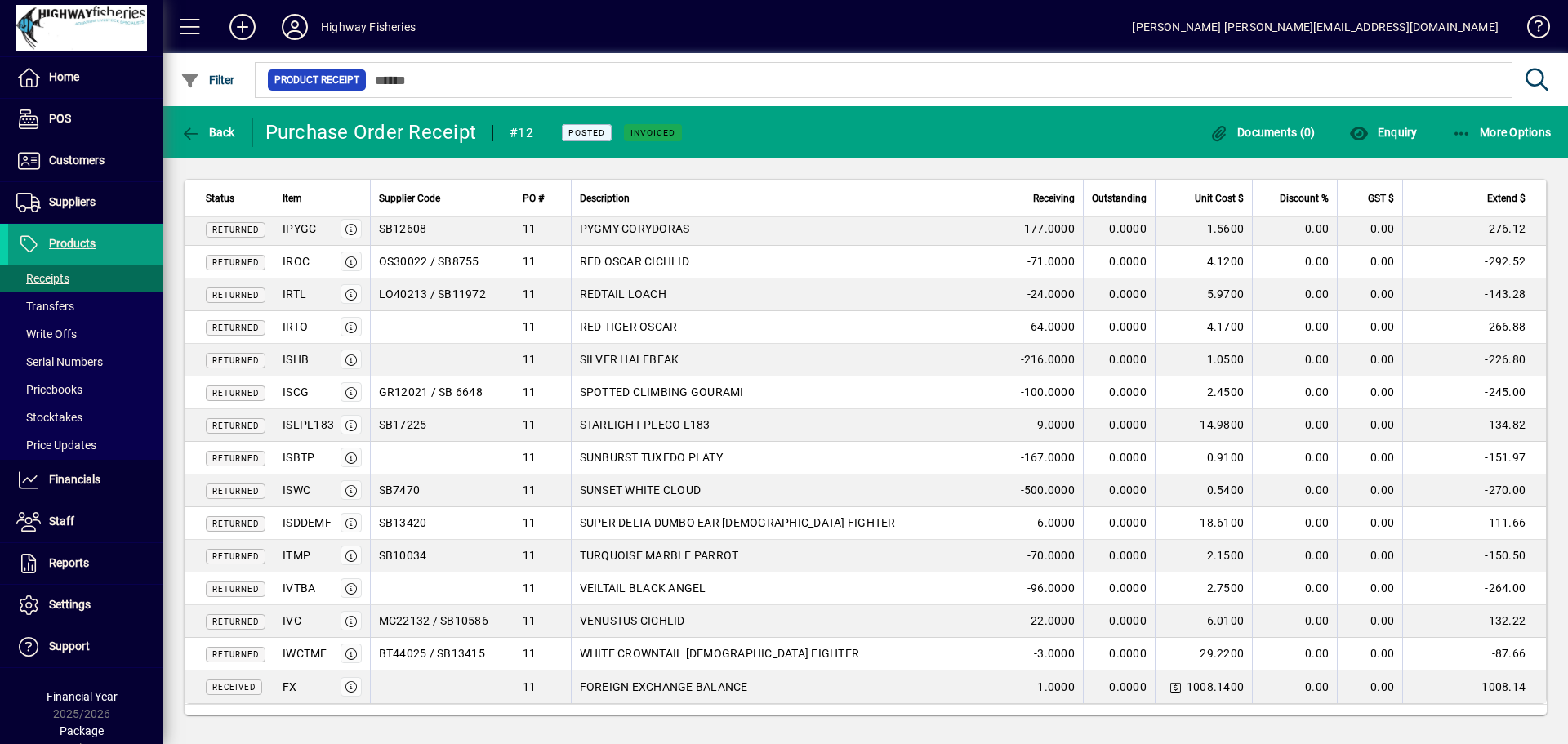
scroll to position [1984, 0]
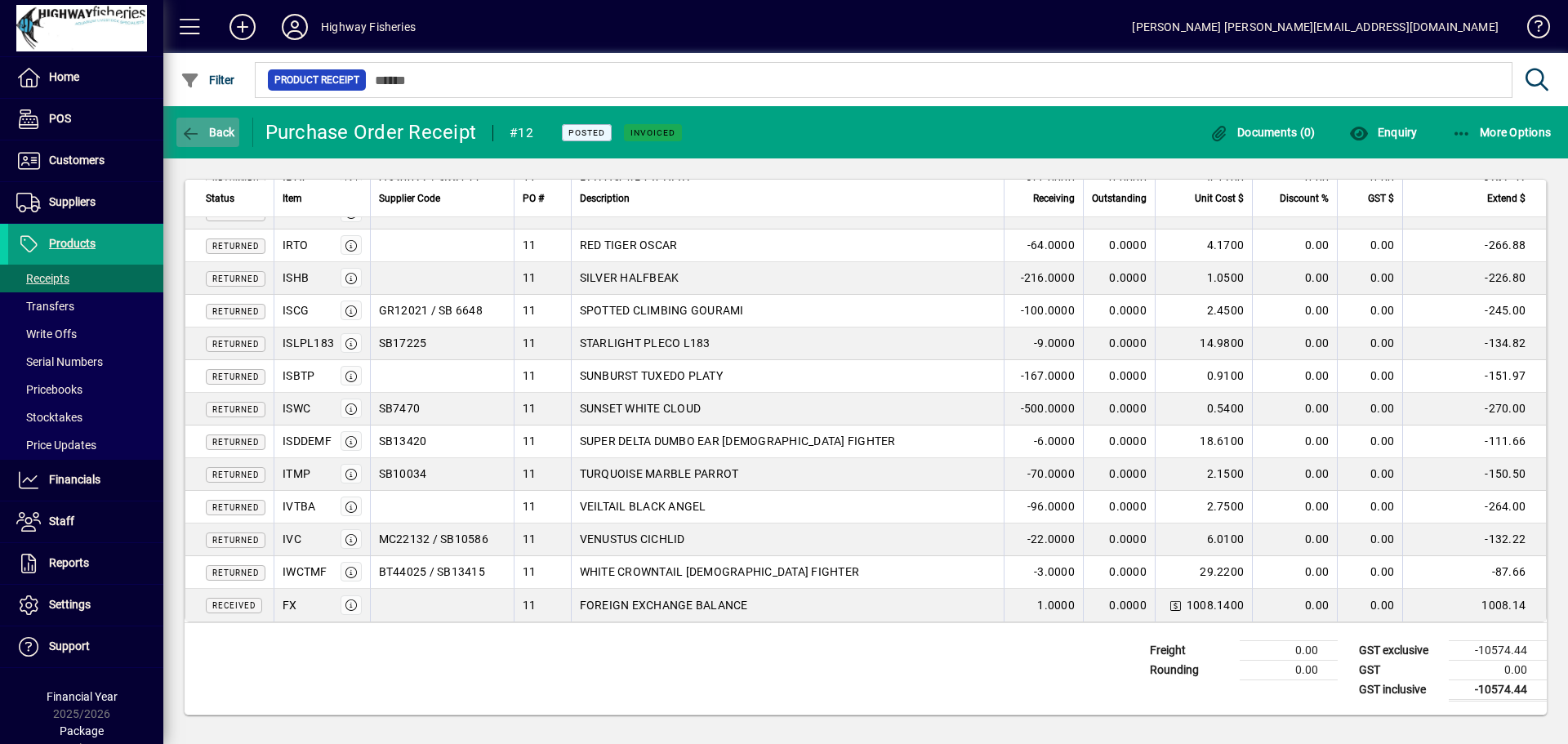
click at [191, 137] on icon "button" at bounding box center [191, 134] width 21 height 17
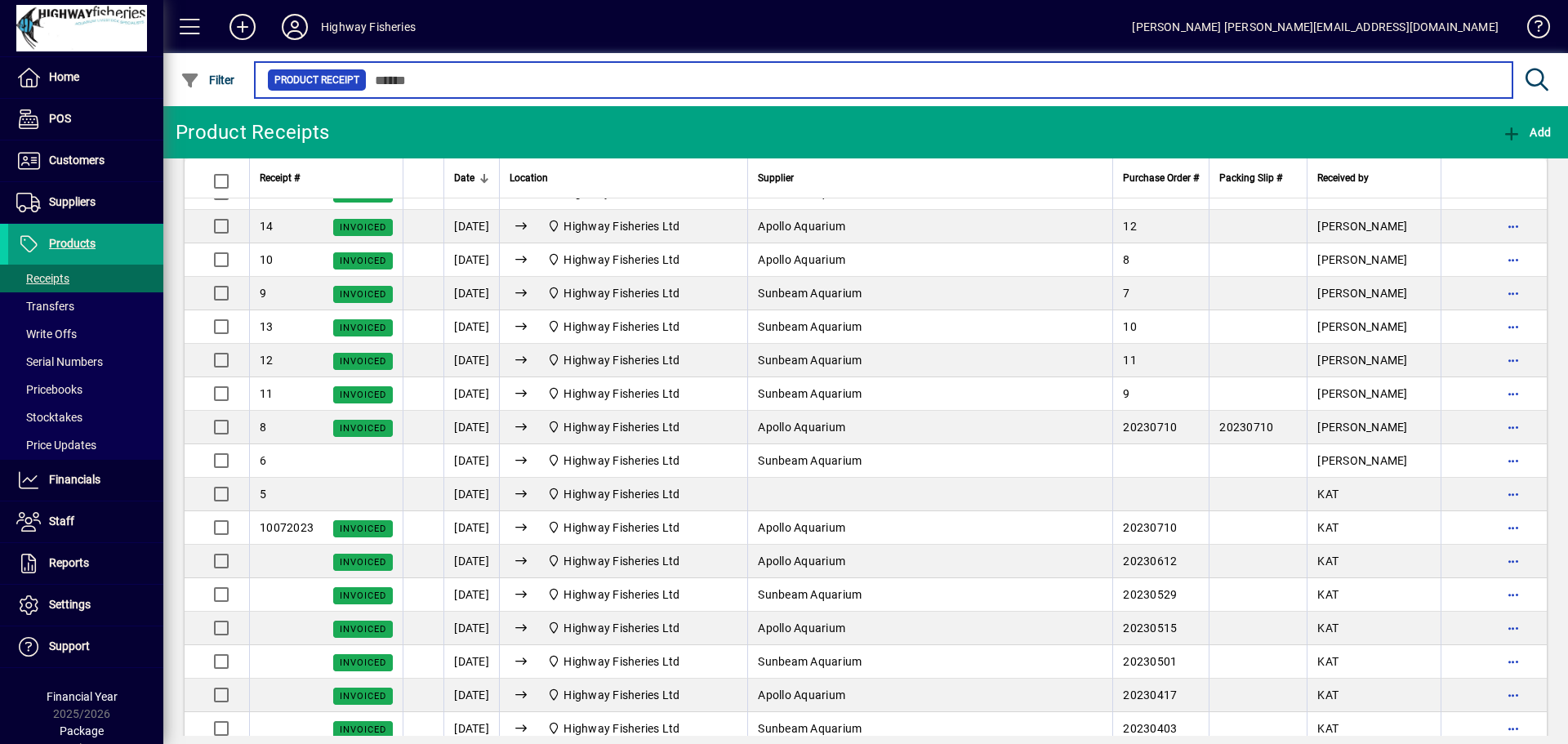
scroll to position [1715, 0]
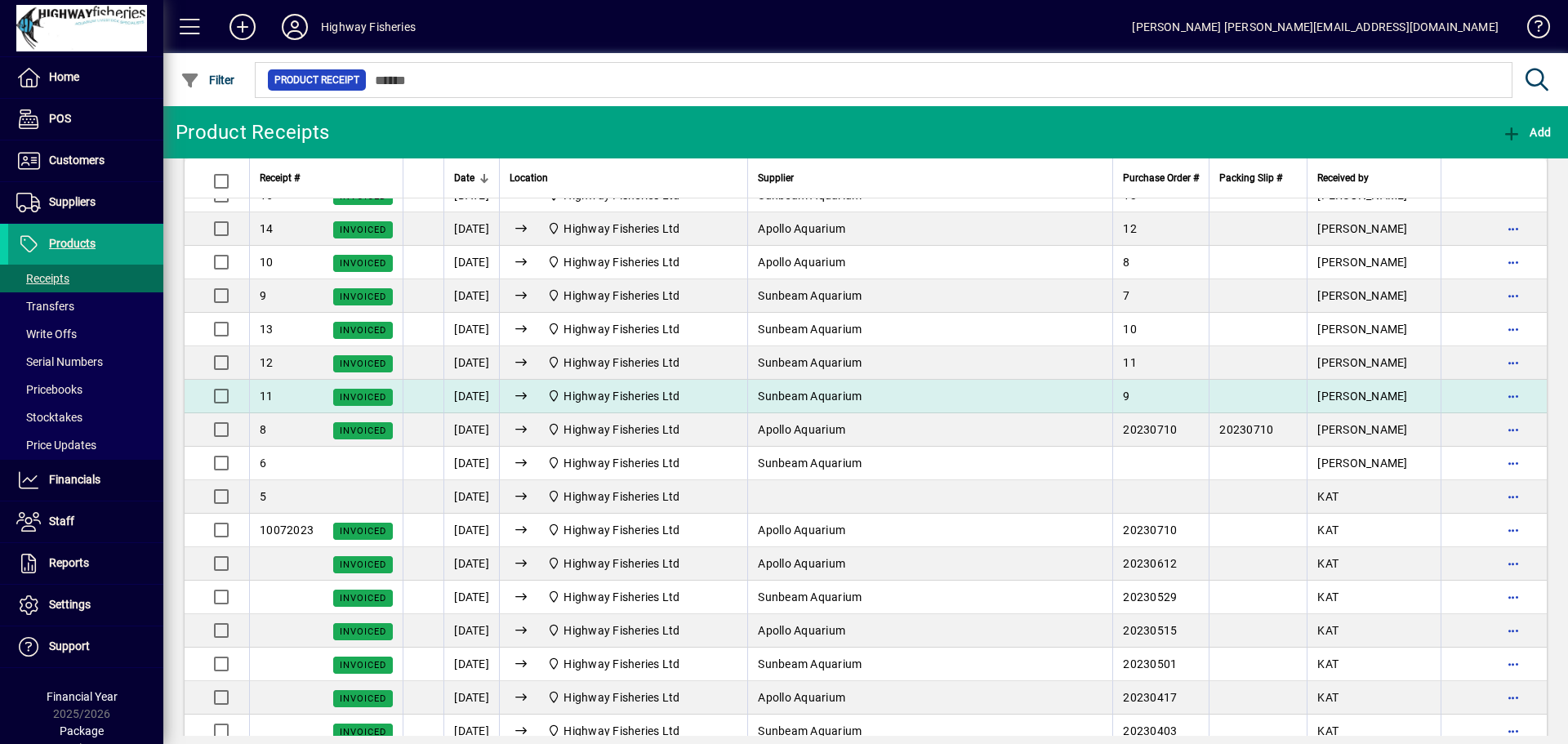
click at [613, 404] on app-search-response-field "Highway Fisheries Ltd" at bounding box center [622, 396] width 116 height 17
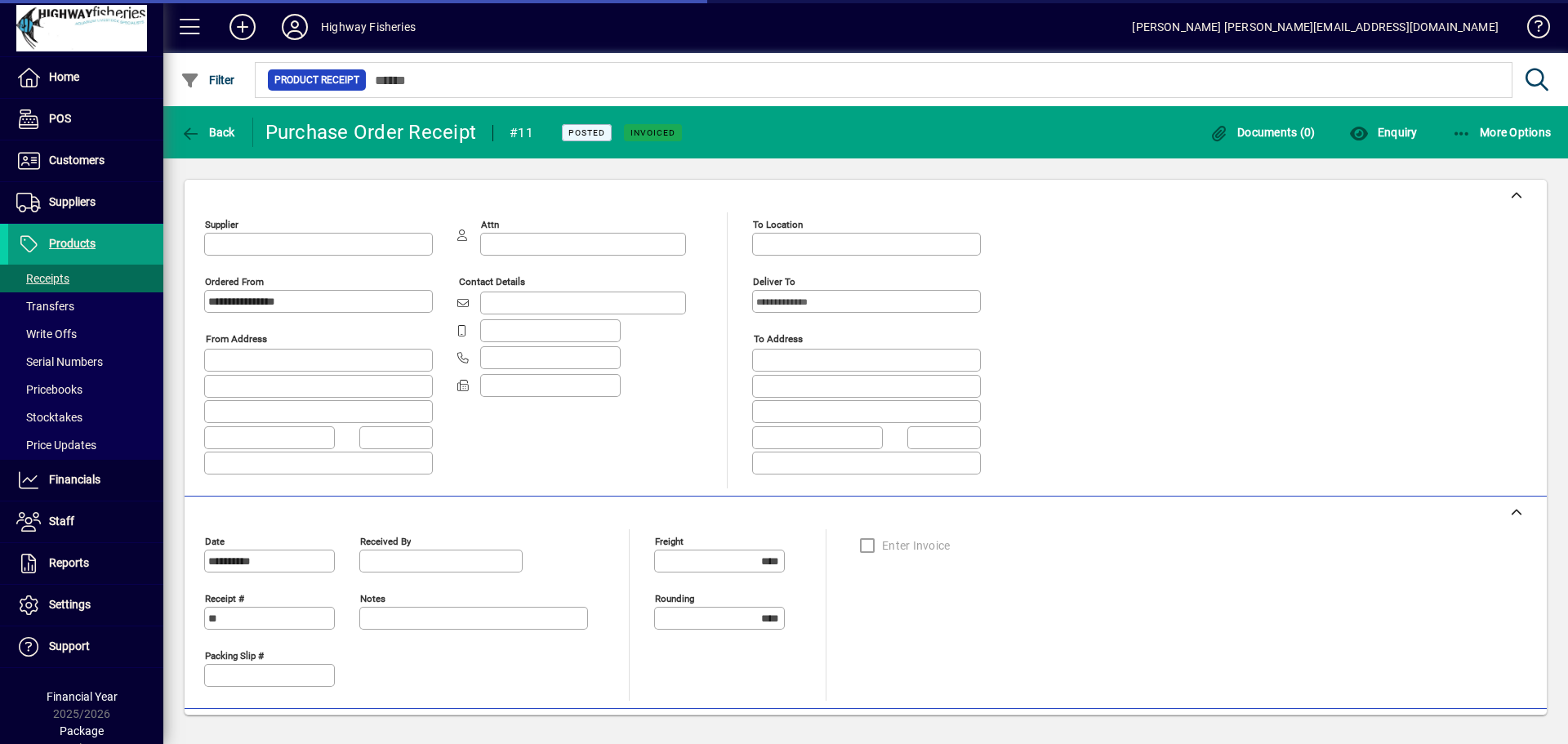
type input "**********"
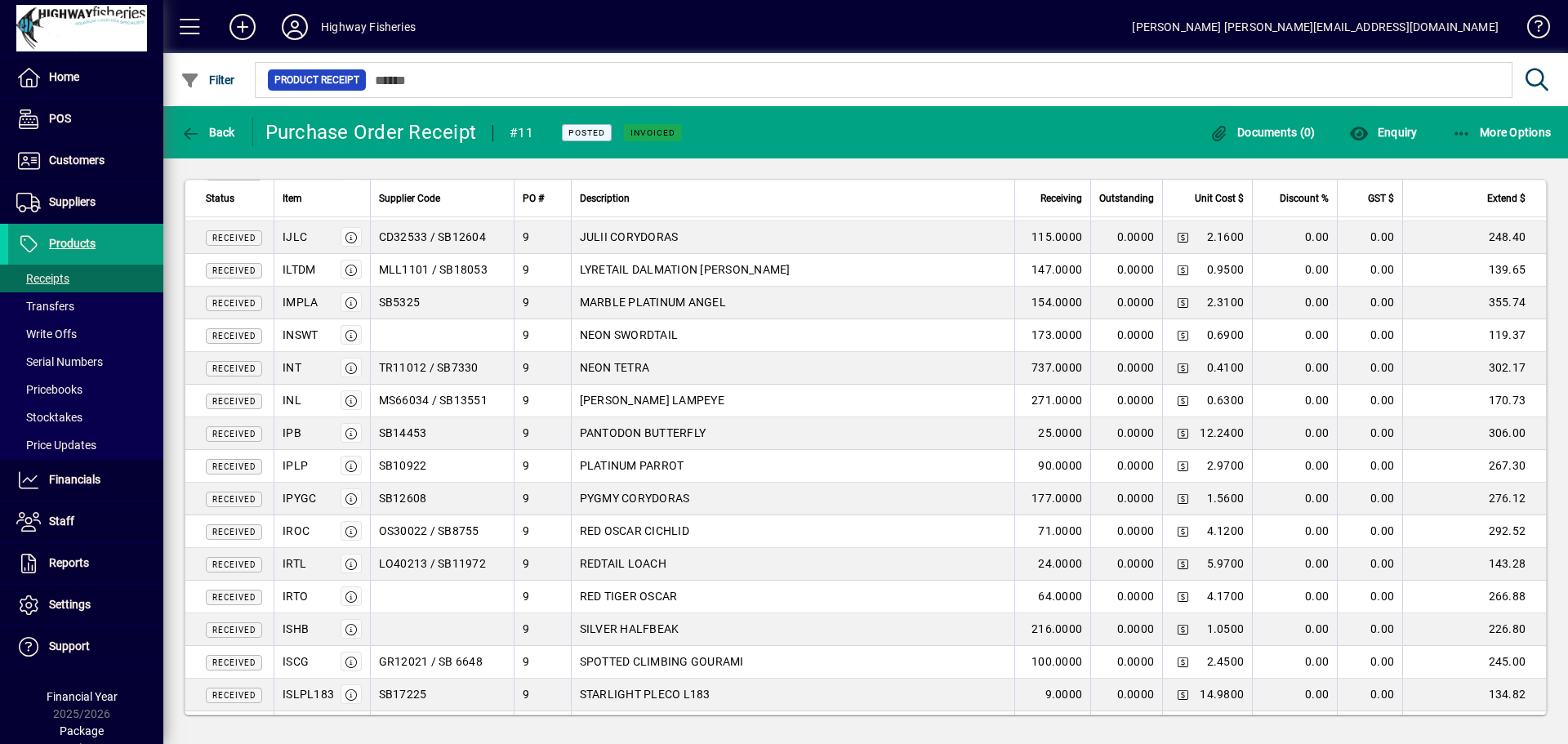
scroll to position [1984, 0]
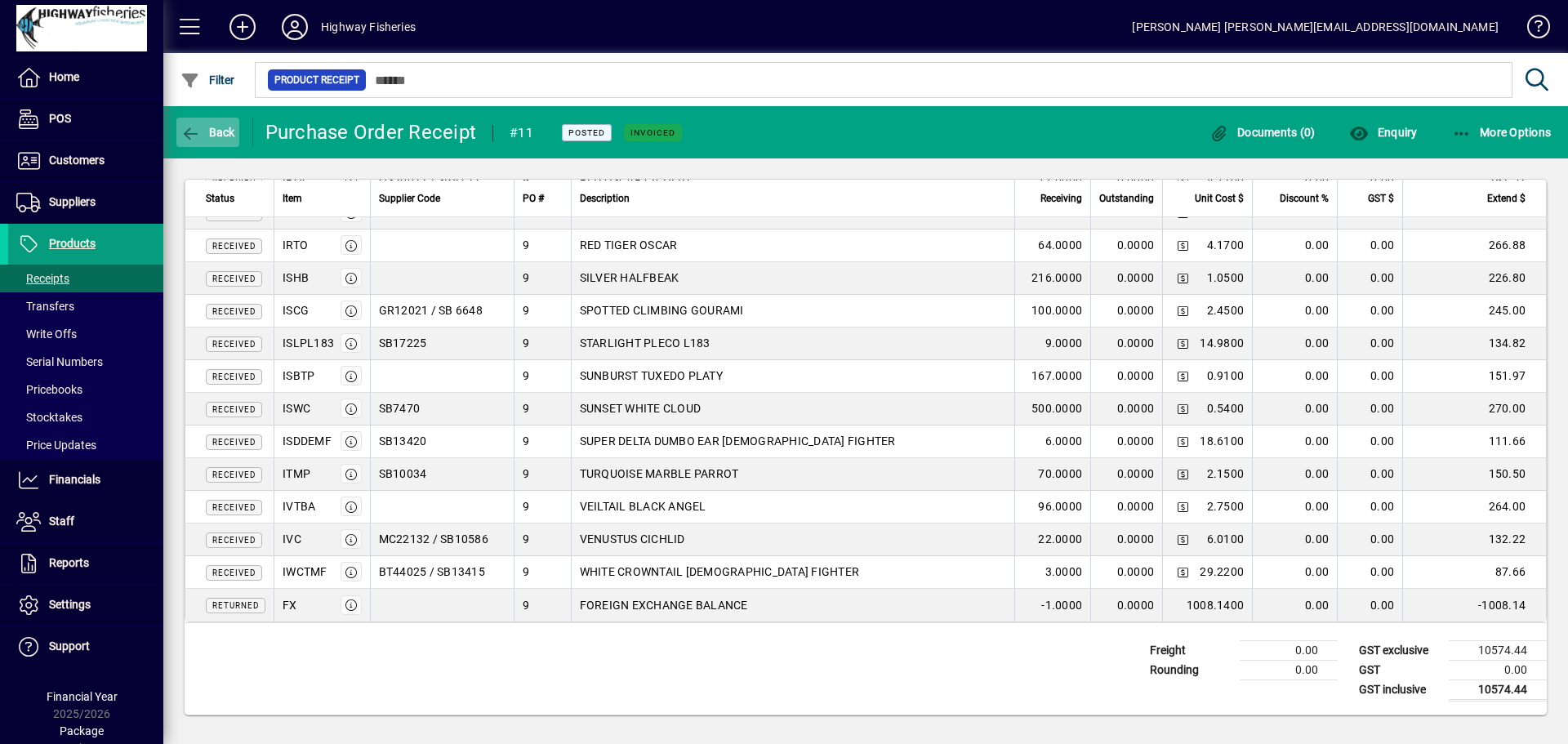
click at [193, 136] on icon "button" at bounding box center [191, 134] width 21 height 17
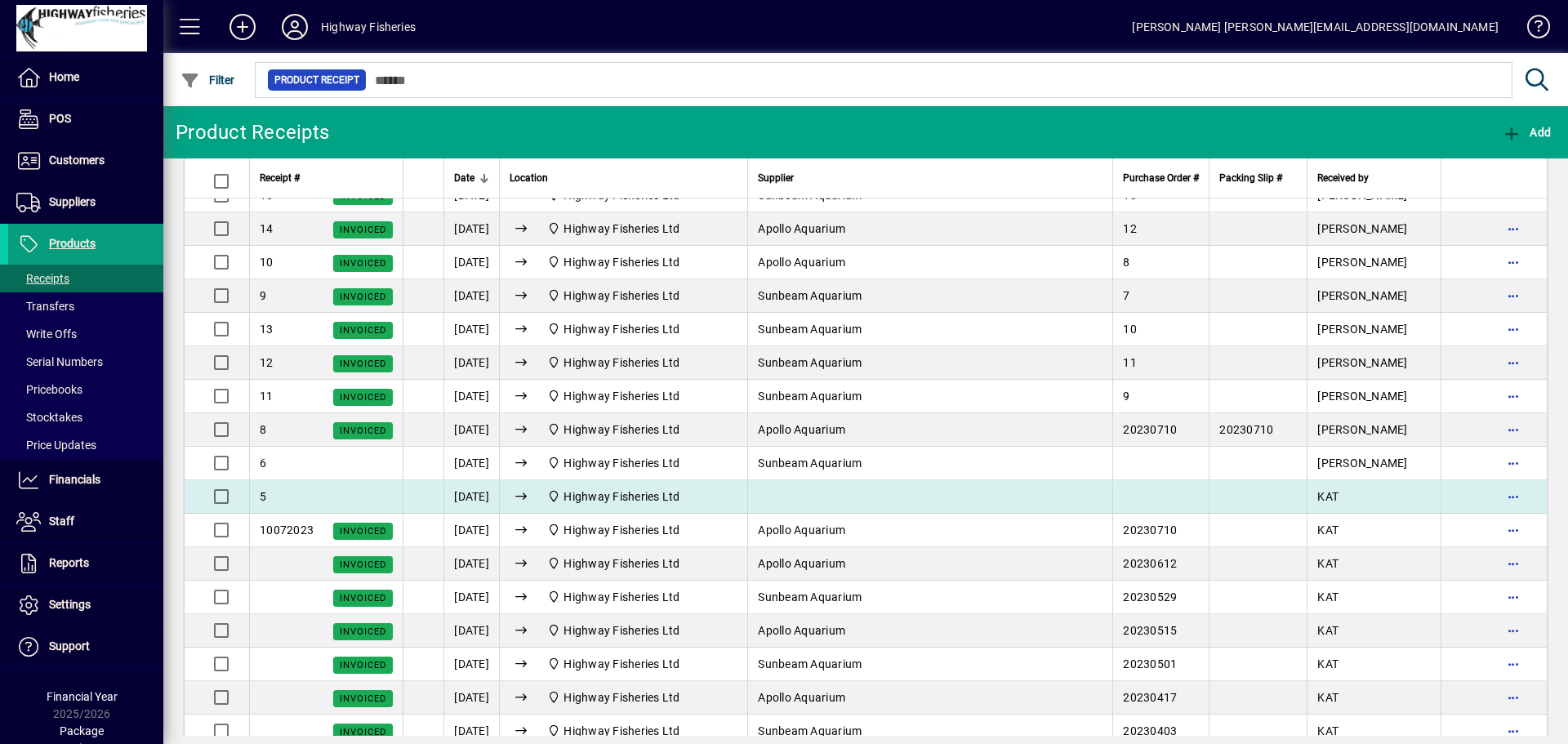
scroll to position [1633, 0]
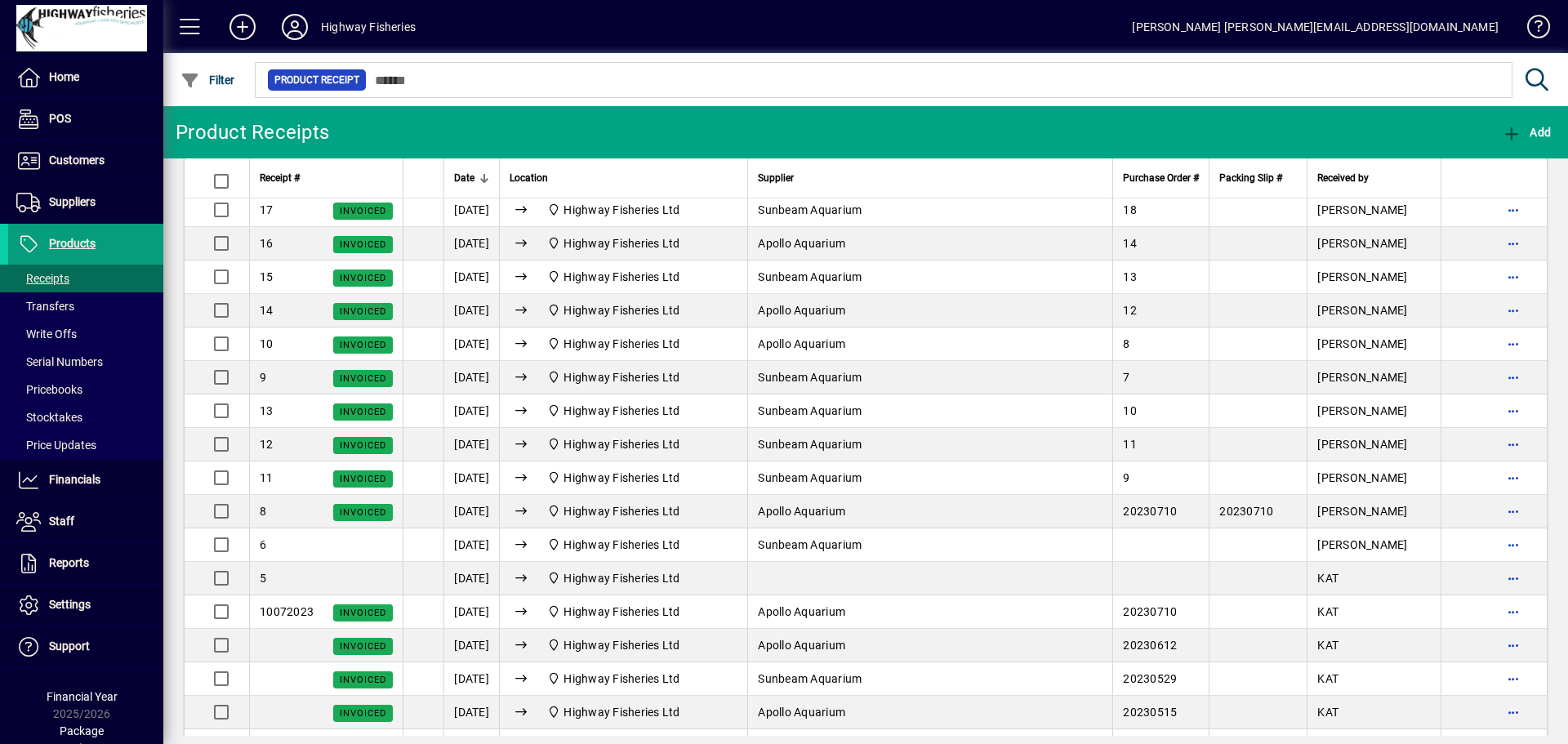
drag, startPoint x: 629, startPoint y: 506, endPoint x: 646, endPoint y: 506, distance: 17.0
click at [629, 506] on span "Highway Fisheries Ltd" at bounding box center [622, 511] width 116 height 13
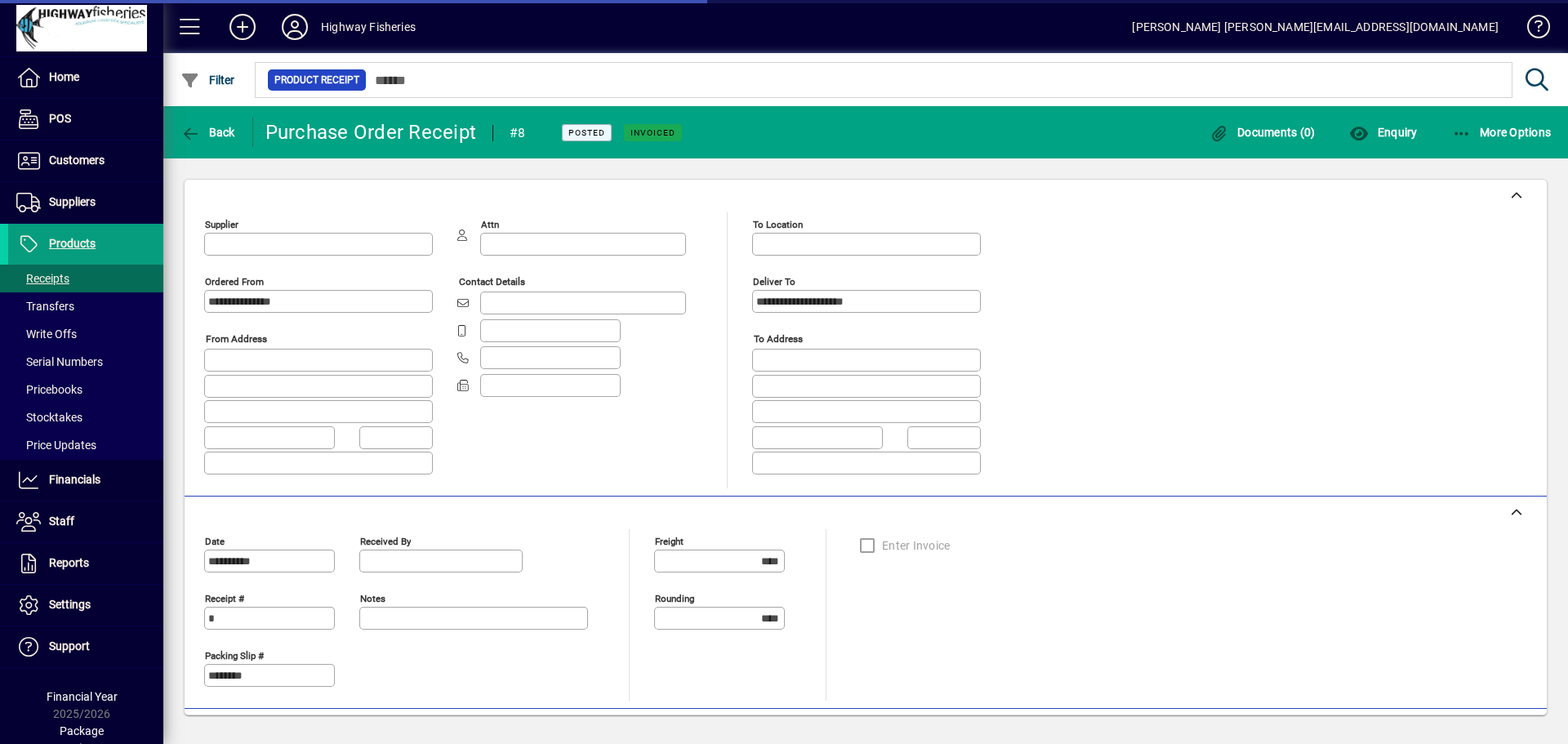
type input "**********"
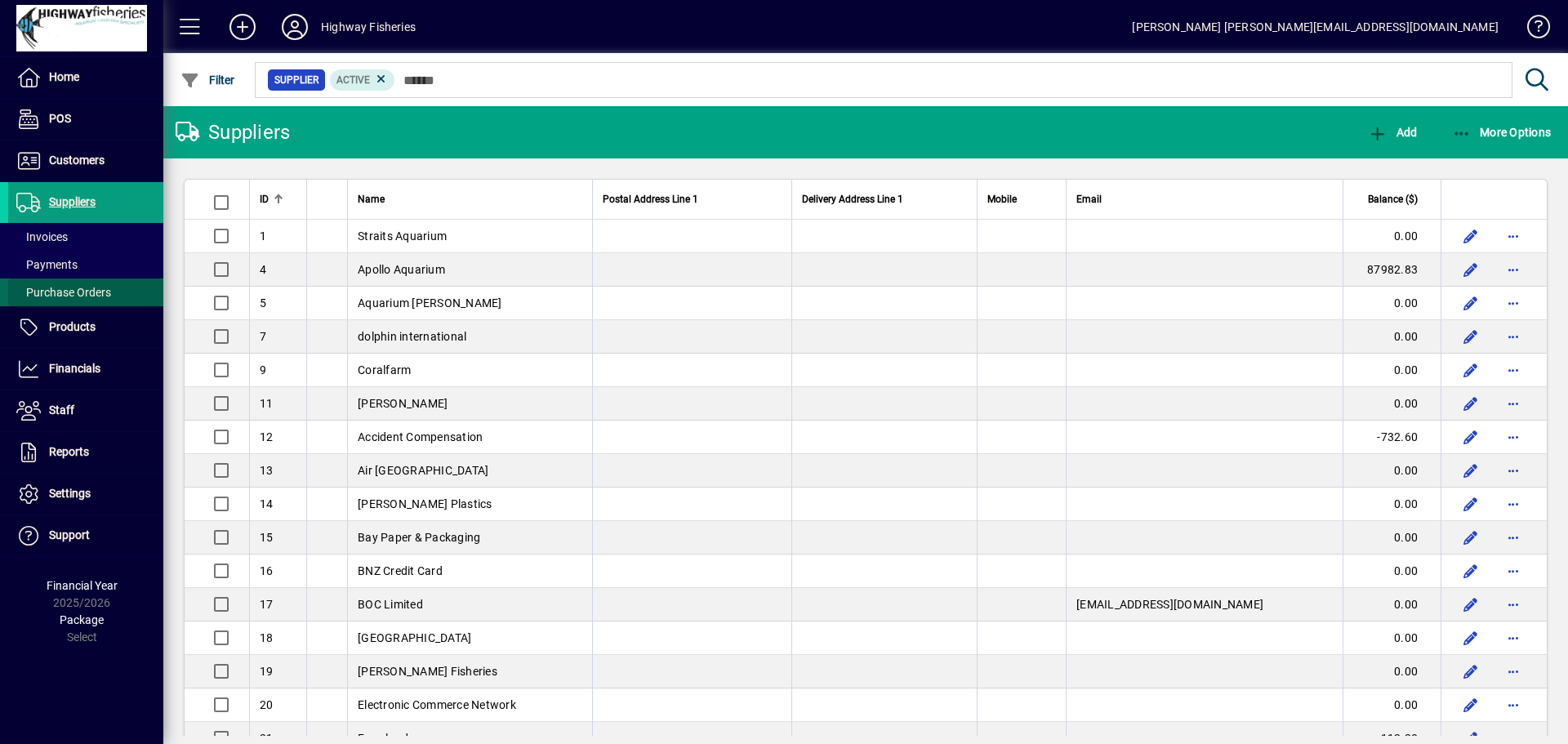
click at [56, 291] on span "Purchase Orders" at bounding box center [64, 292] width 94 height 13
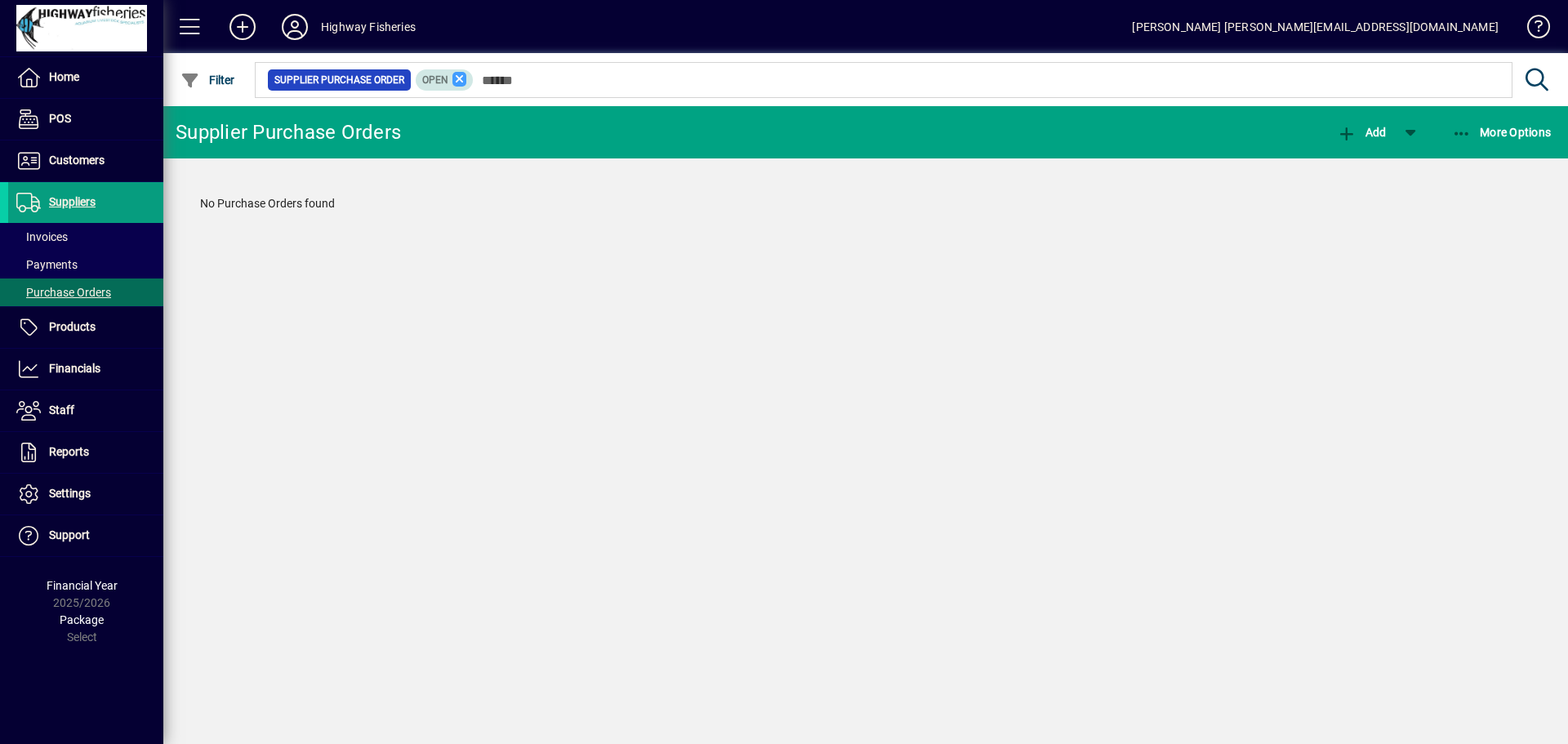
click at [457, 80] on icon at bounding box center [460, 80] width 15 height 15
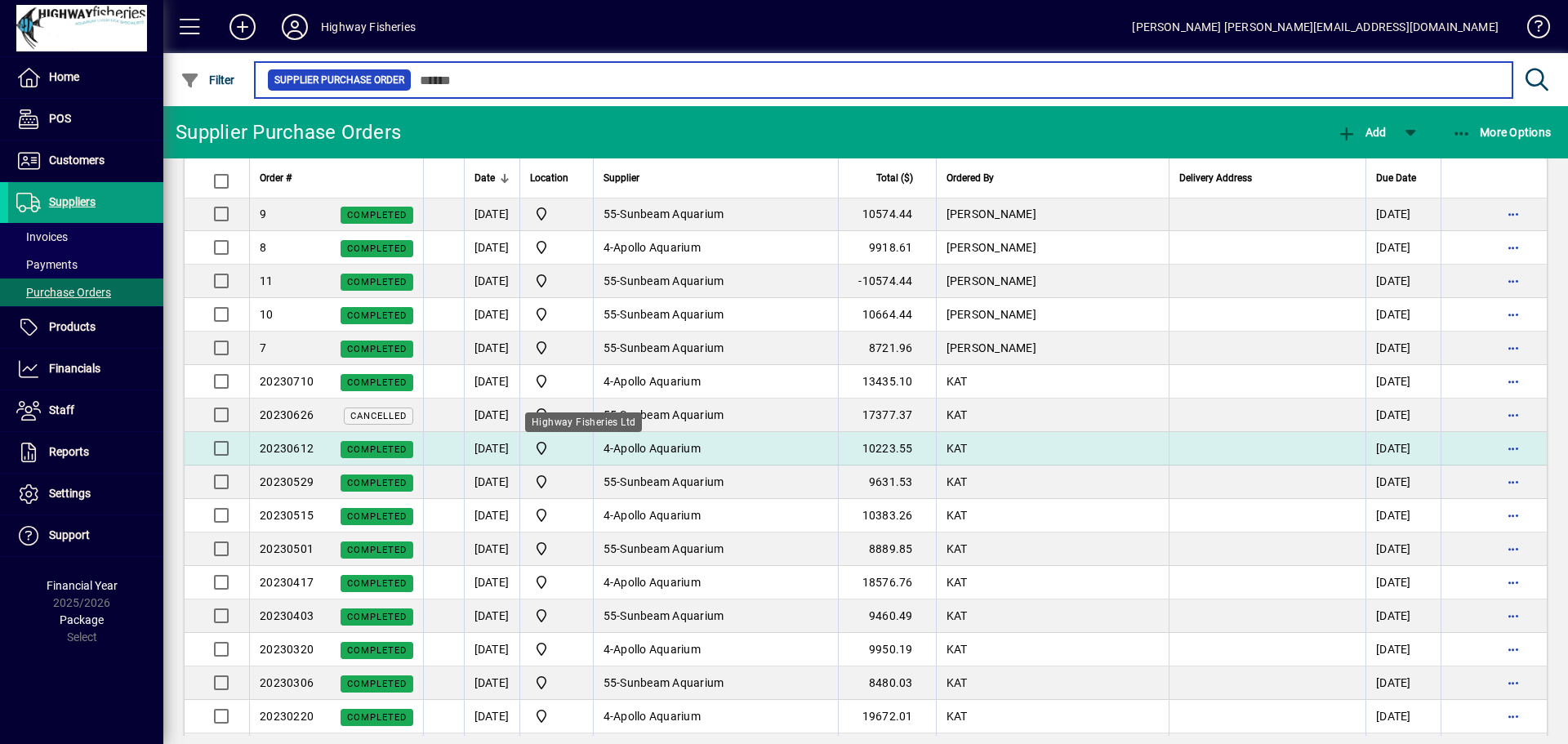
scroll to position [1715, 0]
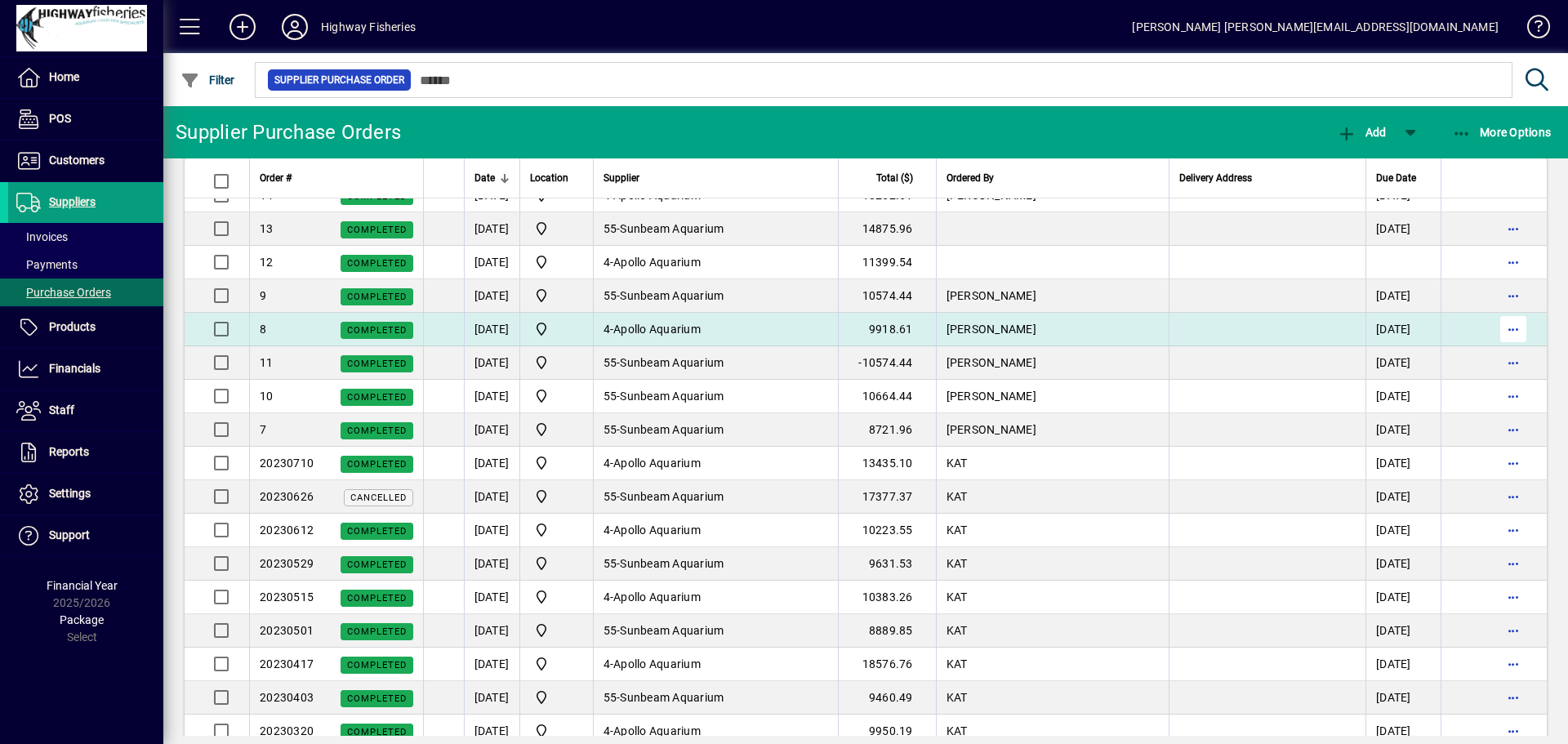
click at [1508, 327] on span "button" at bounding box center [1513, 329] width 39 height 39
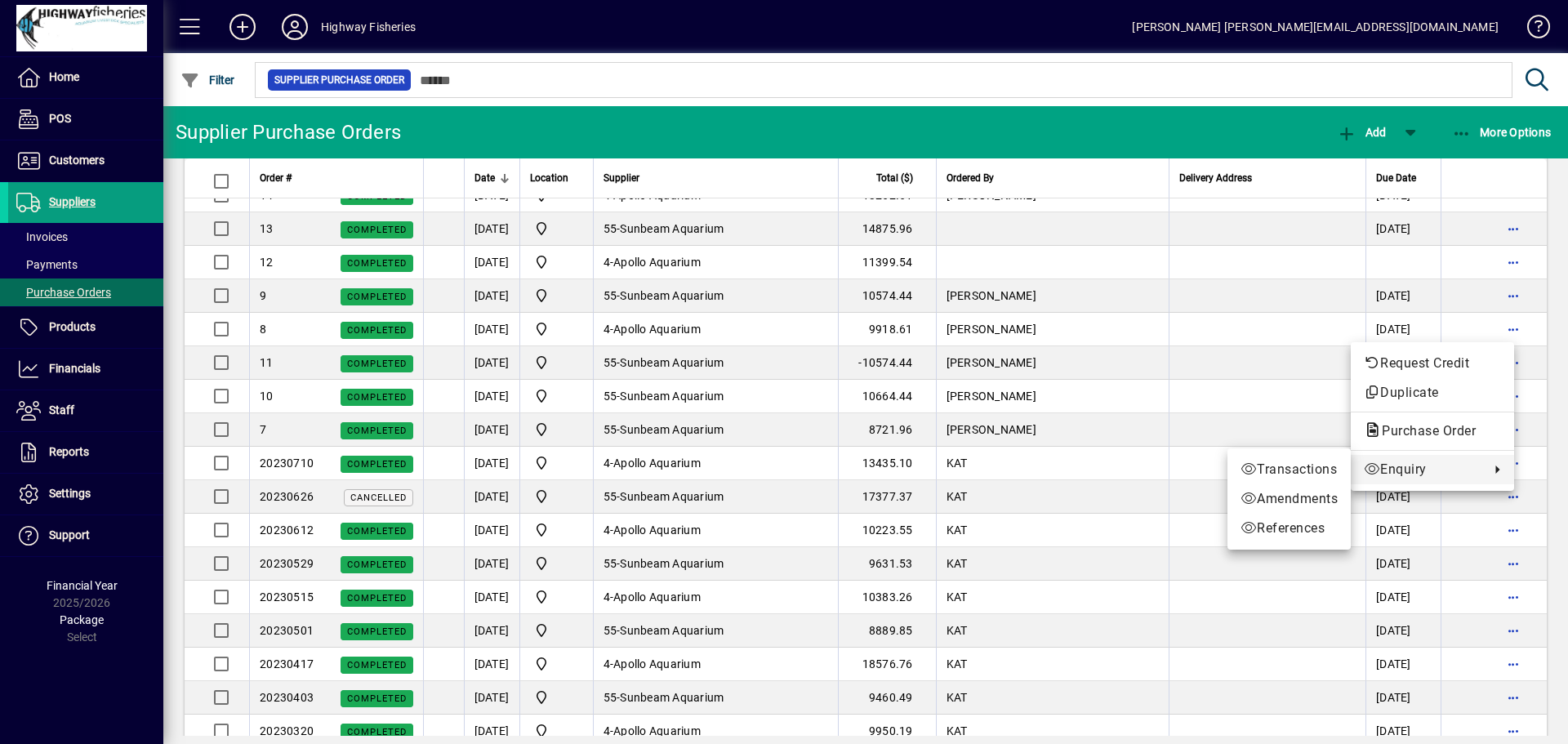
click at [1392, 476] on span "Enquiry" at bounding box center [1423, 470] width 118 height 20
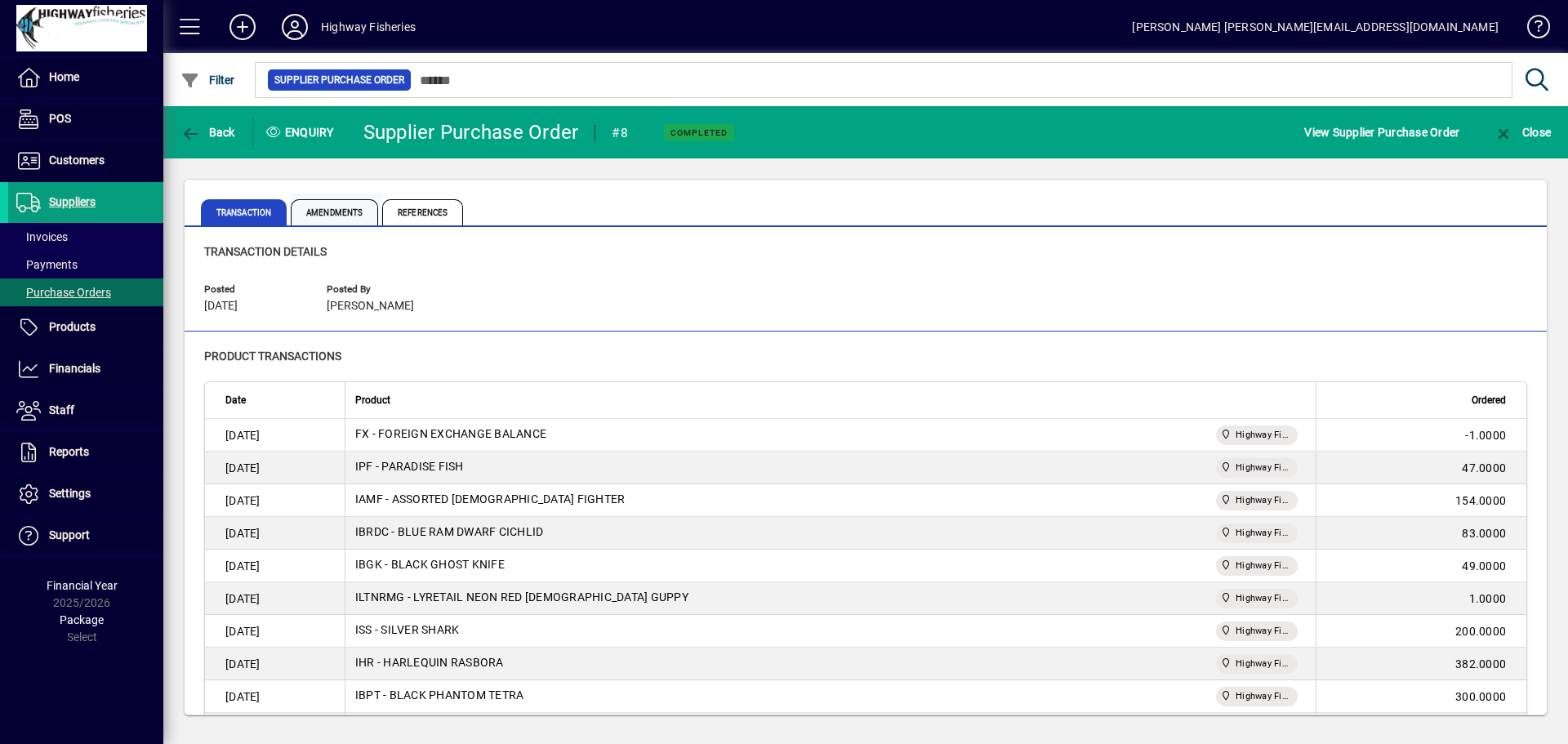
click at [334, 220] on span "Amendments" at bounding box center [334, 212] width 87 height 27
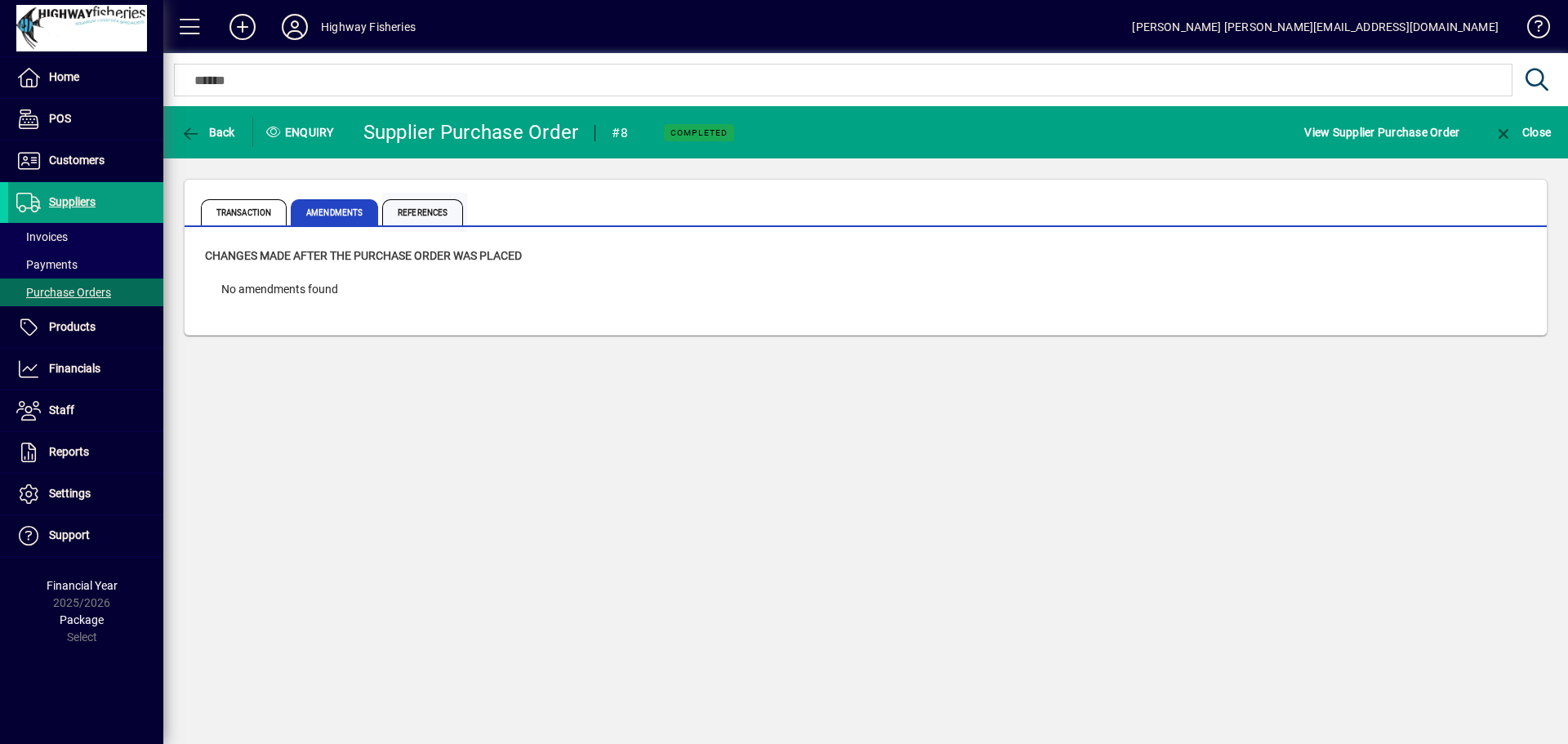
click at [419, 217] on span "References" at bounding box center [423, 212] width 81 height 27
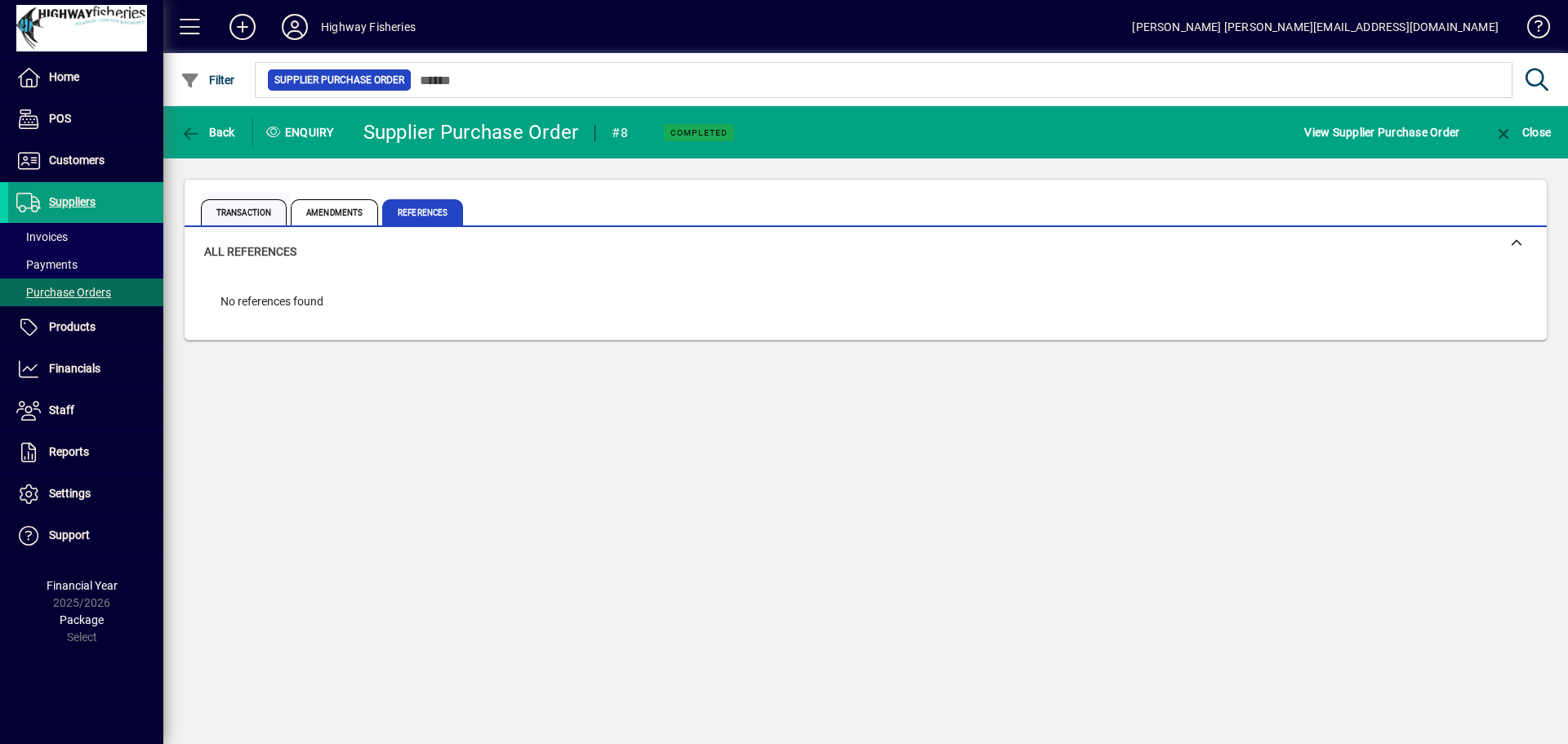
click at [226, 196] on span "Transaction" at bounding box center [245, 212] width 90 height 39
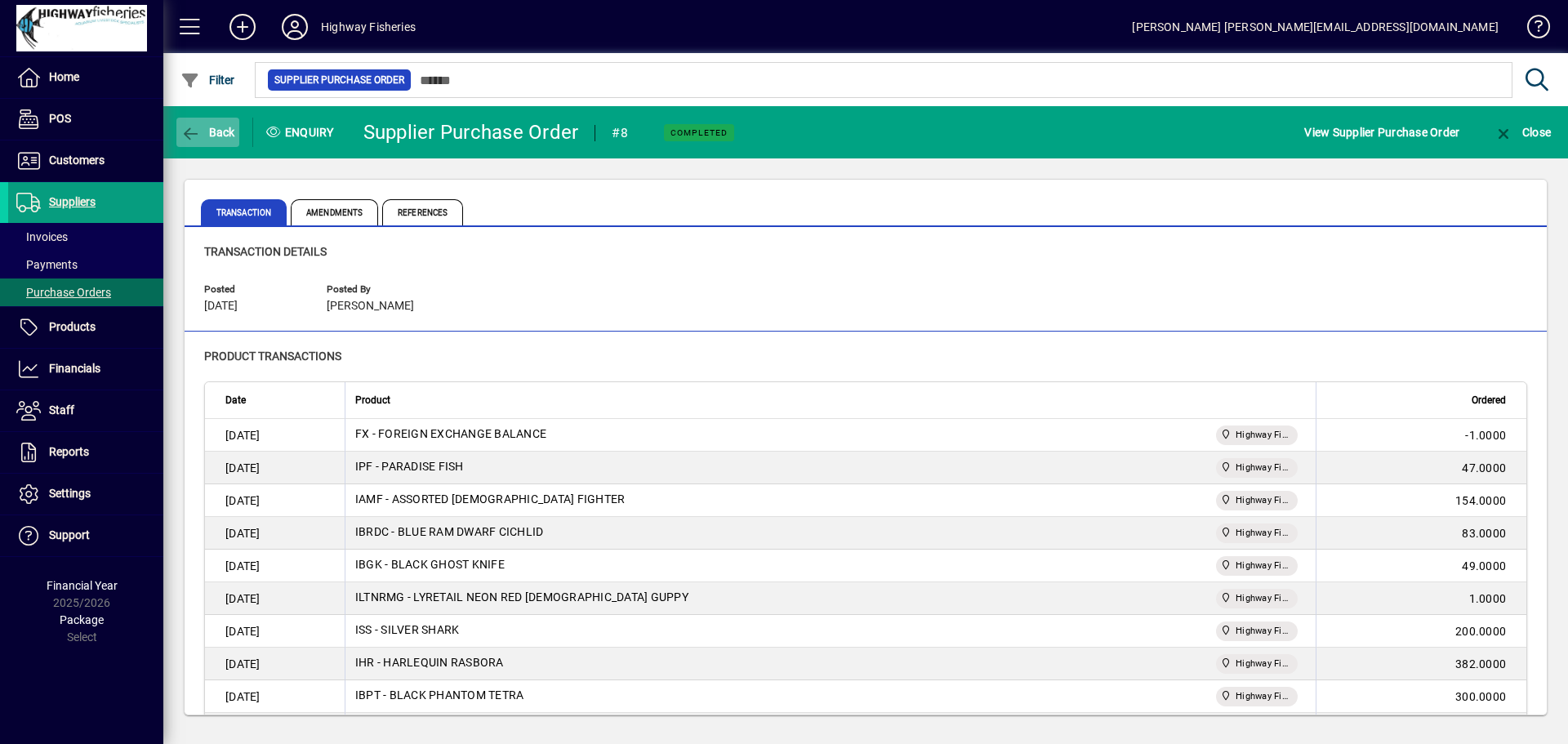
click at [211, 130] on span "Back" at bounding box center [208, 133] width 55 height 13
